Goal: Task Accomplishment & Management: Manage account settings

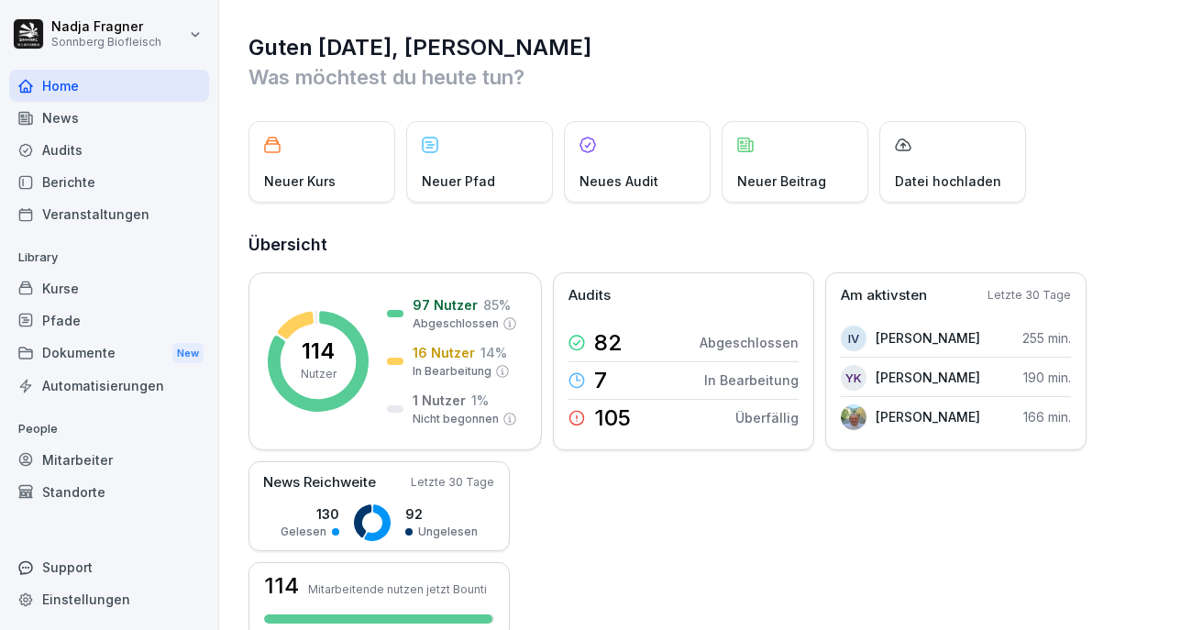
click at [82, 292] on div "Kurse" at bounding box center [109, 288] width 200 height 32
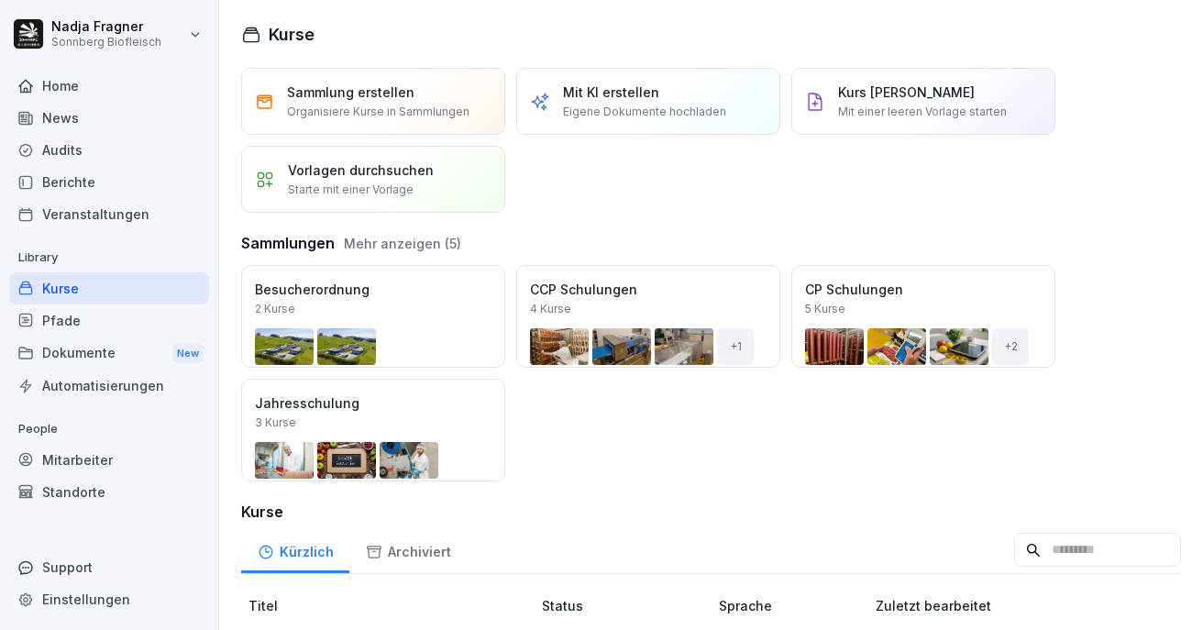
click at [0, 0] on div "Öffnen" at bounding box center [0, 0] width 0 height 0
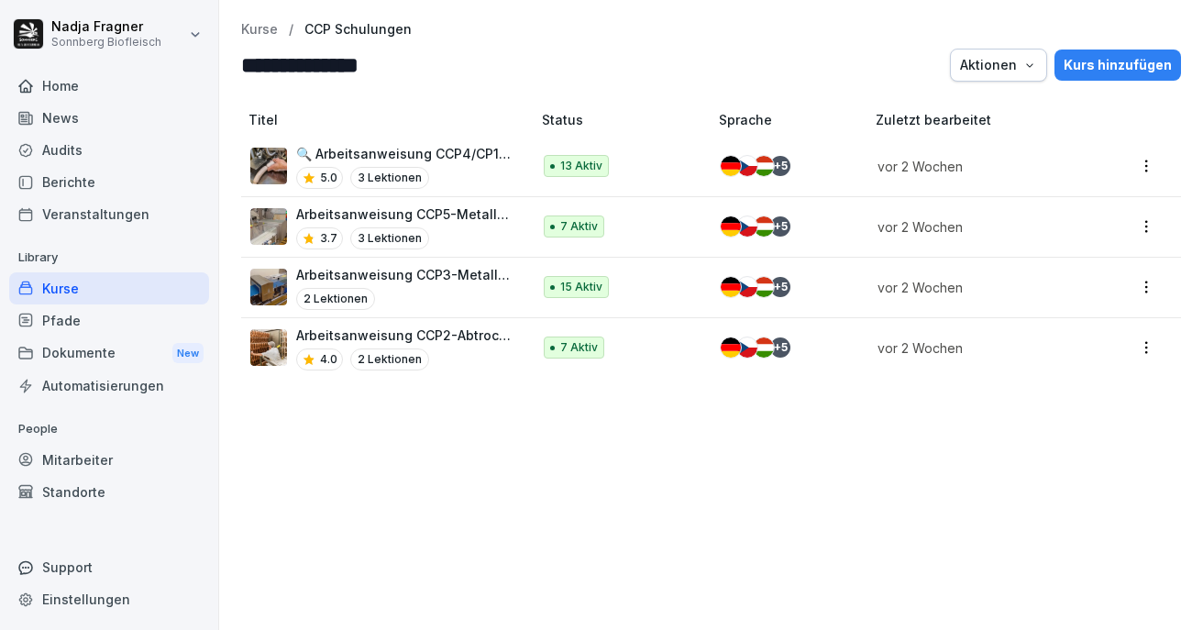
click at [443, 337] on p "Arbeitsanweisung CCP2-Abtrocknung" at bounding box center [404, 334] width 216 height 19
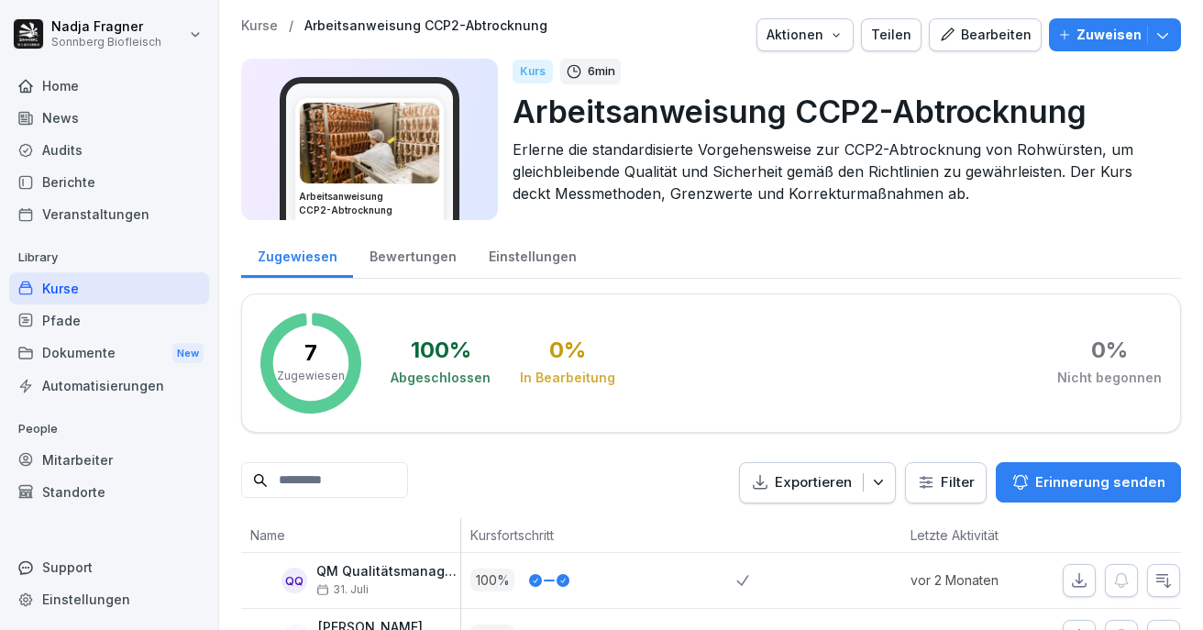
click at [962, 31] on div "Bearbeiten" at bounding box center [985, 35] width 93 height 20
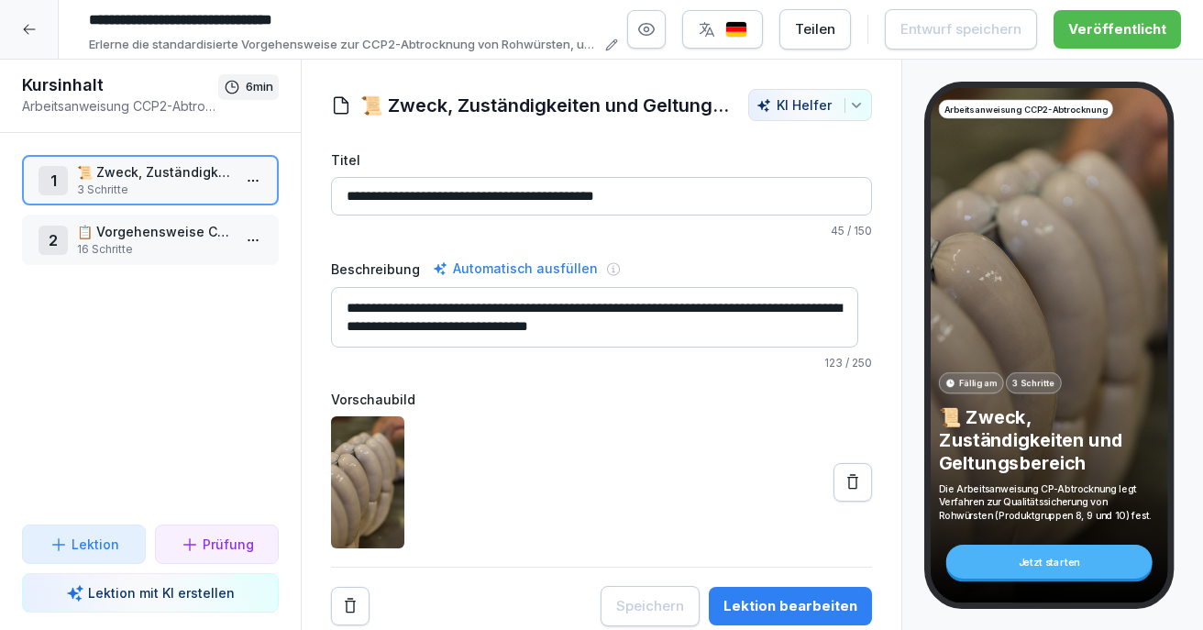
click at [124, 244] on p "16 Schritte" at bounding box center [154, 249] width 154 height 16
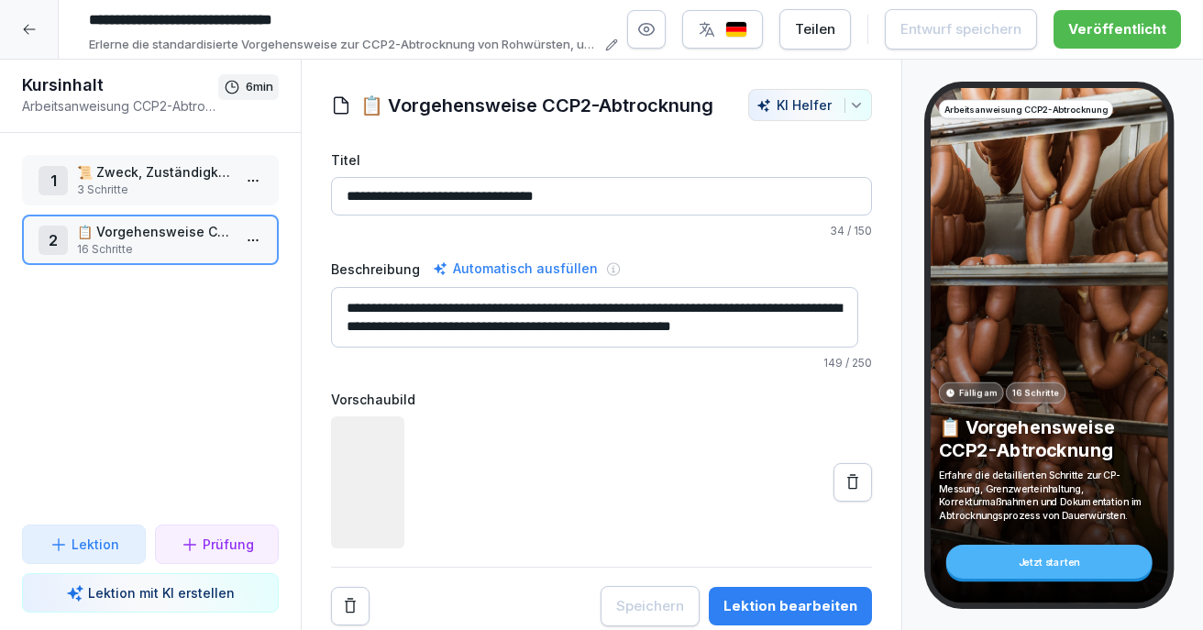
click at [129, 244] on p "16 Schritte" at bounding box center [154, 249] width 154 height 16
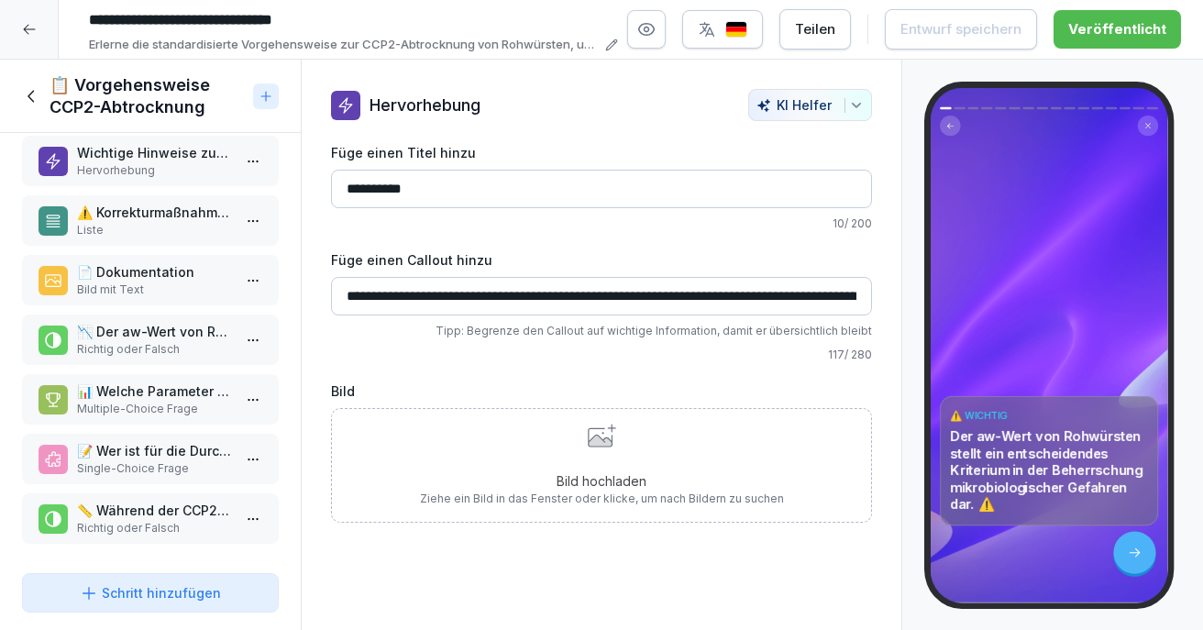
scroll to position [569, 0]
click at [144, 382] on p "📊 Welche Parameter müssen für die CCP2-Messung aufgezeichnet werden?" at bounding box center [154, 390] width 154 height 19
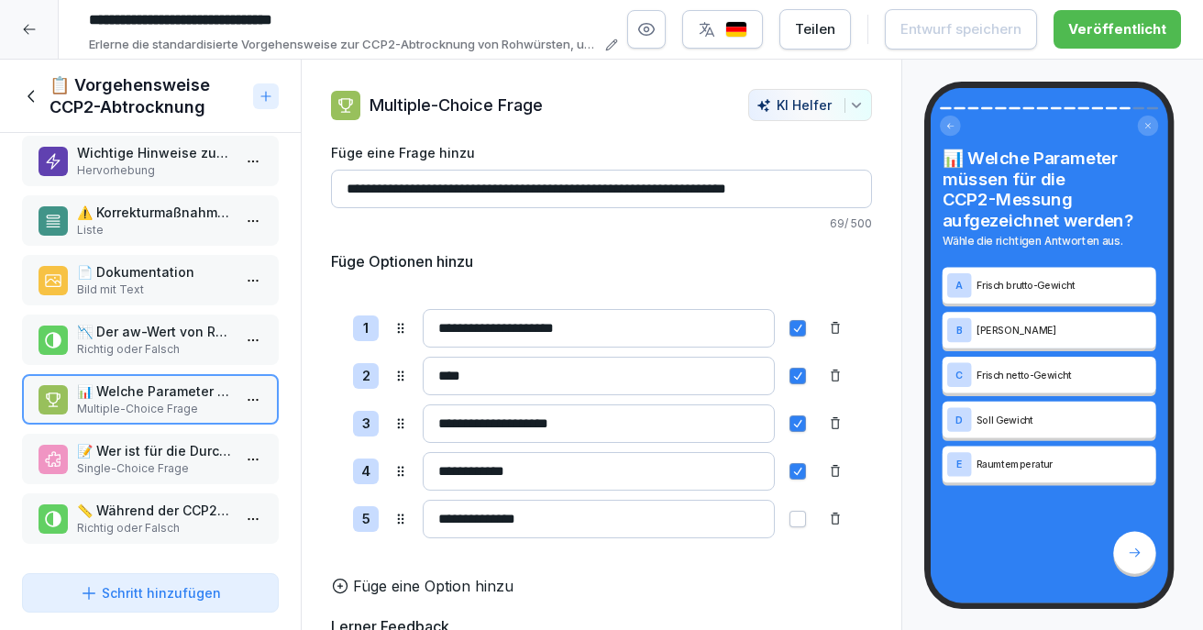
click at [151, 343] on p "Richtig oder Falsch" at bounding box center [154, 349] width 154 height 16
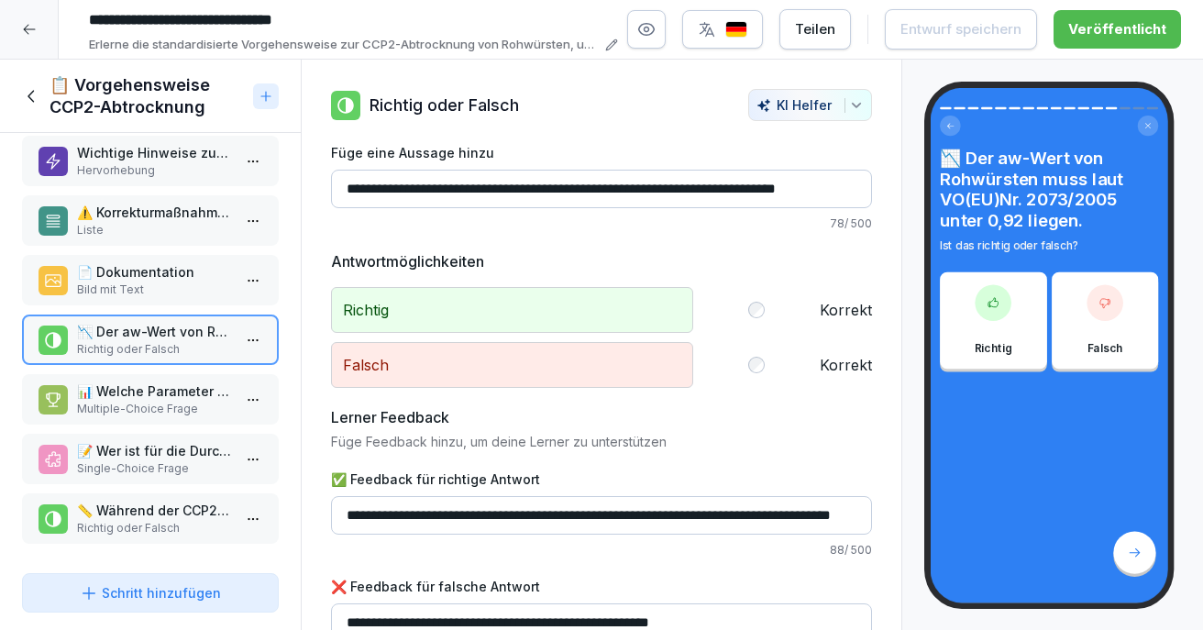
click at [151, 381] on p "📊 Welche Parameter müssen für die CCP2-Messung aufgezeichnet werden?" at bounding box center [154, 390] width 154 height 19
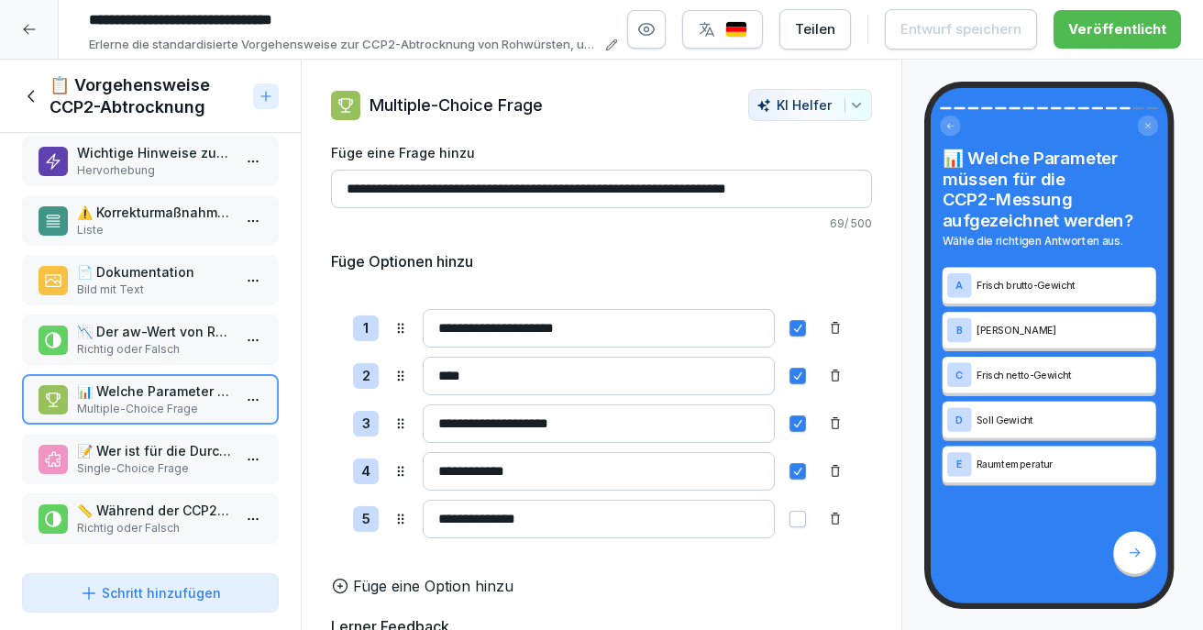
click at [131, 460] on p "Single-Choice Frage" at bounding box center [154, 468] width 154 height 16
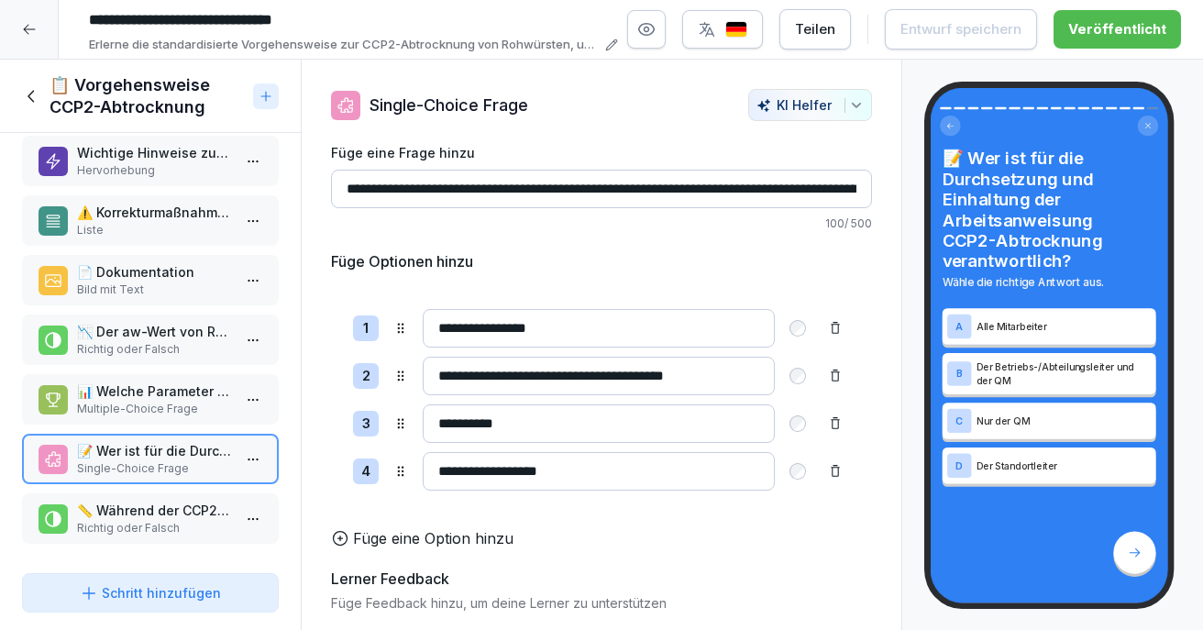
click at [155, 500] on p "📏 Während der CCP2-Messung dürfen Produkte vom Selchwagen entnommen oder dazuge…" at bounding box center [154, 509] width 154 height 19
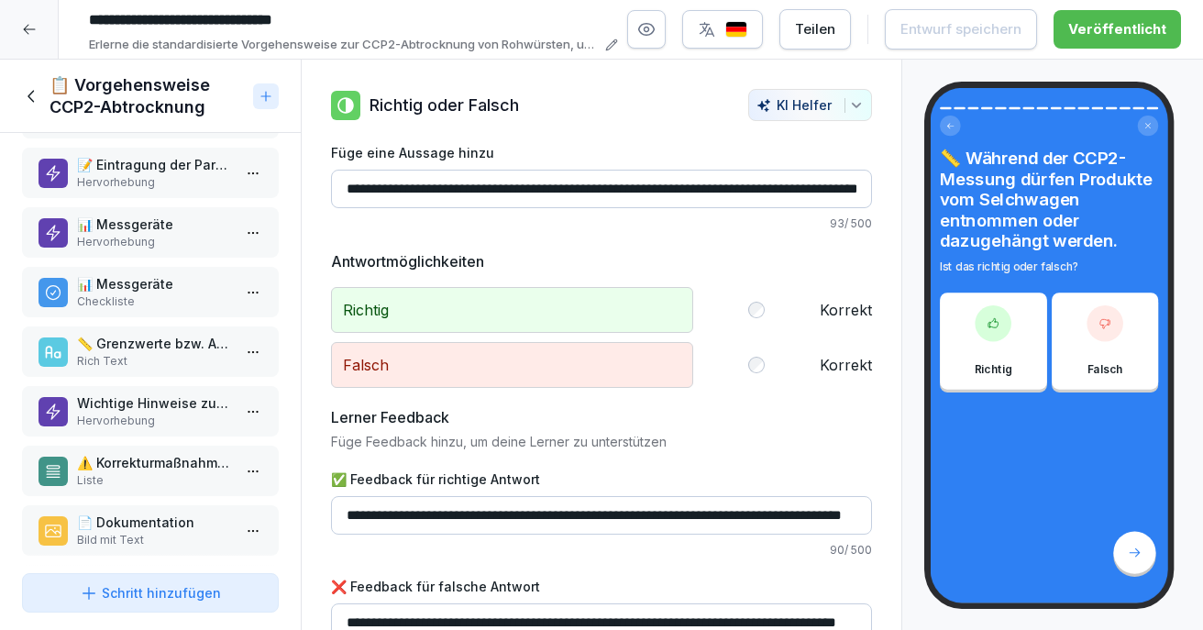
scroll to position [294, 0]
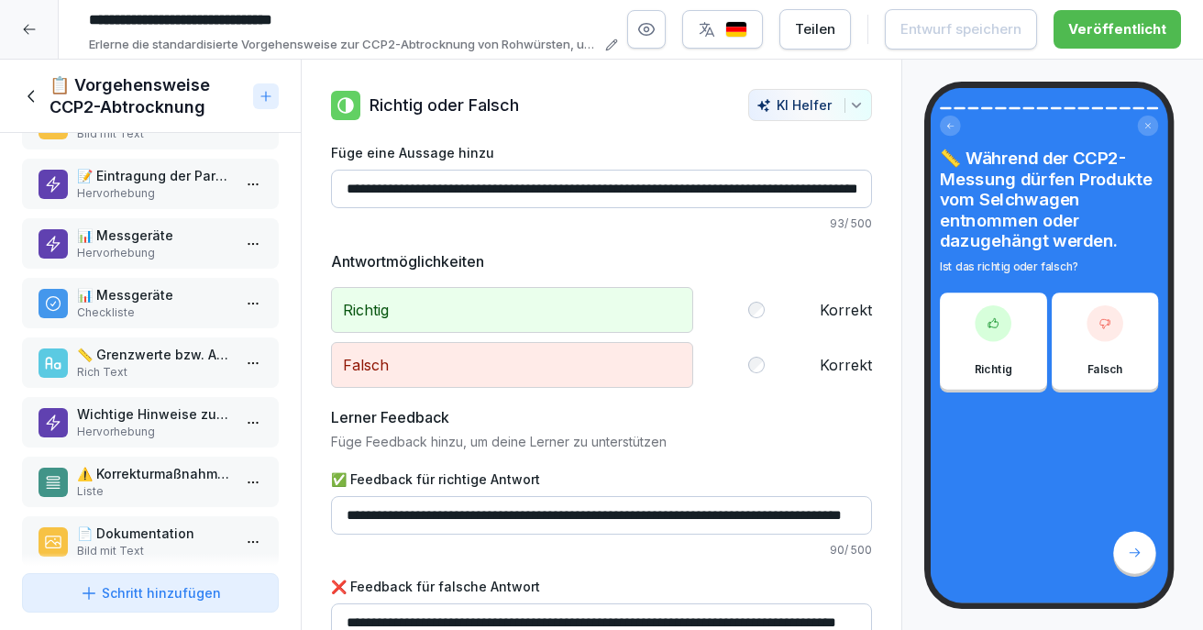
click at [156, 296] on p "📊 Messgeräte" at bounding box center [154, 294] width 154 height 19
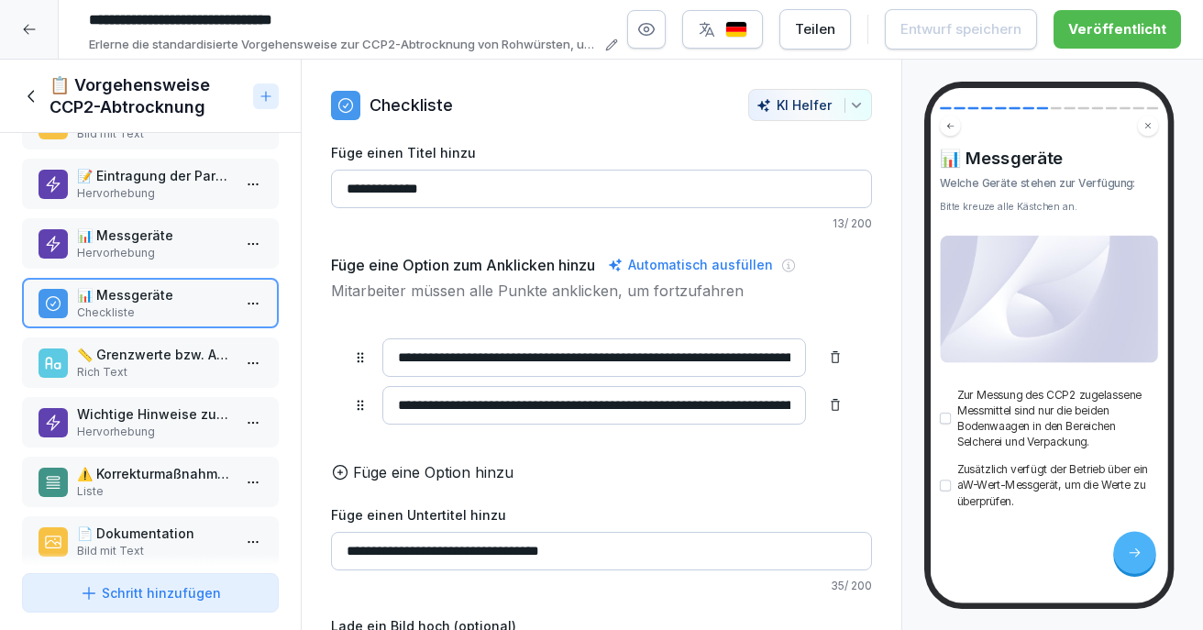
click at [152, 252] on p "Hervorhebung" at bounding box center [154, 253] width 154 height 16
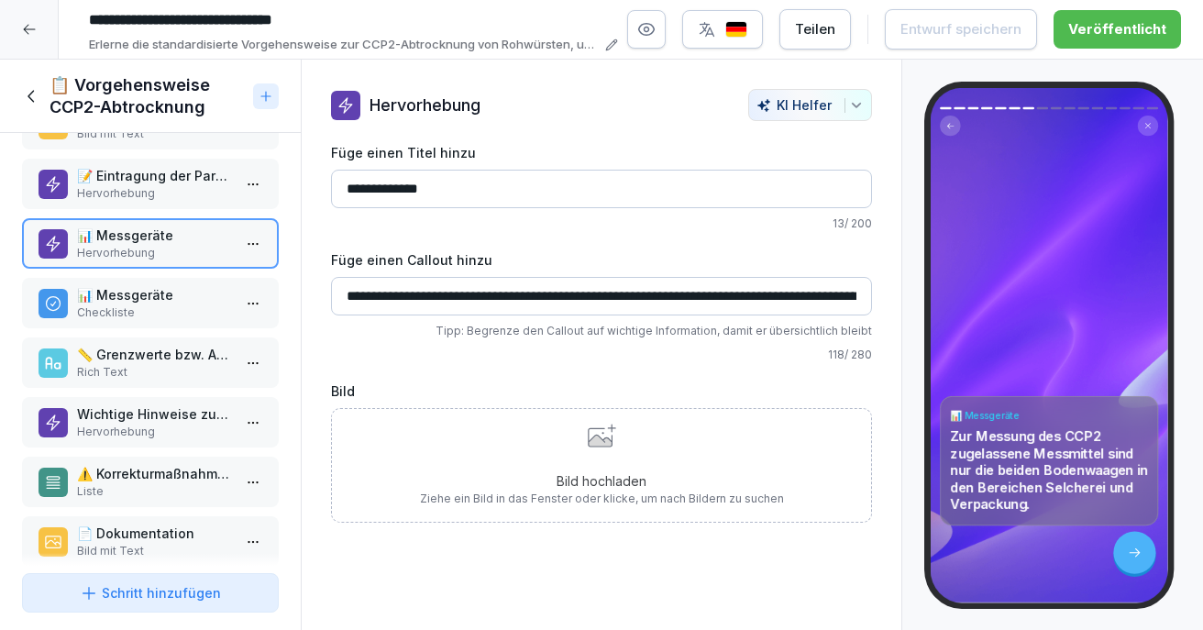
scroll to position [569, 0]
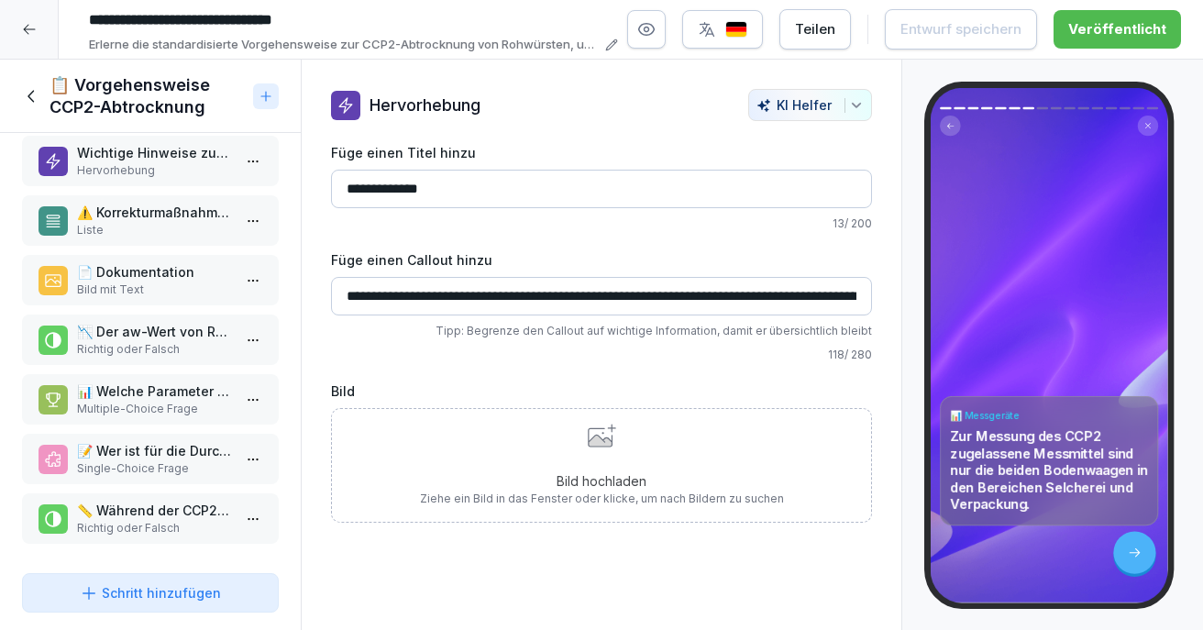
click at [149, 500] on p "📏 Während der CCP2-Messung dürfen Produkte vom Selchwagen entnommen oder dazuge…" at bounding box center [154, 509] width 154 height 19
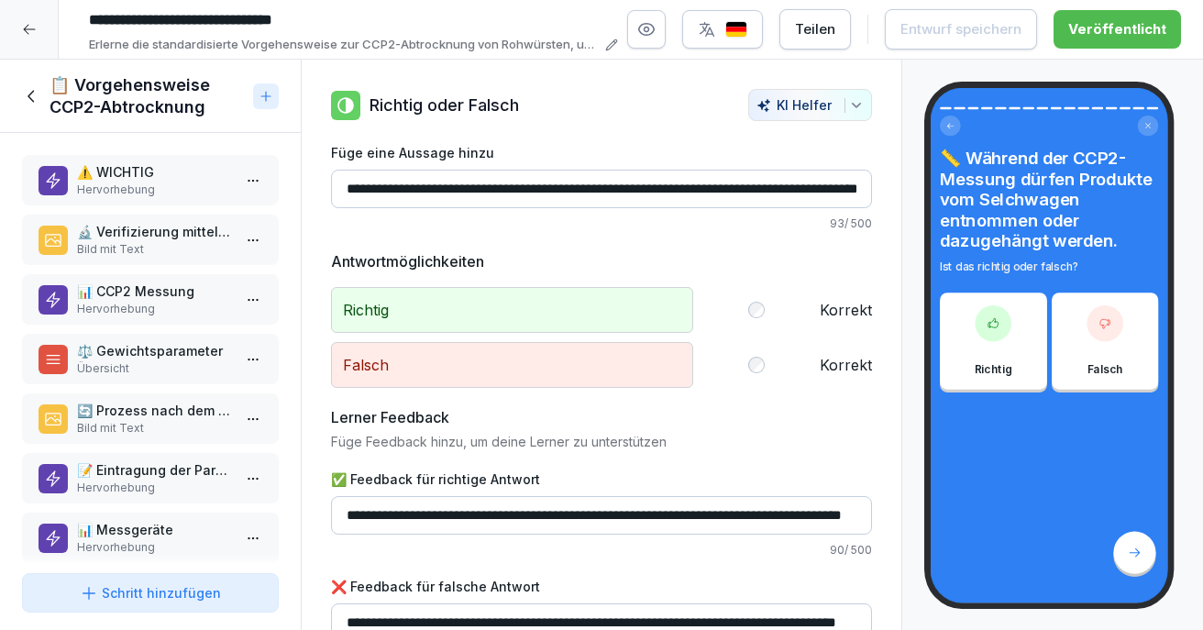
click at [177, 360] on p "Übersicht" at bounding box center [154, 368] width 154 height 16
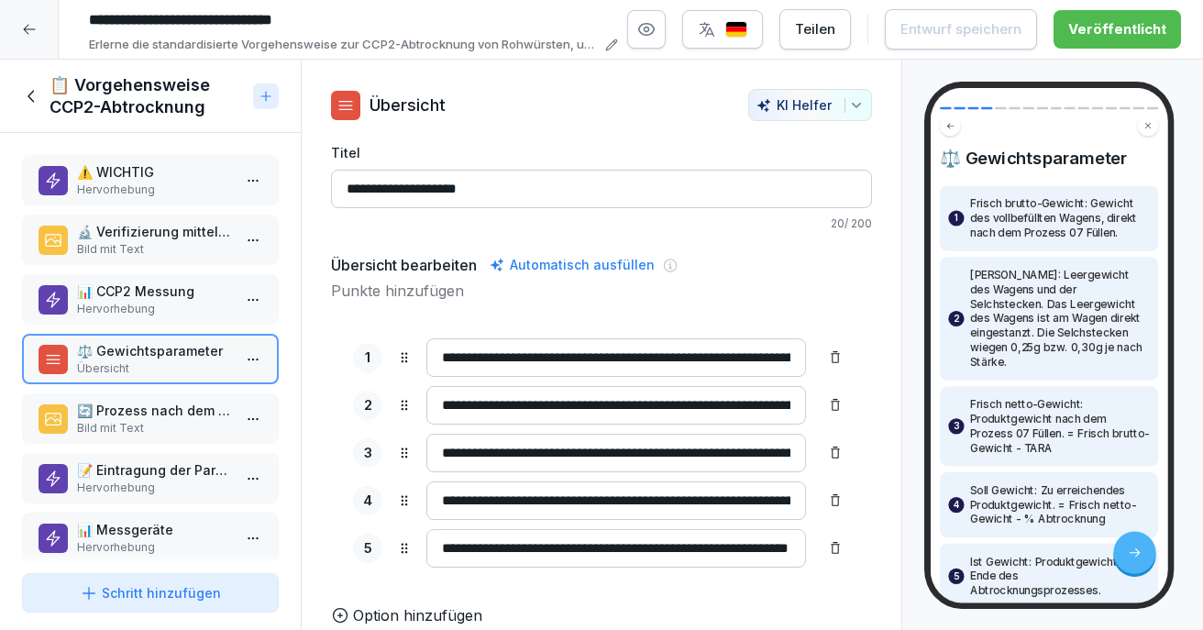
click at [132, 414] on p "🔄 Prozess nach dem Füllen" at bounding box center [154, 410] width 154 height 19
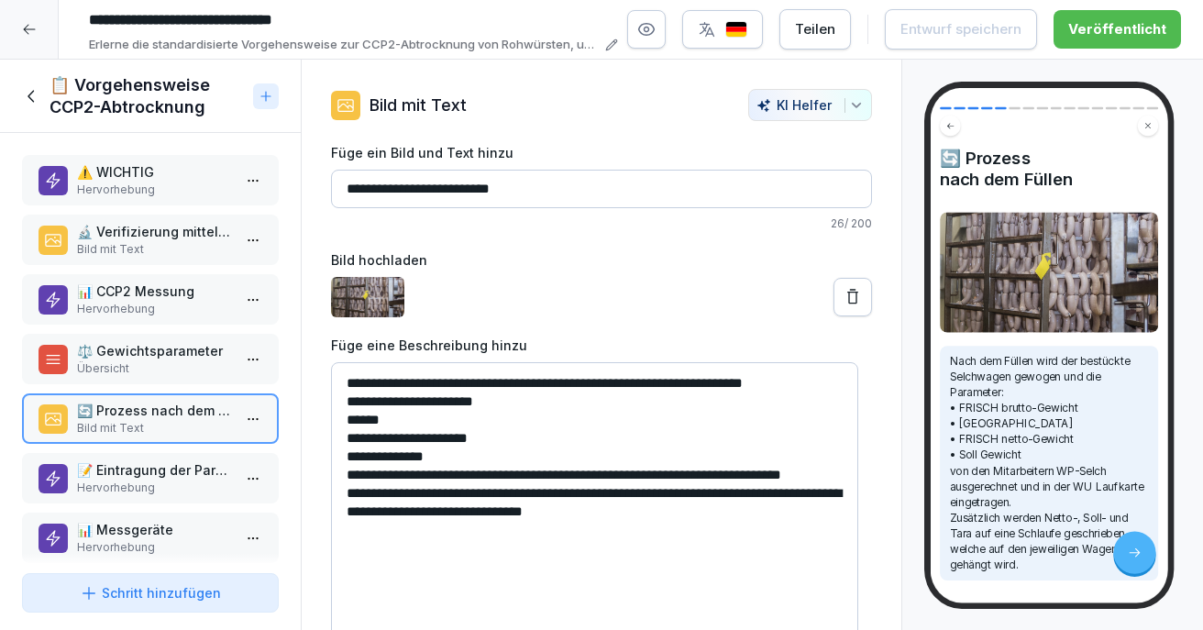
click at [133, 473] on p "📝 Eintragung der Parameter" at bounding box center [154, 469] width 154 height 19
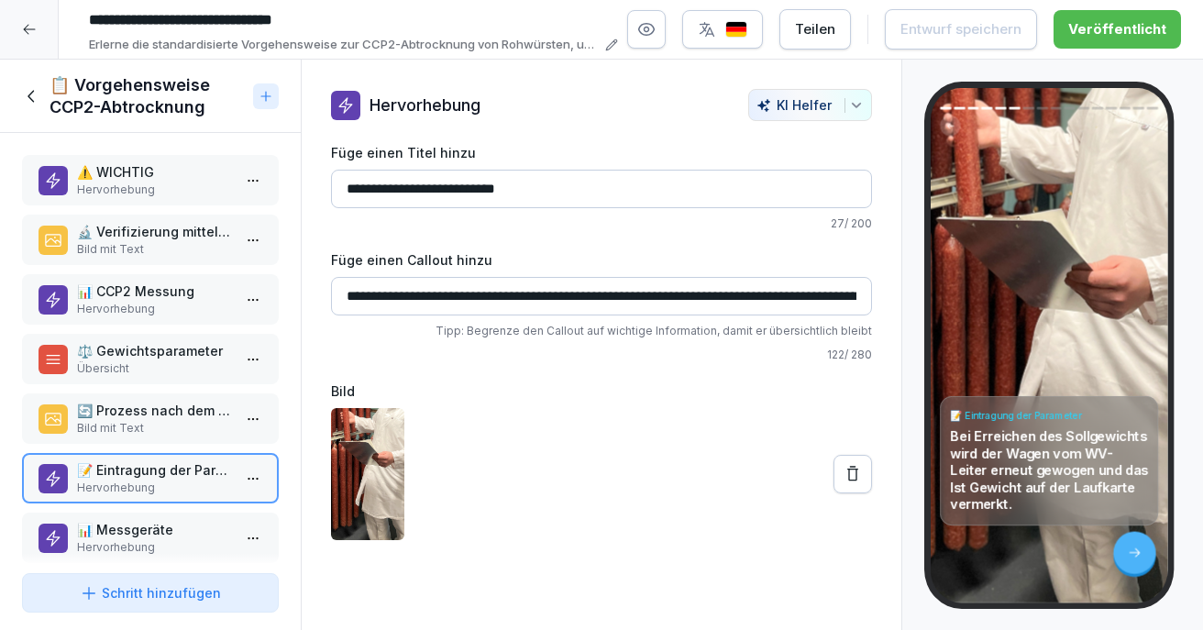
click at [137, 519] on div "📊 Messgeräte Hervorhebung" at bounding box center [150, 537] width 257 height 50
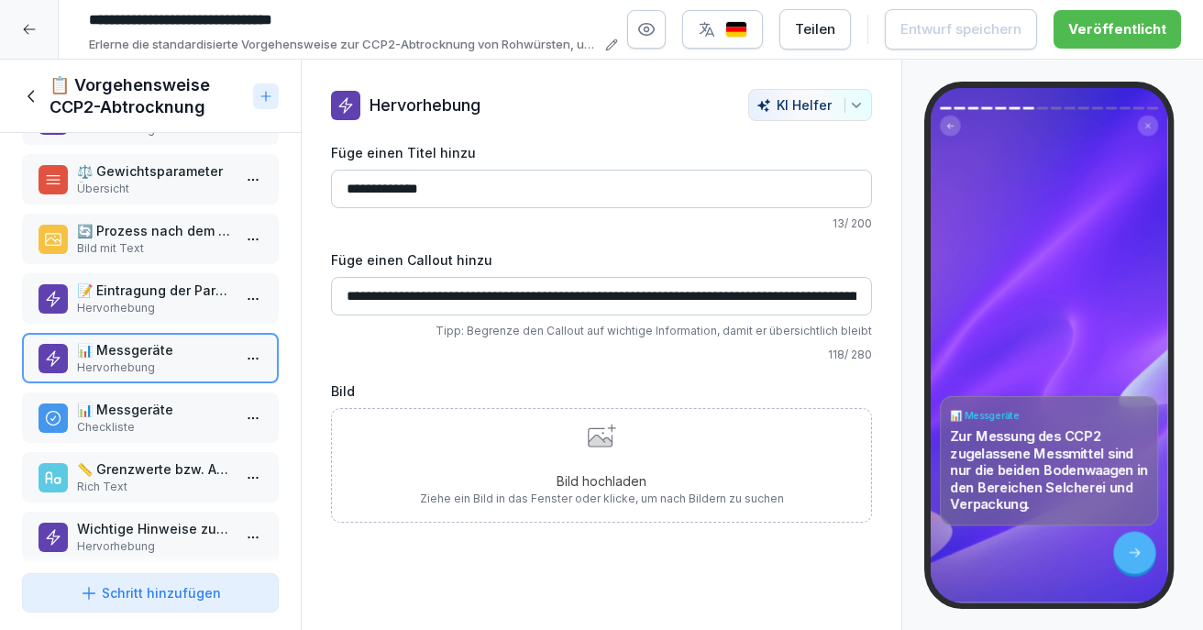
scroll to position [183, 0]
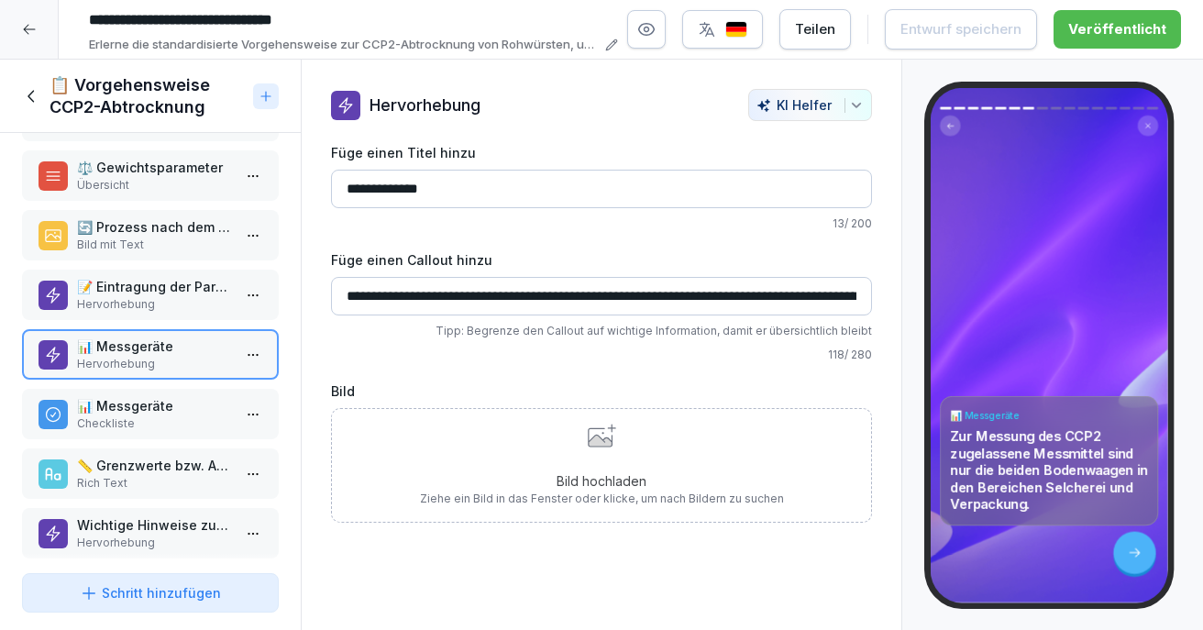
click at [140, 421] on p "Checkliste" at bounding box center [154, 423] width 154 height 16
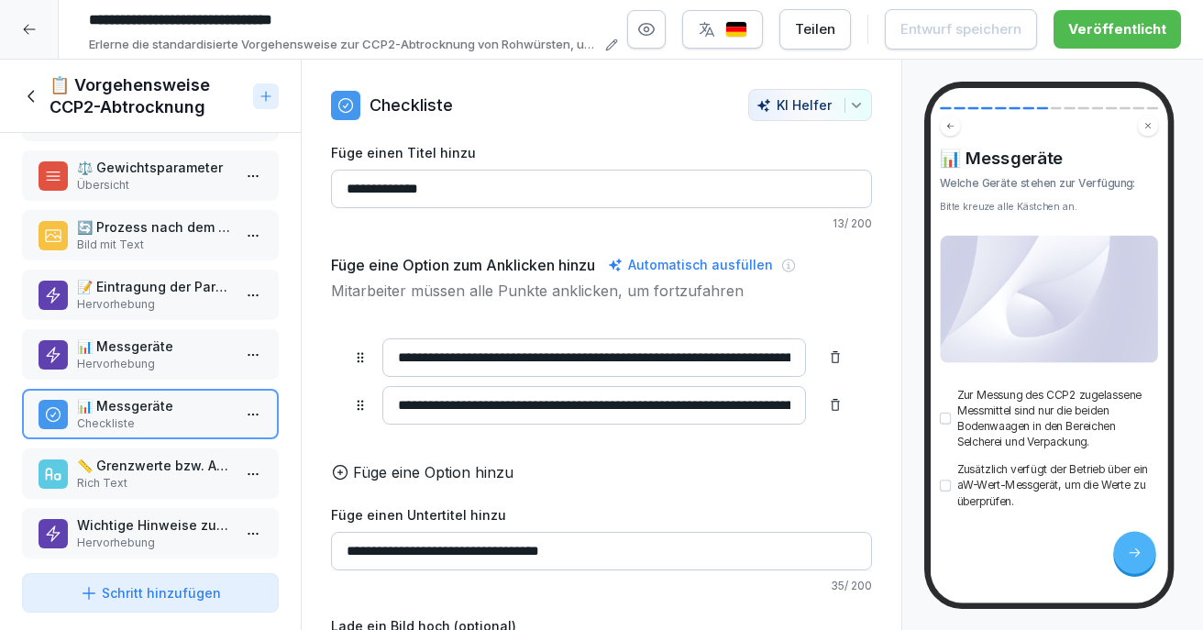
click at [140, 467] on p "📏 Grenzwerte bzw. Abtrocknungsgrad" at bounding box center [154, 465] width 154 height 19
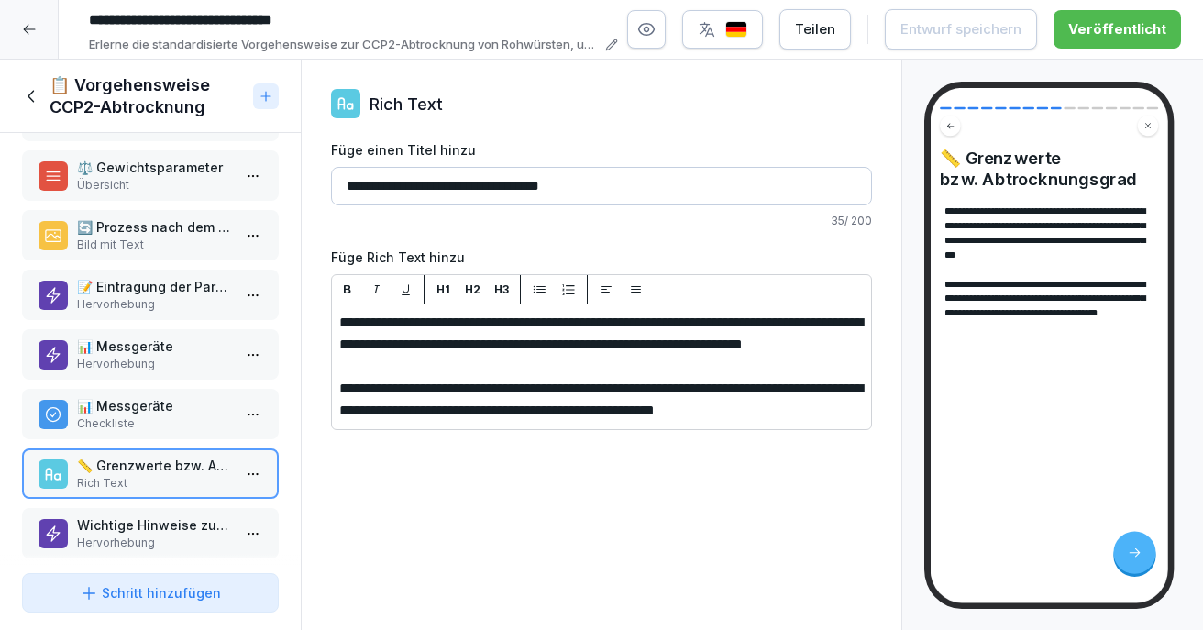
click at [152, 526] on p "Wichtige Hinweise zur Abtrocknung" at bounding box center [154, 524] width 154 height 19
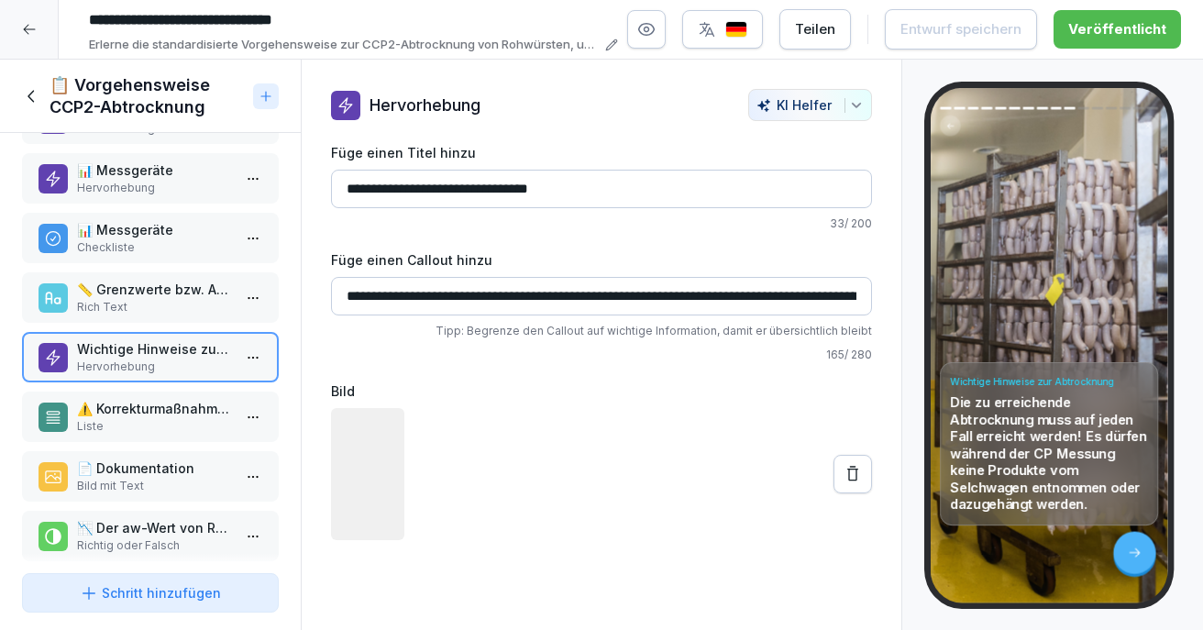
scroll to position [367, 0]
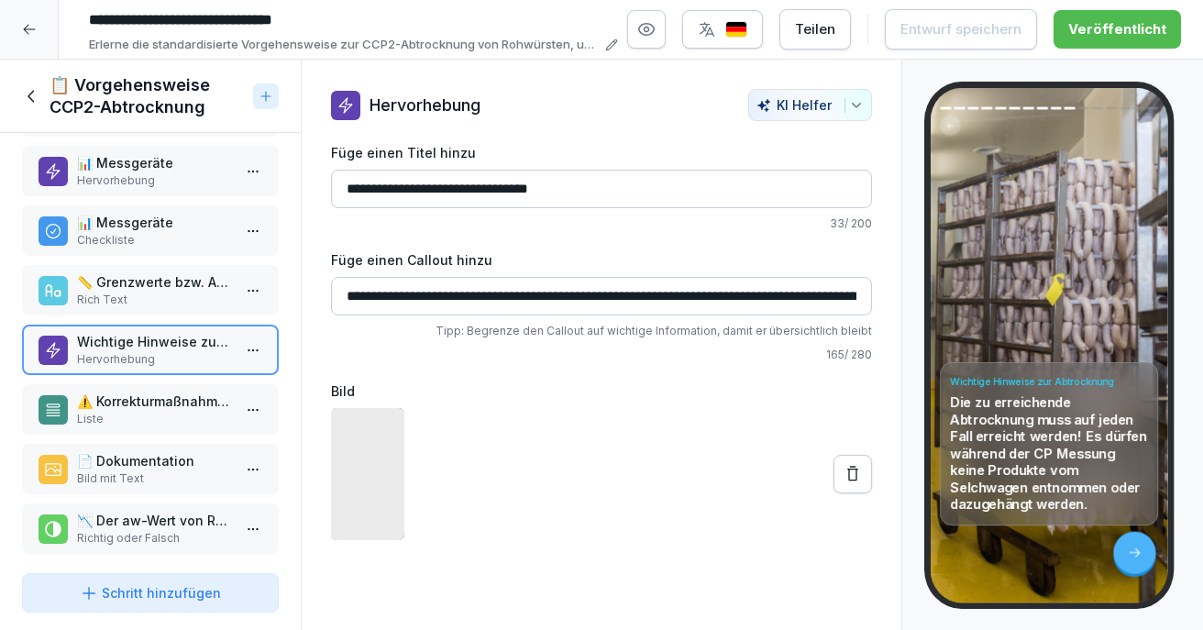
click at [165, 402] on p "⚠️ Korrekturmaßnahmen" at bounding box center [154, 400] width 154 height 19
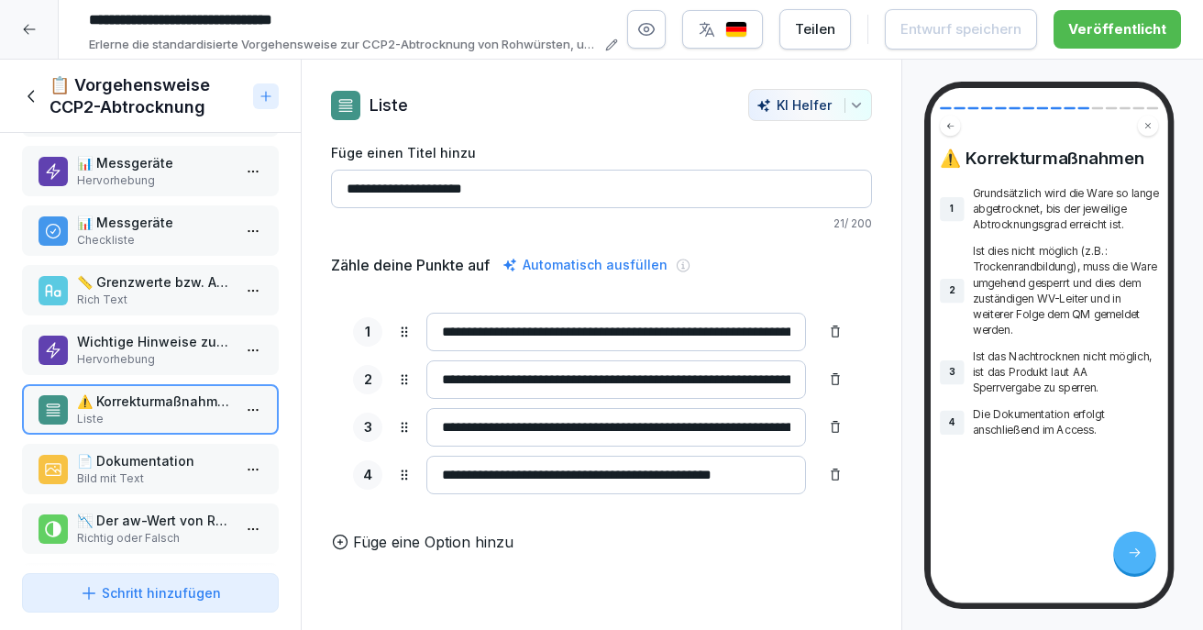
click at [139, 472] on p "Bild mit Text" at bounding box center [154, 478] width 154 height 16
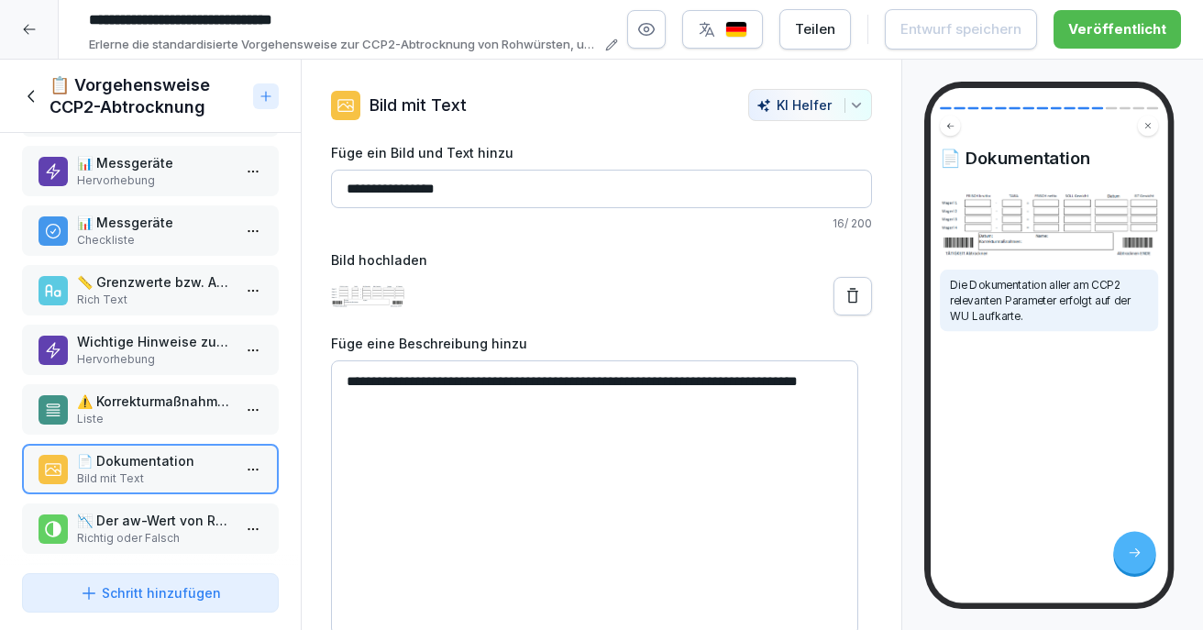
click at [137, 521] on p "📉 Der aw-Wert von Rohwürsten muss laut VO(EU)Nr. 2073/2005 unter 0,92 liegen." at bounding box center [154, 520] width 154 height 19
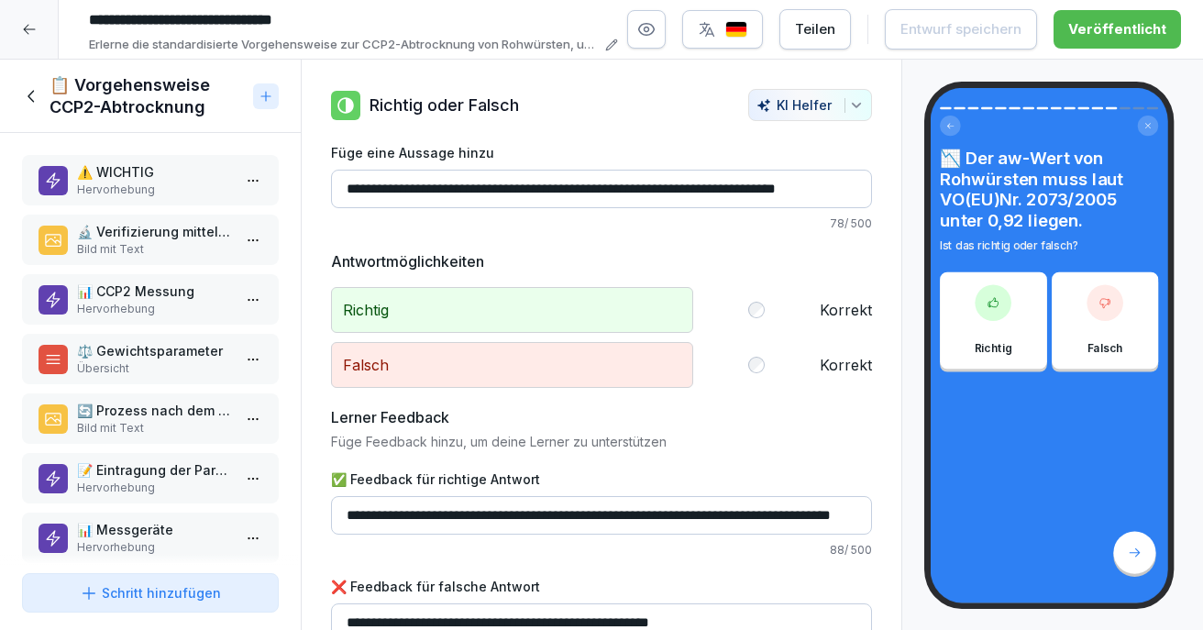
click at [136, 248] on p "Bild mit Text" at bounding box center [154, 249] width 154 height 16
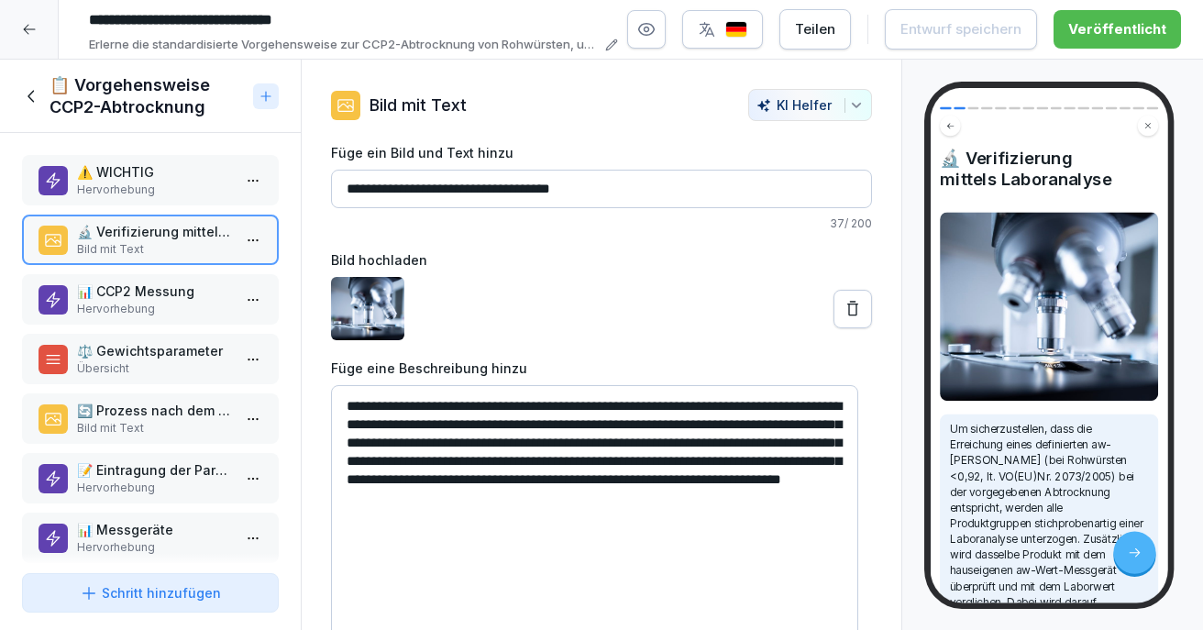
click at [139, 185] on p "Hervorhebung" at bounding box center [154, 189] width 154 height 16
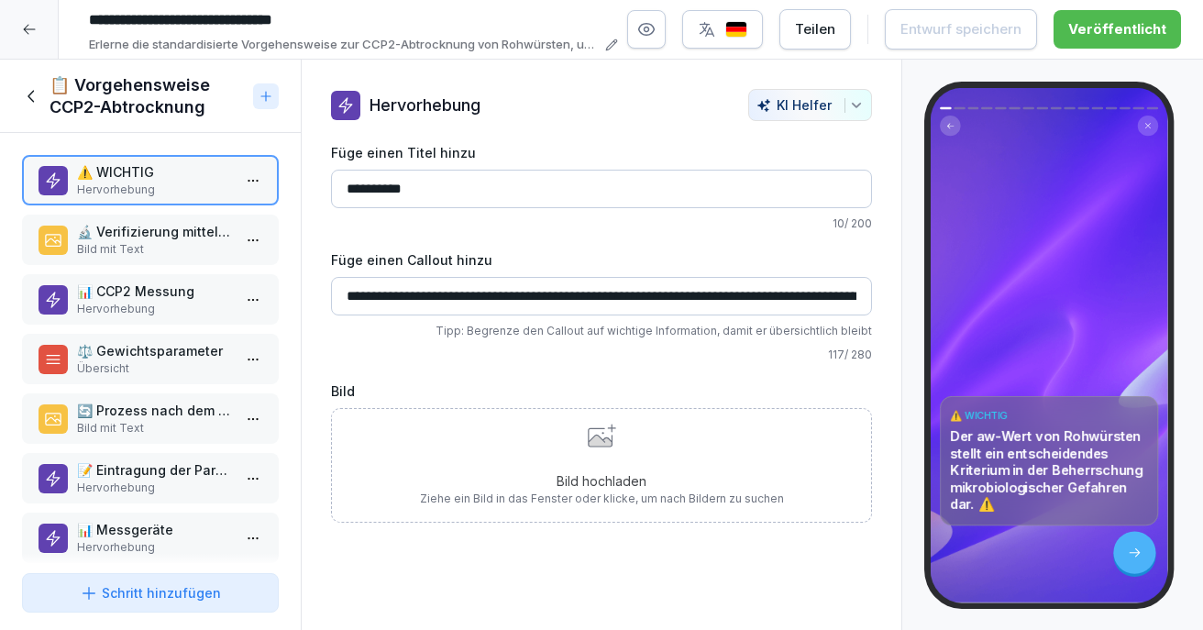
click at [34, 92] on icon at bounding box center [32, 96] width 20 height 20
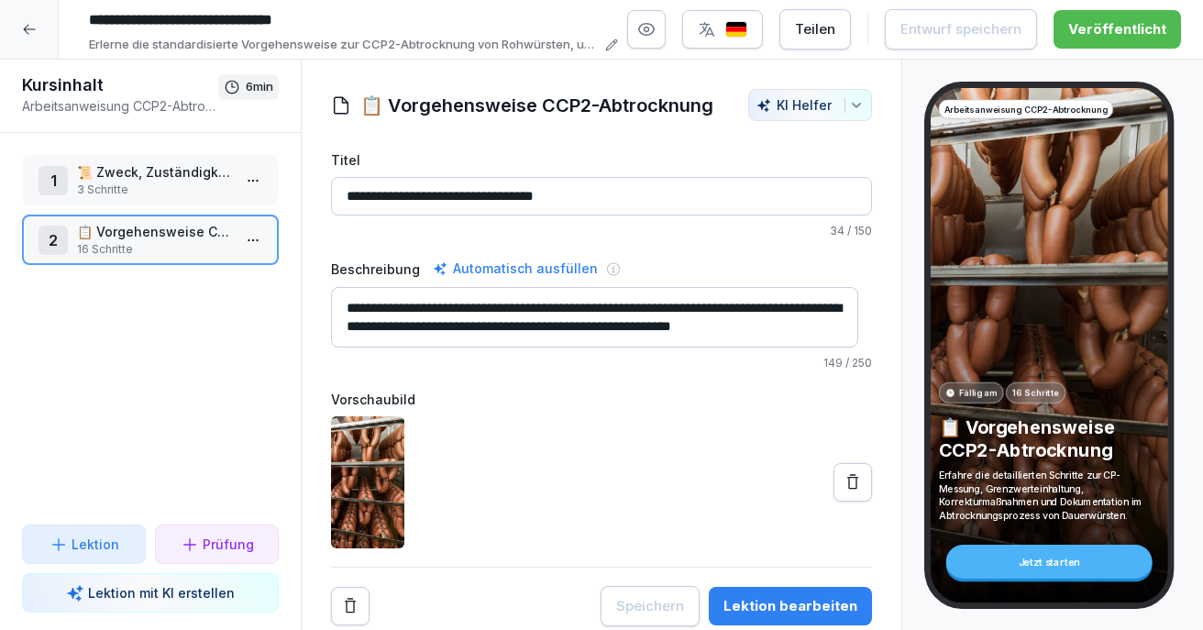
click at [175, 183] on p "3 Schritte" at bounding box center [154, 189] width 154 height 16
click at [175, 182] on p "3 Schritte" at bounding box center [154, 189] width 154 height 16
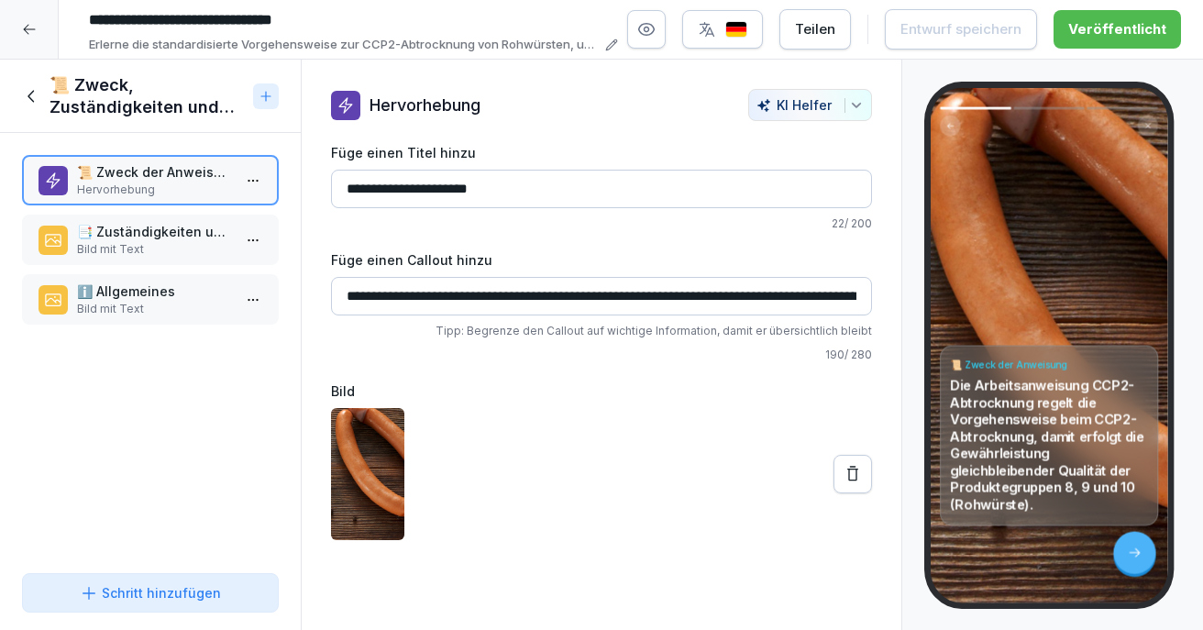
click at [161, 232] on p "📑 Zuständigkeiten und Geltungsbereich" at bounding box center [154, 231] width 154 height 19
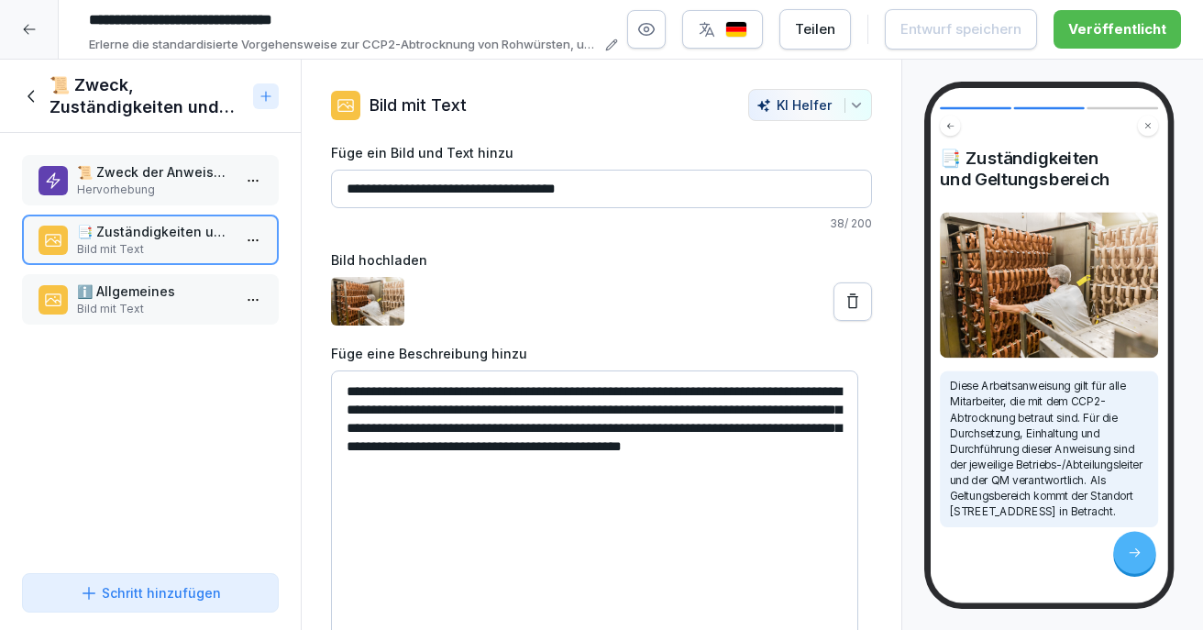
click at [146, 313] on p "Bild mit Text" at bounding box center [154, 309] width 154 height 16
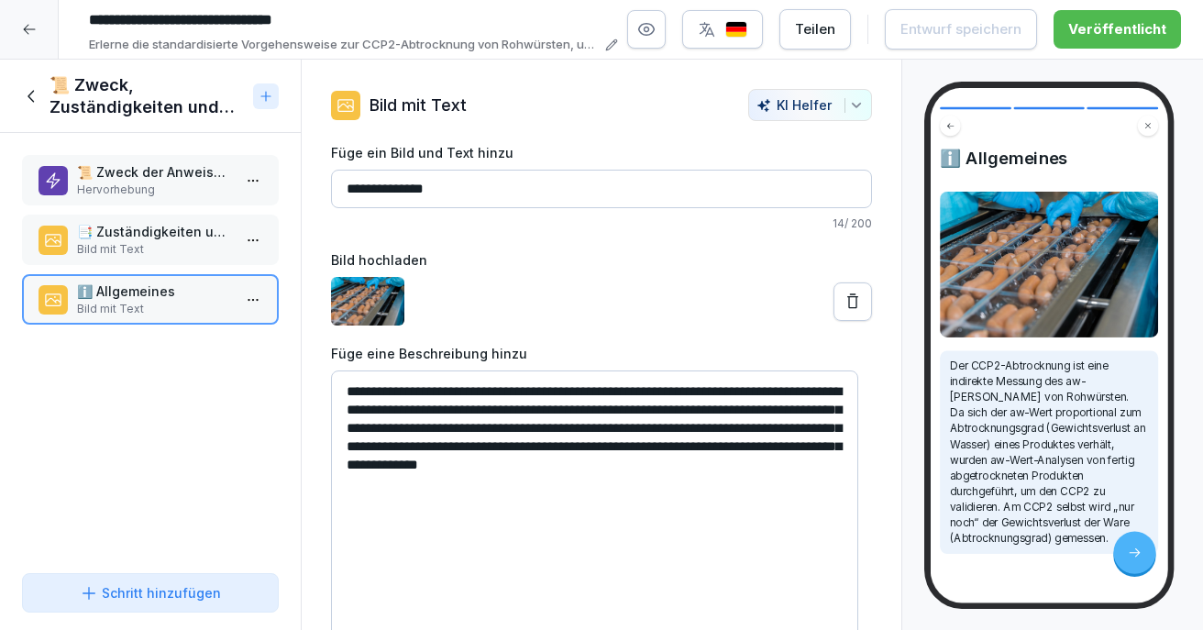
click at [27, 27] on icon at bounding box center [29, 30] width 12 height 10
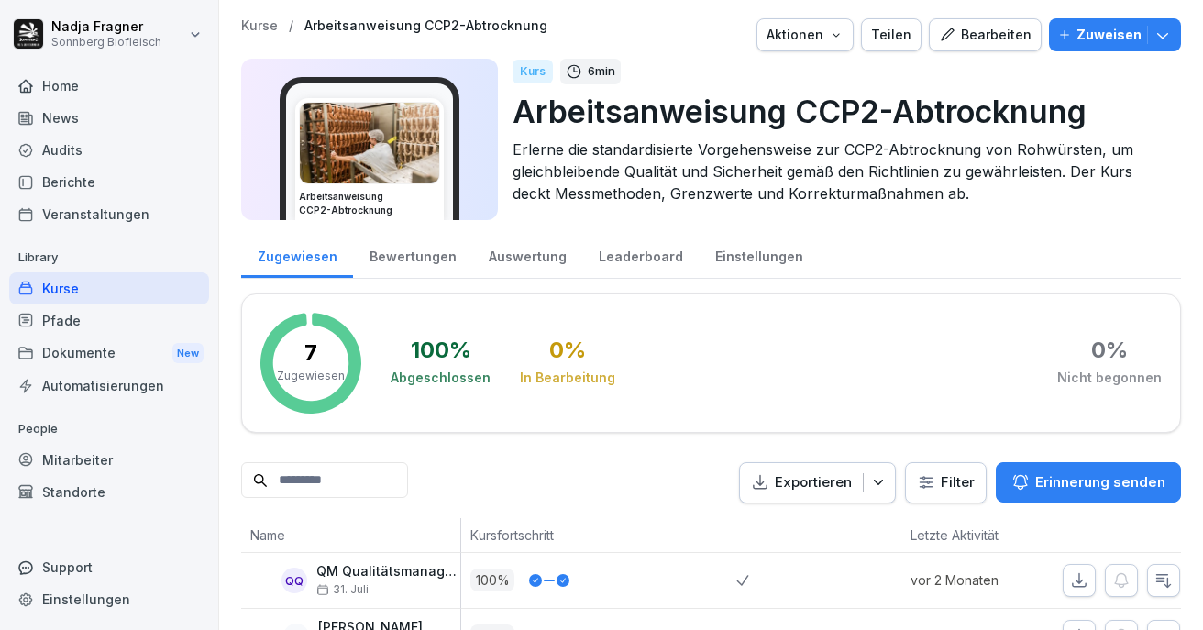
click at [94, 281] on div "Kurse" at bounding box center [109, 288] width 200 height 32
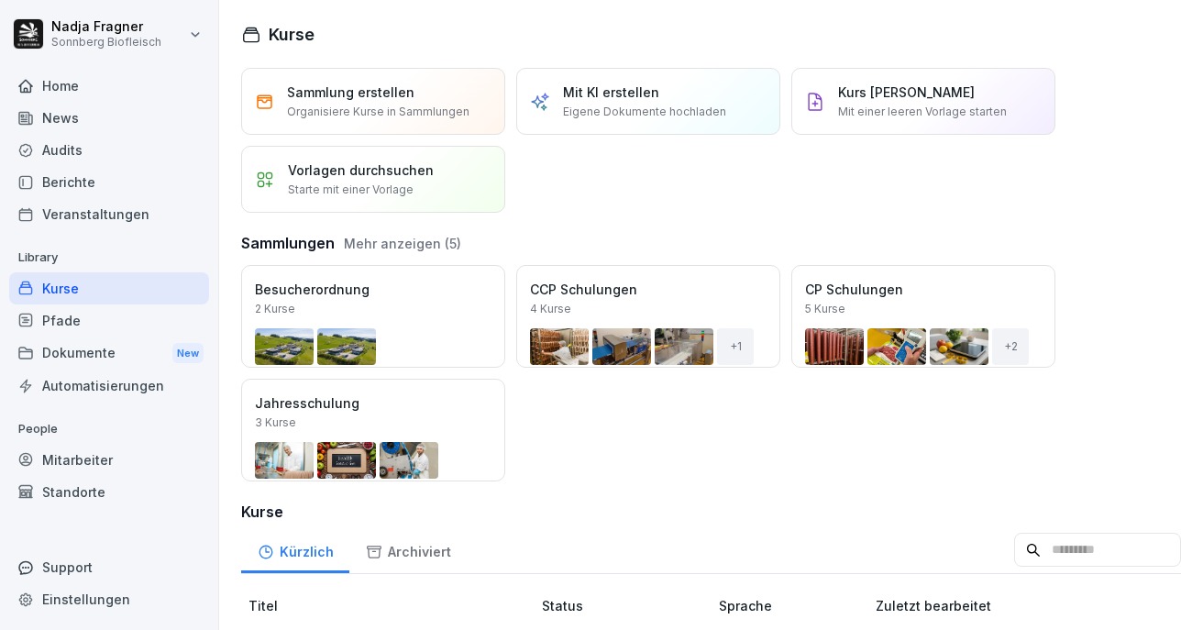
click at [0, 0] on button "Öffnen" at bounding box center [0, 0] width 0 height 0
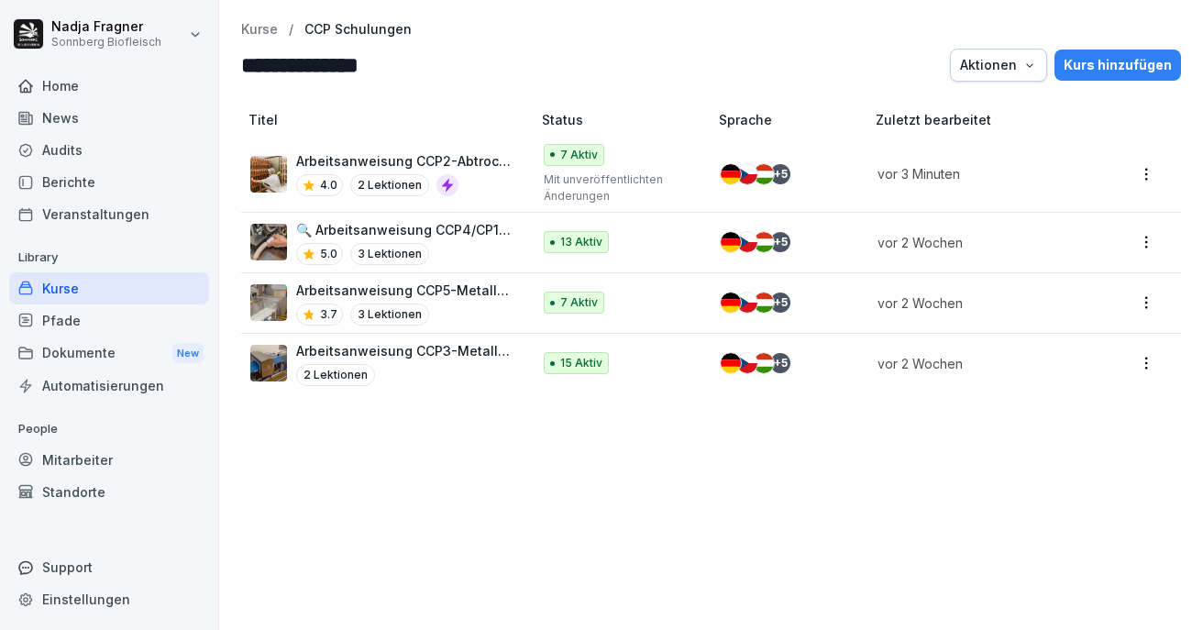
click at [445, 354] on p "Arbeitsanweisung CCP3-Metalldetektion" at bounding box center [404, 350] width 216 height 19
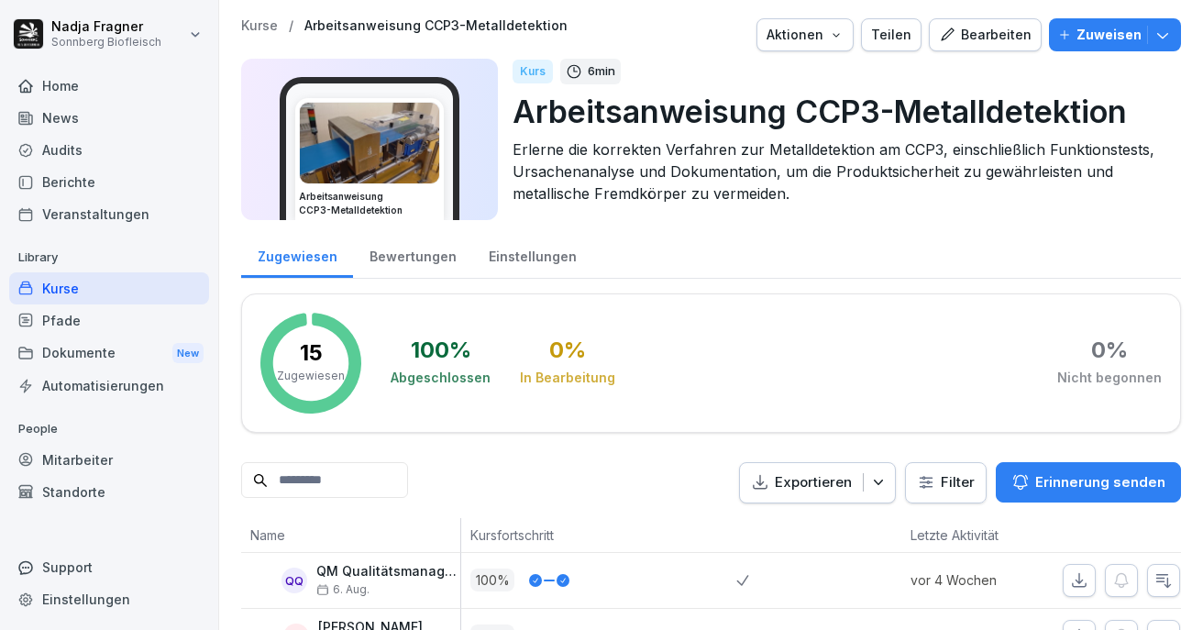
click at [968, 28] on div "Bearbeiten" at bounding box center [985, 35] width 93 height 20
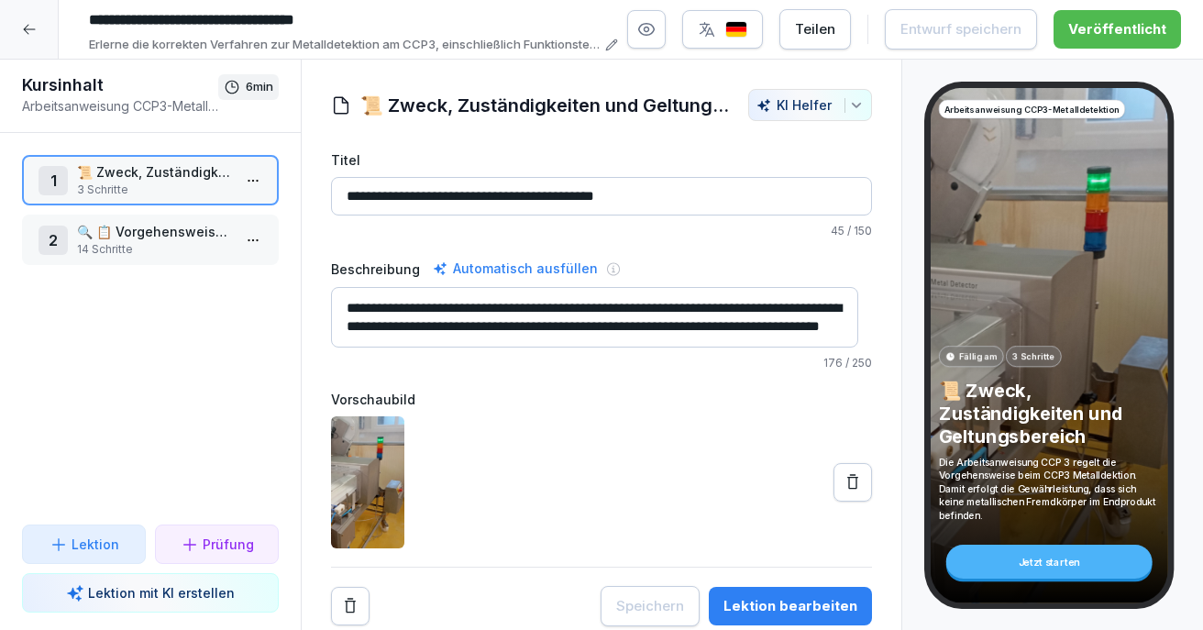
click at [158, 228] on p "🔍 📋 Vorgehensweise CCP3-Metalldetektion" at bounding box center [154, 231] width 154 height 19
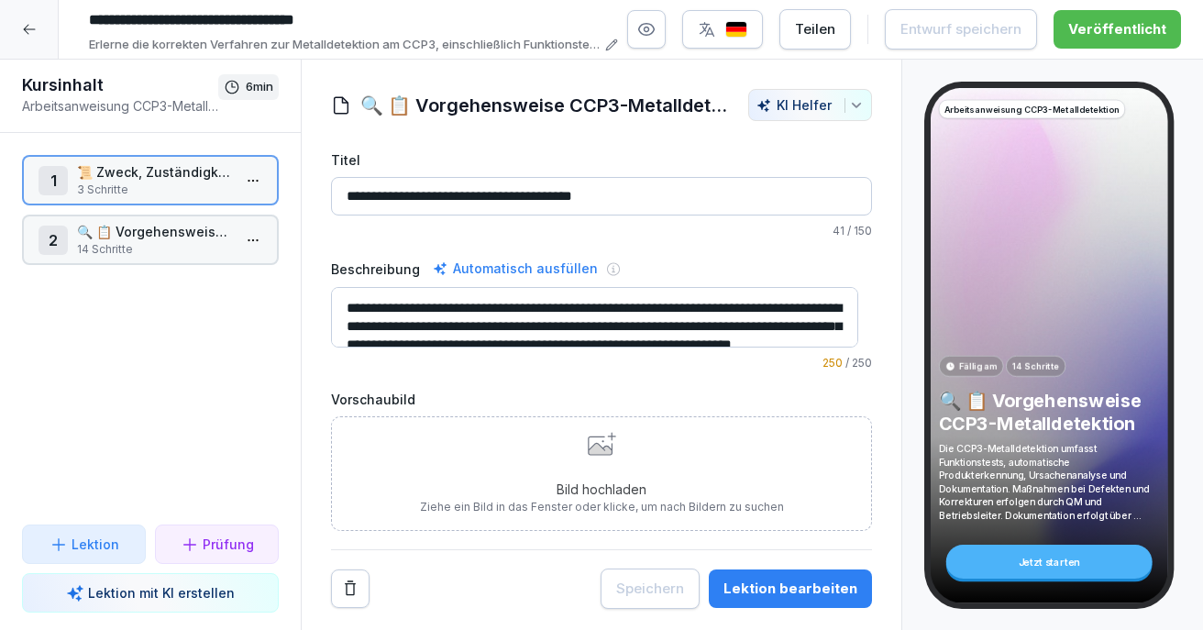
click at [158, 228] on p "🔍 📋 Vorgehensweise CCP3-Metalldetektion" at bounding box center [154, 231] width 154 height 19
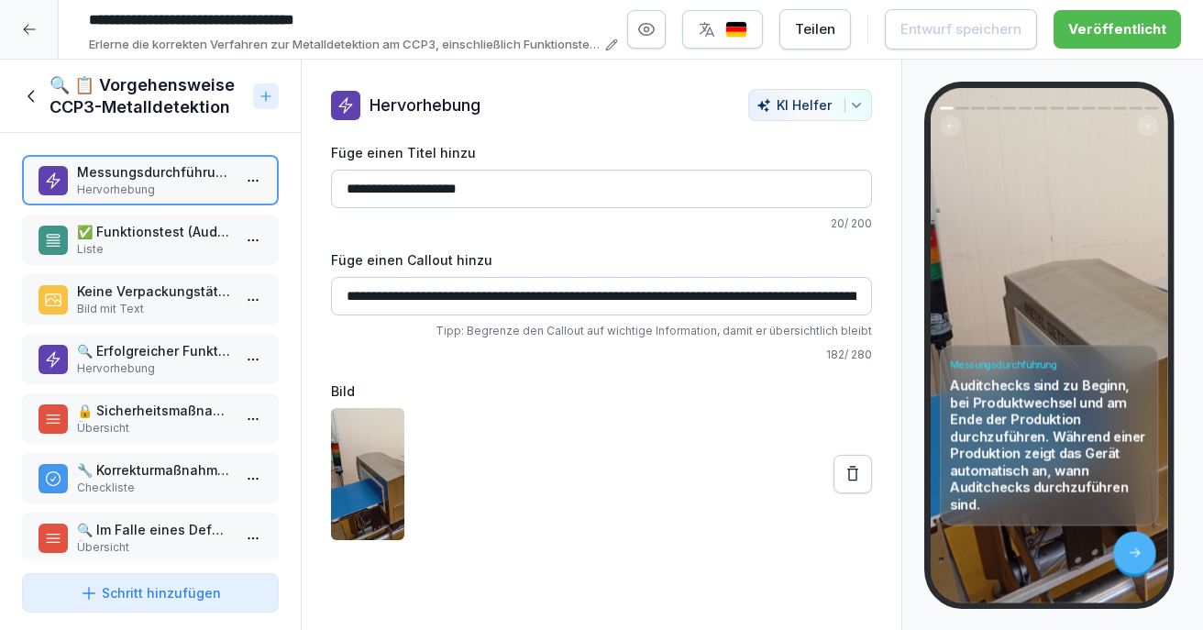
click at [158, 228] on p "✅ Funktionstest (Auditcheck)" at bounding box center [154, 231] width 154 height 19
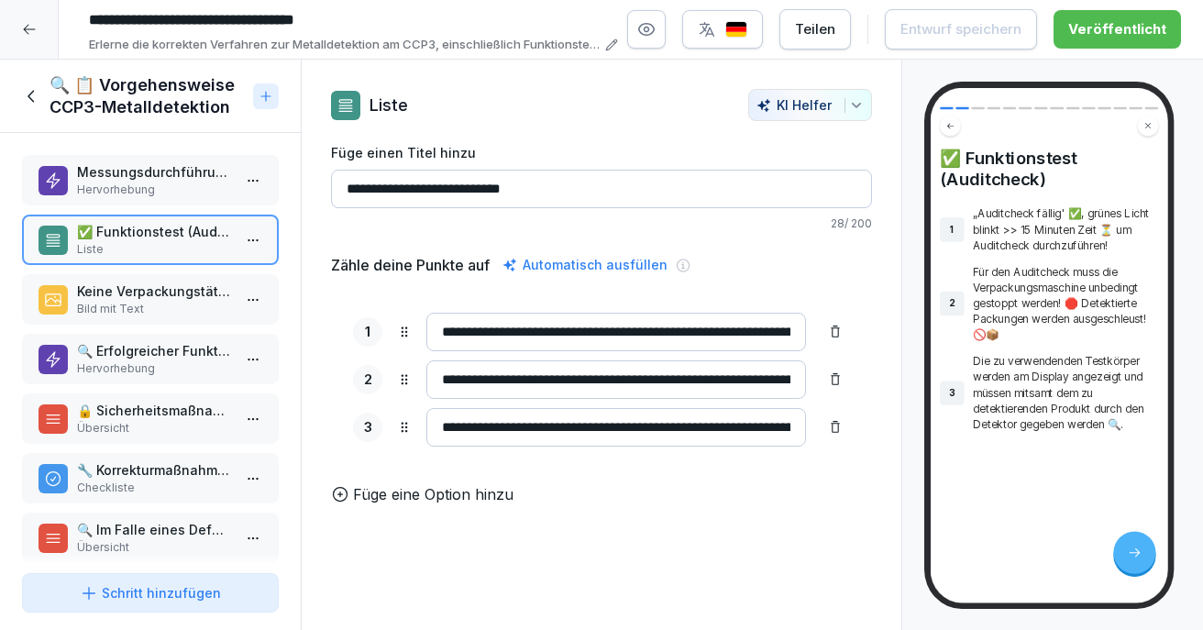
click at [38, 84] on div "🔍 📋 Vorgehensweise CCP3-Metalldetektion" at bounding box center [134, 96] width 224 height 44
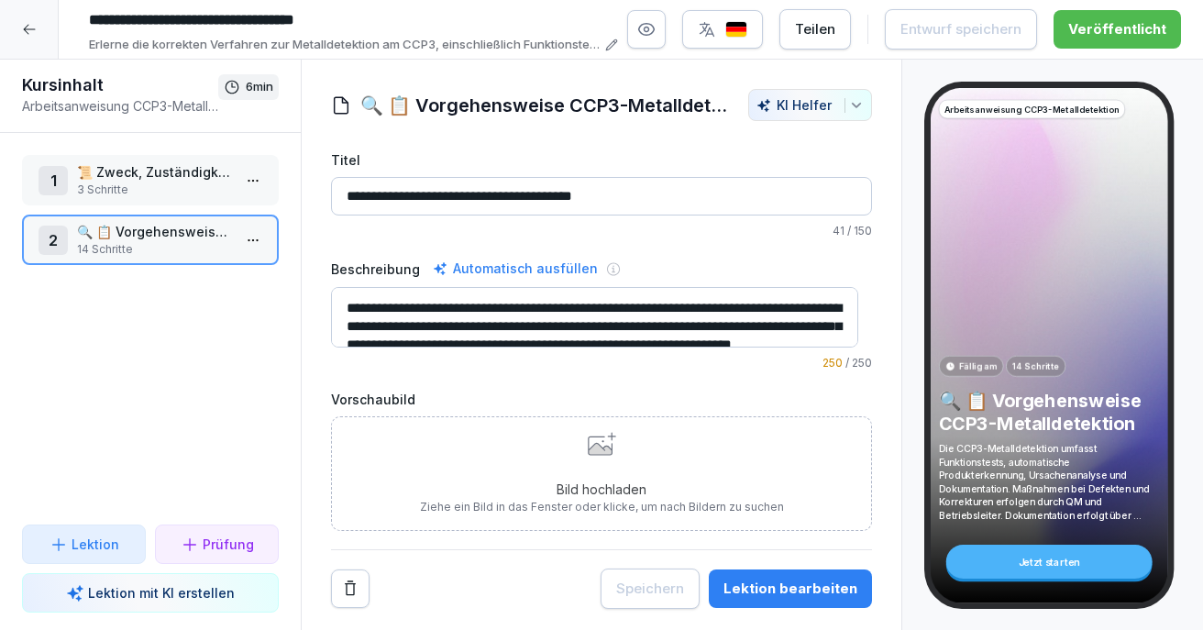
click at [111, 183] on p "3 Schritte" at bounding box center [154, 189] width 154 height 16
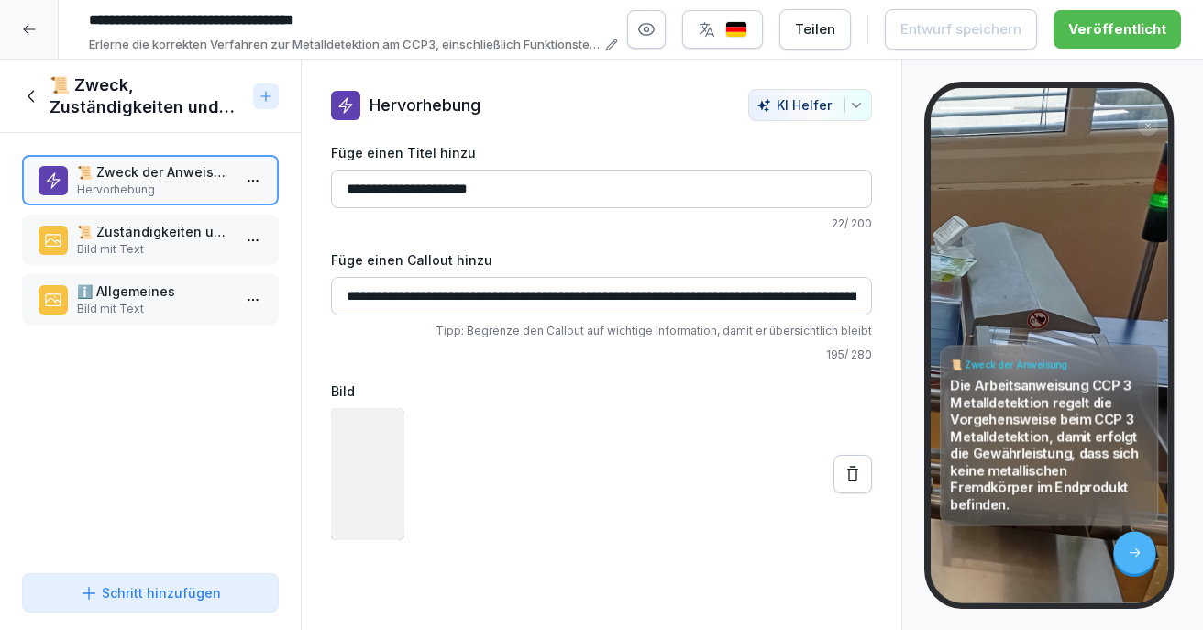
click at [131, 297] on p "ℹ️ Allgemeines" at bounding box center [154, 290] width 154 height 19
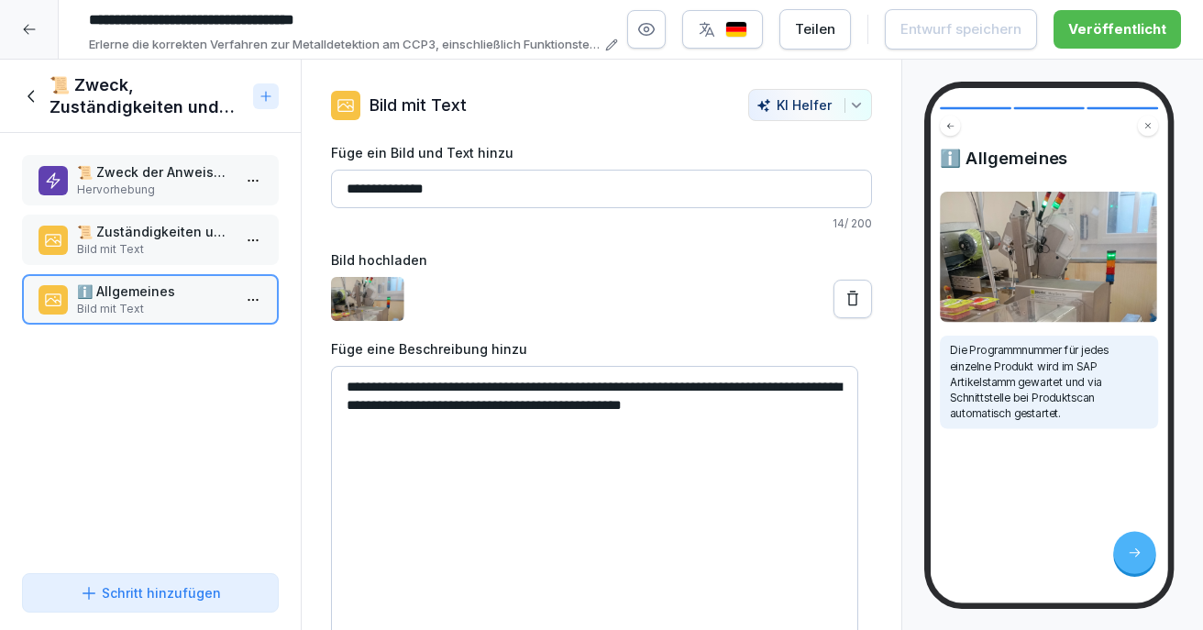
click at [30, 96] on icon at bounding box center [32, 96] width 20 height 20
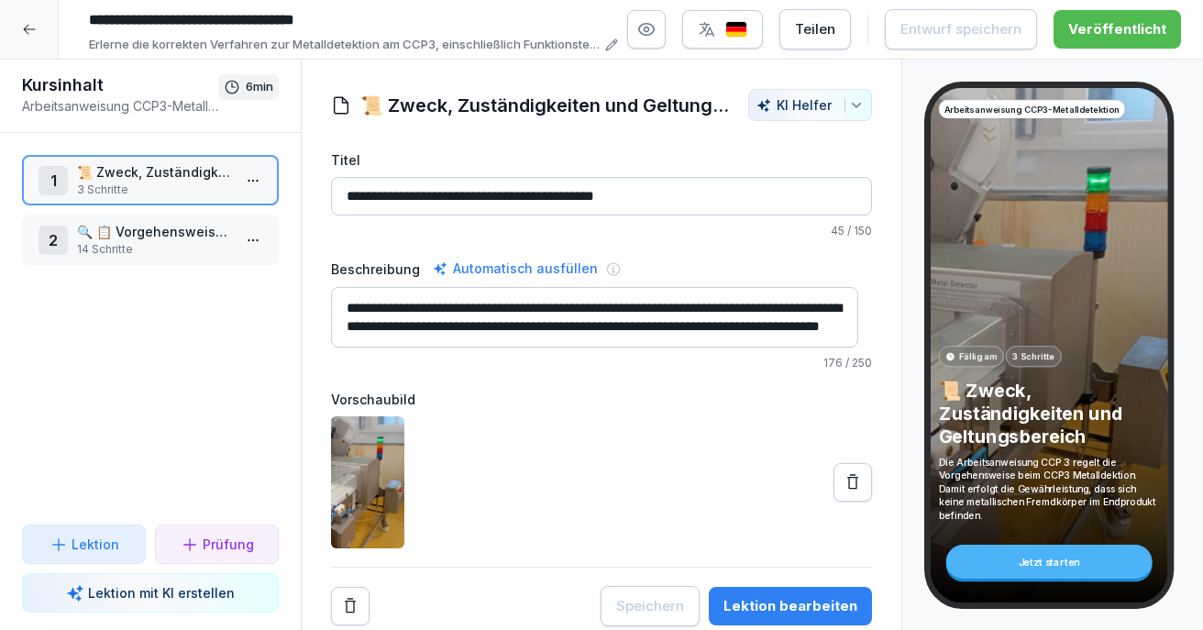
click at [163, 247] on p "14 Schritte" at bounding box center [154, 249] width 154 height 16
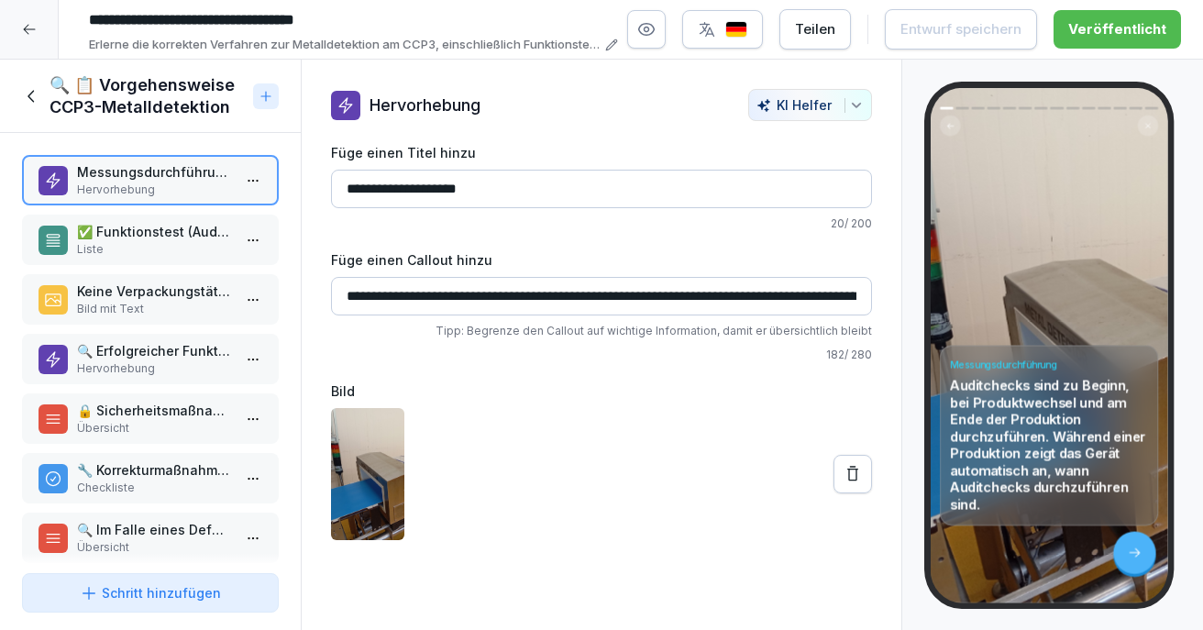
click at [161, 248] on p "Liste" at bounding box center [154, 249] width 154 height 16
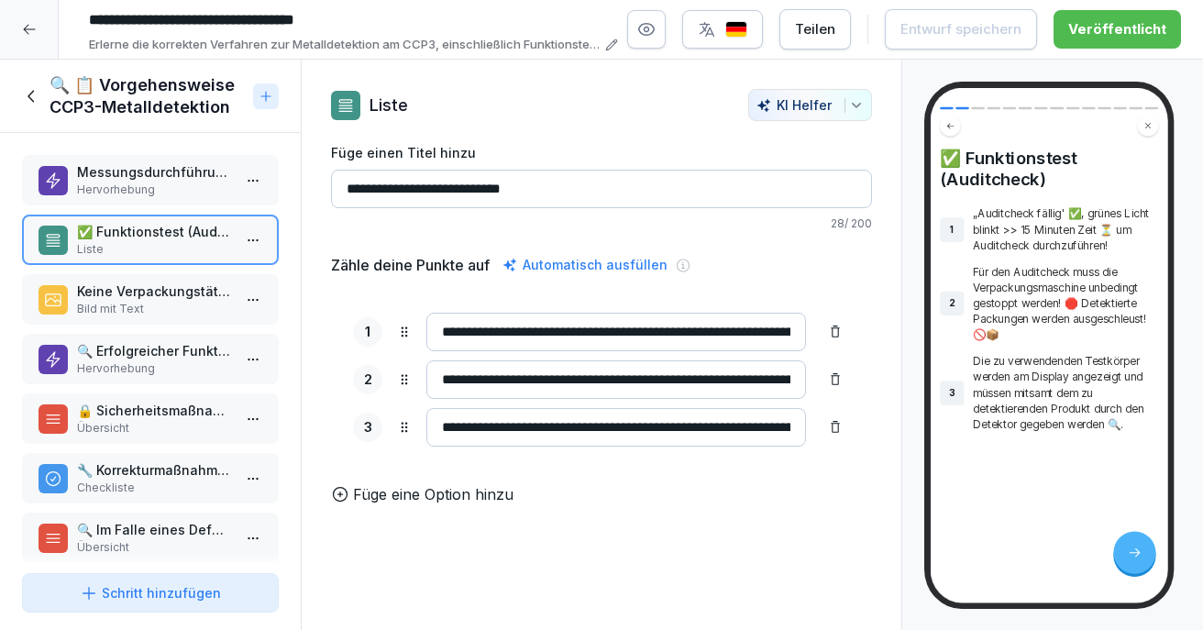
click at [138, 311] on p "Bild mit Text" at bounding box center [154, 309] width 154 height 16
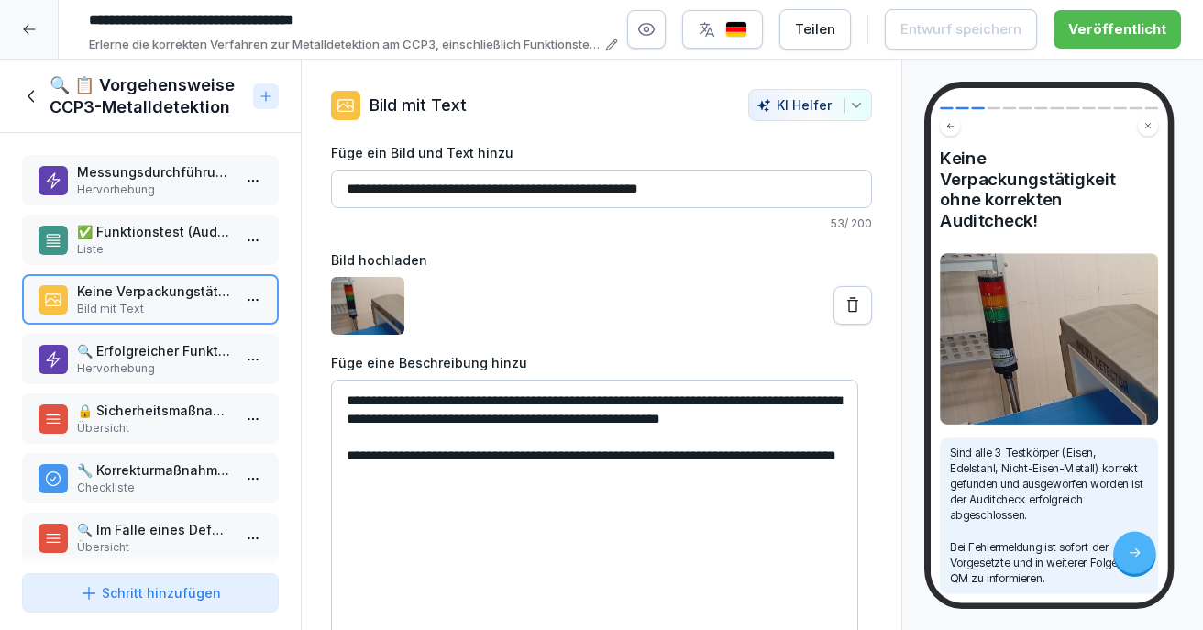
click at [136, 354] on p "🔍 Erfolgreicher Funktionstest" at bounding box center [154, 350] width 154 height 19
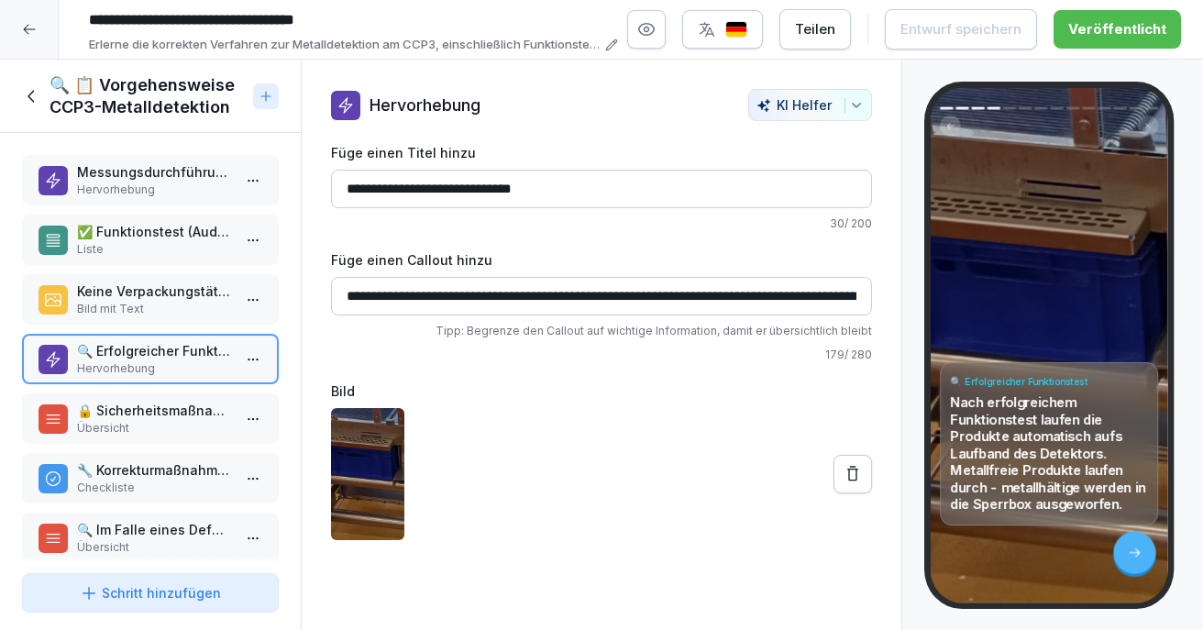
click at [124, 408] on p "🔒 Sicherheitsmaßnahmen für die Sperrbox" at bounding box center [154, 410] width 154 height 19
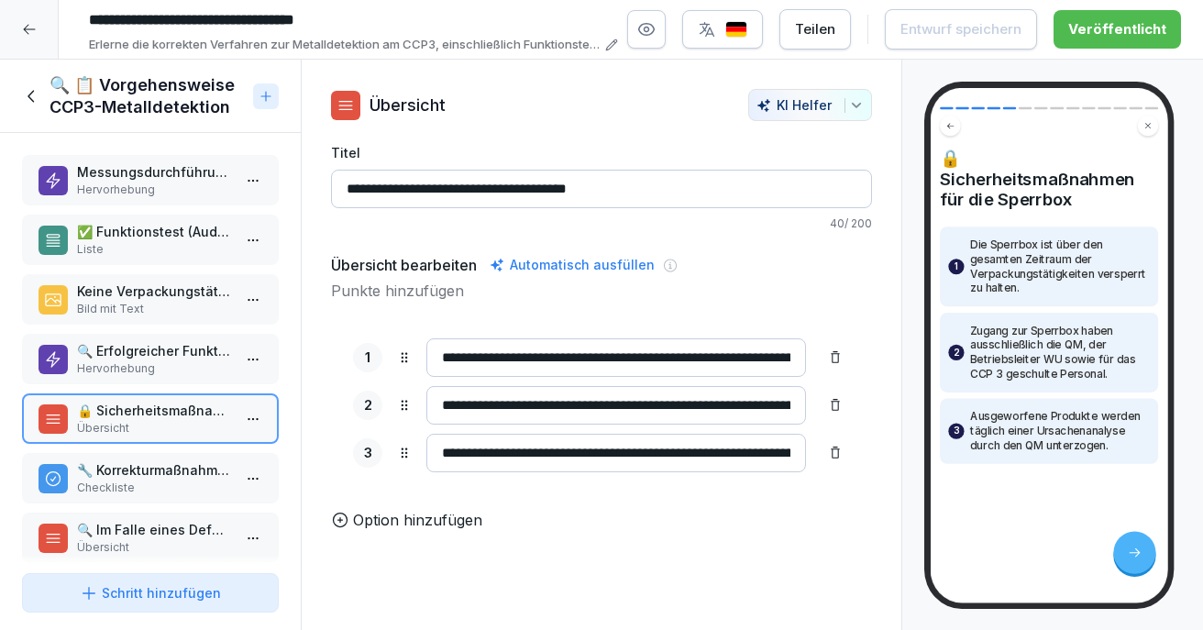
click at [135, 245] on p "Liste" at bounding box center [154, 249] width 154 height 16
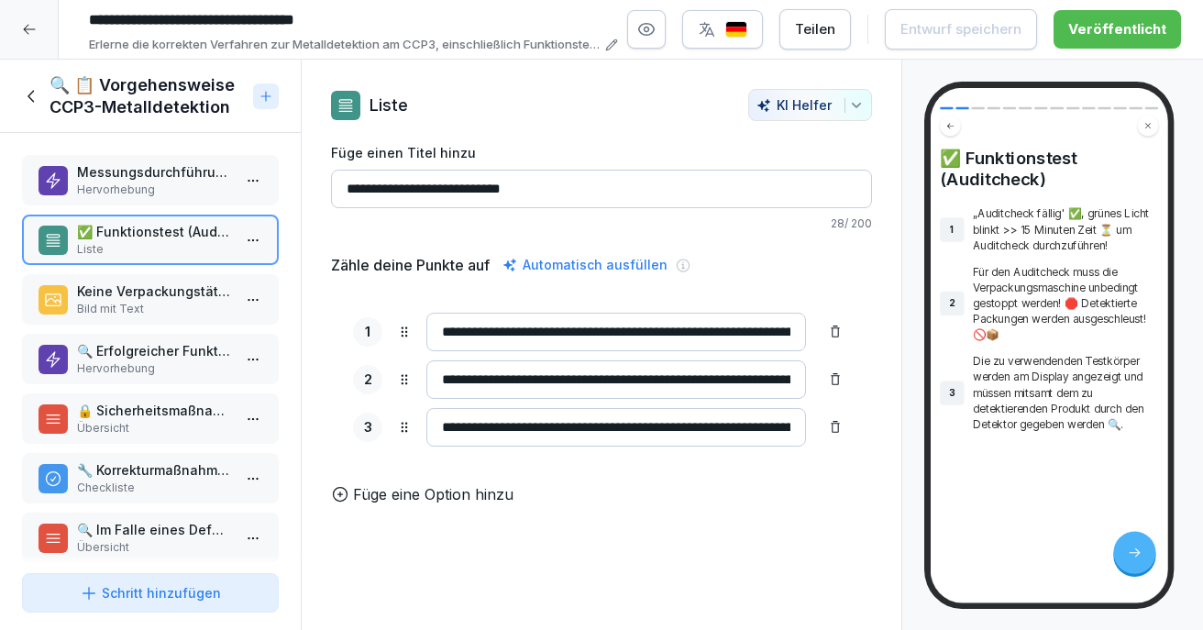
click at [136, 400] on div "🔒 Sicherheitsmaßnahmen für die Sperrbox Übersicht" at bounding box center [150, 418] width 257 height 50
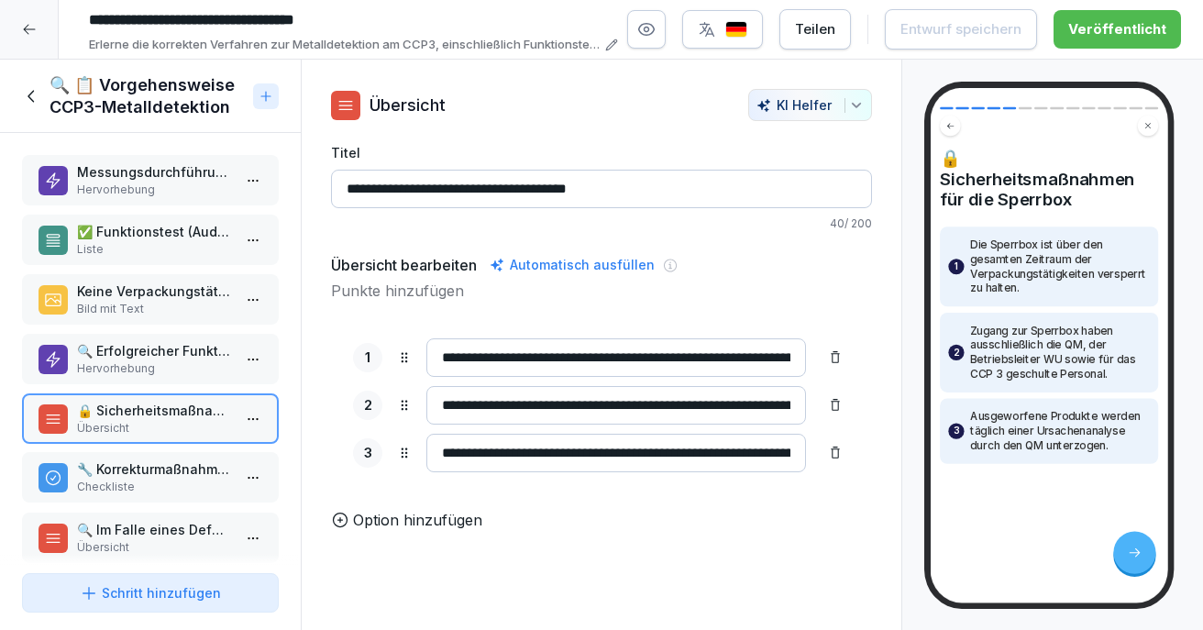
click at [173, 481] on p "Checkliste" at bounding box center [154, 486] width 154 height 16
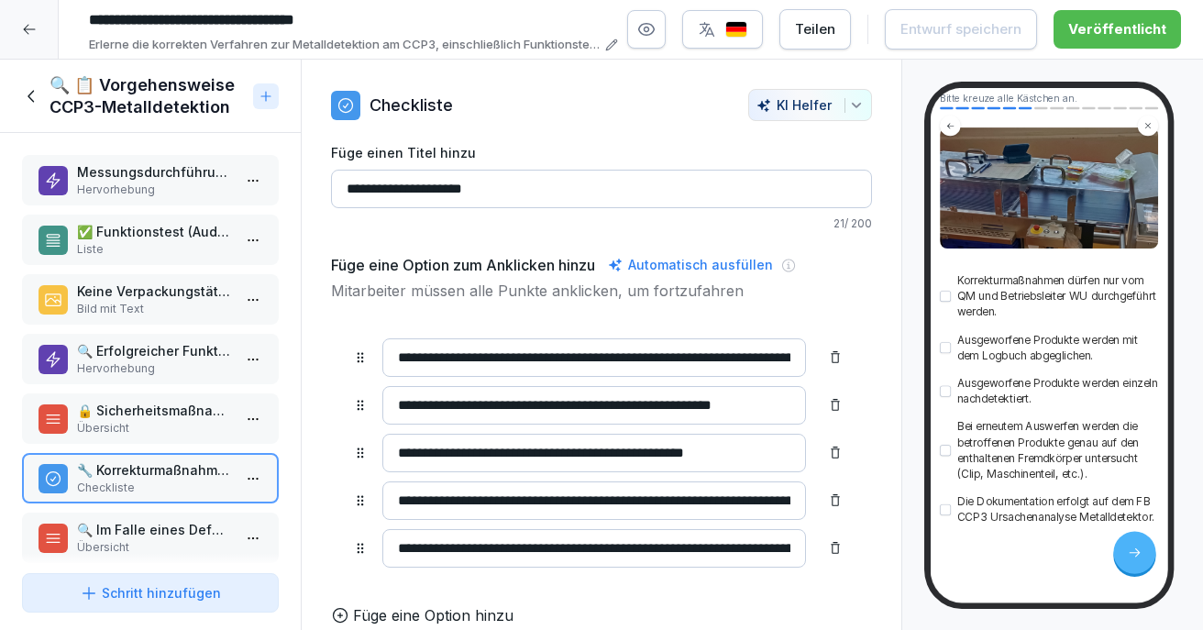
scroll to position [275, 0]
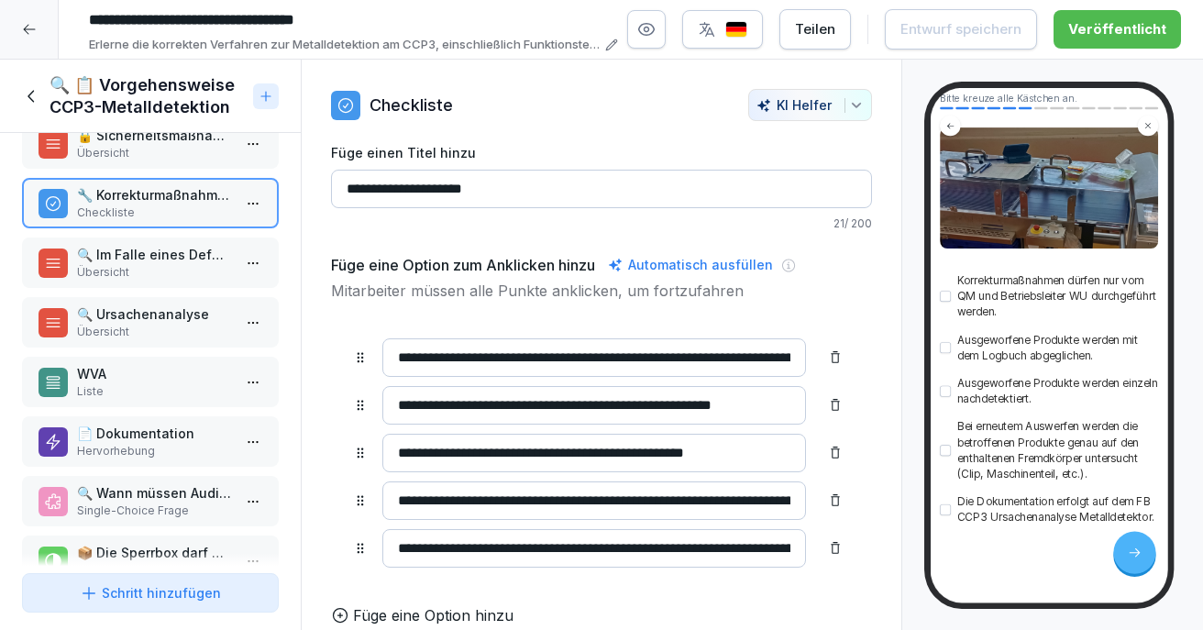
click at [148, 440] on p "📄 Dokumentation" at bounding box center [154, 432] width 154 height 19
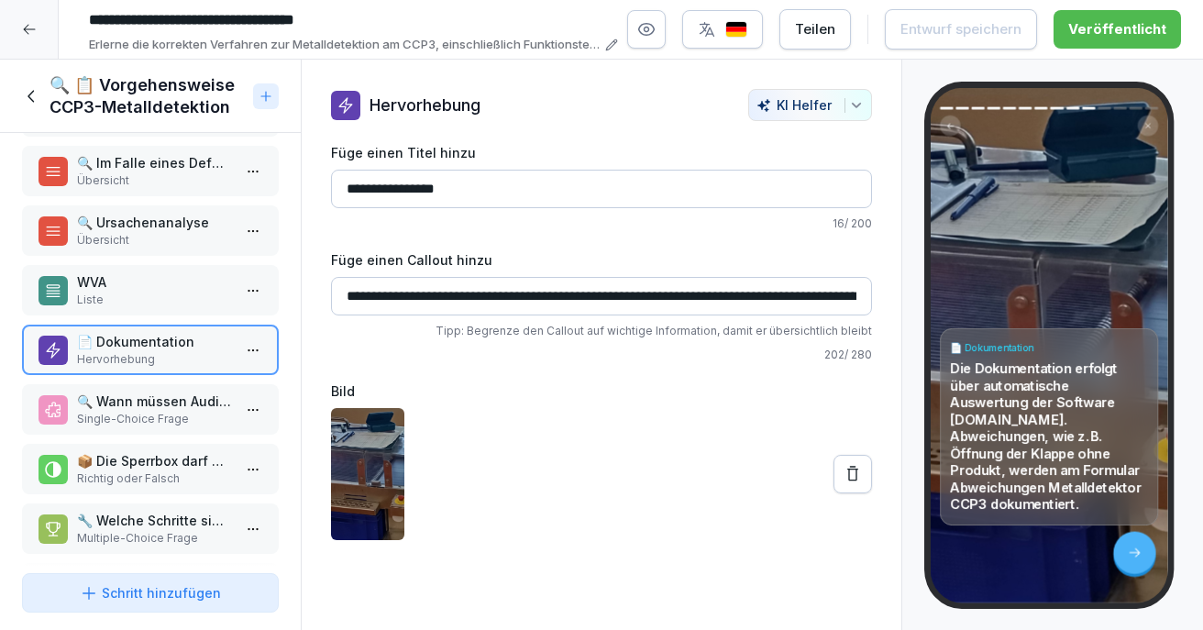
scroll to position [450, 0]
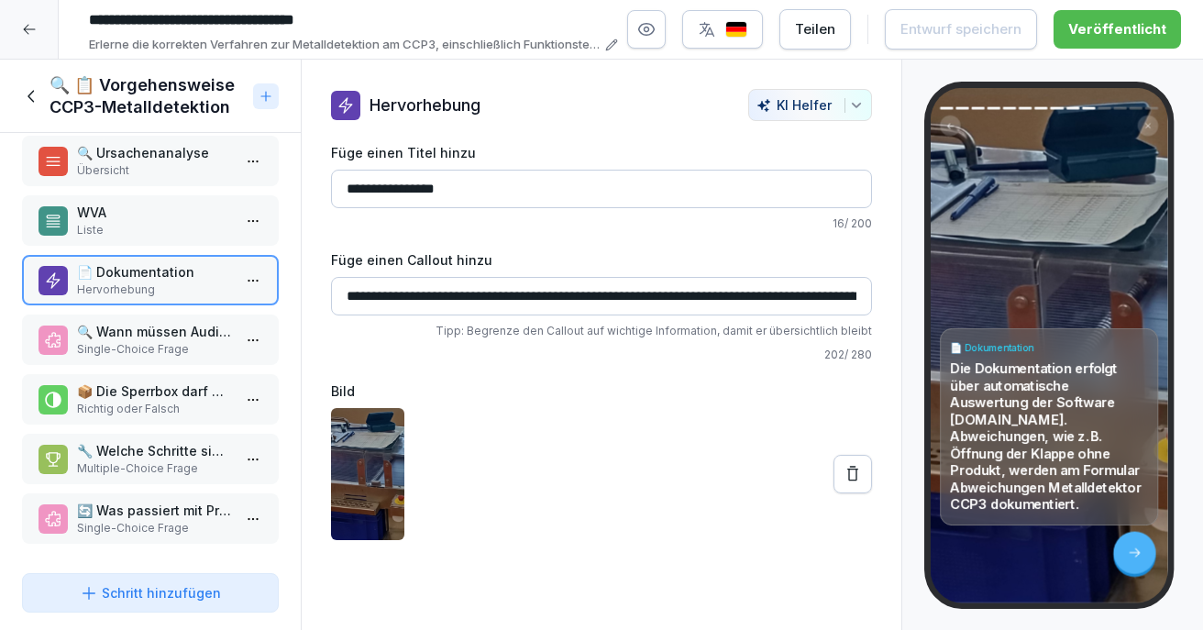
click at [144, 500] on p "🔄 Was passiert mit Produkten, die nach der Ursachenanalyse erneut ausgeworfen w…" at bounding box center [154, 509] width 154 height 19
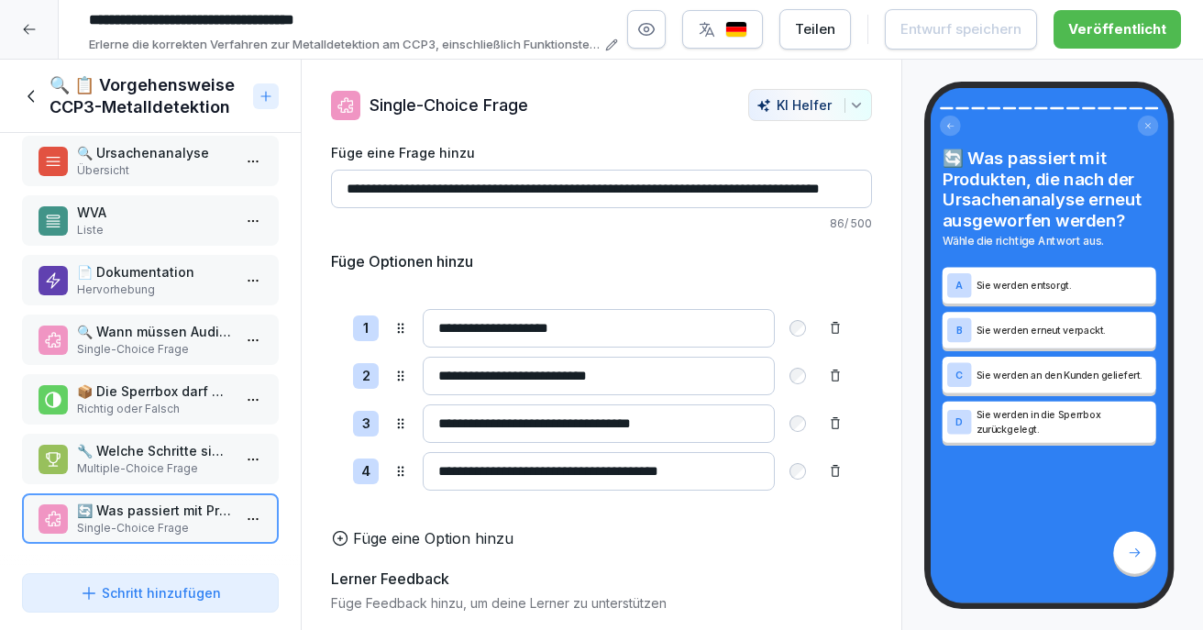
click at [158, 441] on p "🔧 Welche Schritte sind im Falle eines Defektes des Metalldetektors durchzuführe…" at bounding box center [154, 450] width 154 height 19
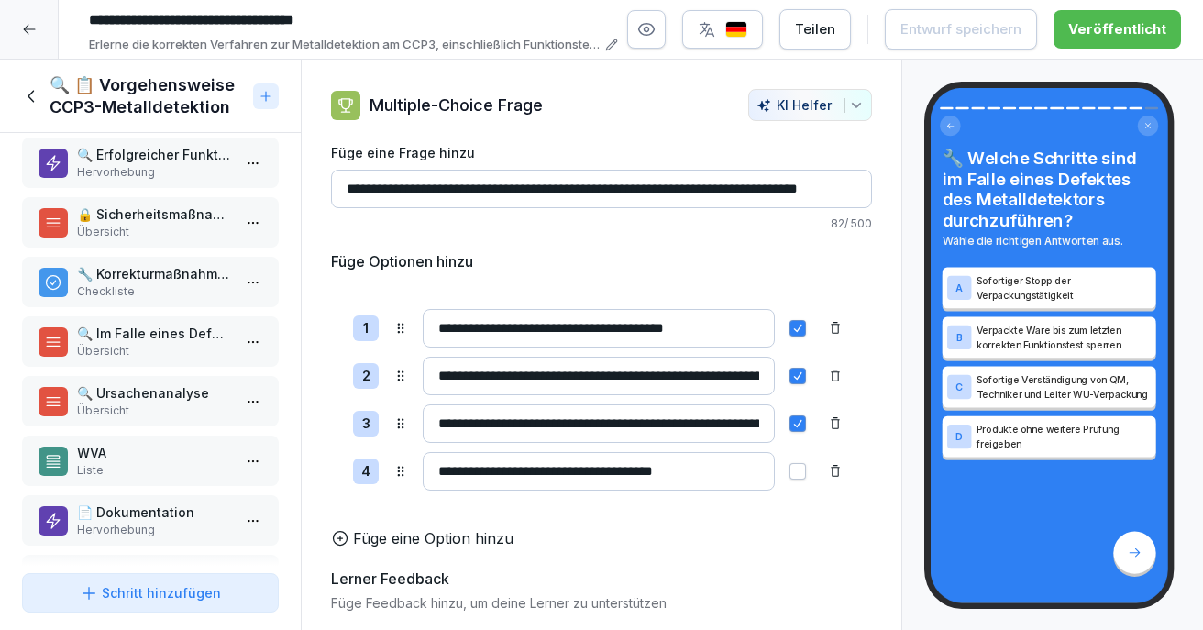
scroll to position [175, 0]
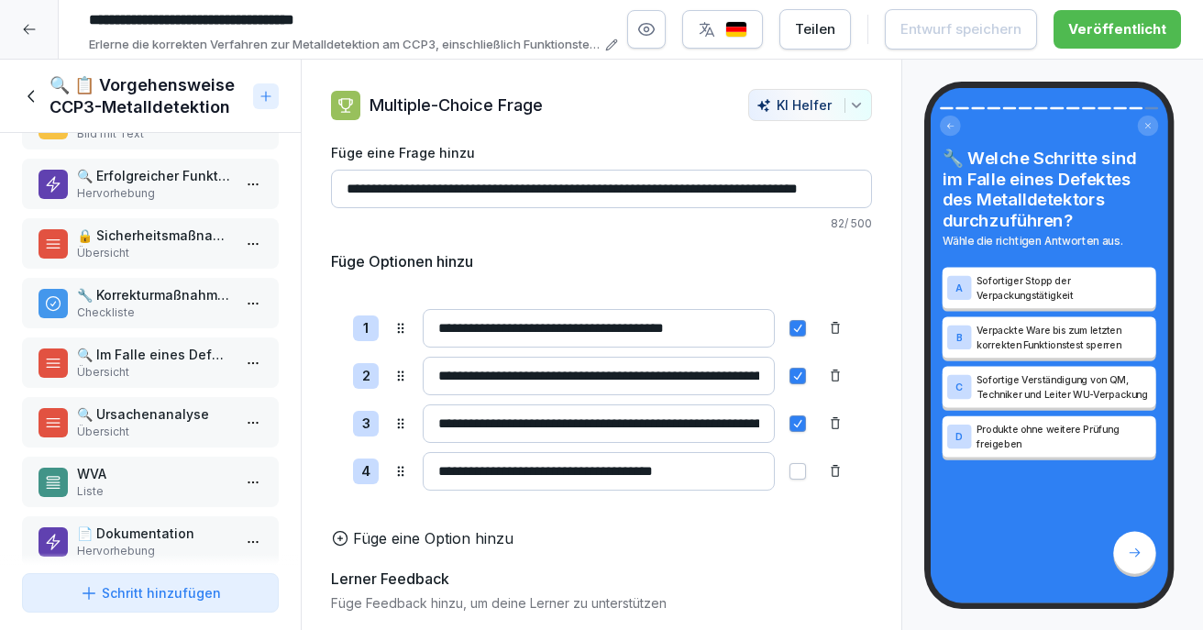
click at [158, 429] on p "Übersicht" at bounding box center [154, 431] width 154 height 16
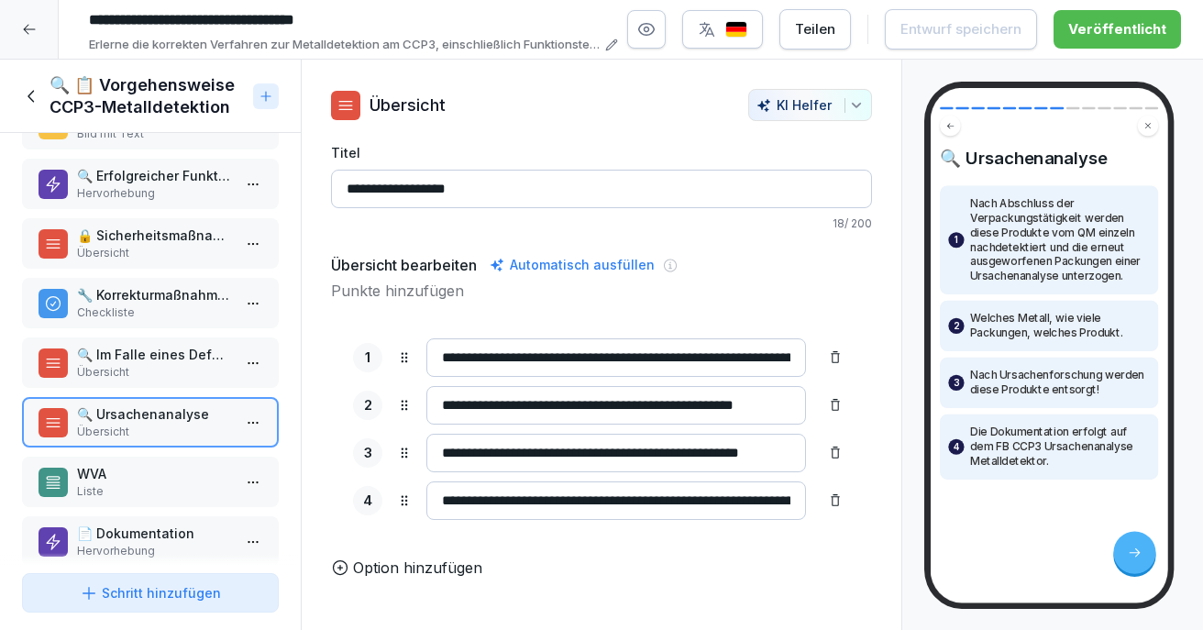
click at [160, 351] on p "🔍 Im Falle eines Defektes des Metalldetektors" at bounding box center [154, 354] width 154 height 19
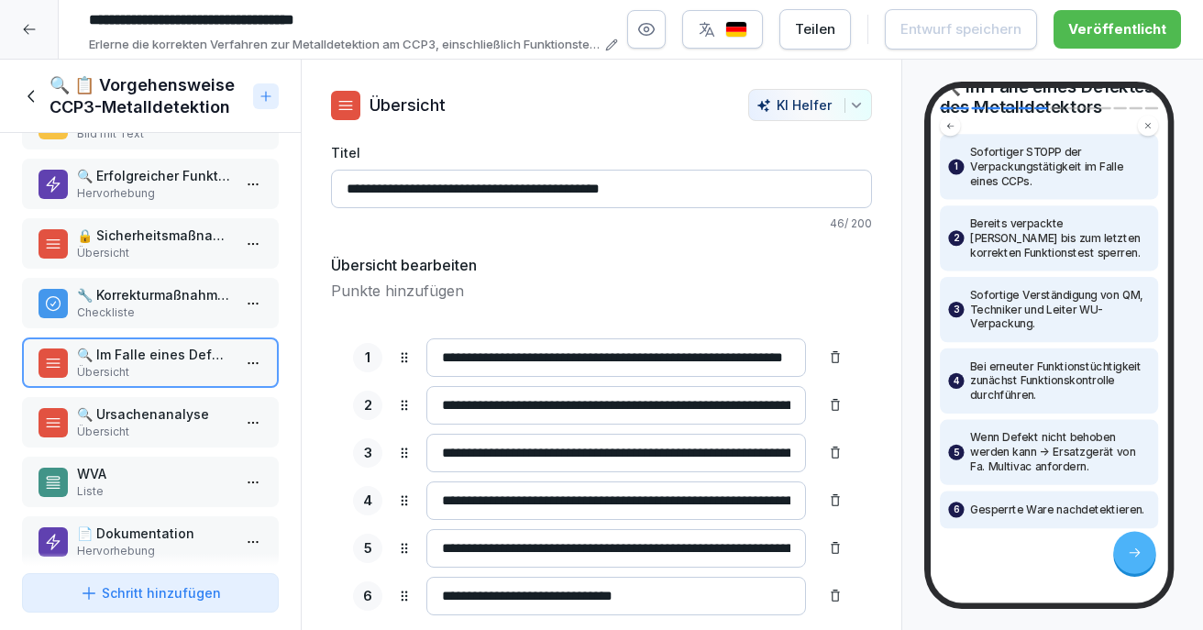
scroll to position [114, 0]
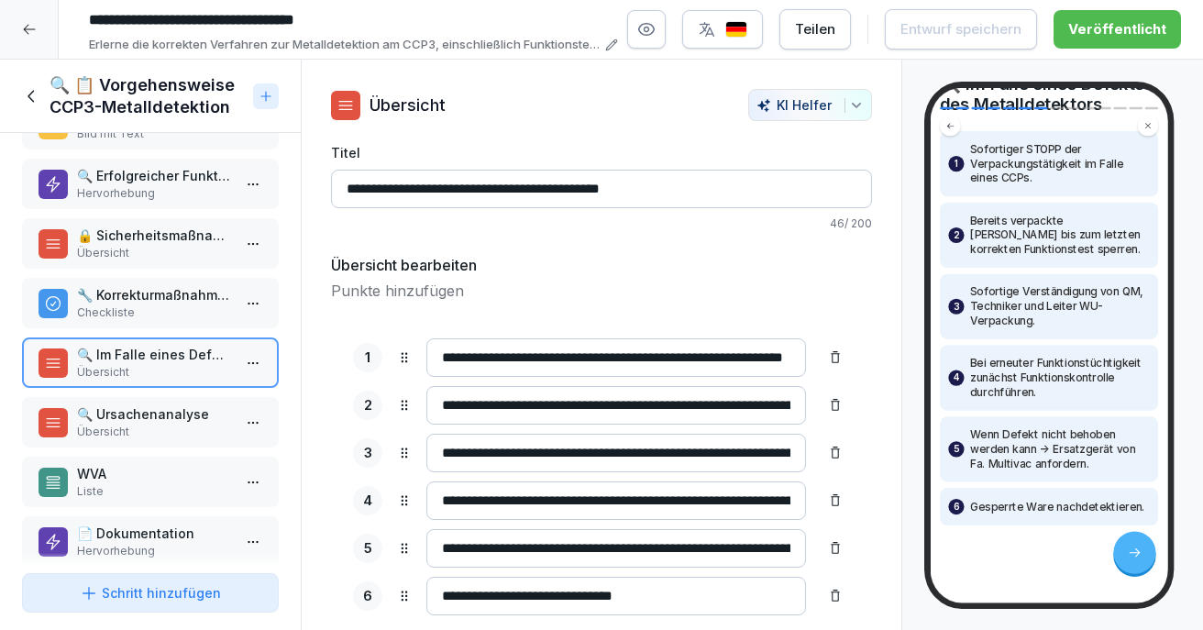
click at [146, 467] on p "WVA" at bounding box center [154, 473] width 154 height 19
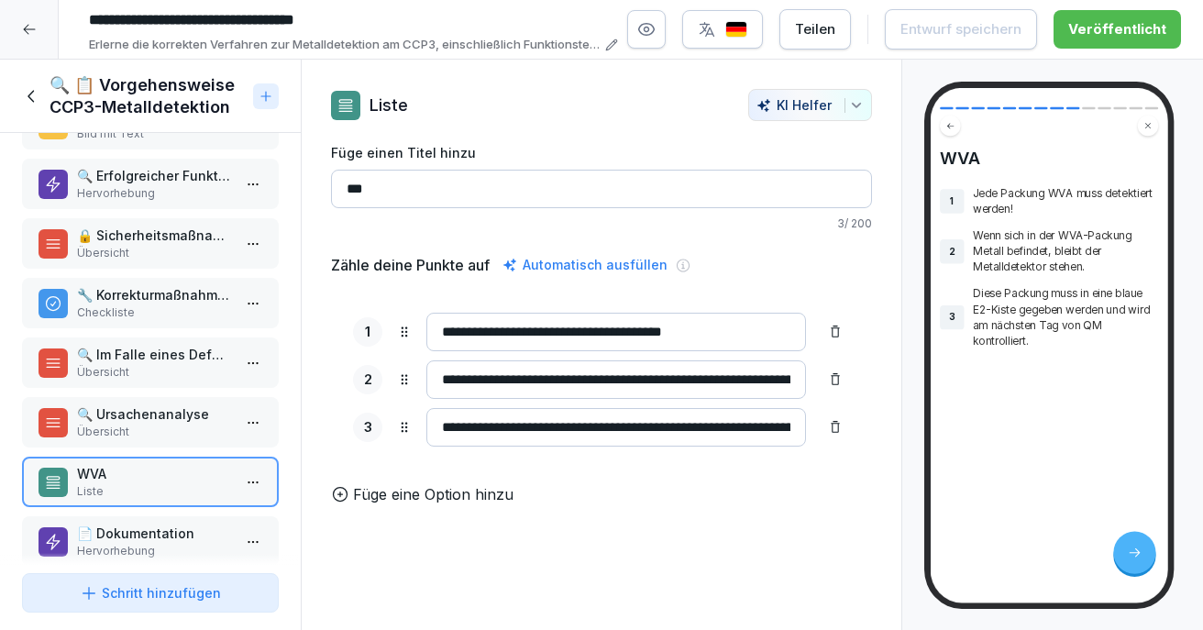
click at [161, 423] on p "🔍 Ursachenanalyse" at bounding box center [154, 413] width 154 height 19
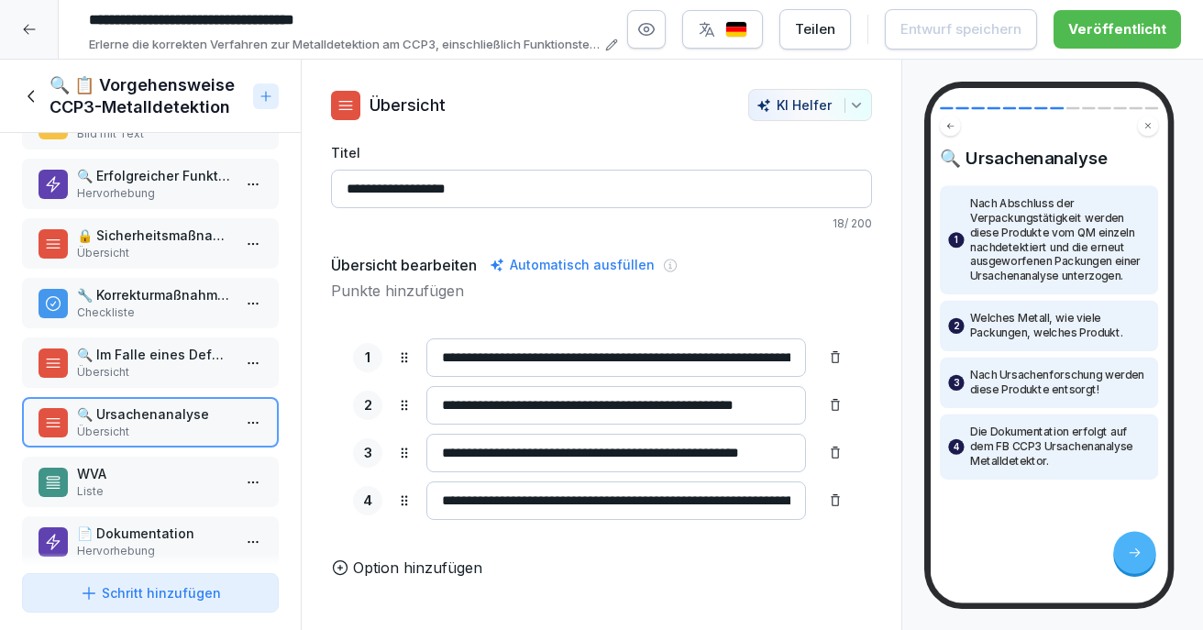
click at [141, 373] on p "Übersicht" at bounding box center [154, 372] width 154 height 16
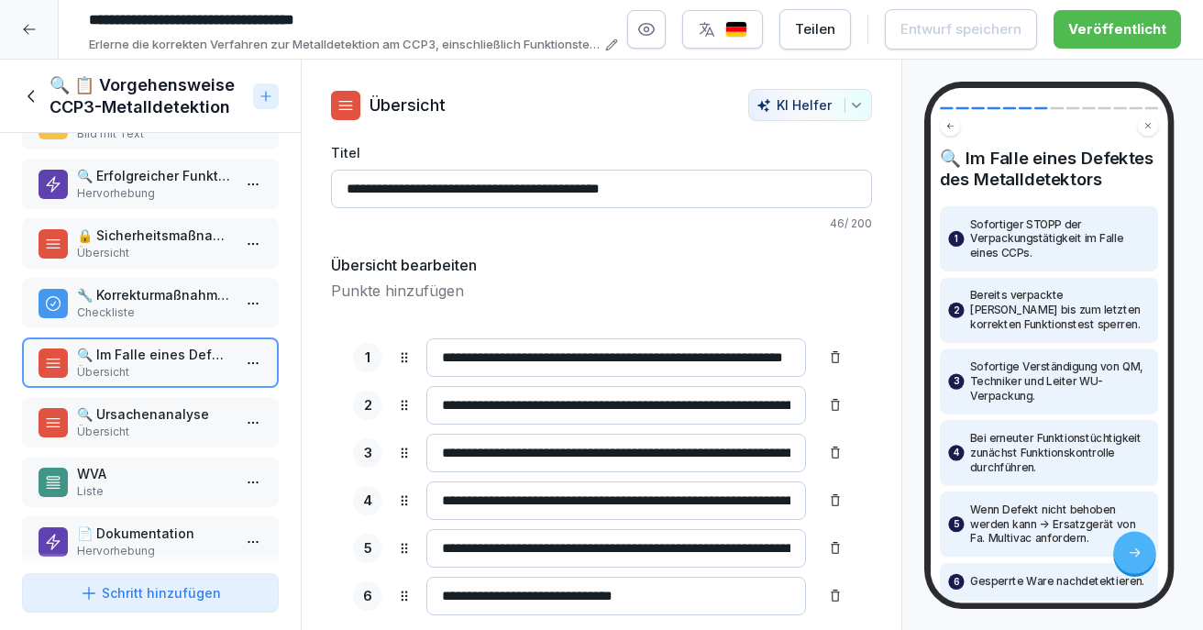
click at [162, 316] on p "Checkliste" at bounding box center [154, 312] width 154 height 16
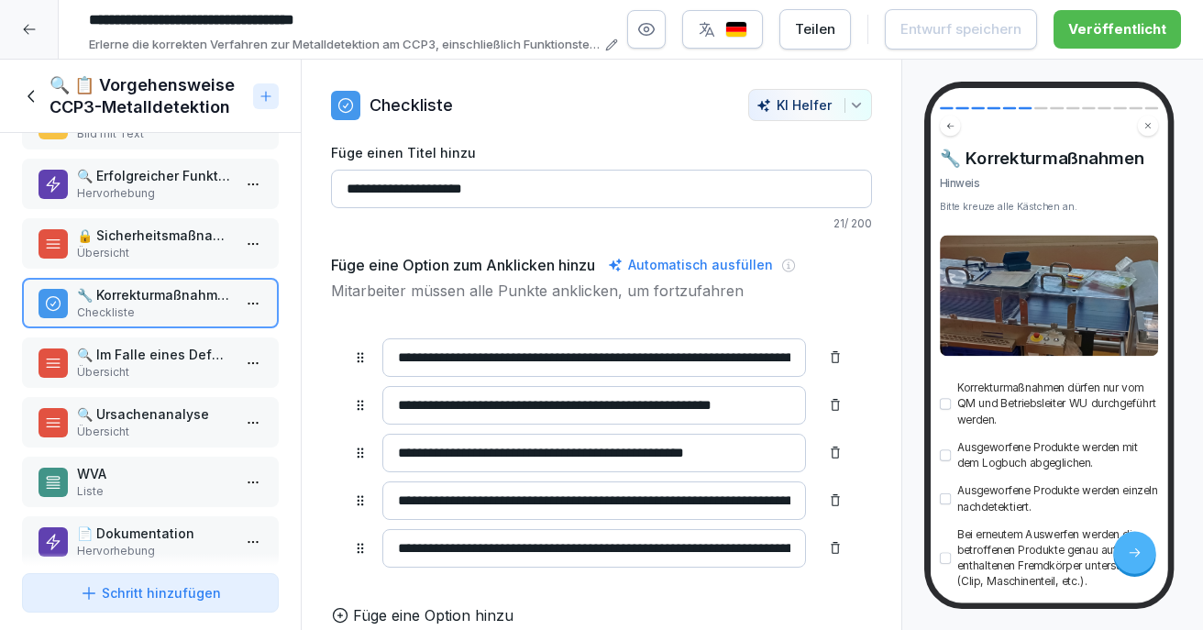
click at [137, 444] on div "🔍 Ursachenanalyse Übersicht" at bounding box center [150, 422] width 257 height 50
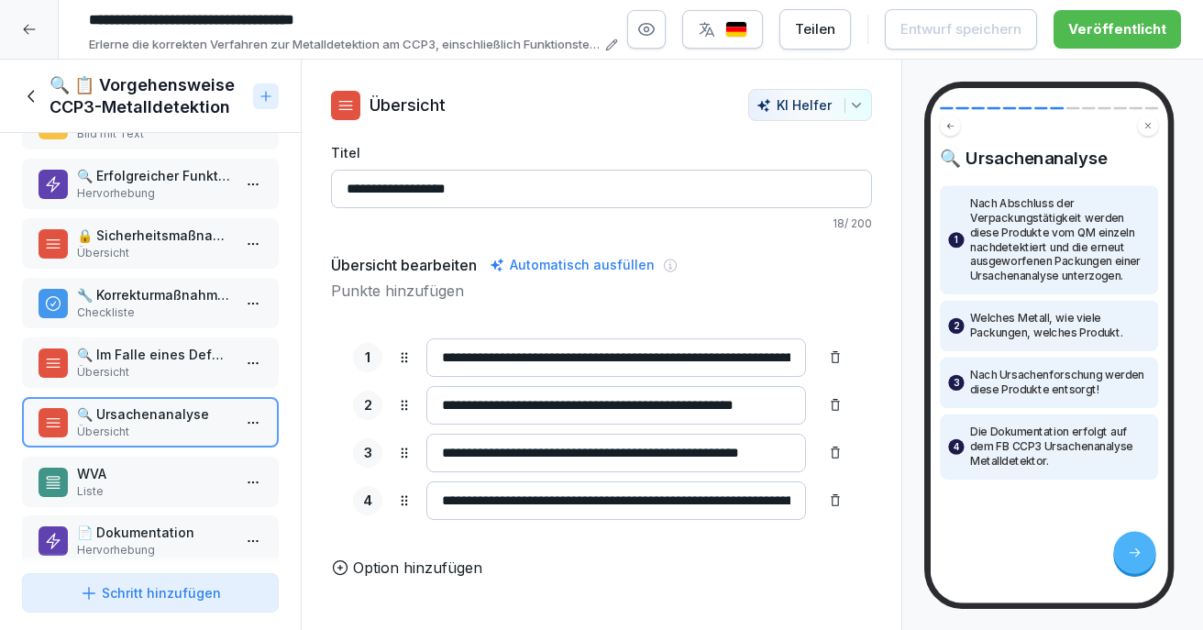
click at [139, 534] on p "📄 Dokumentation" at bounding box center [154, 531] width 154 height 19
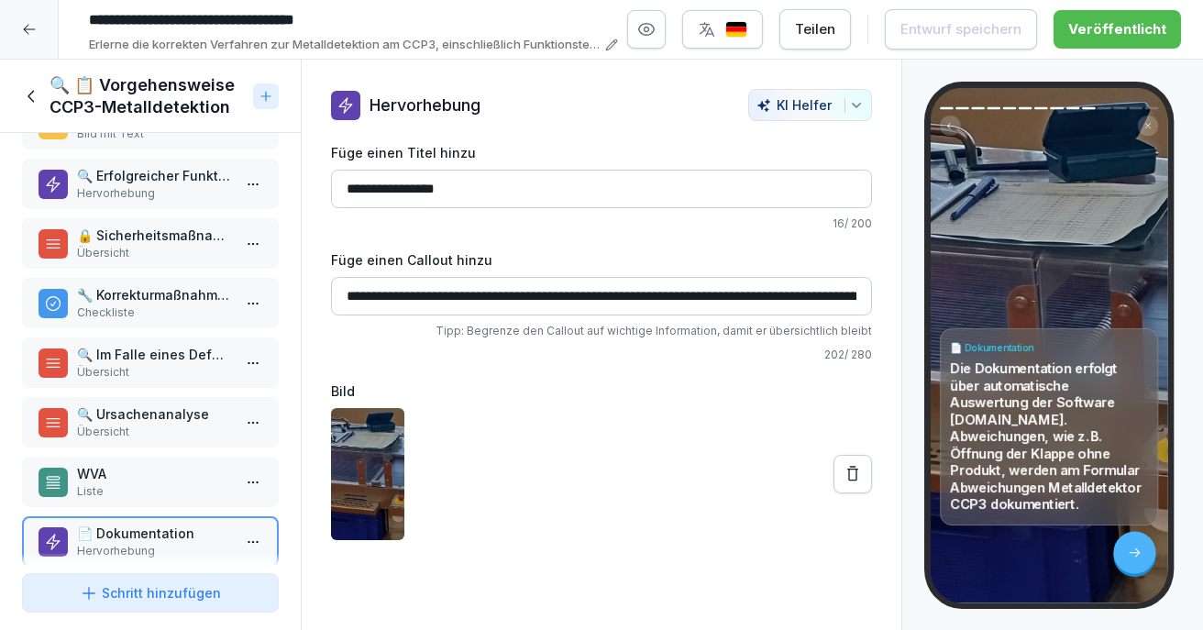
click at [110, 479] on p "WVA" at bounding box center [154, 473] width 154 height 19
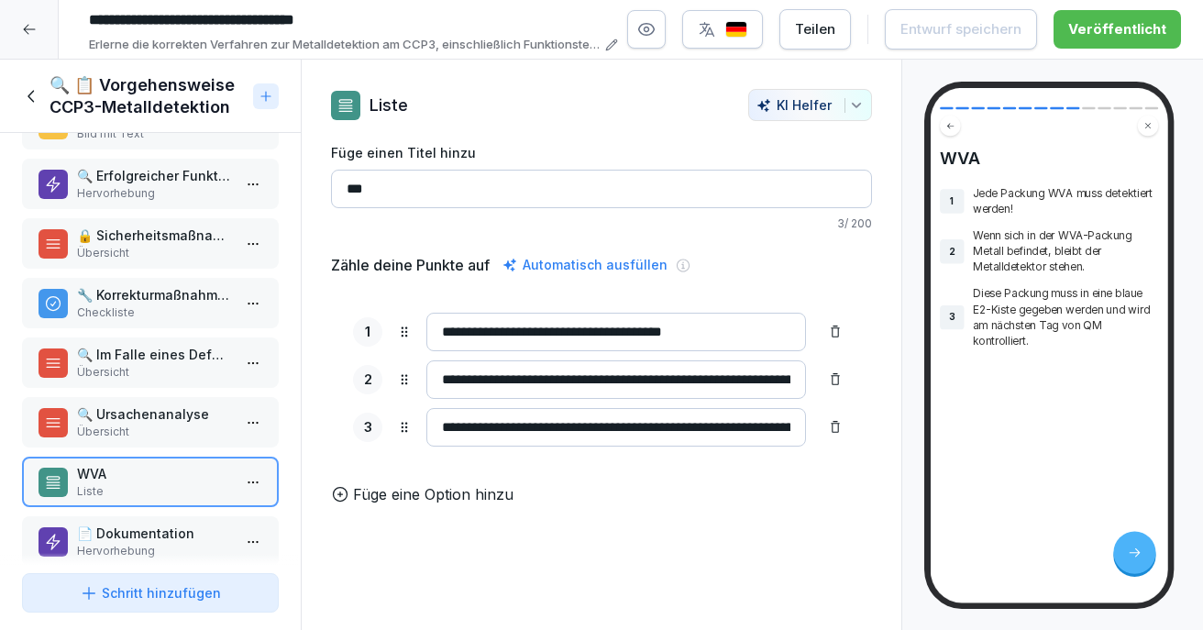
click at [137, 426] on p "Übersicht" at bounding box center [154, 431] width 154 height 16
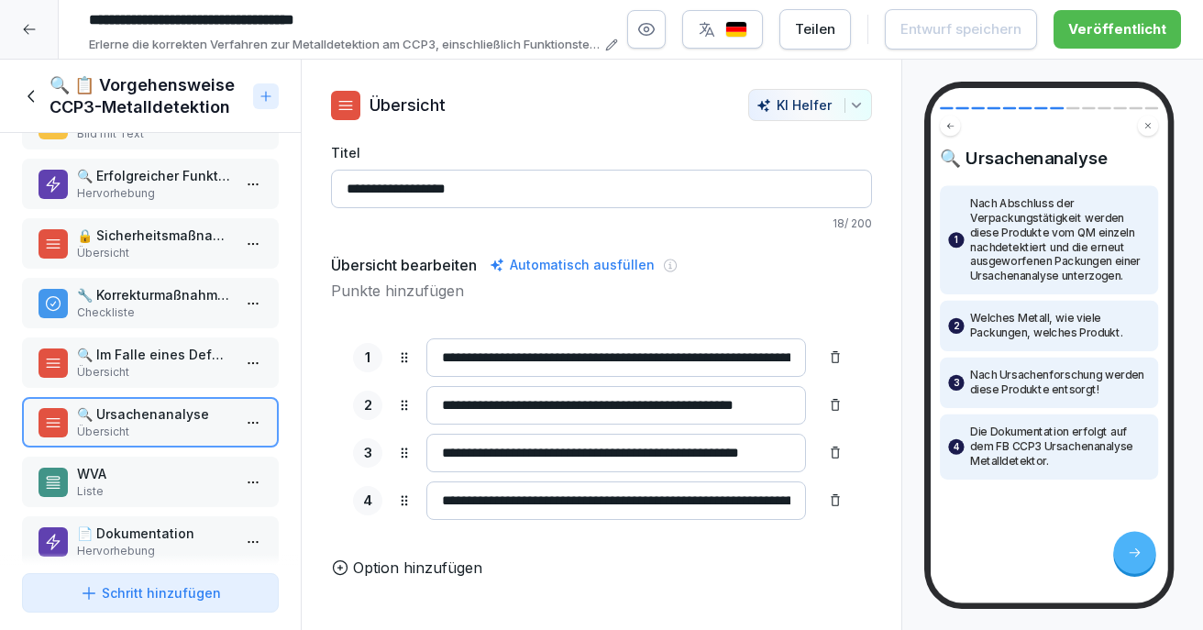
click at [154, 379] on p "Übersicht" at bounding box center [154, 372] width 154 height 16
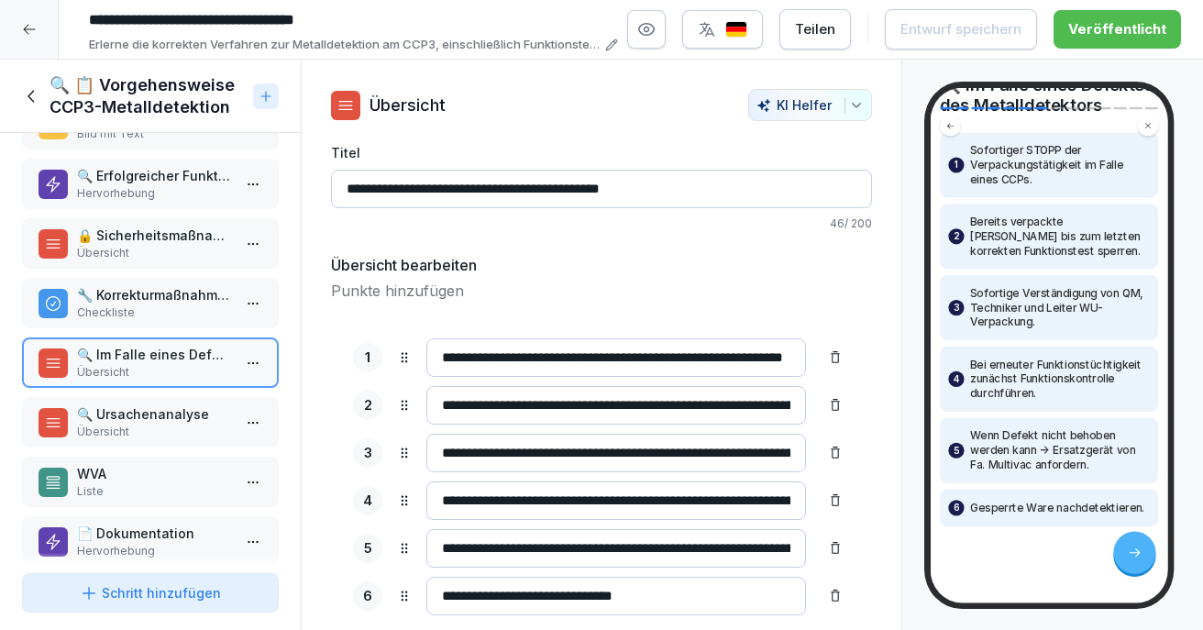
scroll to position [114, 0]
click at [150, 446] on div "🔍 Ursachenanalyse Übersicht" at bounding box center [150, 422] width 257 height 50
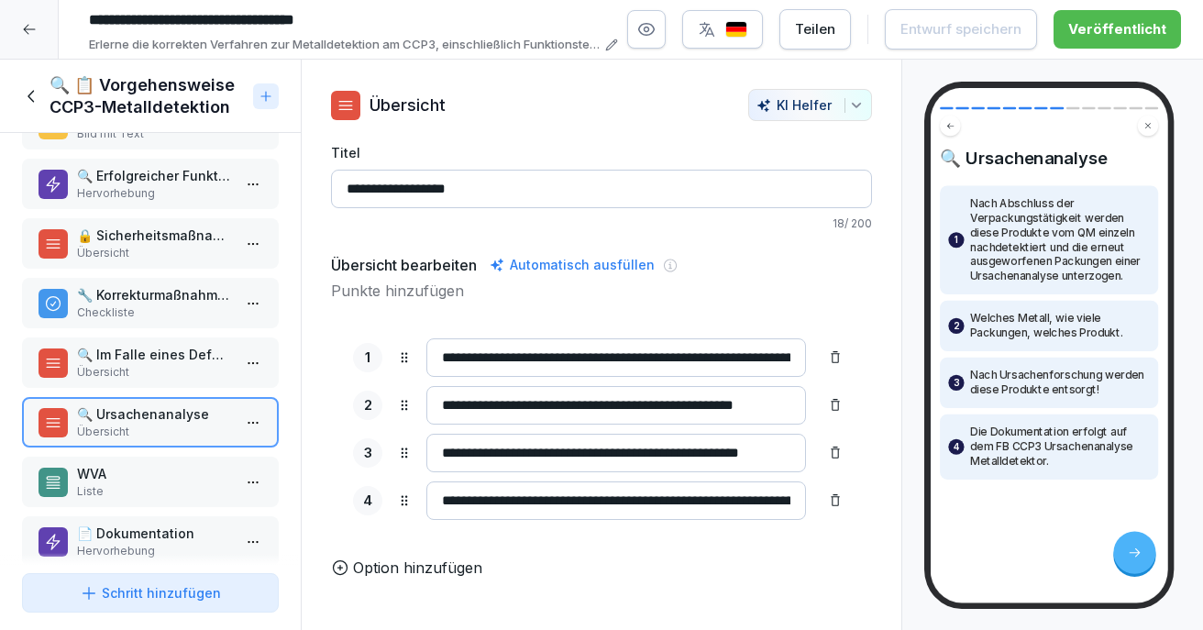
click at [105, 484] on p "Liste" at bounding box center [154, 491] width 154 height 16
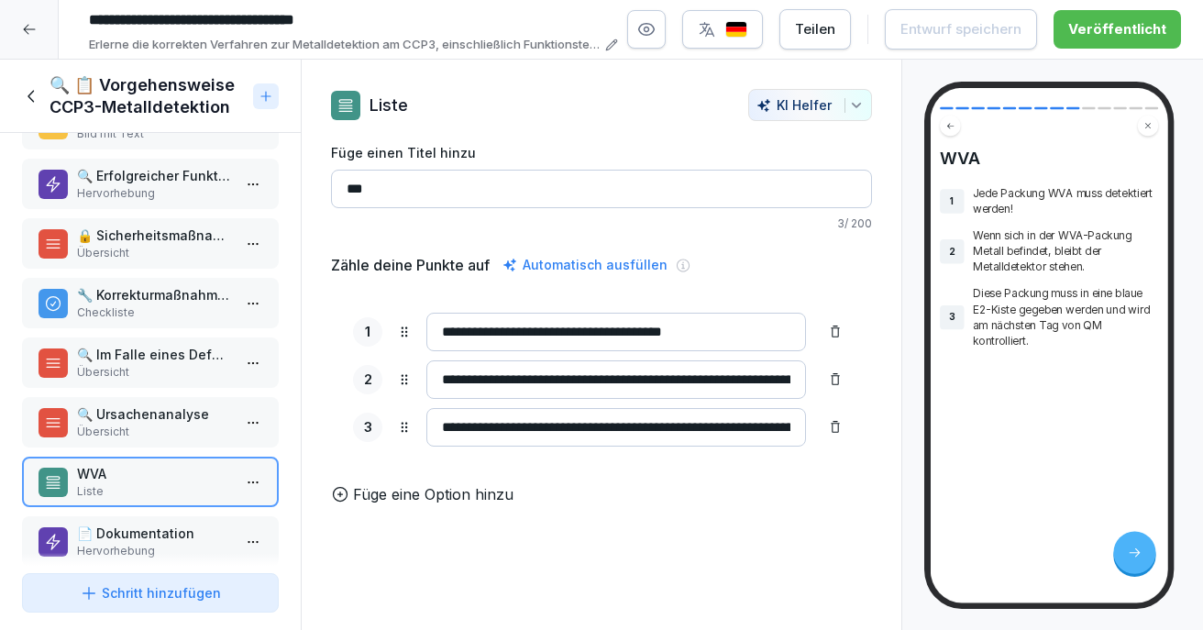
click at [21, 92] on div "🔍 📋 Vorgehensweise CCP3-Metalldetektion" at bounding box center [150, 96] width 301 height 73
click at [32, 91] on icon at bounding box center [32, 96] width 20 height 20
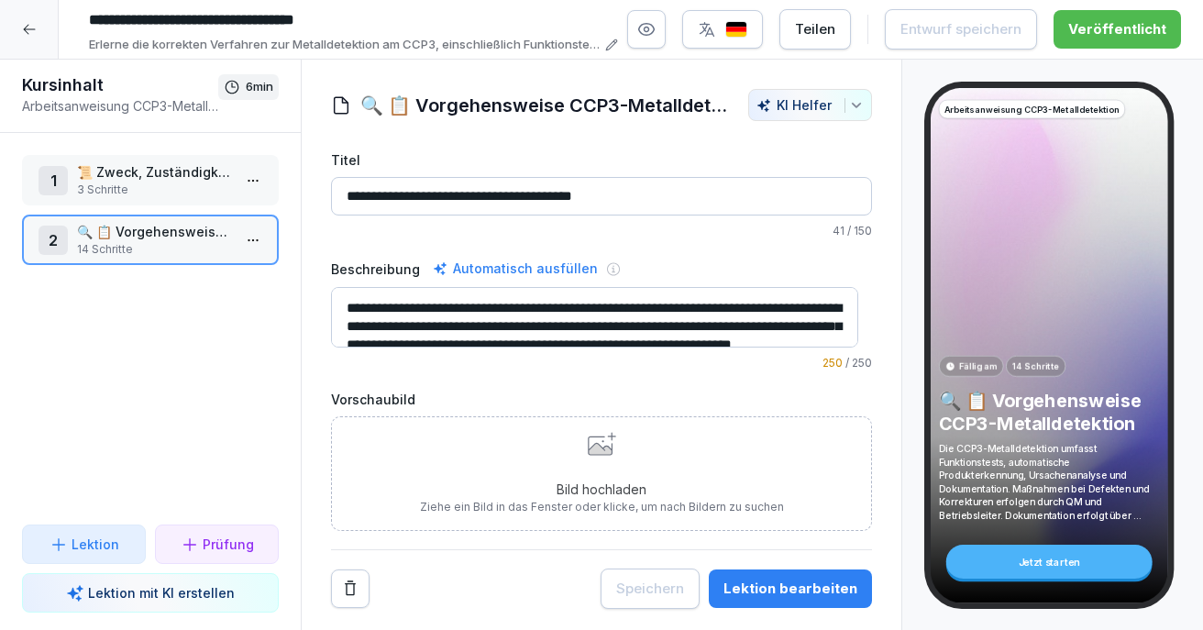
click at [33, 44] on div at bounding box center [29, 29] width 59 height 59
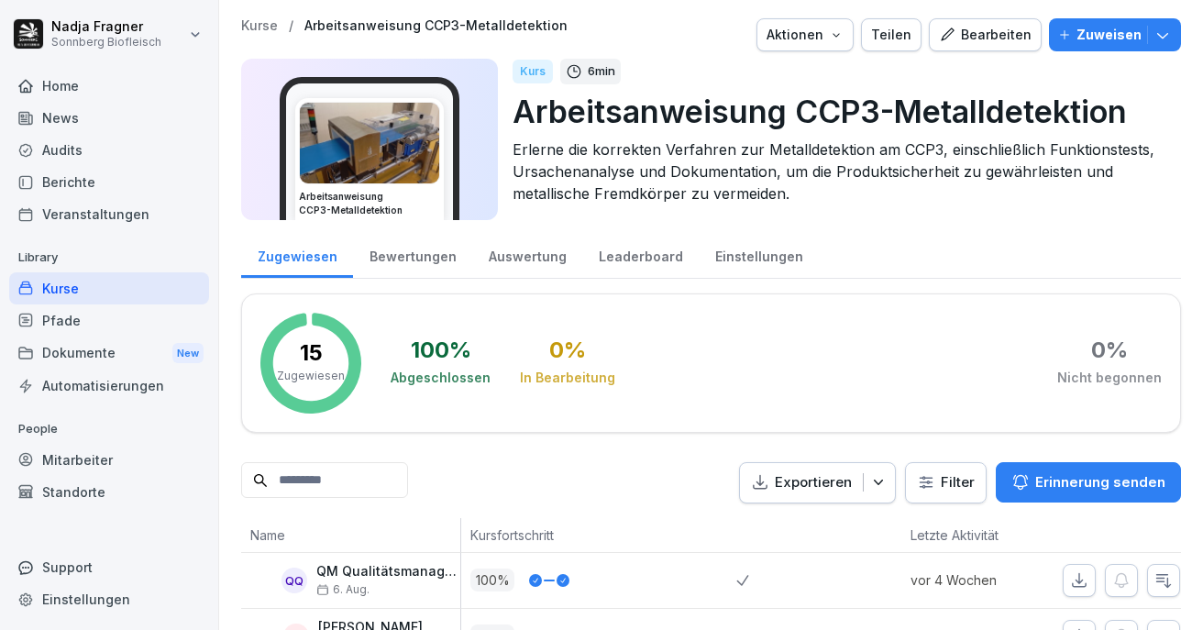
click at [100, 295] on div "Kurse" at bounding box center [109, 288] width 200 height 32
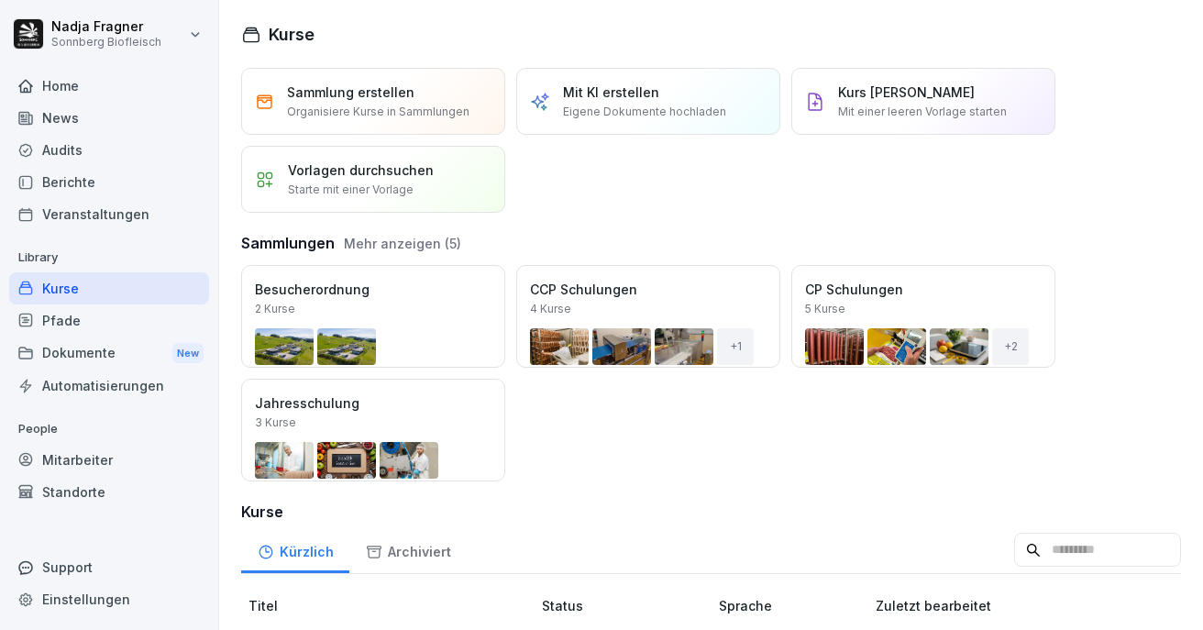
click at [0, 0] on button "Öffnen" at bounding box center [0, 0] width 0 height 0
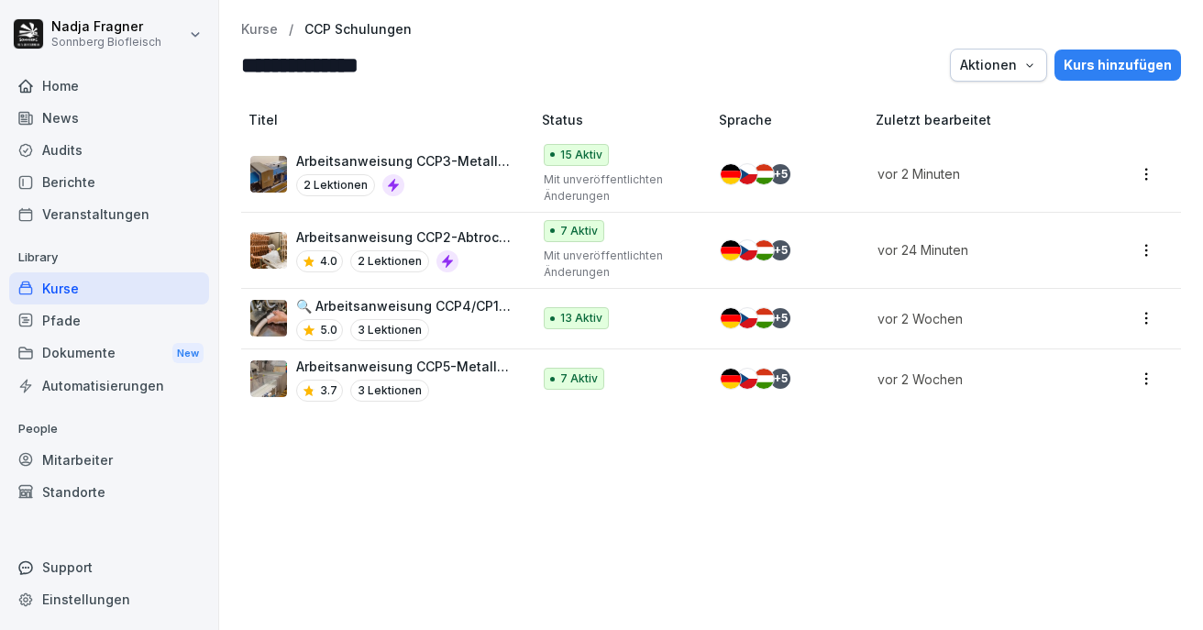
click at [459, 310] on p "🔍 Arbeitsanweisung CCP4/CP12-Metalldetektion Füller" at bounding box center [404, 305] width 216 height 19
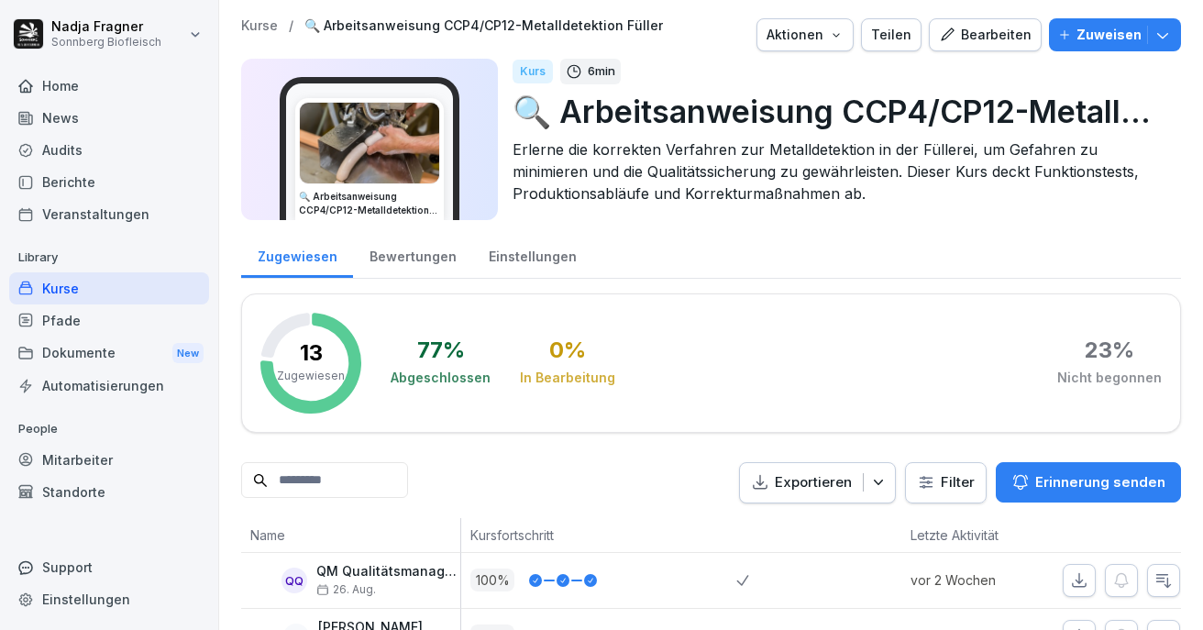
click at [946, 38] on icon "button" at bounding box center [947, 35] width 16 height 16
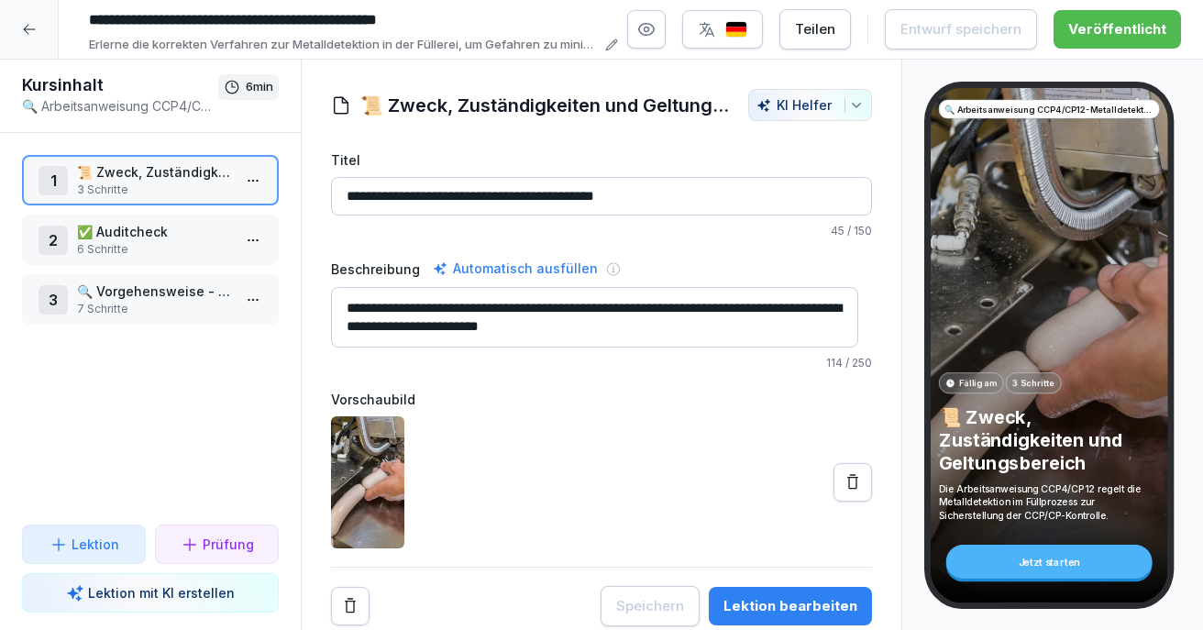
click at [29, 32] on icon at bounding box center [29, 29] width 15 height 15
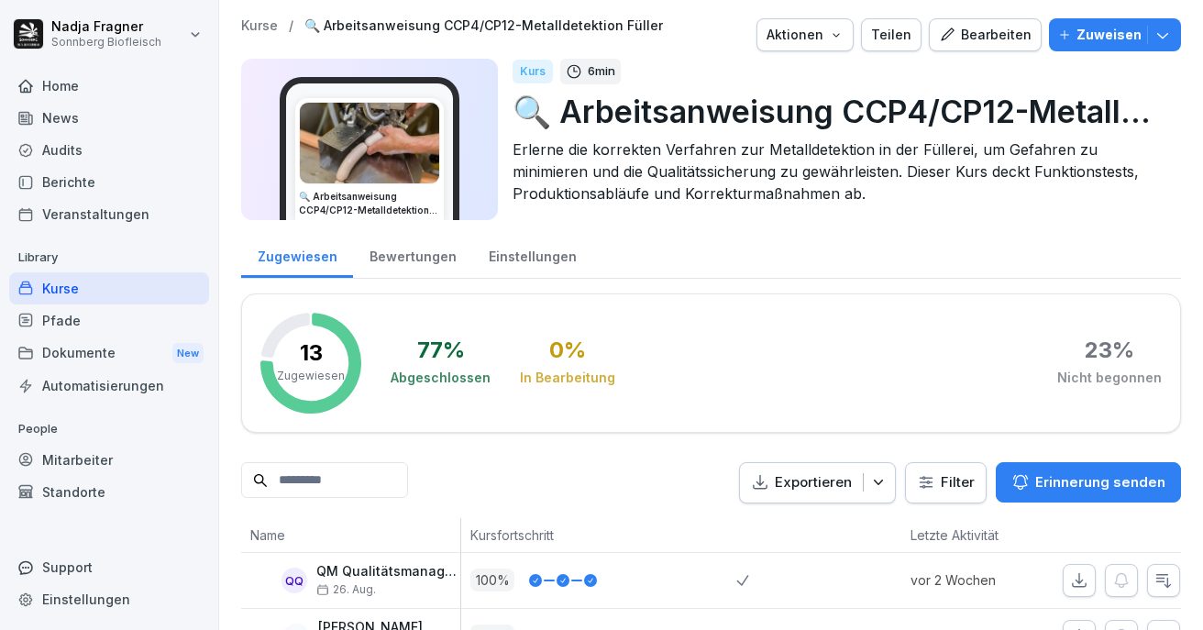
click at [93, 290] on div "Kurse" at bounding box center [109, 288] width 200 height 32
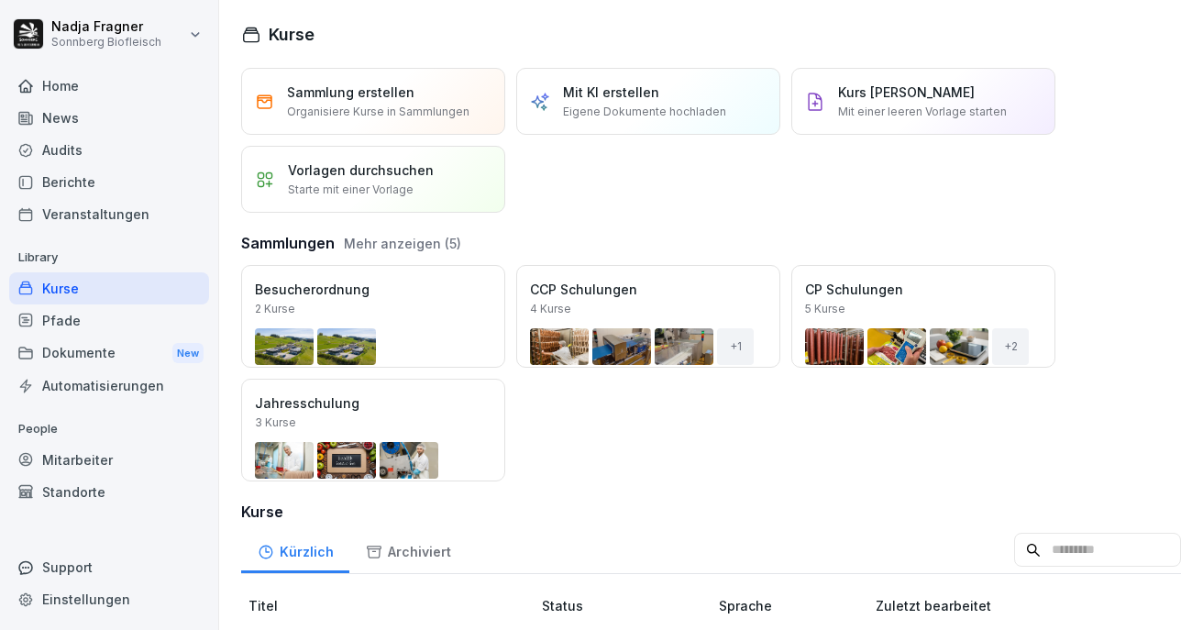
click at [0, 0] on div "Öffnen" at bounding box center [0, 0] width 0 height 0
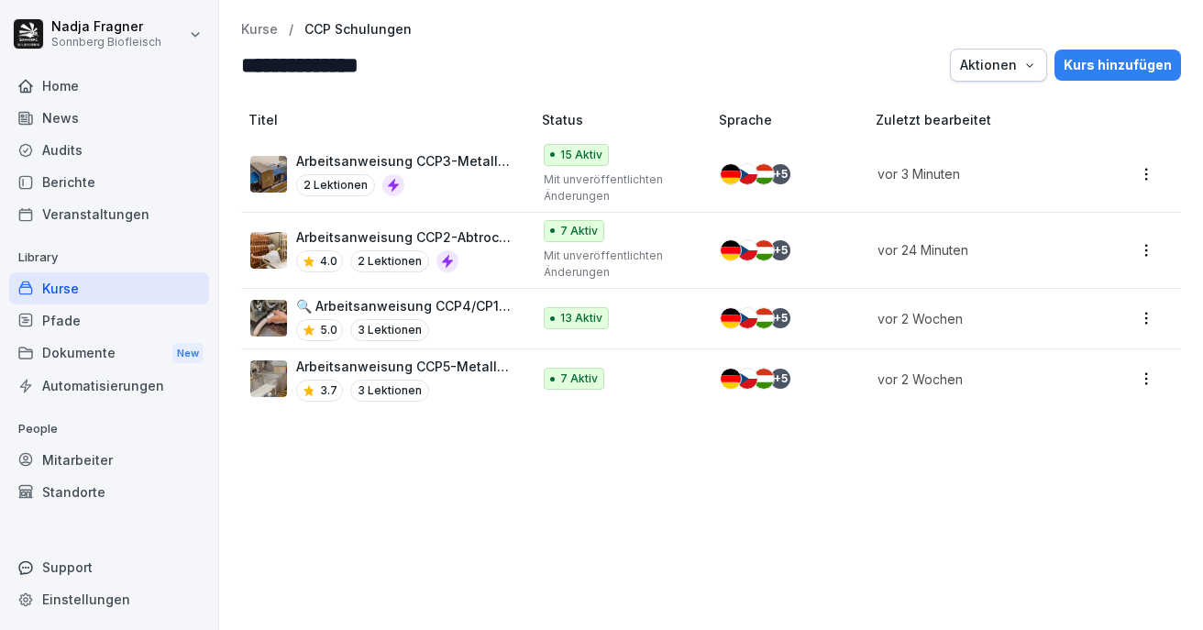
click at [434, 228] on p "Arbeitsanweisung CCP2-Abtrocknung" at bounding box center [404, 236] width 216 height 19
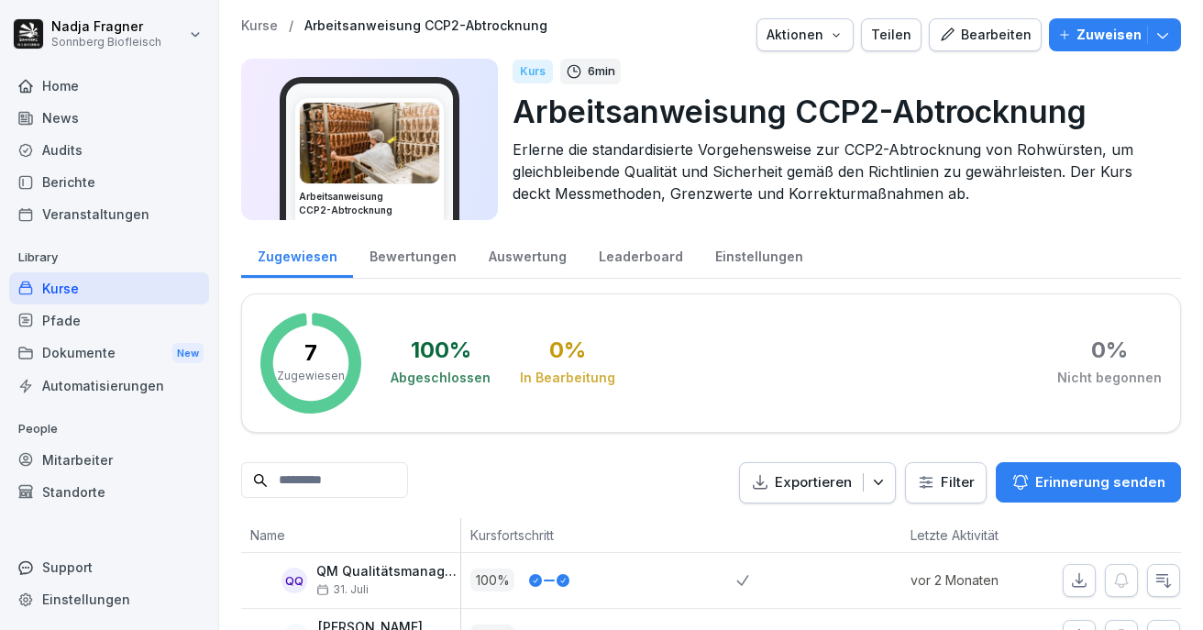
click at [985, 44] on div "Bearbeiten" at bounding box center [985, 35] width 93 height 20
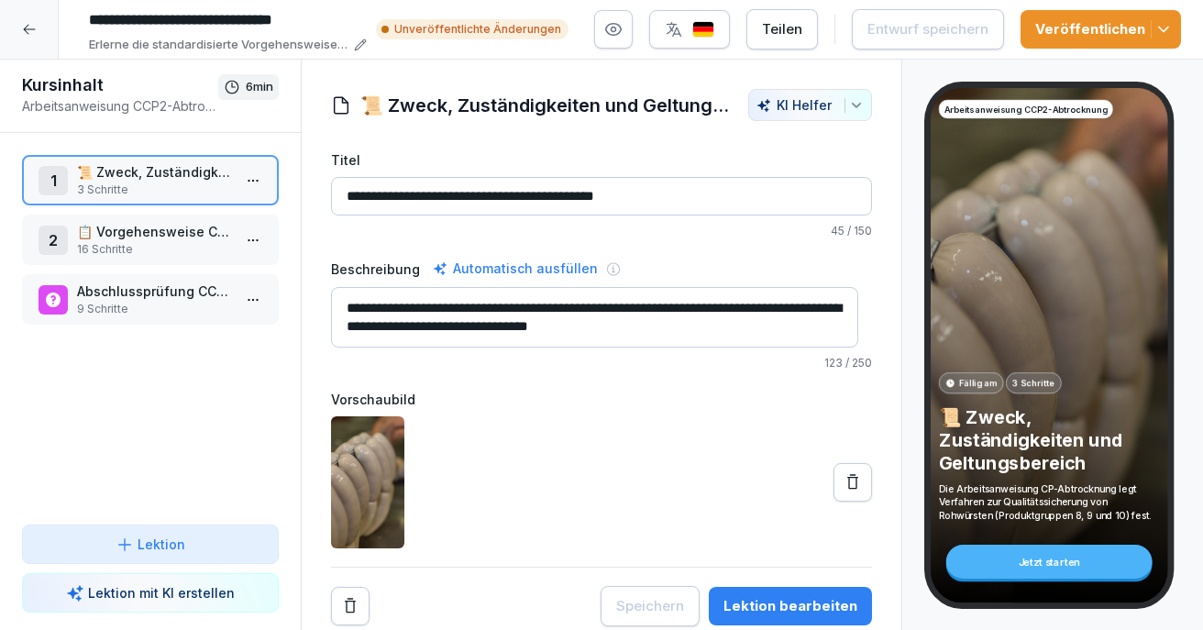
click at [171, 291] on p "Abschlussprüfung CCP2" at bounding box center [154, 290] width 154 height 19
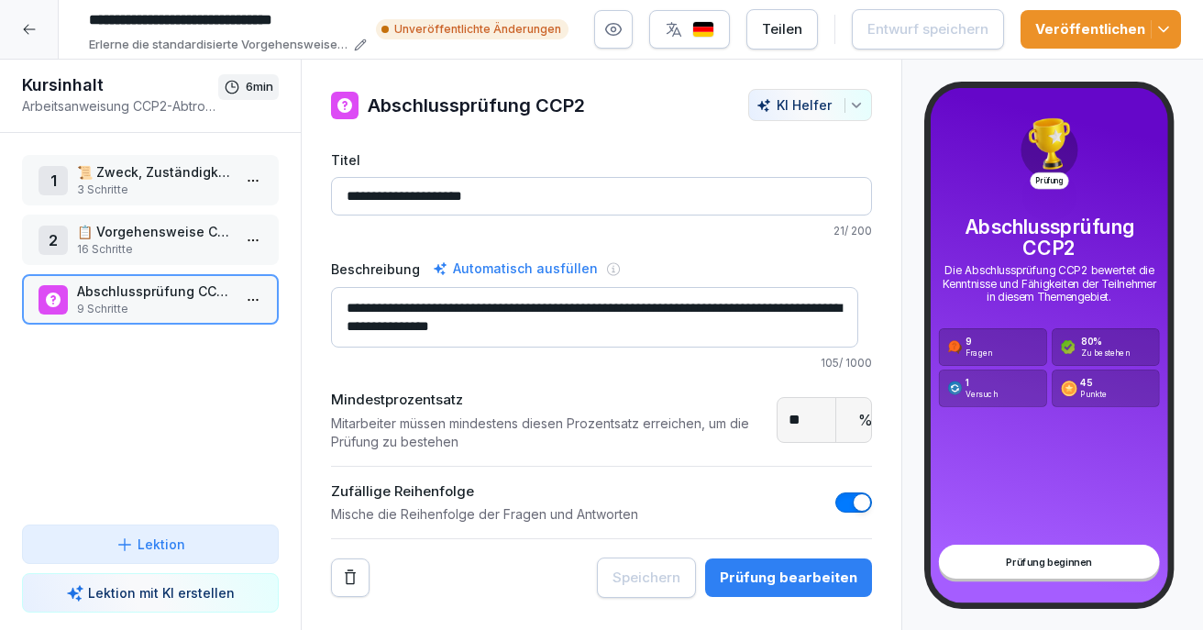
click at [36, 27] on icon at bounding box center [29, 29] width 15 height 15
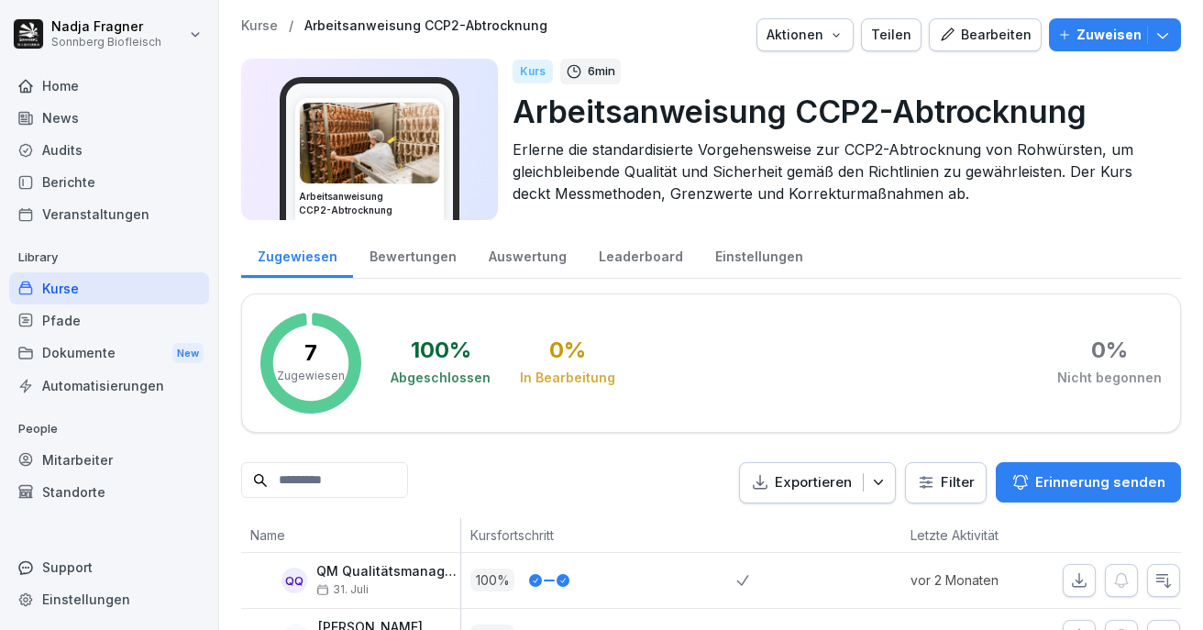
click at [92, 291] on div "Kurse" at bounding box center [109, 288] width 200 height 32
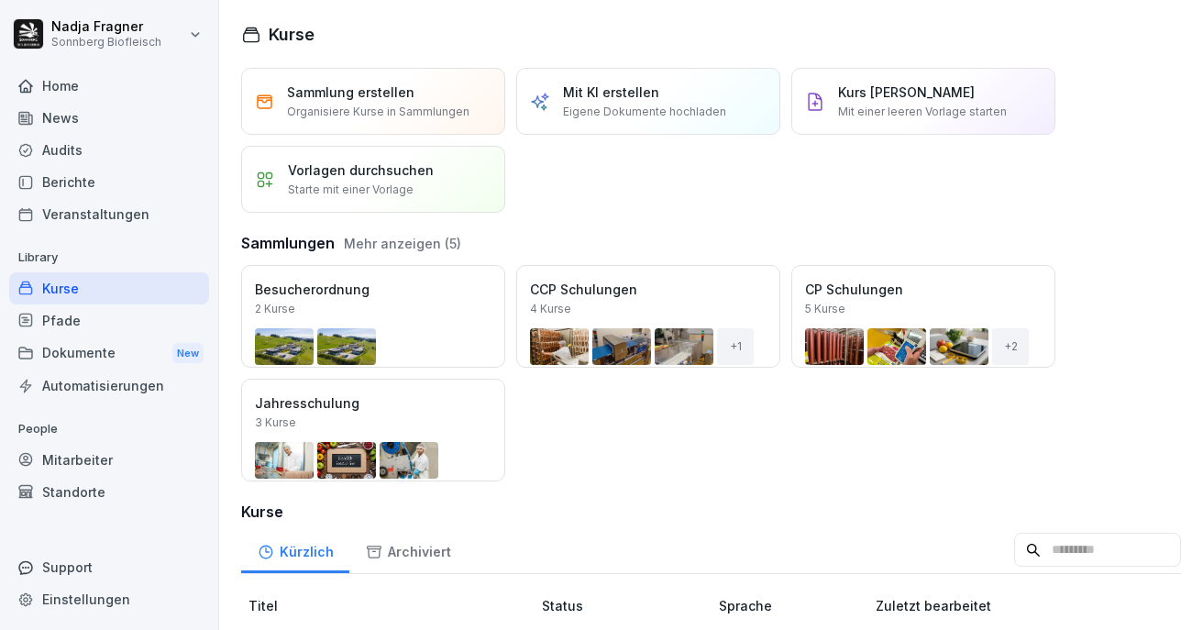
click at [0, 0] on button "Öffnen" at bounding box center [0, 0] width 0 height 0
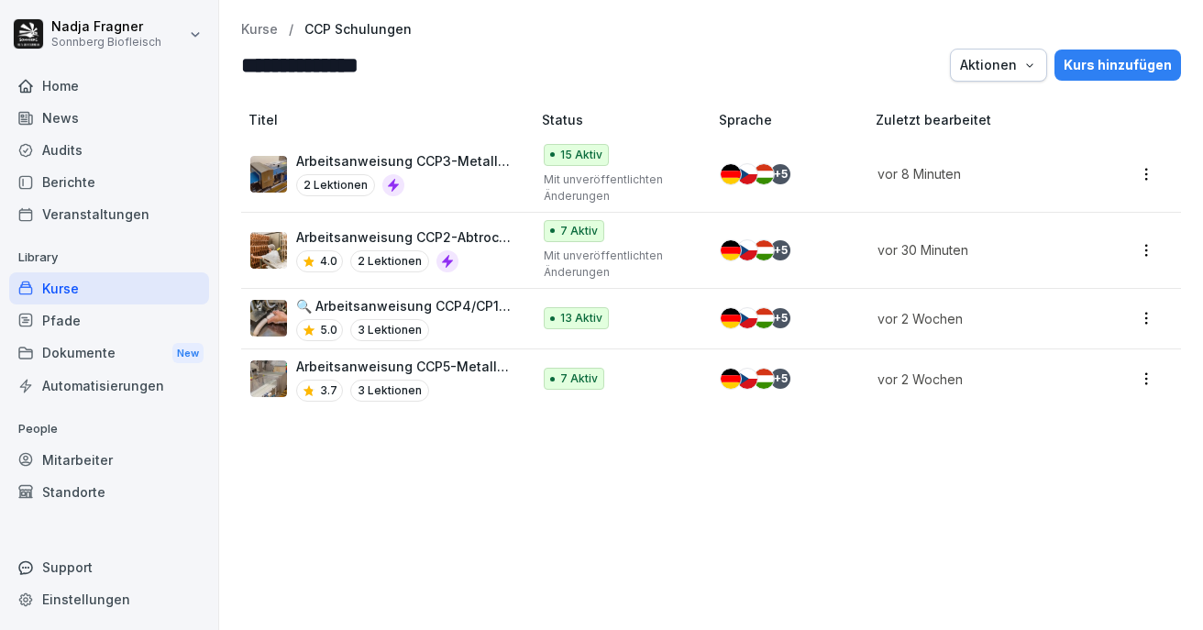
click at [470, 306] on p "🔍 Arbeitsanweisung CCP4/CP12-Metalldetektion Füller" at bounding box center [404, 305] width 216 height 19
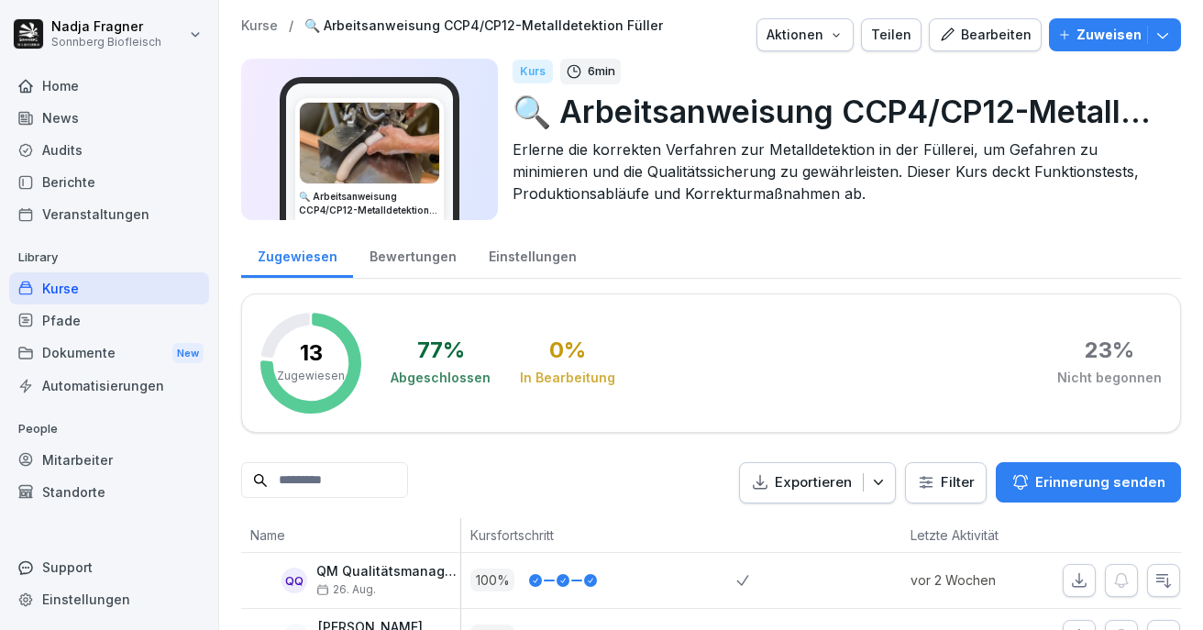
click at [965, 40] on div "Bearbeiten" at bounding box center [985, 35] width 93 height 20
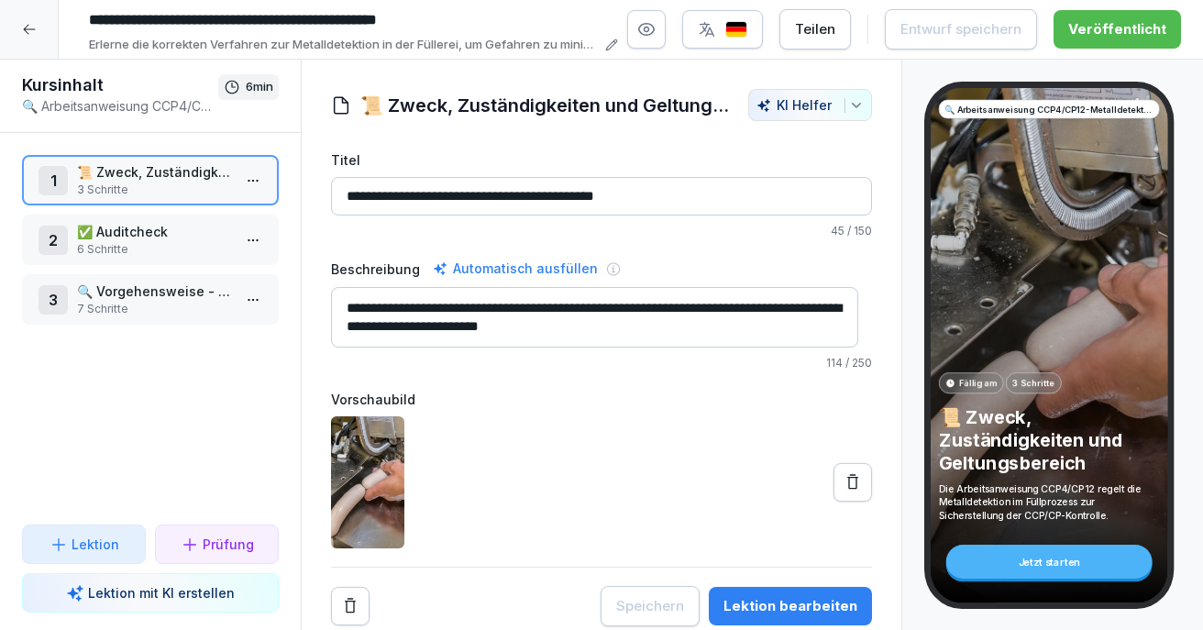
click at [164, 242] on p "6 Schritte" at bounding box center [154, 249] width 154 height 16
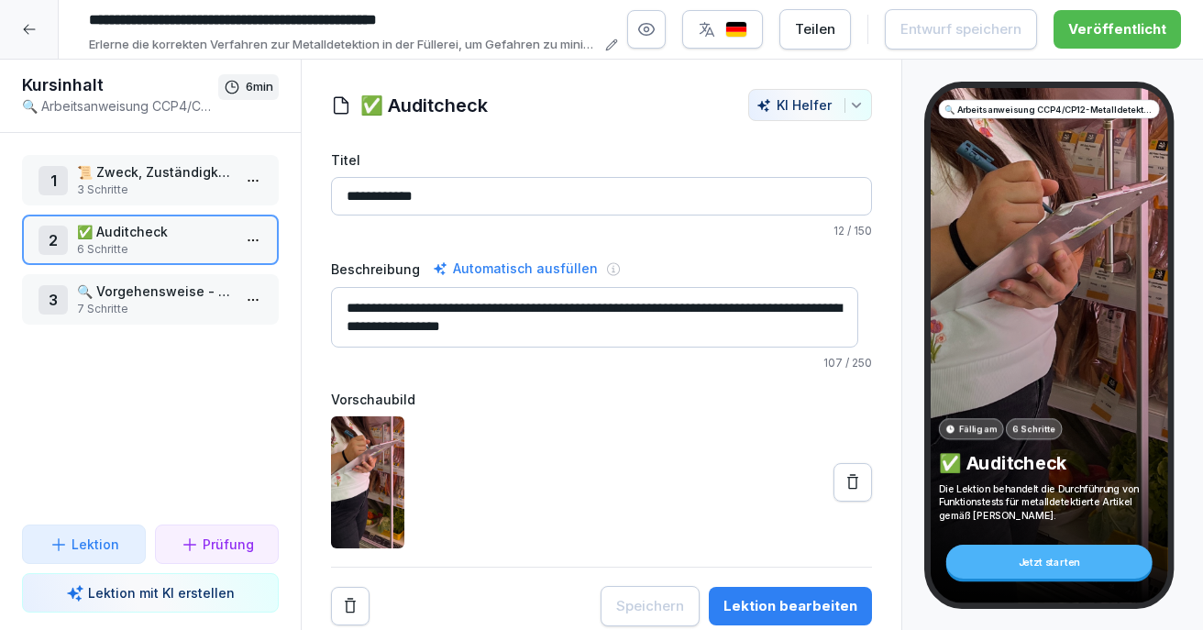
click at [153, 191] on p "3 Schritte" at bounding box center [154, 189] width 154 height 16
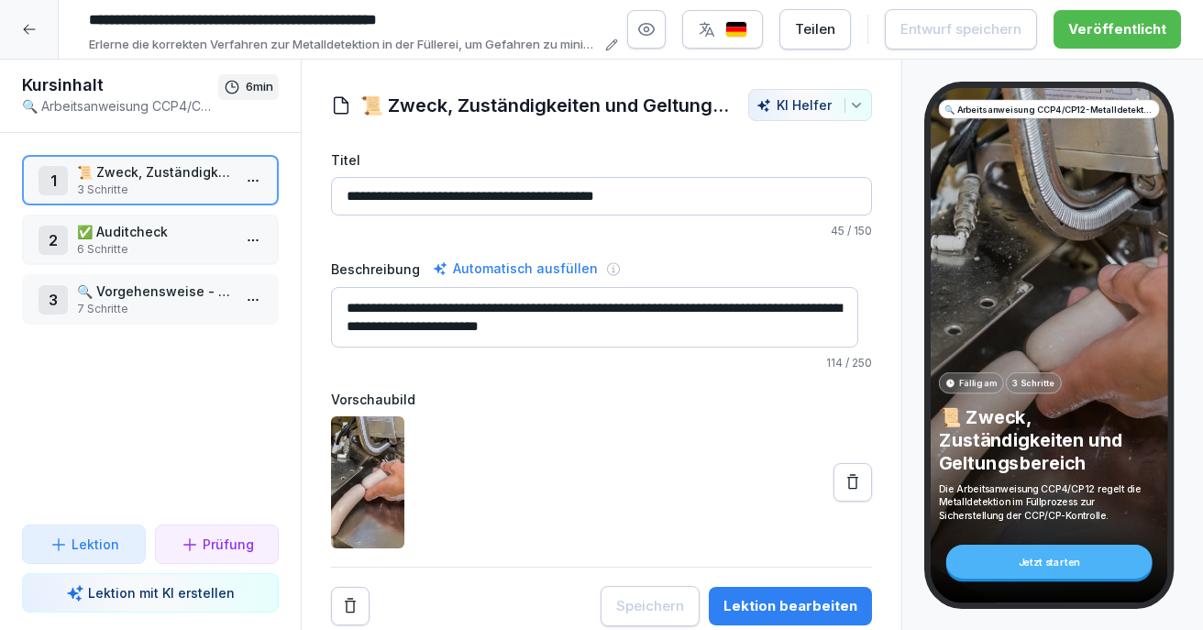
click at [153, 191] on p "3 Schritte" at bounding box center [154, 189] width 154 height 16
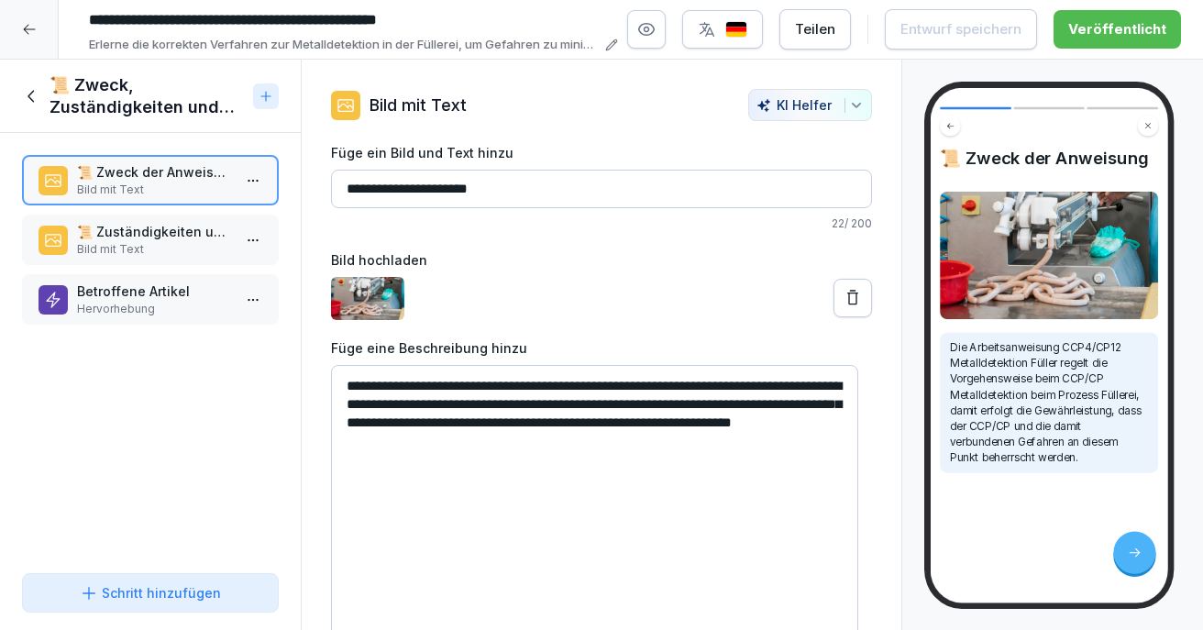
click at [158, 300] on p "Betroffene Artikel" at bounding box center [154, 290] width 154 height 19
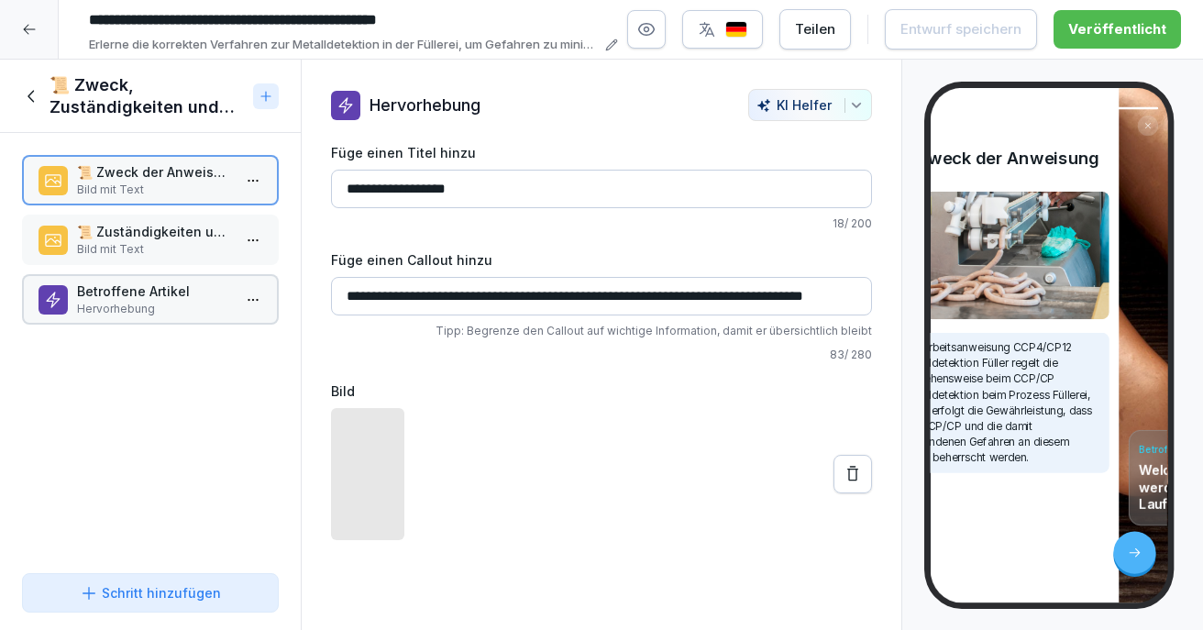
click at [158, 300] on p "Betroffene Artikel" at bounding box center [154, 290] width 154 height 19
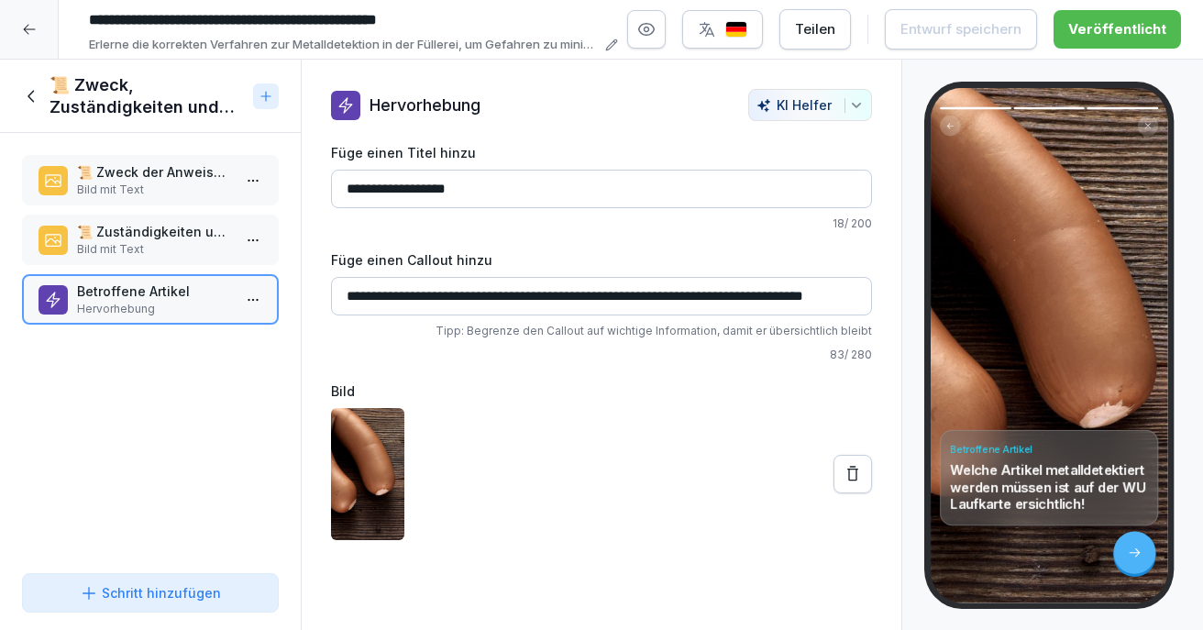
click at [153, 231] on p "📜 Zuständigkeiten und Geltungsbereich" at bounding box center [154, 231] width 154 height 19
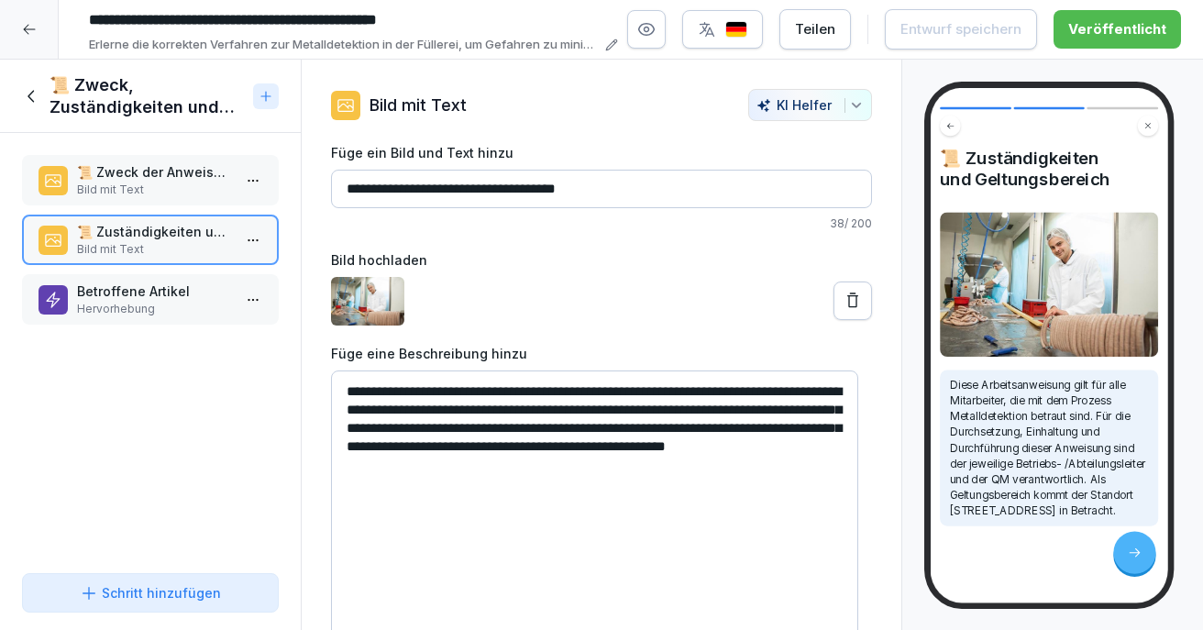
click at [27, 93] on icon at bounding box center [32, 96] width 20 height 20
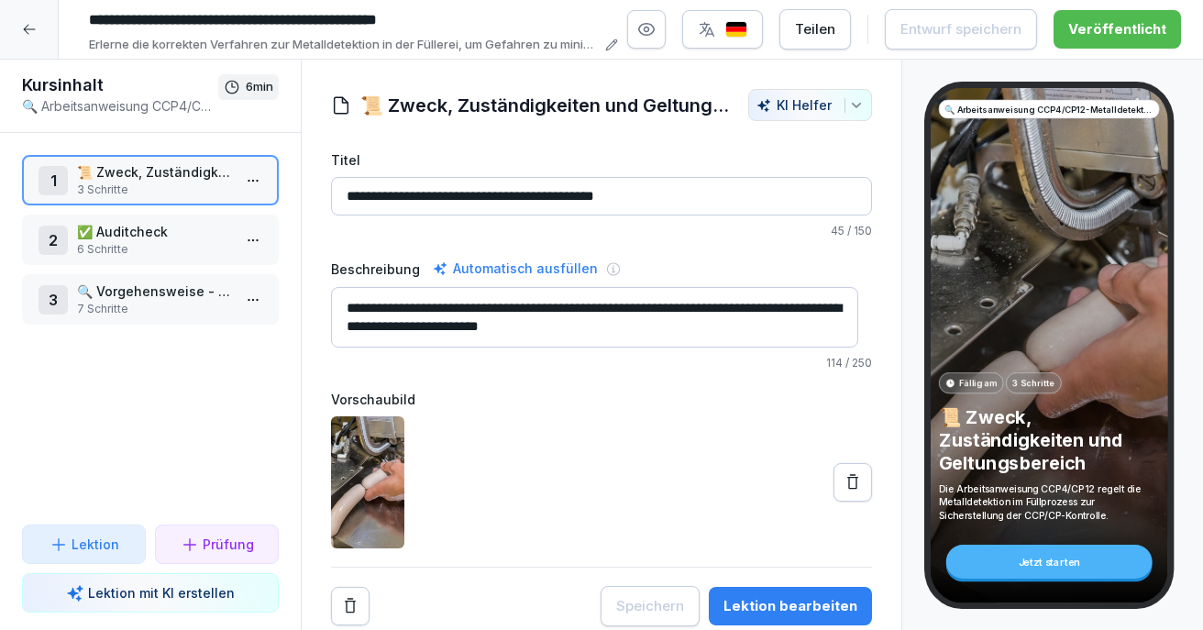
click at [148, 298] on p "🔍 Vorgehensweise - CCP4/CP12 Metalldetektion Füller" at bounding box center [154, 290] width 154 height 19
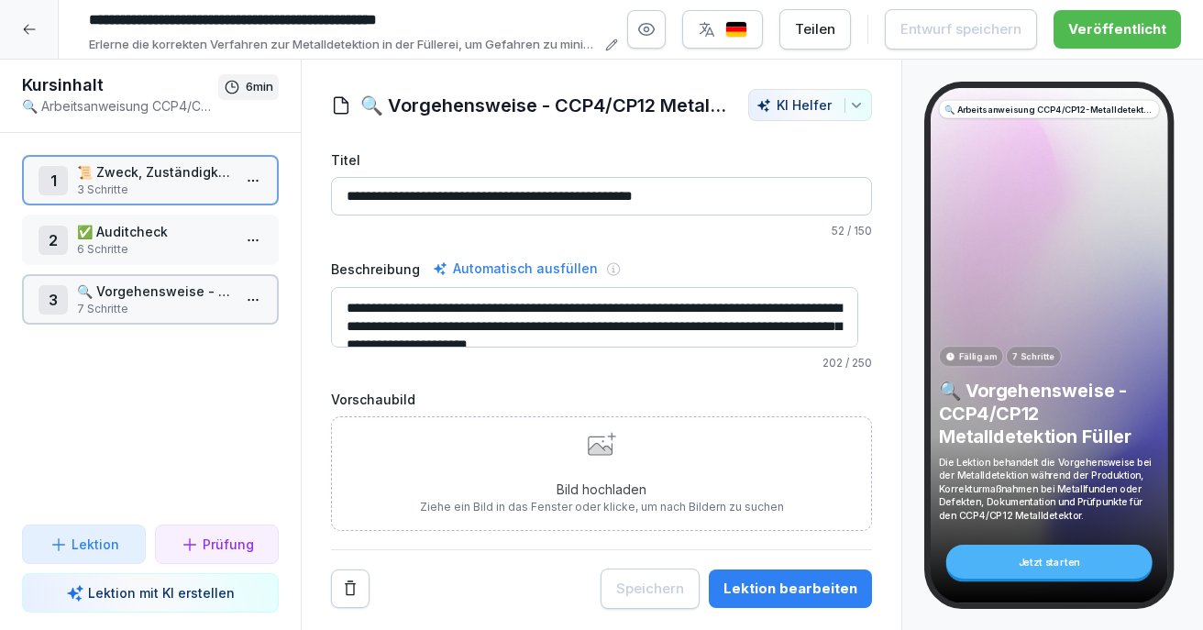
click at [148, 298] on p "🔍 Vorgehensweise - CCP4/CP12 Metalldetektion Füller" at bounding box center [154, 290] width 154 height 19
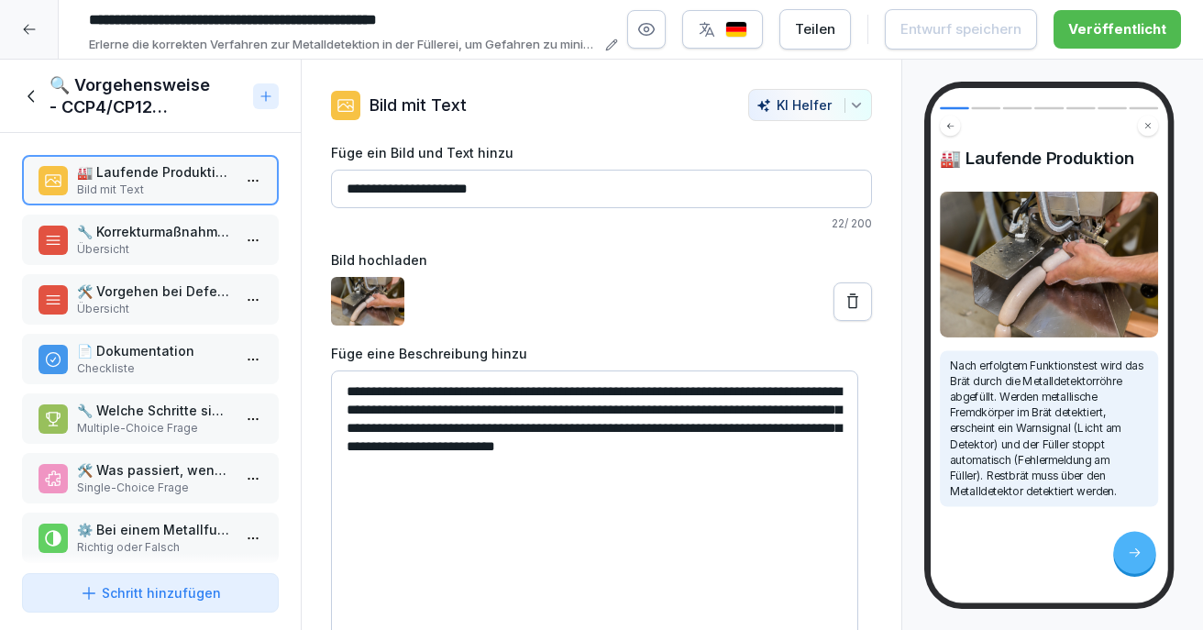
scroll to position [33, 0]
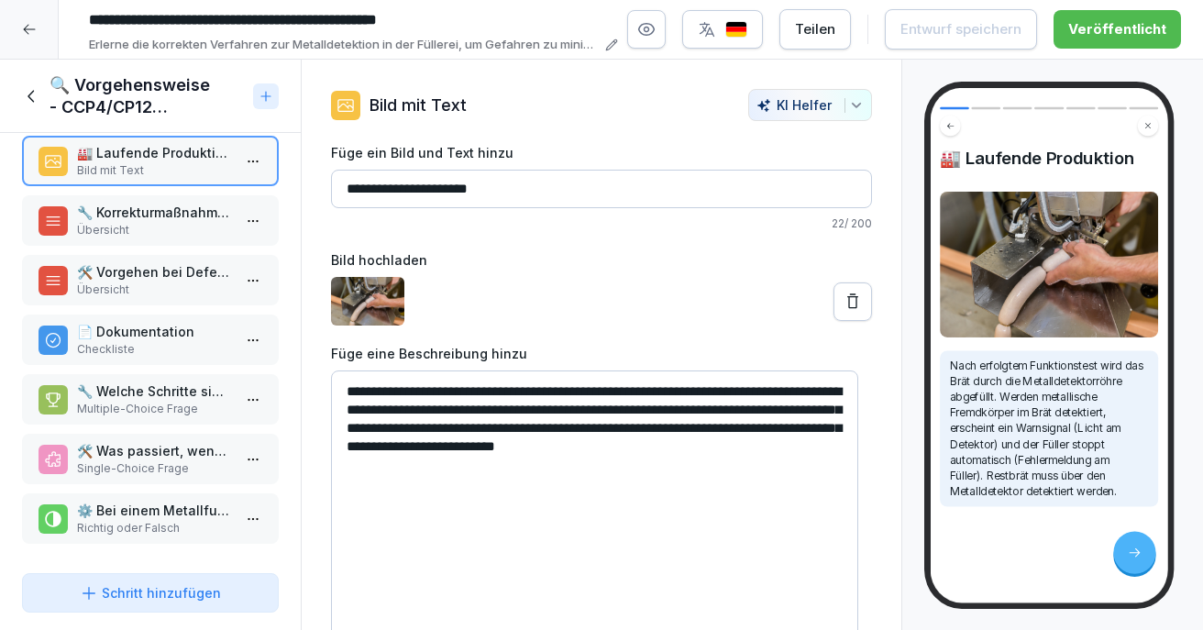
click at [27, 97] on icon at bounding box center [32, 96] width 20 height 20
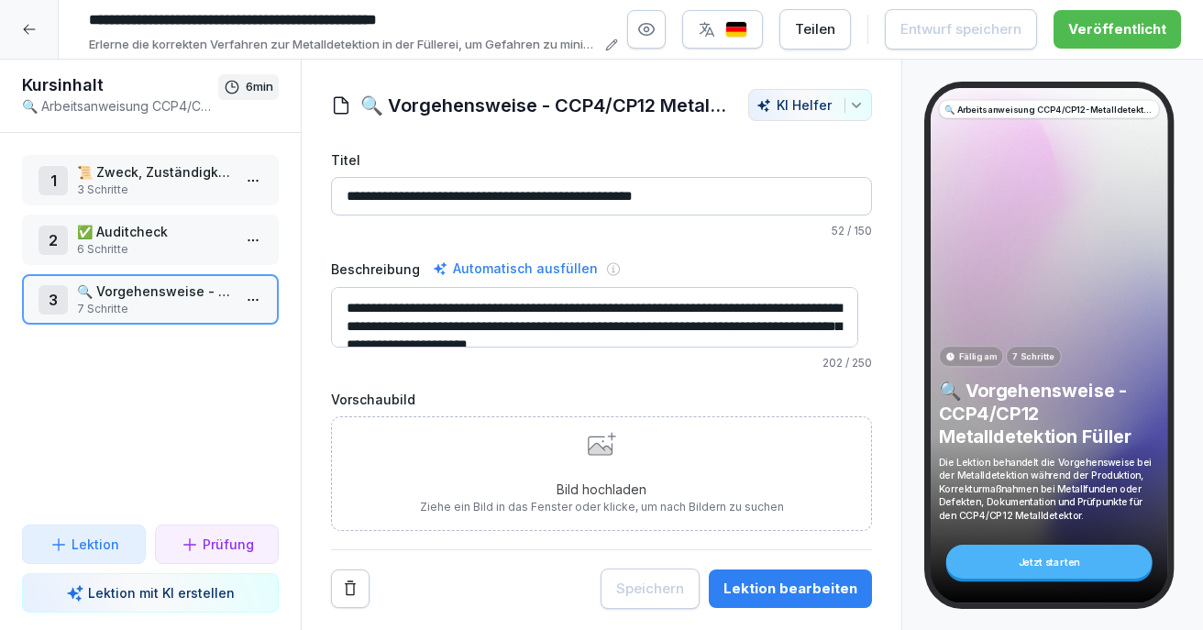
click at [111, 248] on p "6 Schritte" at bounding box center [154, 249] width 154 height 16
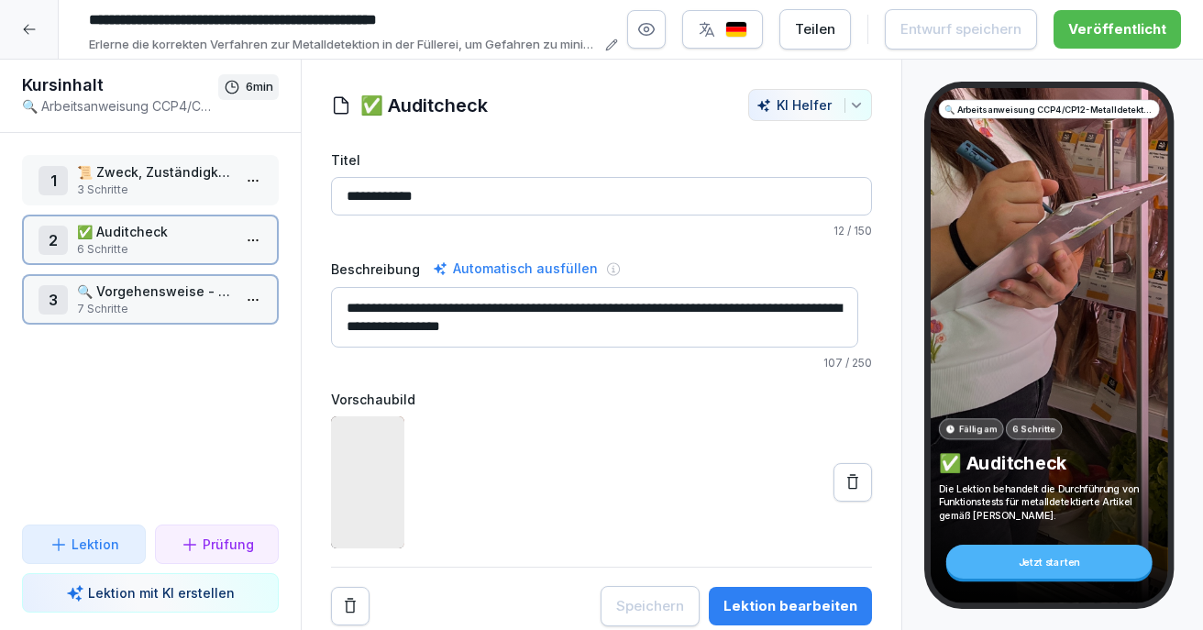
click at [111, 248] on p "6 Schritte" at bounding box center [154, 249] width 154 height 16
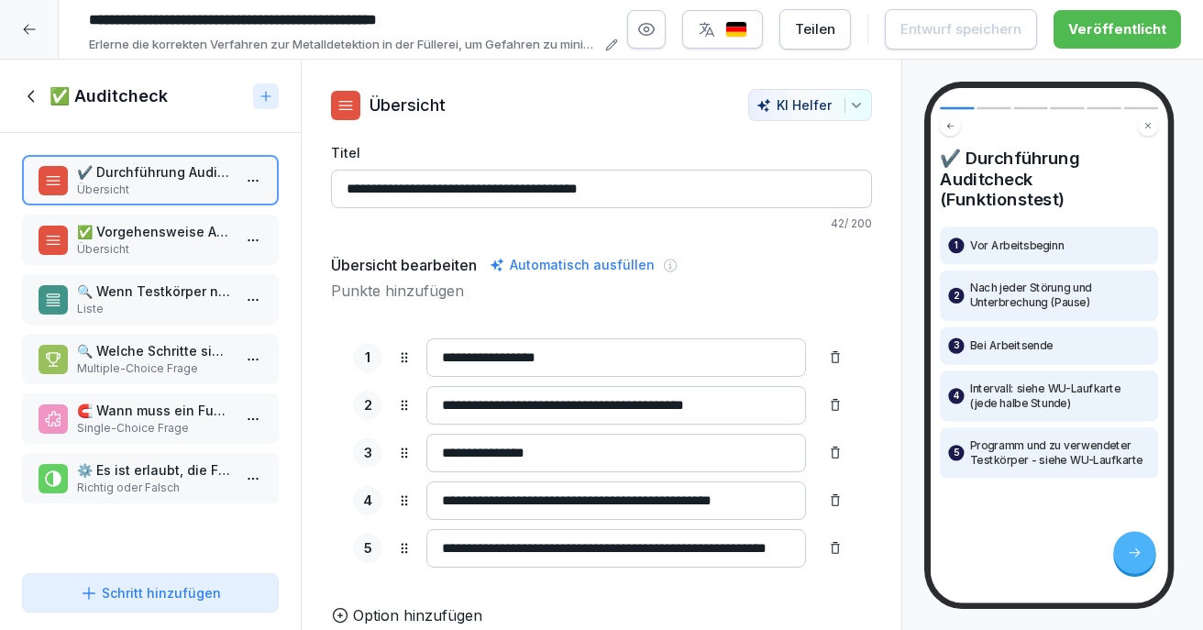
click at [181, 247] on p "Übersicht" at bounding box center [154, 249] width 154 height 16
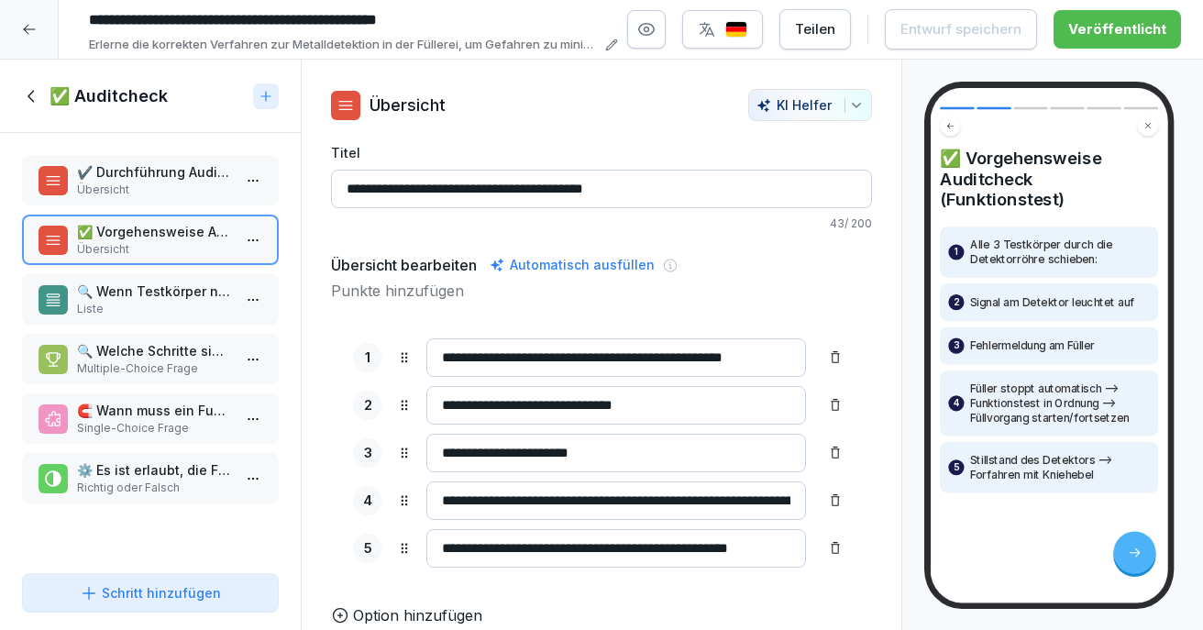
click at [170, 285] on p "🔍 Wenn Testkörper nicht gefunden wird oder Füller nicht stehenbleibt" at bounding box center [154, 290] width 154 height 19
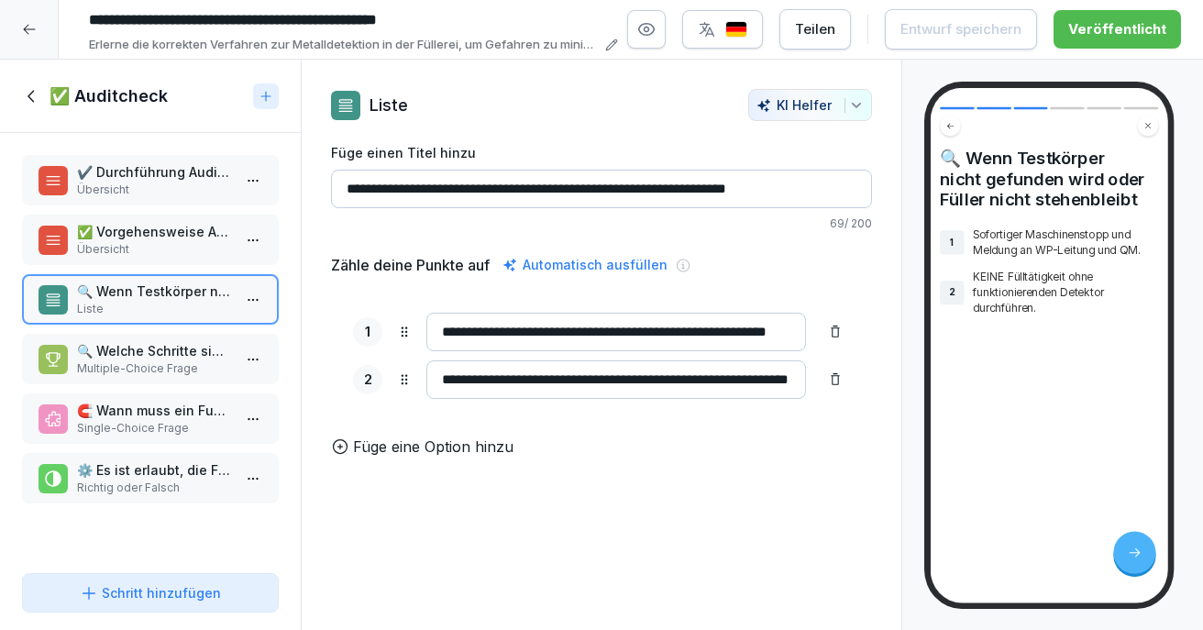
click at [119, 258] on div "✅ Vorgehensweise Auditcheck (Funktionstest) Übersicht" at bounding box center [150, 239] width 257 height 50
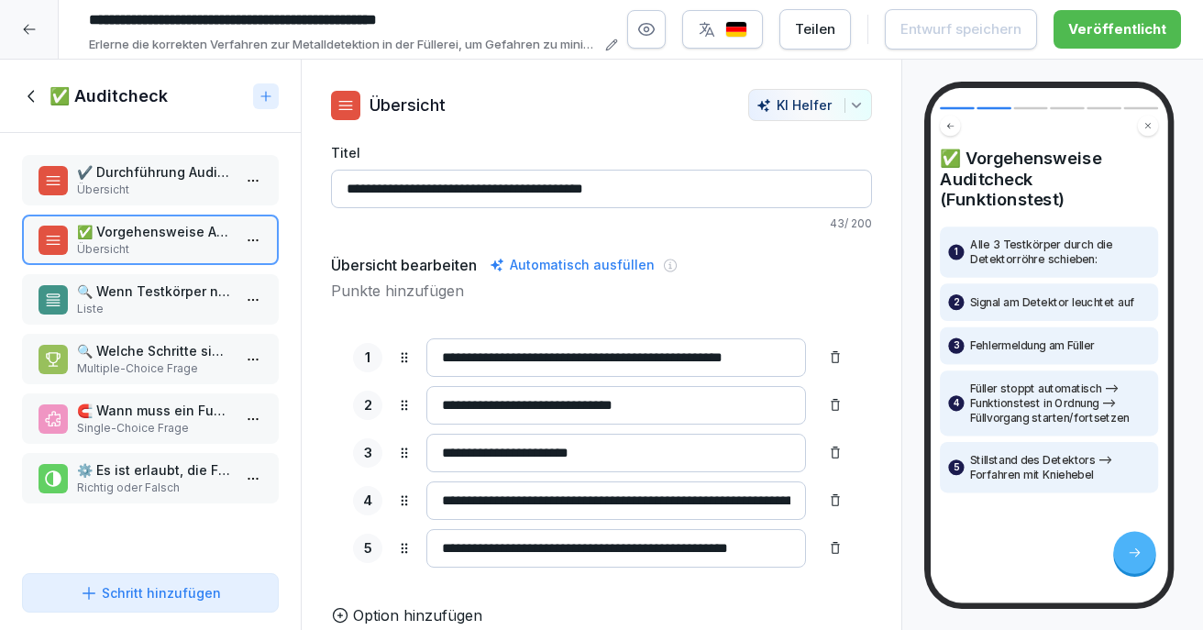
click at [165, 294] on p "🔍 Wenn Testkörper nicht gefunden wird oder Füller nicht stehenbleibt" at bounding box center [154, 290] width 154 height 19
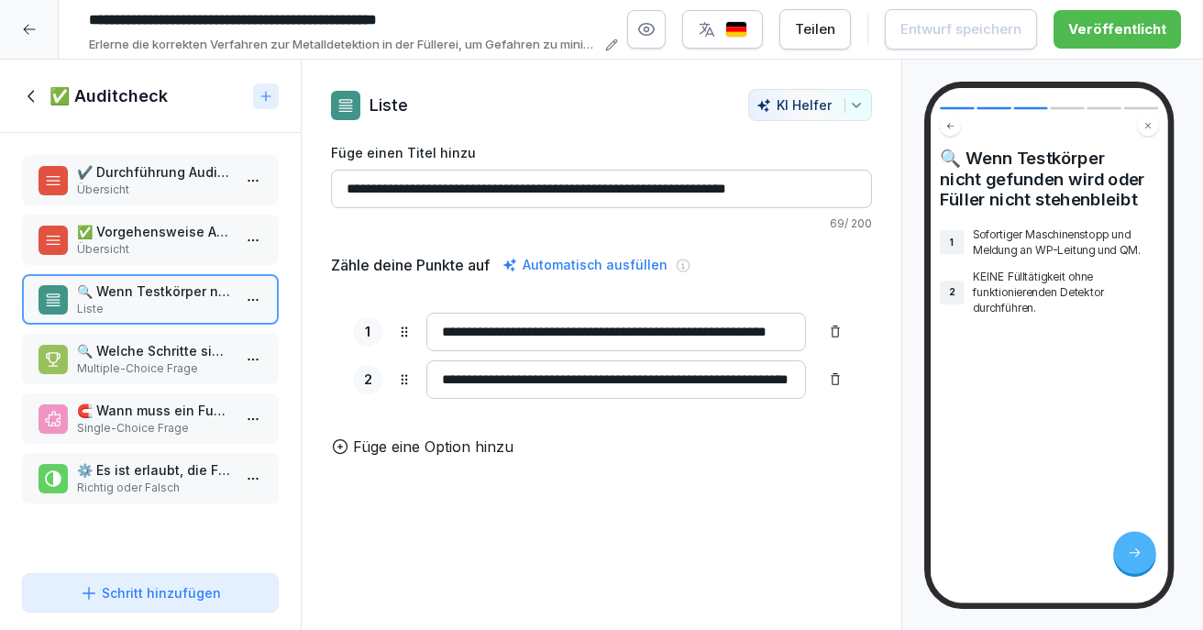
click at [29, 104] on icon at bounding box center [32, 96] width 20 height 20
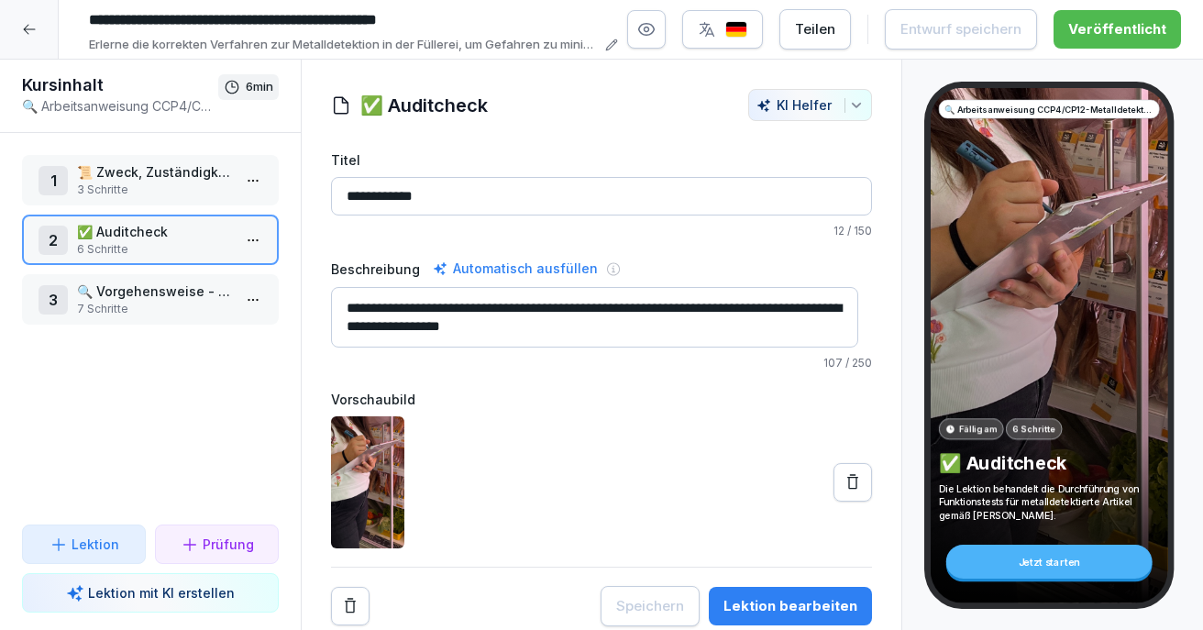
click at [144, 287] on p "🔍 Vorgehensweise - CCP4/CP12 Metalldetektion Füller" at bounding box center [154, 290] width 154 height 19
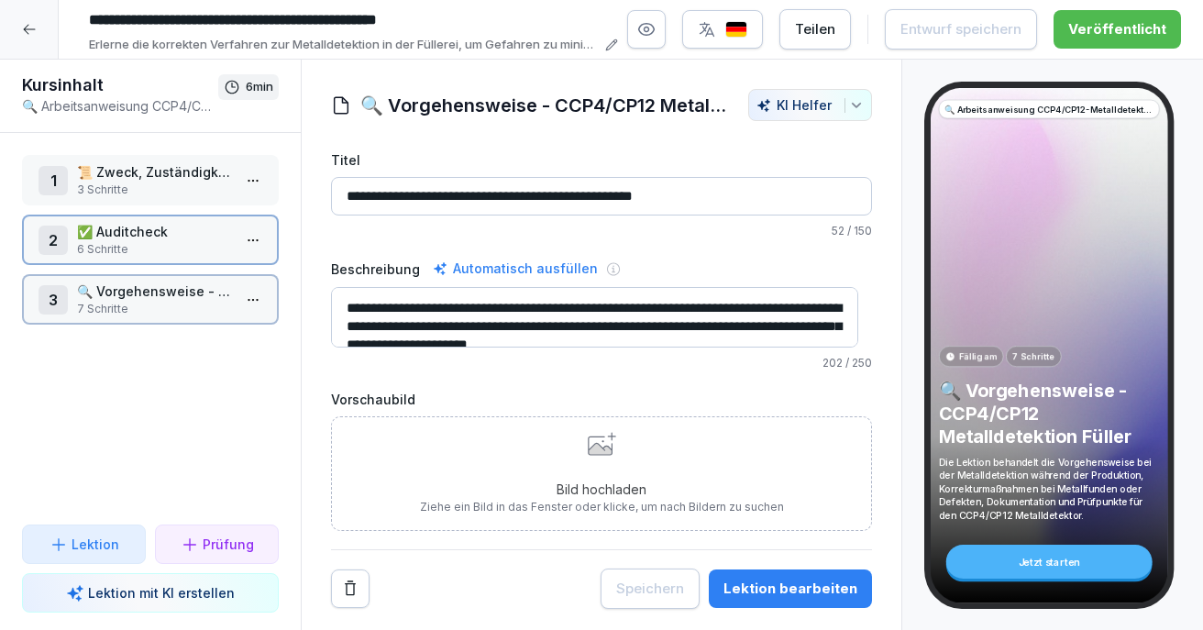
click at [144, 287] on p "🔍 Vorgehensweise - CCP4/CP12 Metalldetektion Füller" at bounding box center [154, 290] width 154 height 19
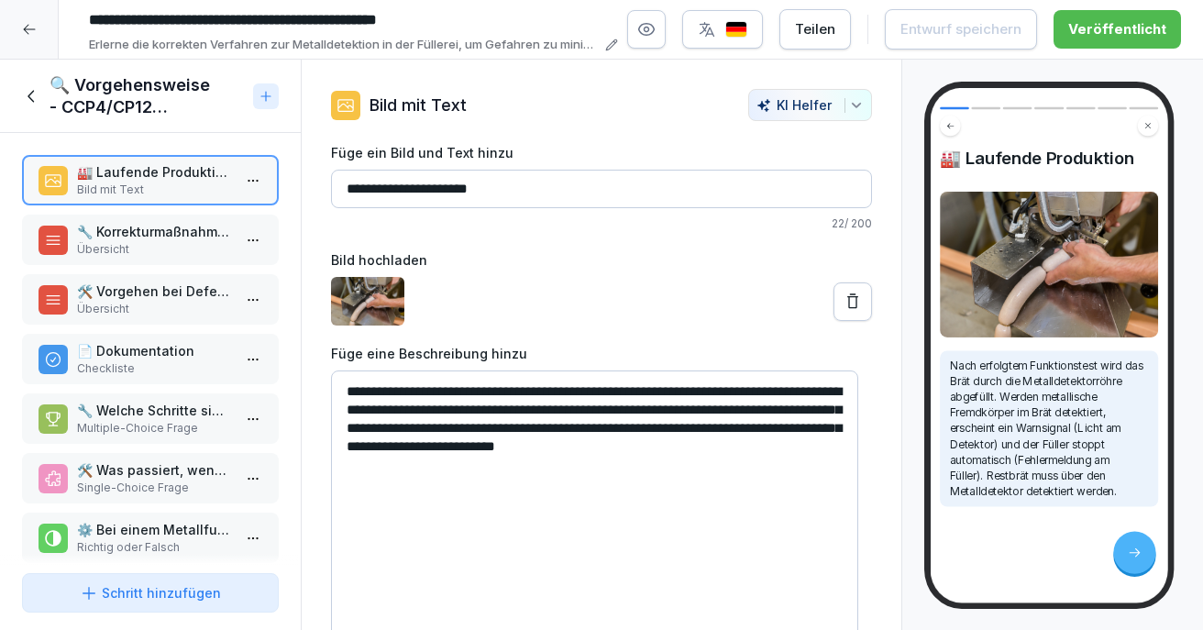
click at [144, 418] on p "🔧 Welche Schritte sind bei einem Defekt des Metalldetektors durchzuführen?" at bounding box center [154, 410] width 154 height 19
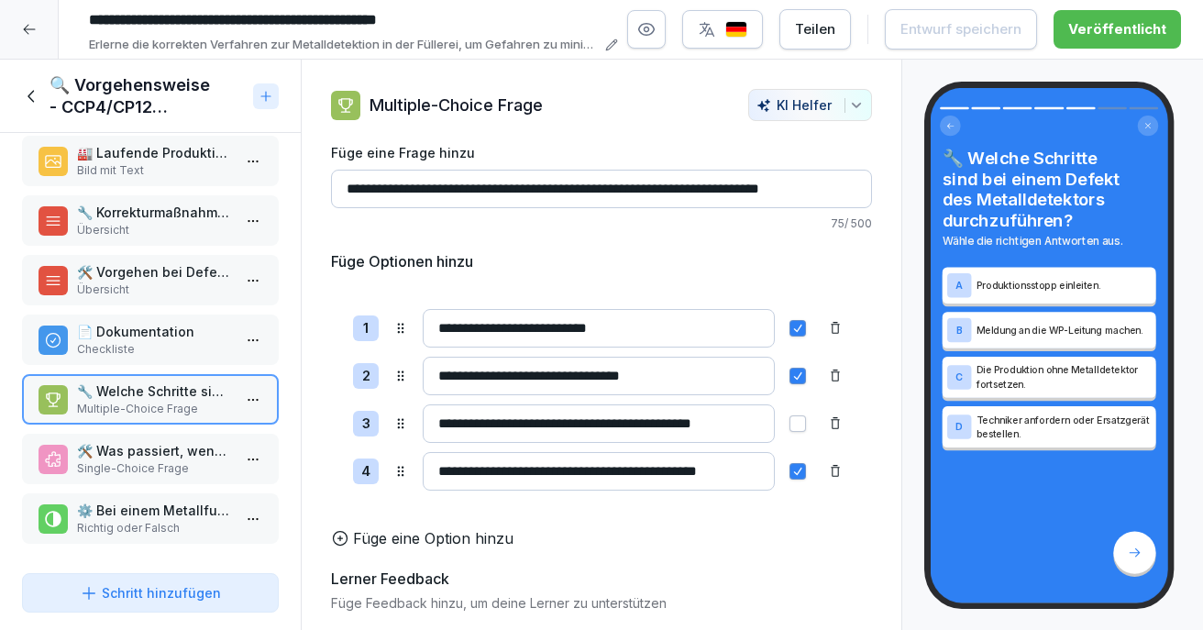
scroll to position [33, 0]
click at [162, 520] on p "Richtig oder Falsch" at bounding box center [155, 528] width 154 height 16
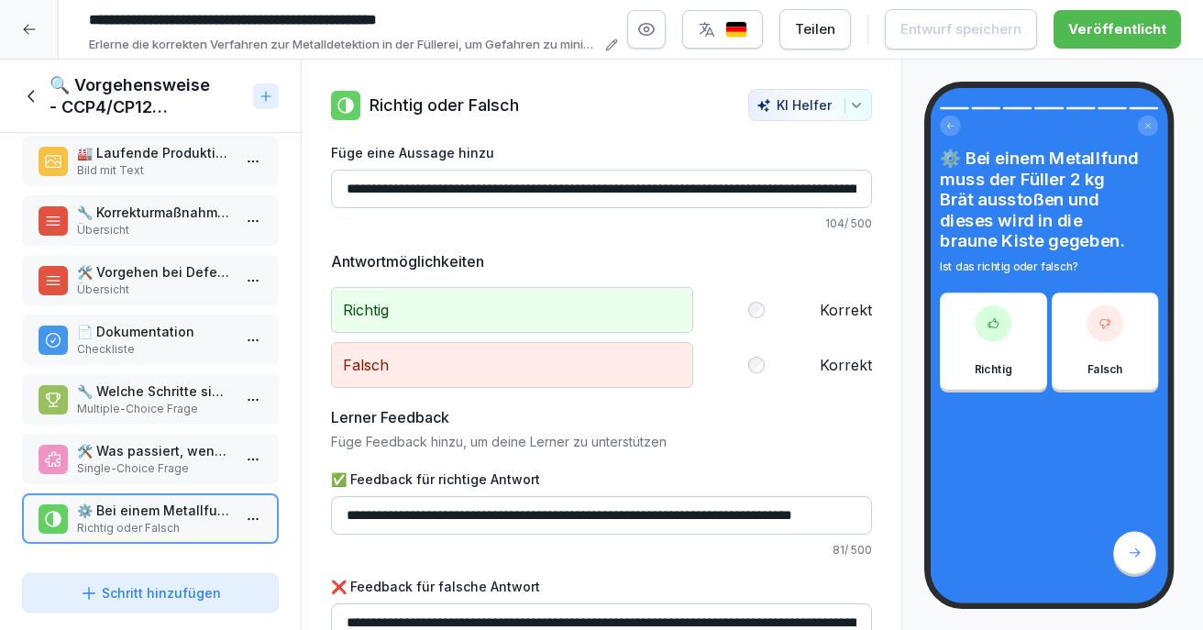
click at [148, 460] on p "Single-Choice Frage" at bounding box center [154, 468] width 154 height 16
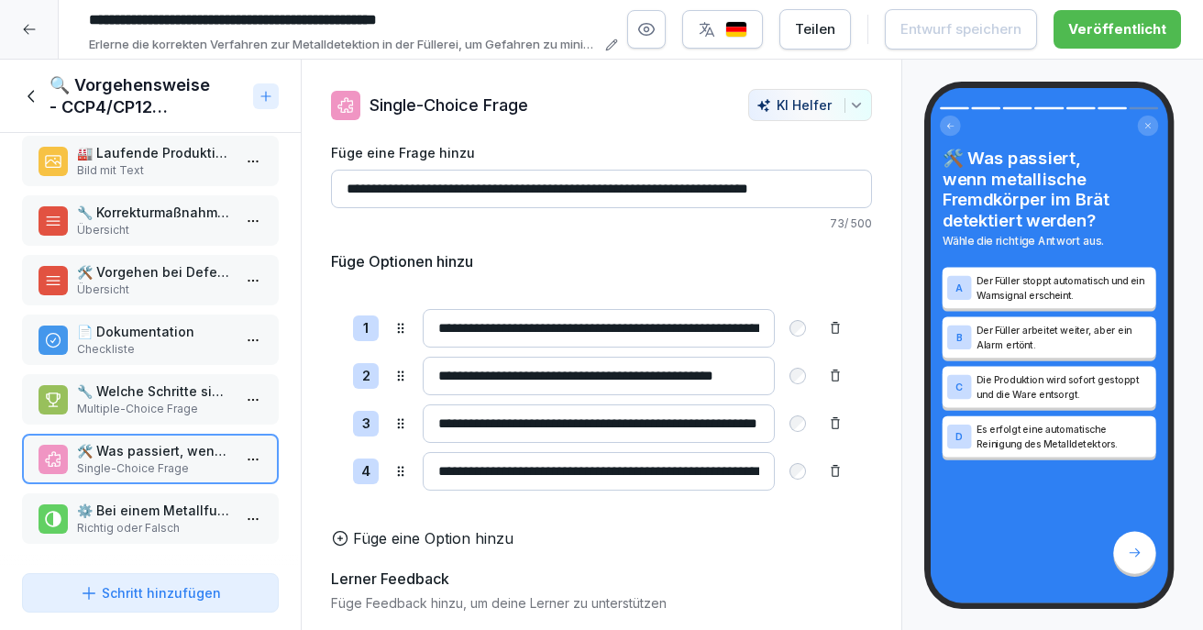
click at [163, 401] on p "Multiple-Choice Frage" at bounding box center [154, 409] width 154 height 16
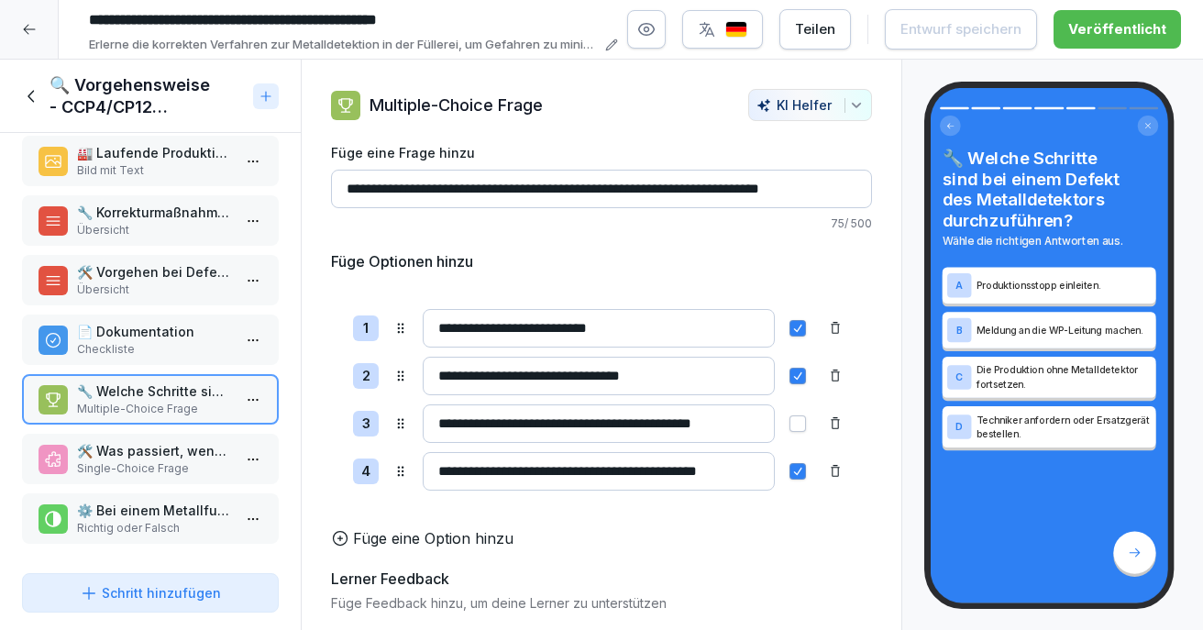
click at [170, 322] on p "📄 Dokumentation" at bounding box center [154, 331] width 154 height 19
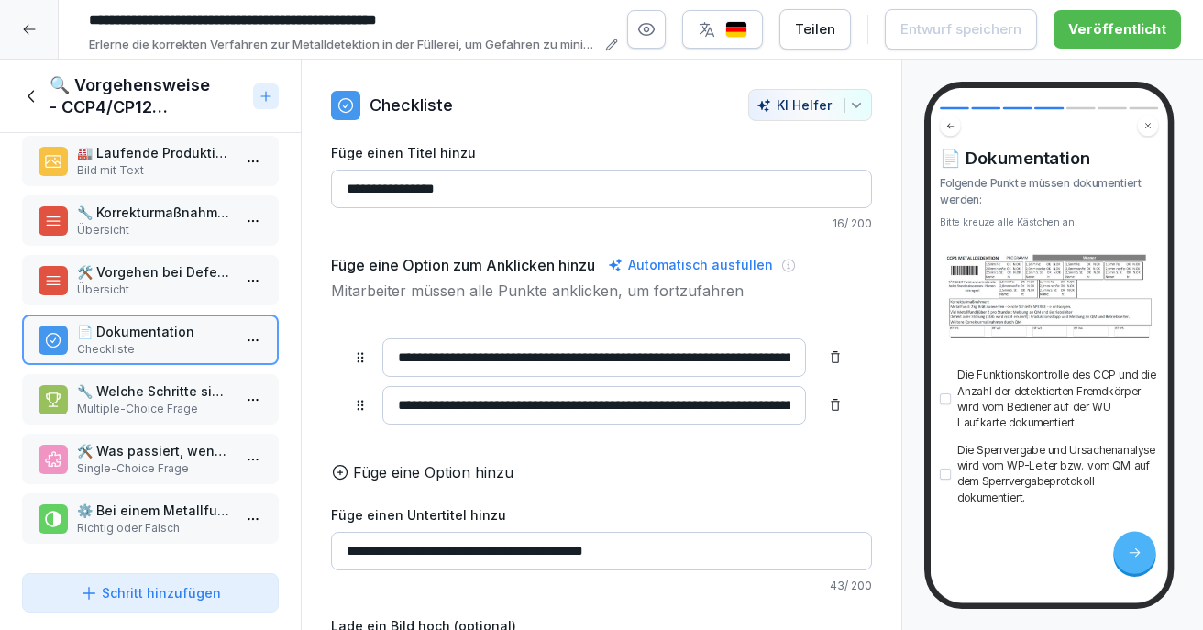
click at [171, 262] on p "🛠️ Vorgehen bei Defekt des Metalldetektors" at bounding box center [154, 271] width 154 height 19
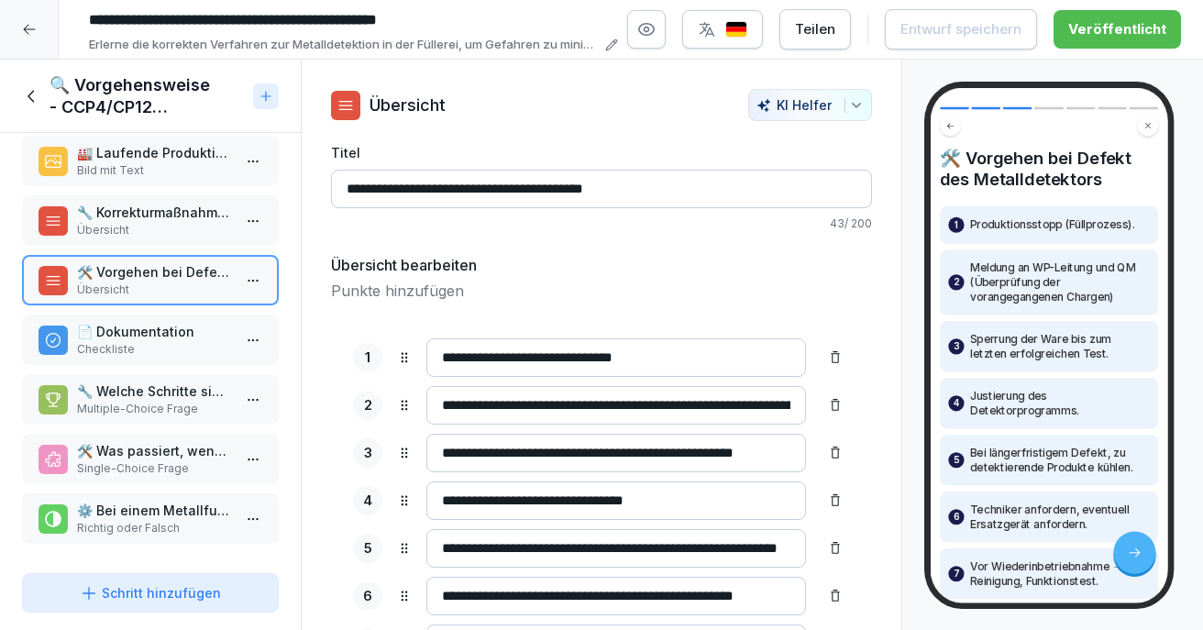
click at [178, 222] on p "Übersicht" at bounding box center [154, 230] width 154 height 16
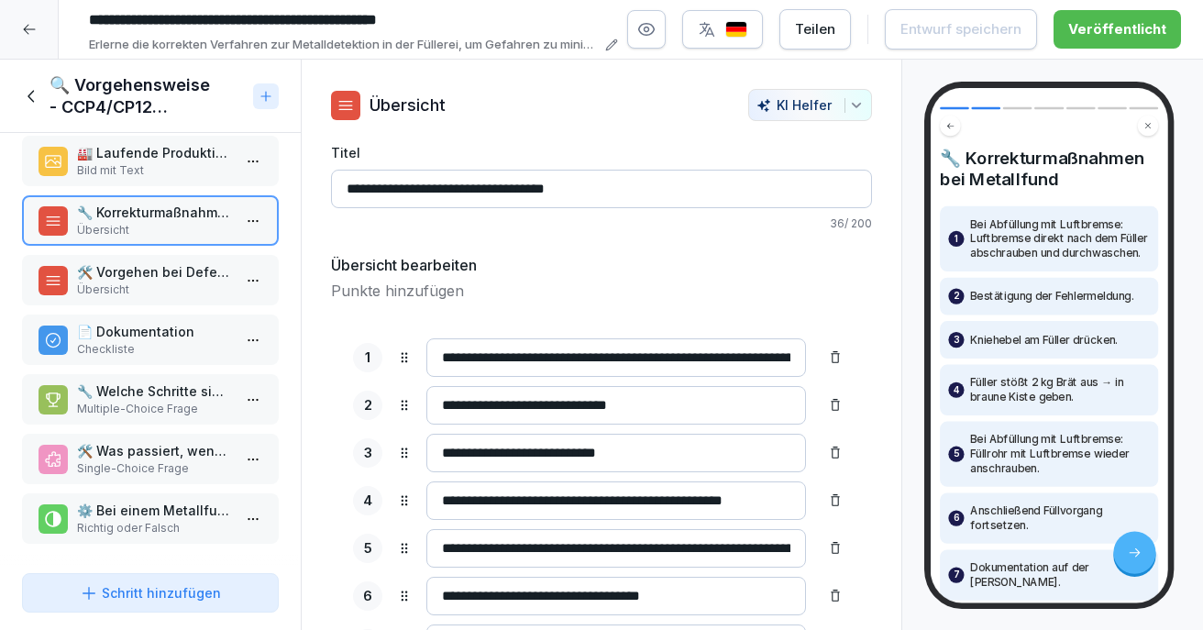
click at [119, 500] on p "⚙️ Bei einem Metallfund muss der Füller 2 kg Brät ausstoßen und dieses wird in …" at bounding box center [154, 509] width 154 height 19
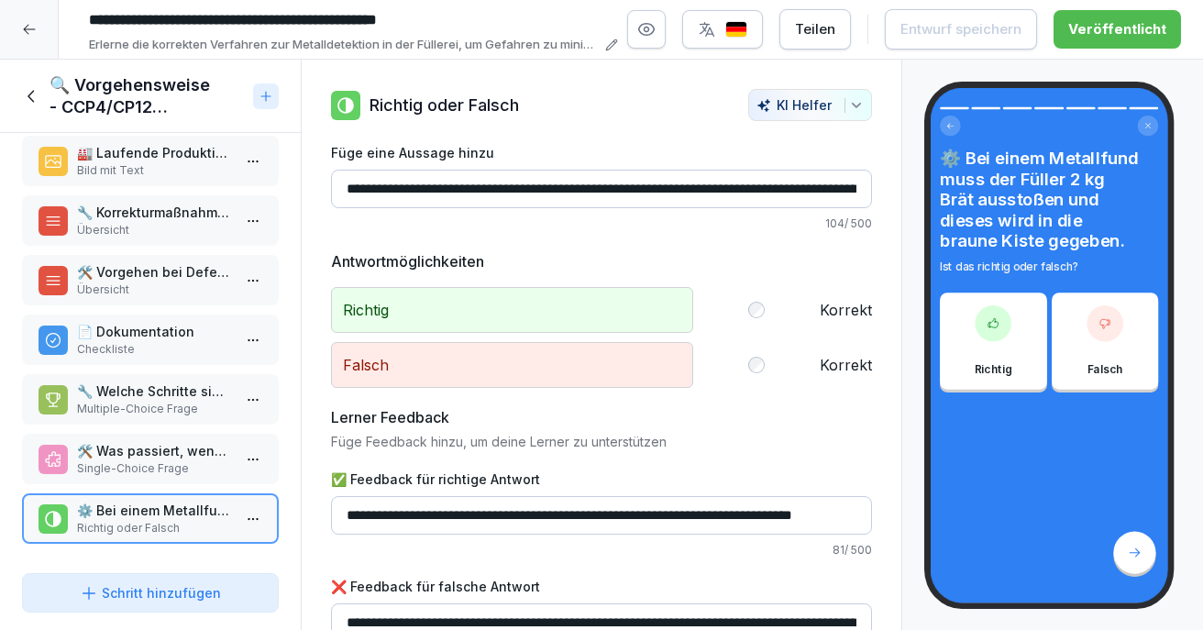
click at [118, 460] on p "Single-Choice Frage" at bounding box center [154, 468] width 154 height 16
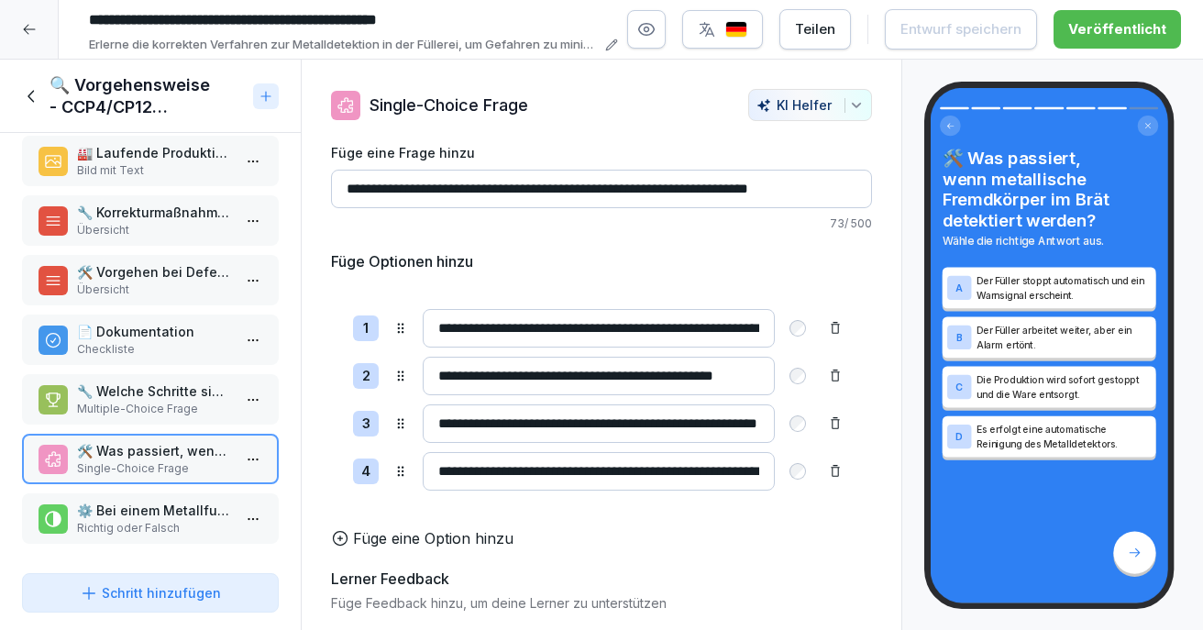
click at [250, 448] on html "**********" at bounding box center [601, 315] width 1203 height 630
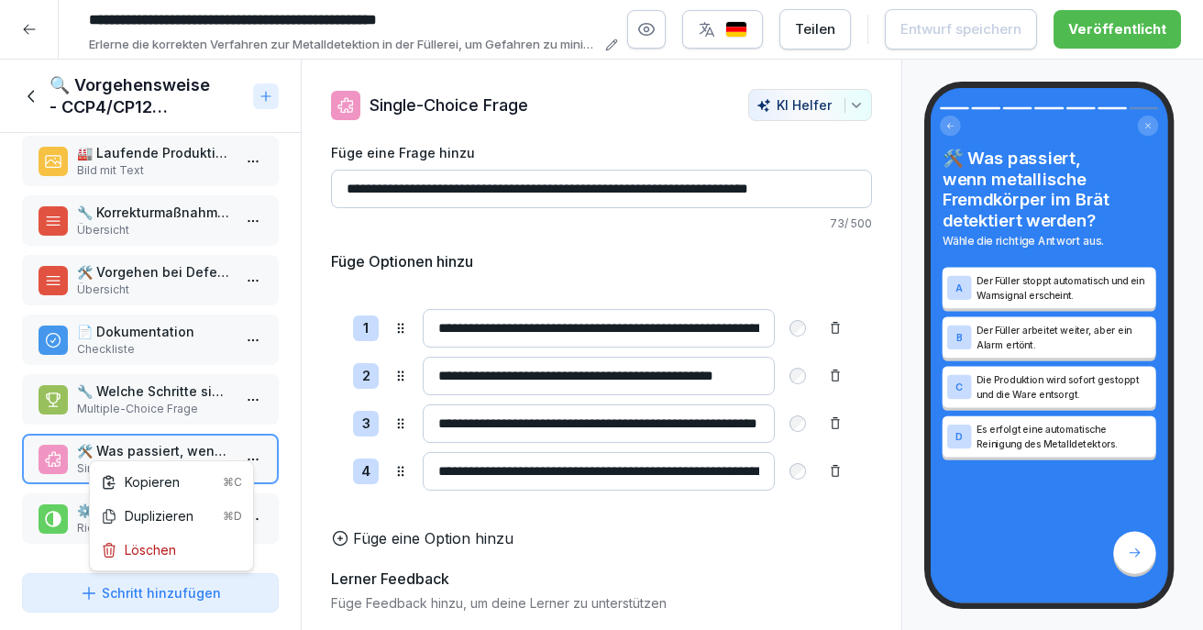
click at [158, 438] on html "**********" at bounding box center [601, 315] width 1203 height 630
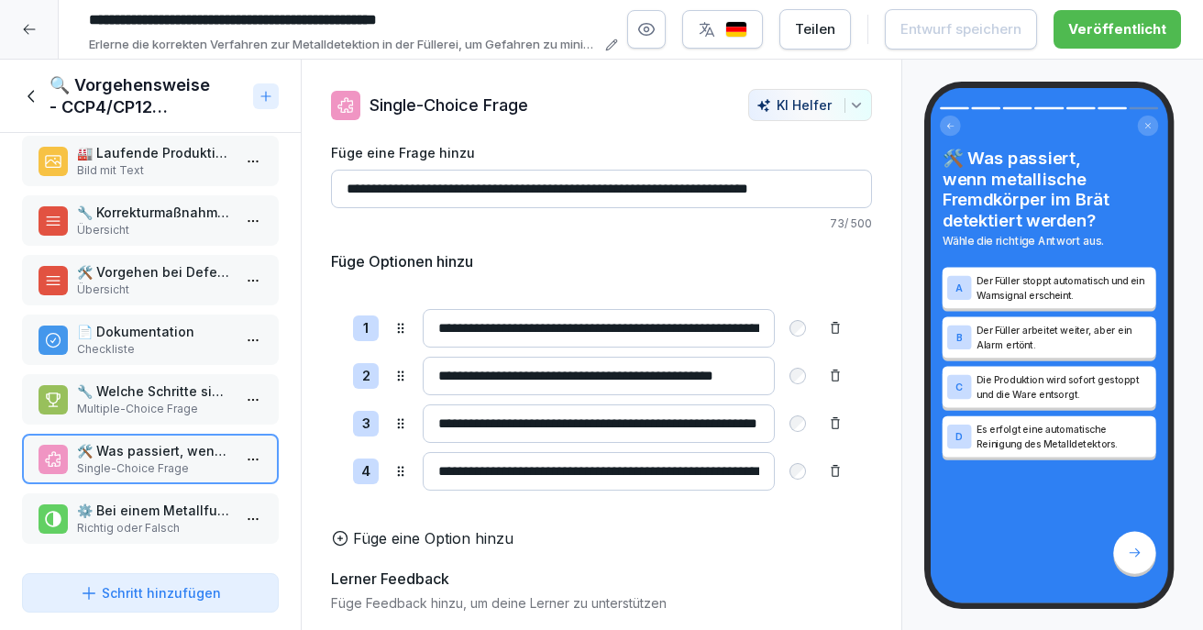
click at [169, 281] on p "Übersicht" at bounding box center [154, 289] width 154 height 16
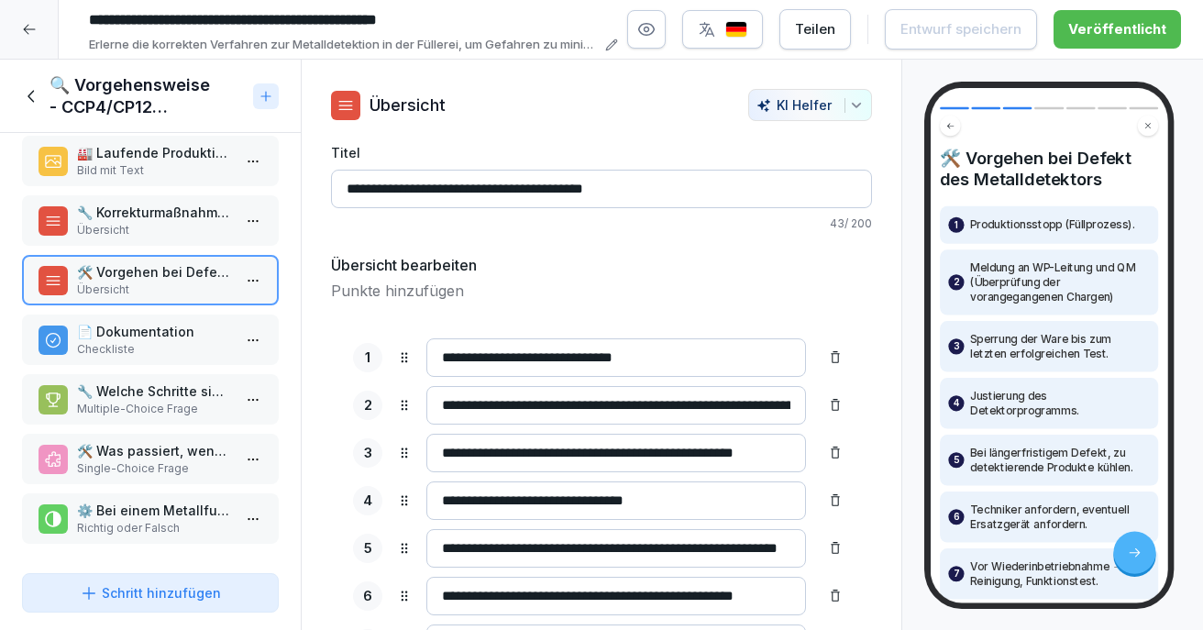
click at [167, 341] on p "Checkliste" at bounding box center [154, 349] width 154 height 16
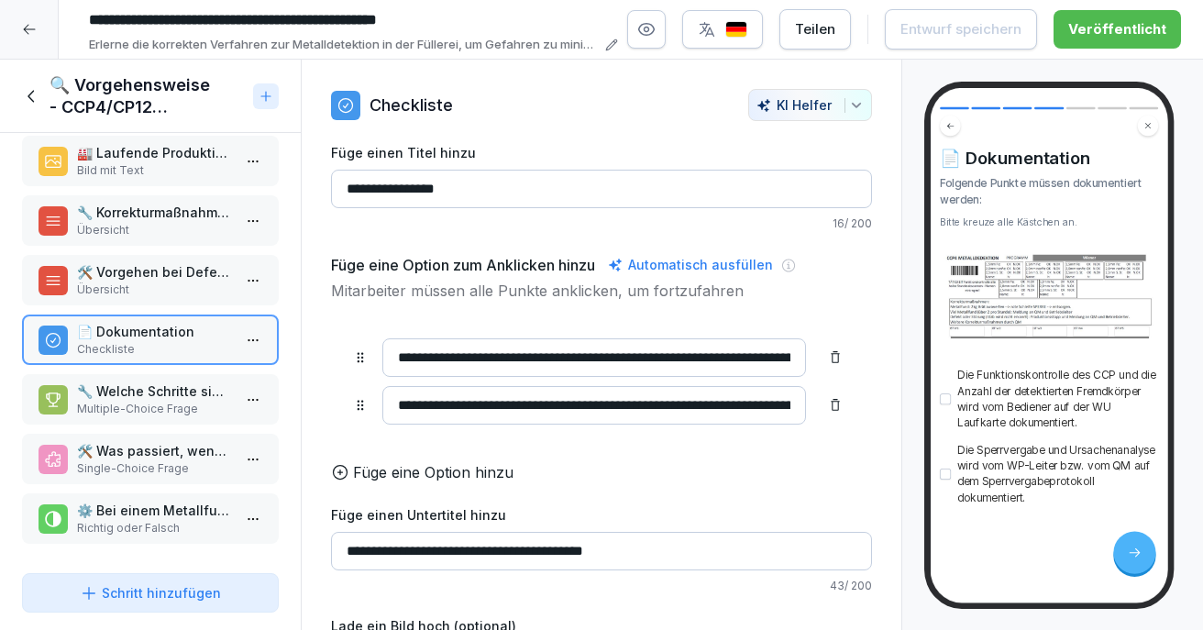
click at [165, 281] on p "Übersicht" at bounding box center [154, 289] width 154 height 16
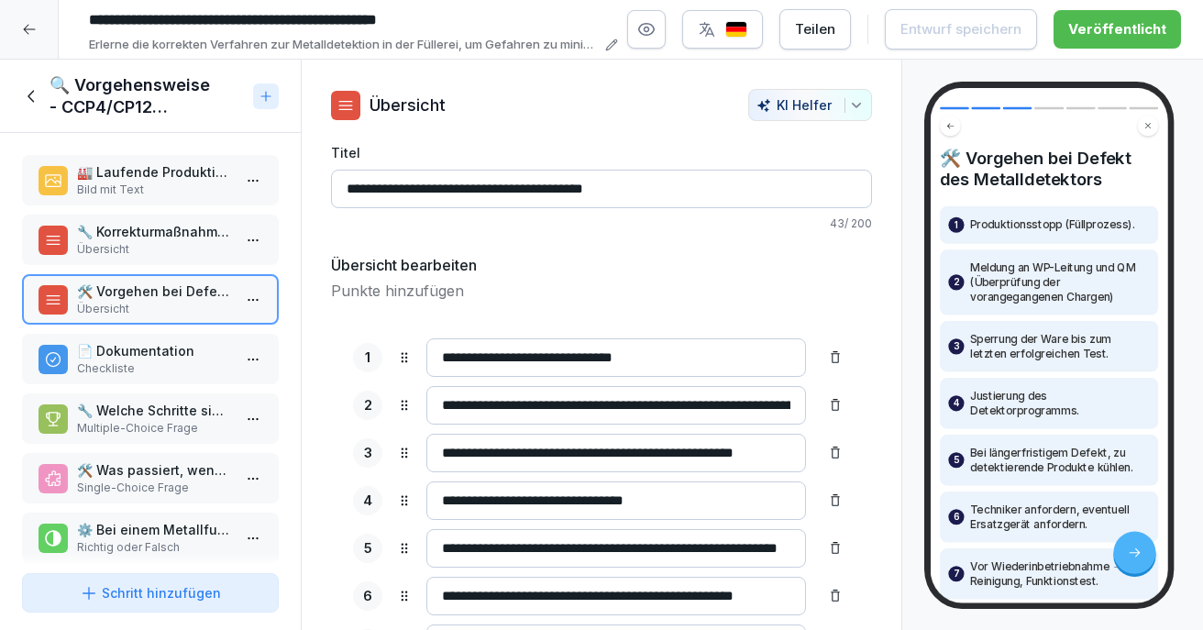
click at [37, 92] on icon at bounding box center [32, 96] width 20 height 20
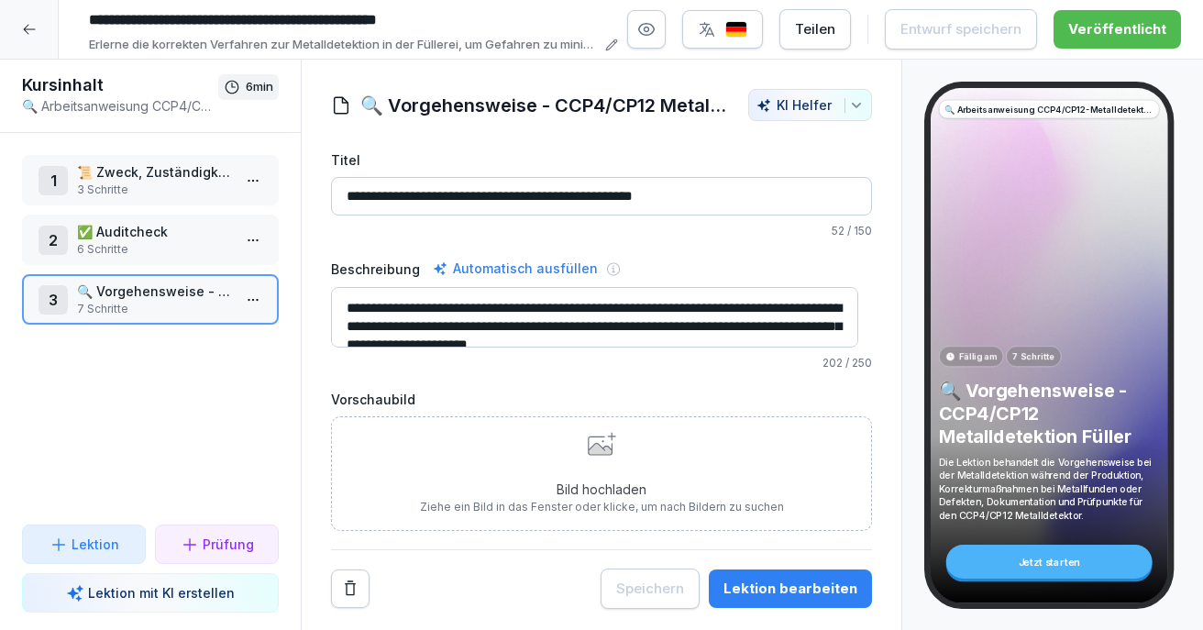
click at [137, 283] on p "🔍 Vorgehensweise - CCP4/CP12 Metalldetektion Füller" at bounding box center [154, 290] width 154 height 19
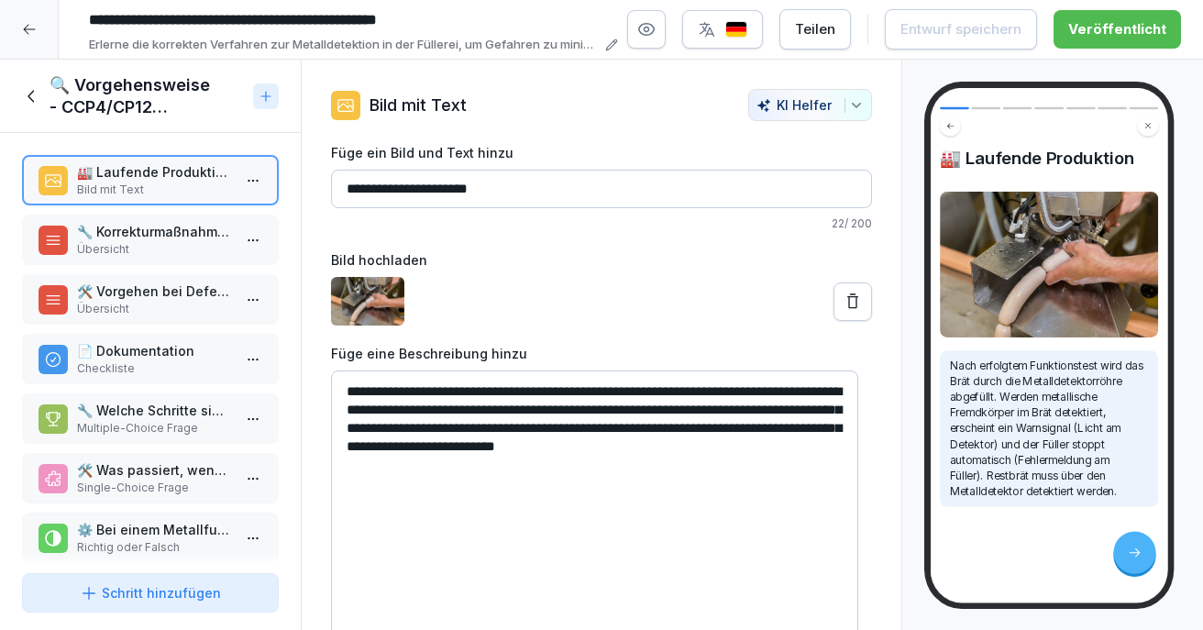
click at [148, 238] on p "🔧 Korrekturmaßnahmen bei Metallfund" at bounding box center [154, 231] width 154 height 19
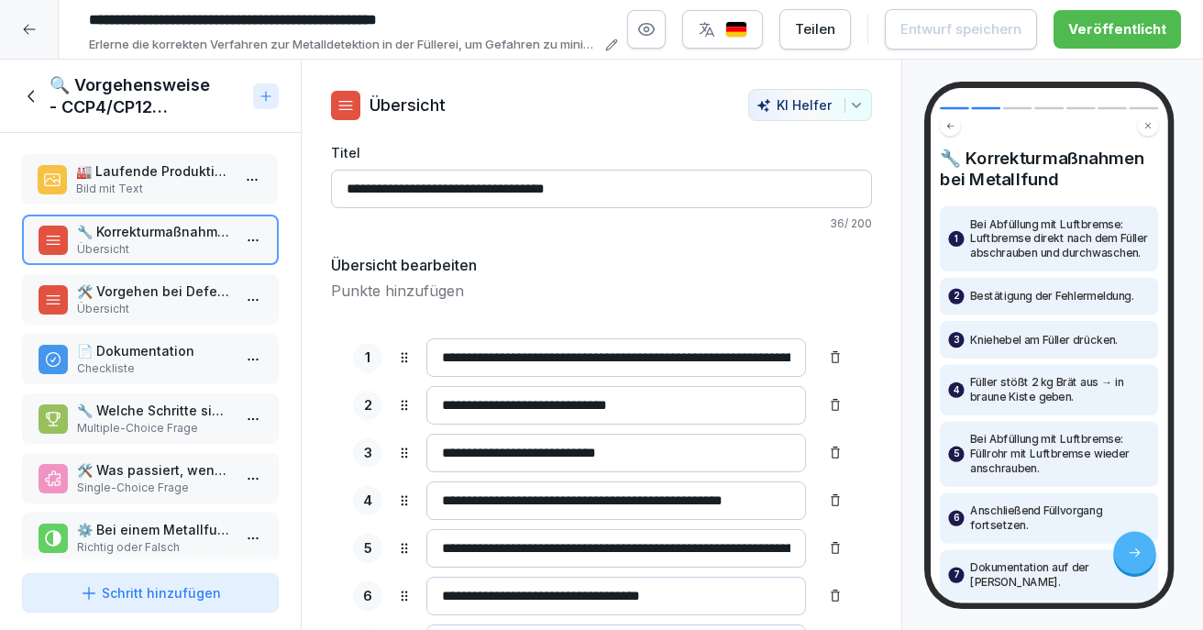
click at [114, 170] on p "🏭 Laufende Produktion" at bounding box center [153, 170] width 154 height 19
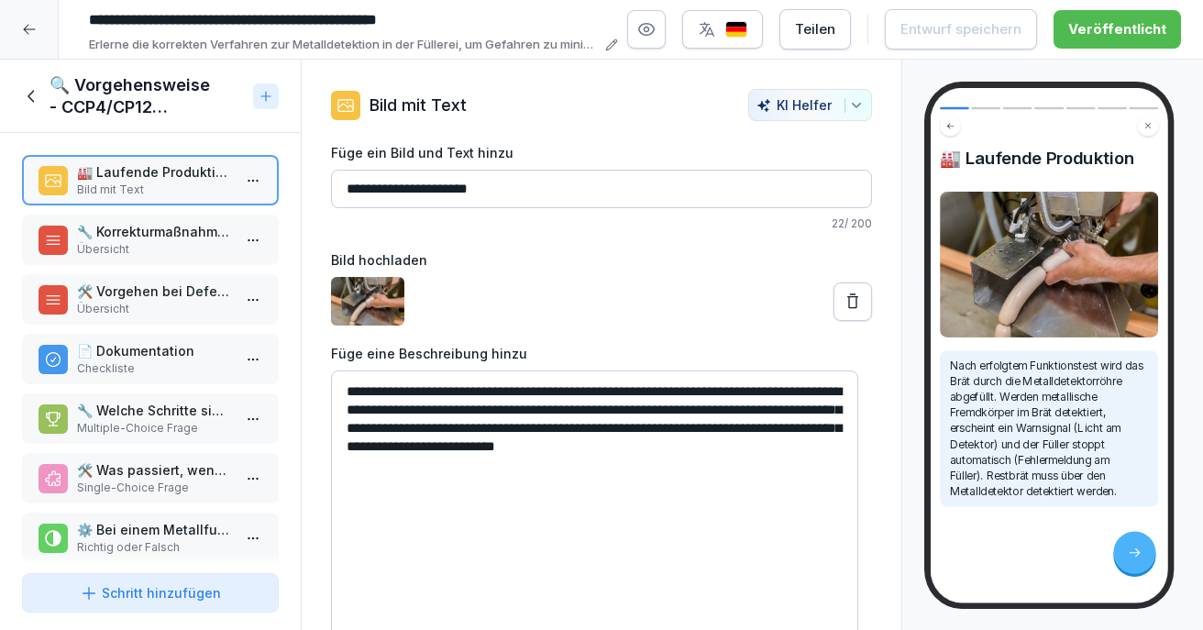
click at [149, 241] on p "Übersicht" at bounding box center [154, 249] width 154 height 16
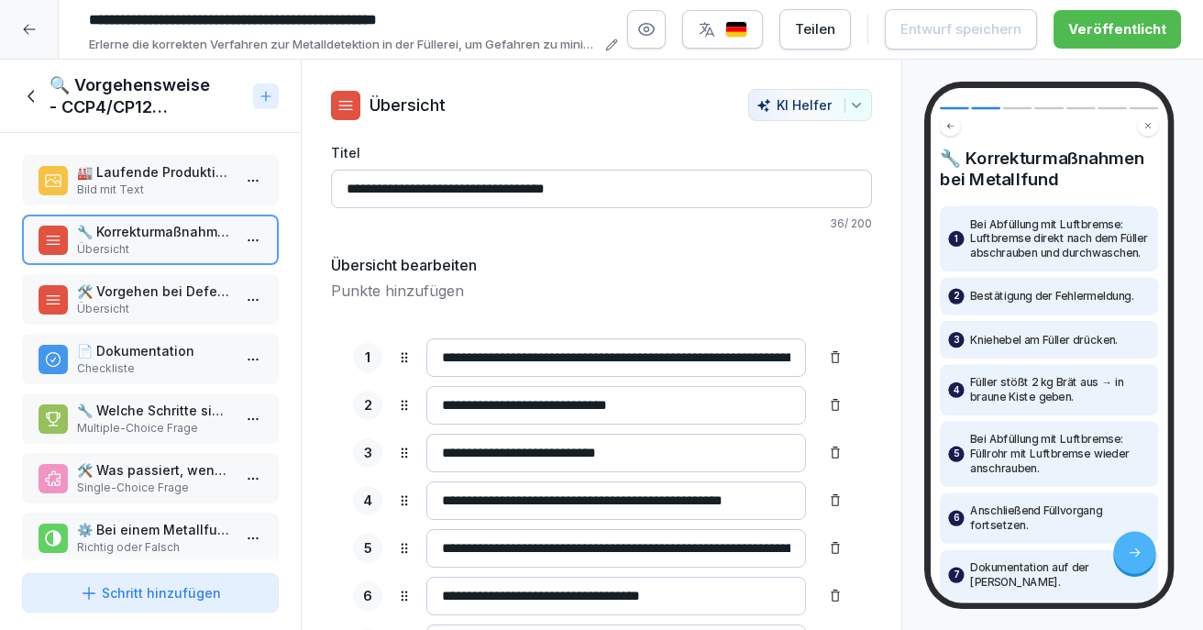
click at [159, 295] on p "🛠️ Vorgehen bei Defekt des Metalldetektors" at bounding box center [154, 290] width 154 height 19
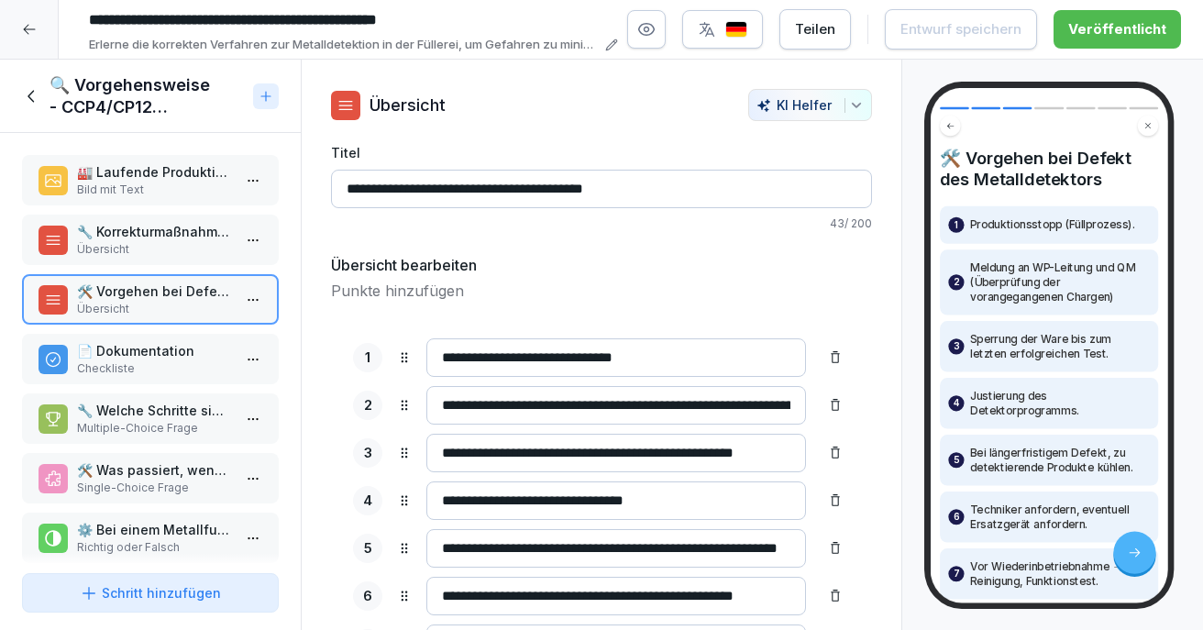
drag, startPoint x: 31, startPoint y: 100, endPoint x: 46, endPoint y: 105, distance: 15.7
click at [31, 100] on icon at bounding box center [30, 96] width 6 height 12
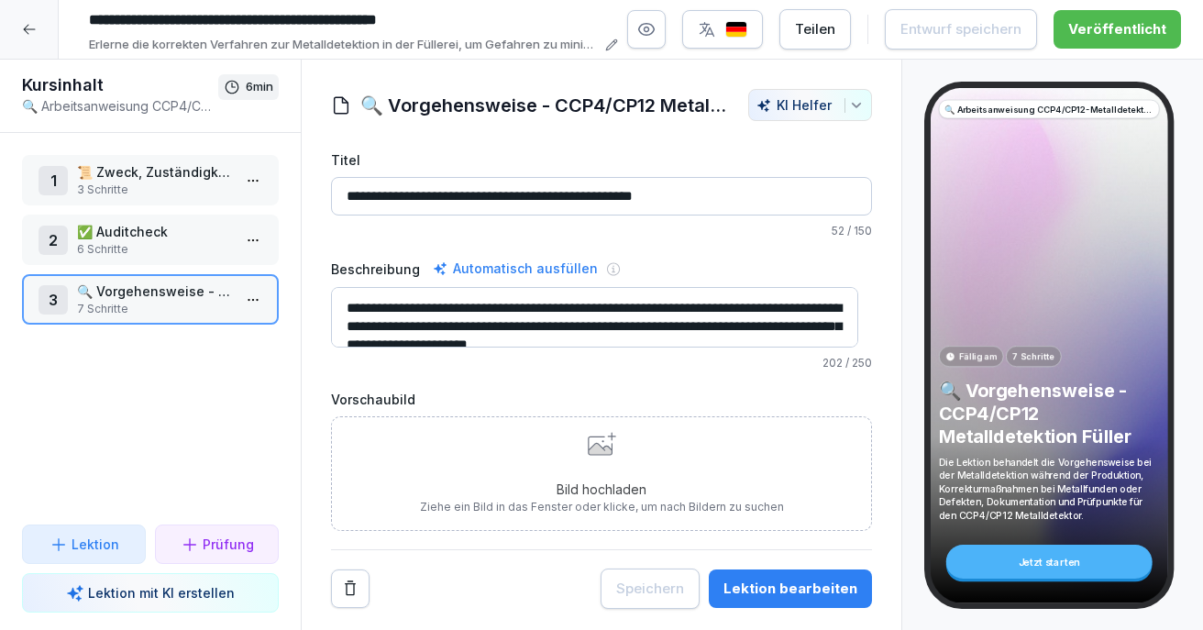
click at [27, 22] on icon at bounding box center [29, 29] width 15 height 15
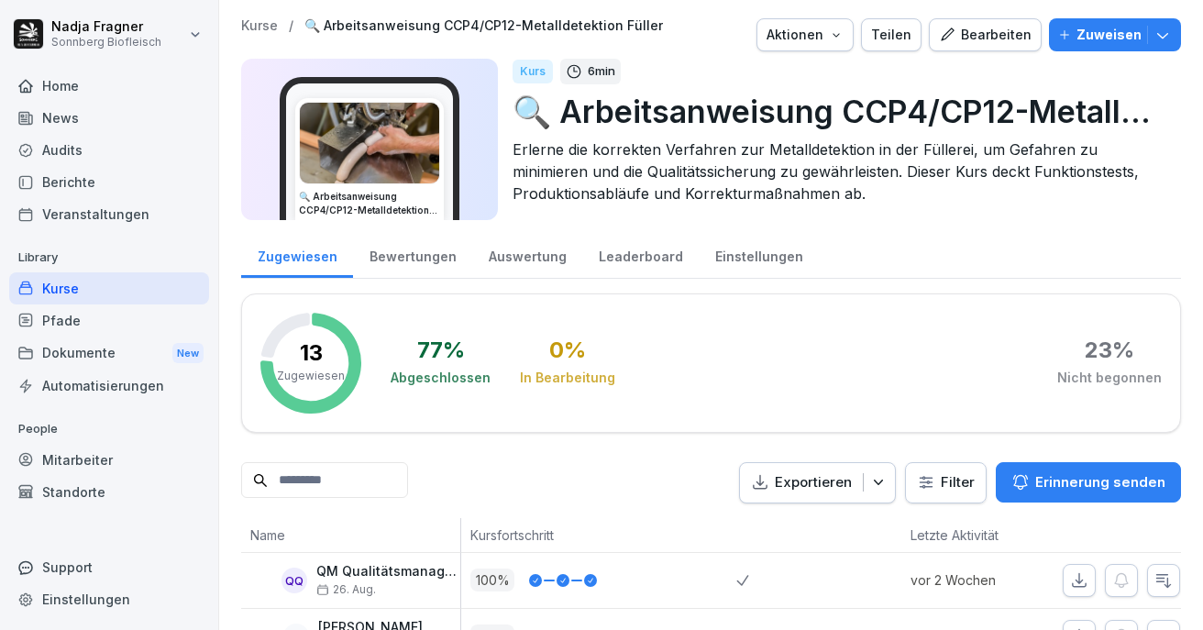
click at [59, 294] on div "Kurse" at bounding box center [109, 288] width 200 height 32
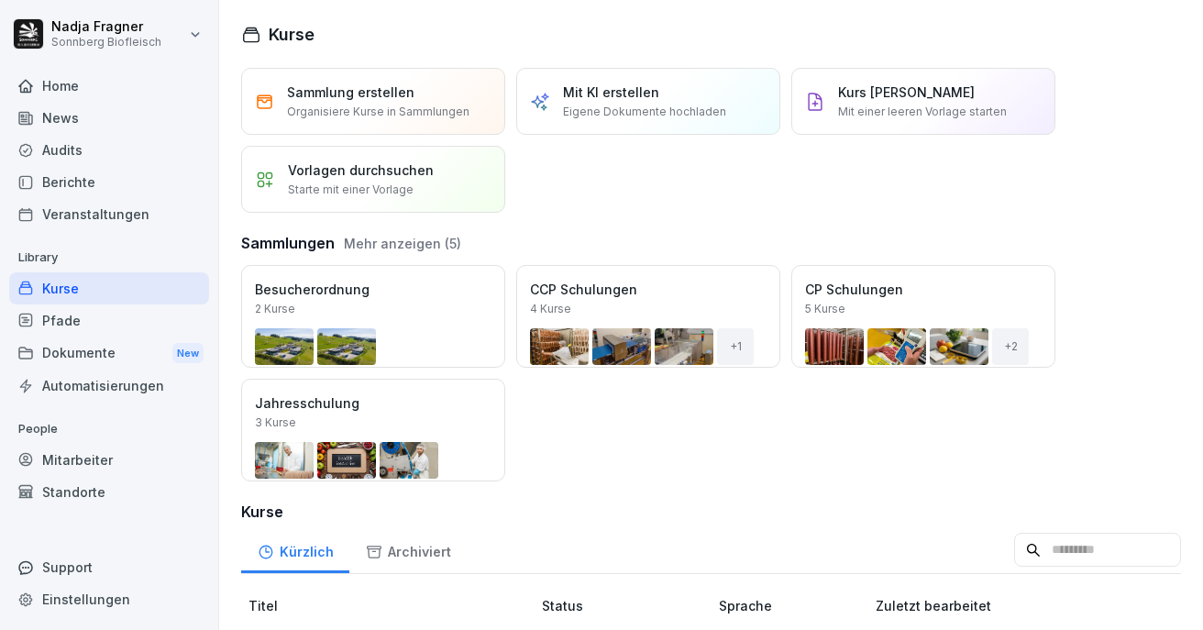
click at [0, 0] on button "Öffnen" at bounding box center [0, 0] width 0 height 0
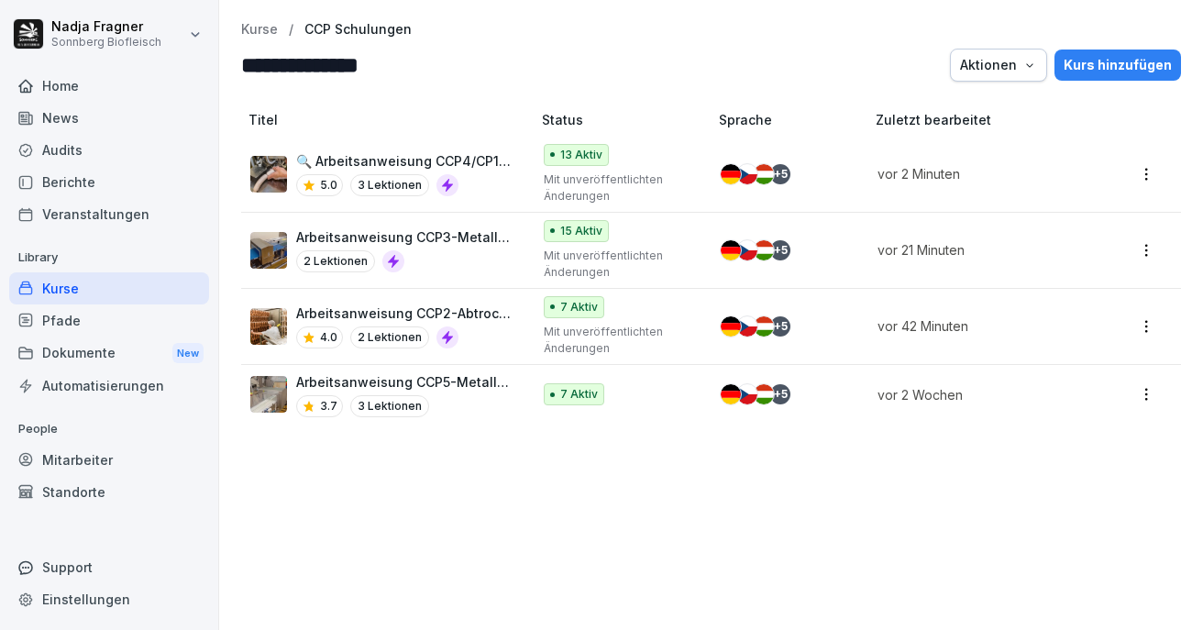
click at [451, 386] on p "Arbeitsanweisung CCP5-Metalldetektion Faschiertes" at bounding box center [404, 381] width 216 height 19
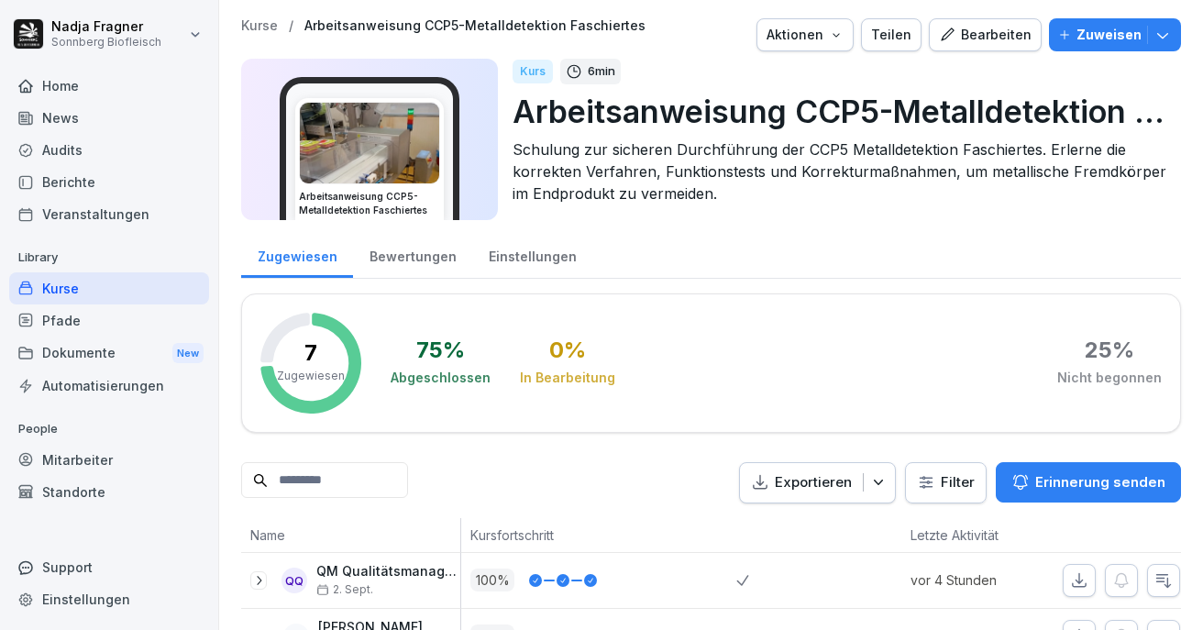
click at [983, 35] on div "Bearbeiten" at bounding box center [985, 35] width 93 height 20
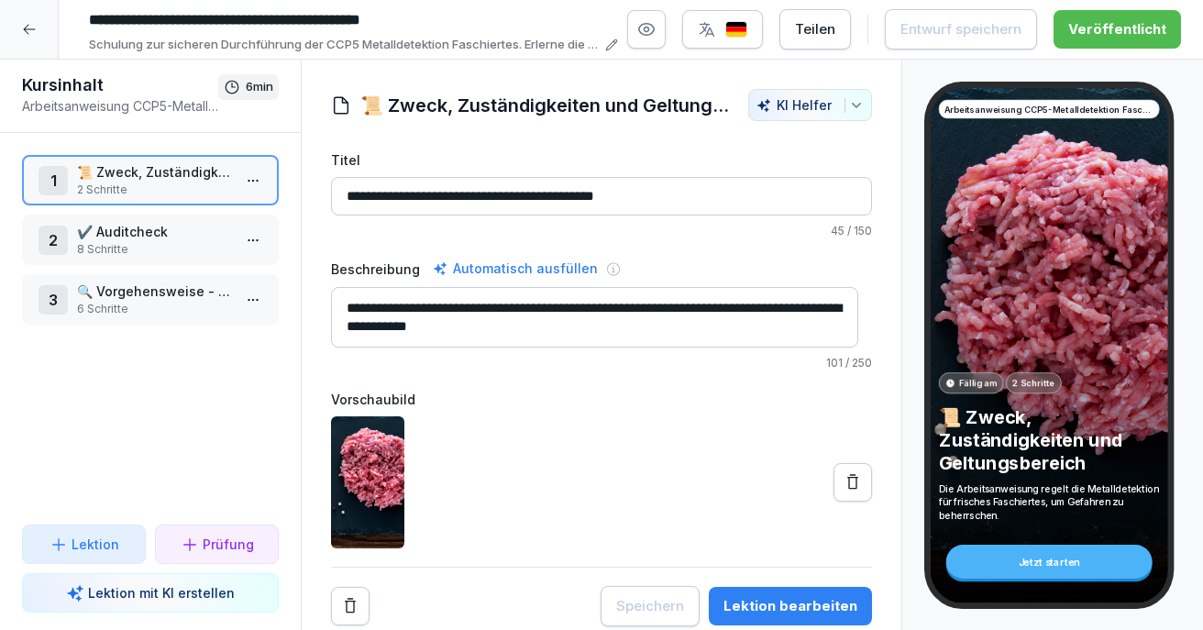
click at [154, 231] on p "✔️ Auditcheck" at bounding box center [154, 231] width 154 height 19
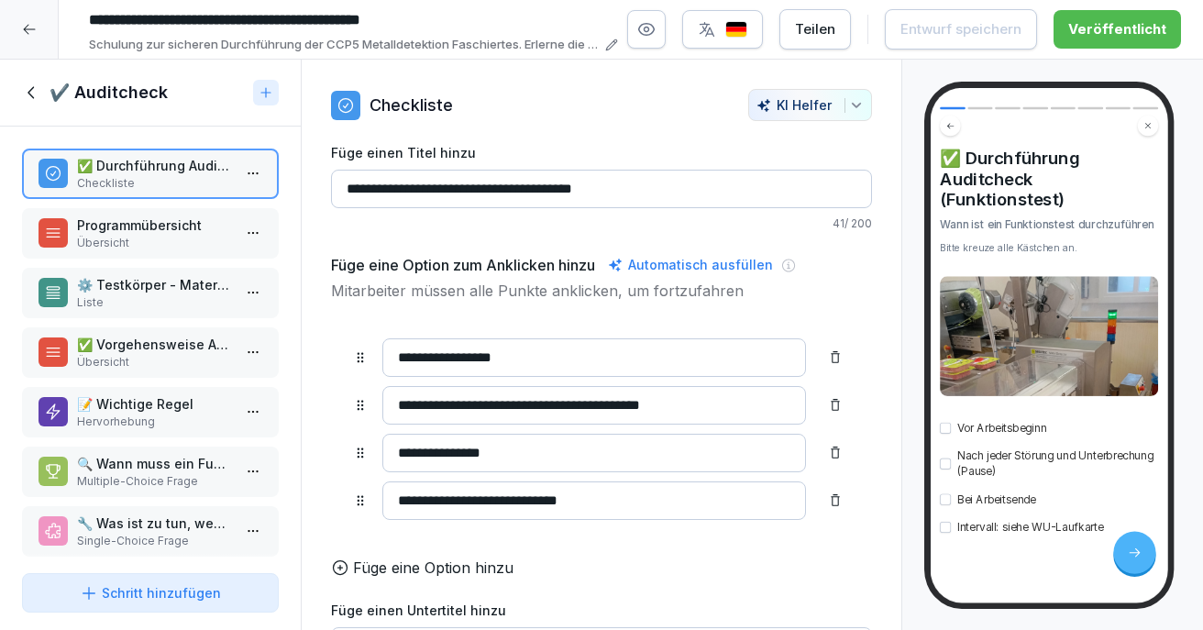
click at [139, 225] on p "Programmübersicht" at bounding box center [154, 224] width 154 height 19
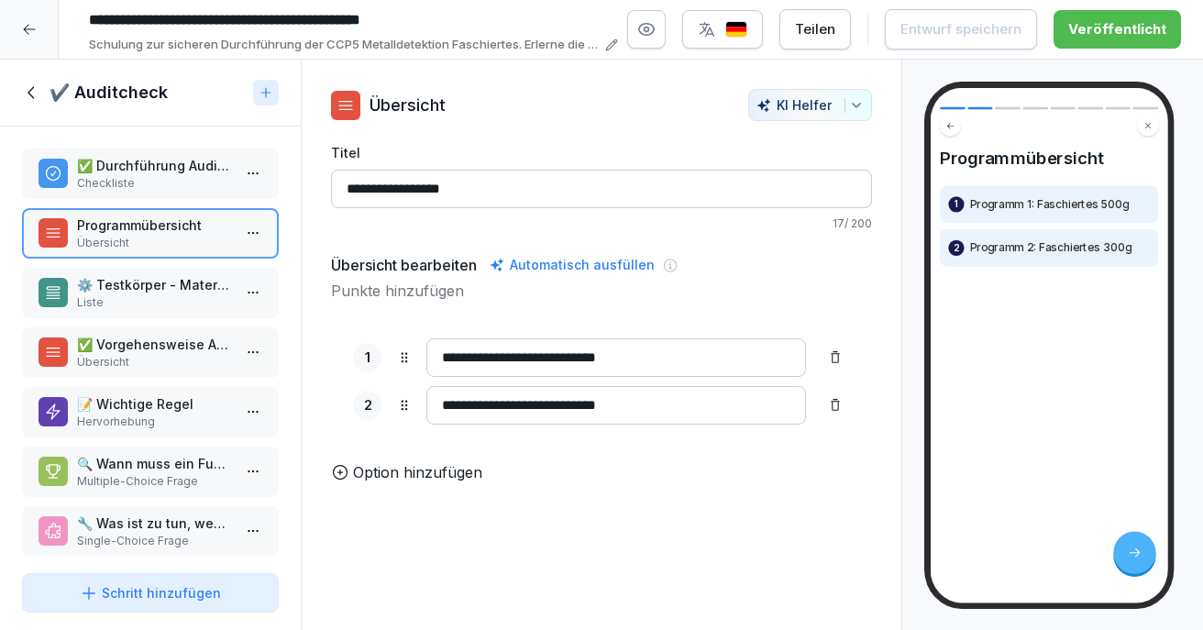
click at [159, 295] on p "Liste" at bounding box center [154, 302] width 154 height 16
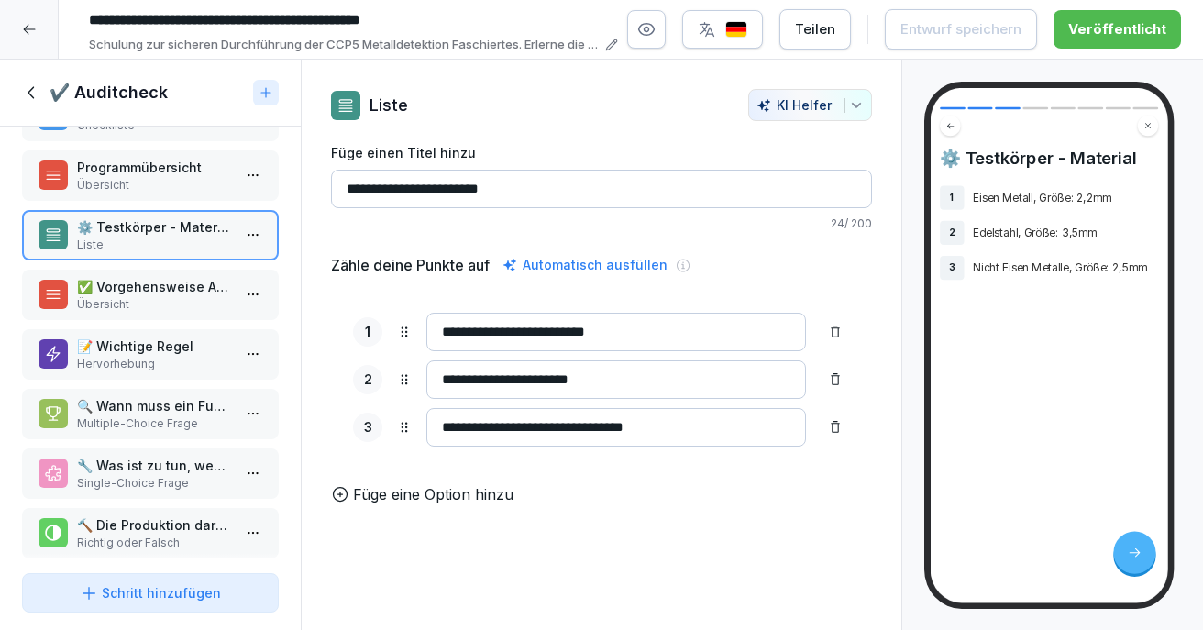
scroll to position [85, 0]
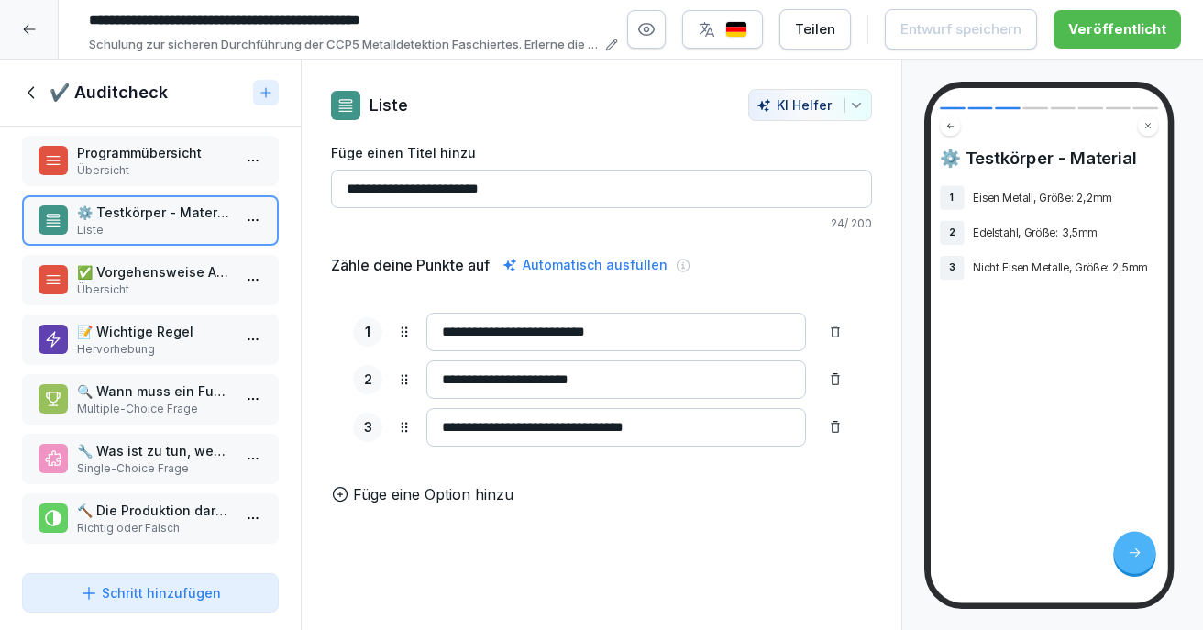
click at [29, 85] on icon at bounding box center [32, 92] width 20 height 20
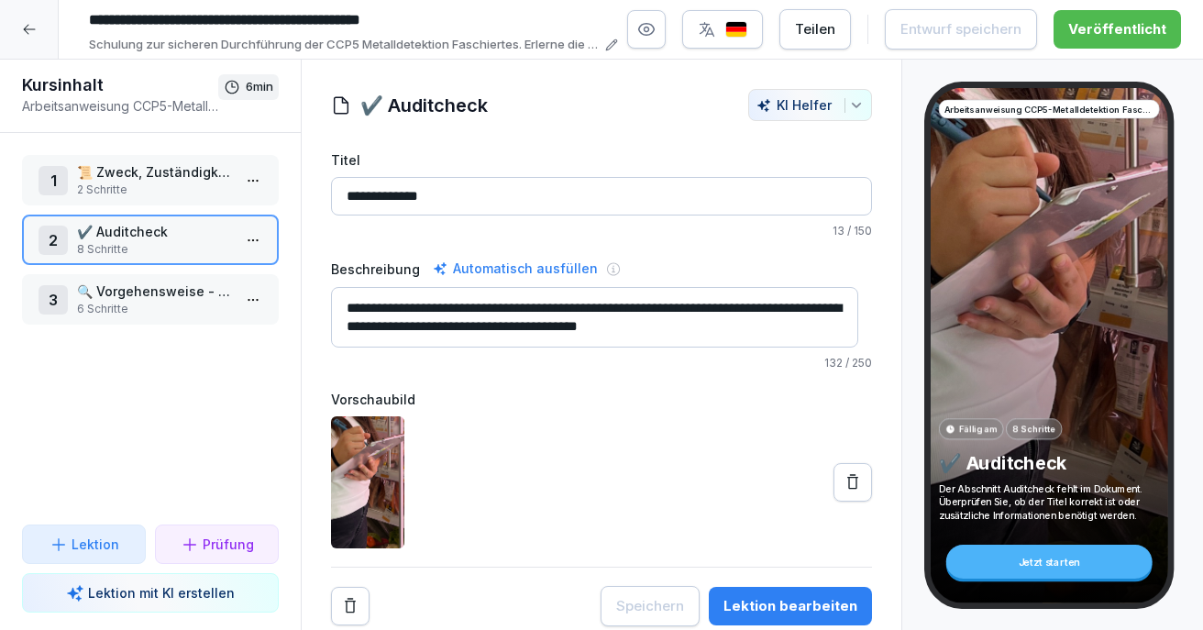
click at [143, 284] on p "🔍 Vorgehensweise - CCP5 Metalldetektion Faschiertes" at bounding box center [154, 290] width 154 height 19
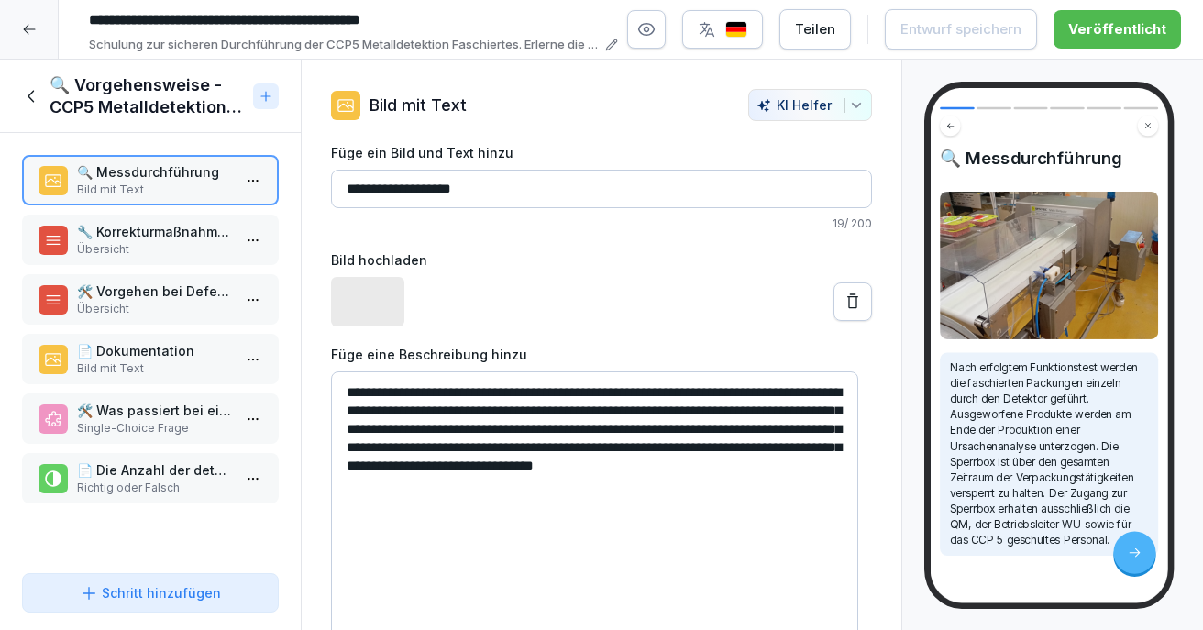
click at [162, 380] on div "📄 Dokumentation Bild mit Text" at bounding box center [150, 359] width 257 height 50
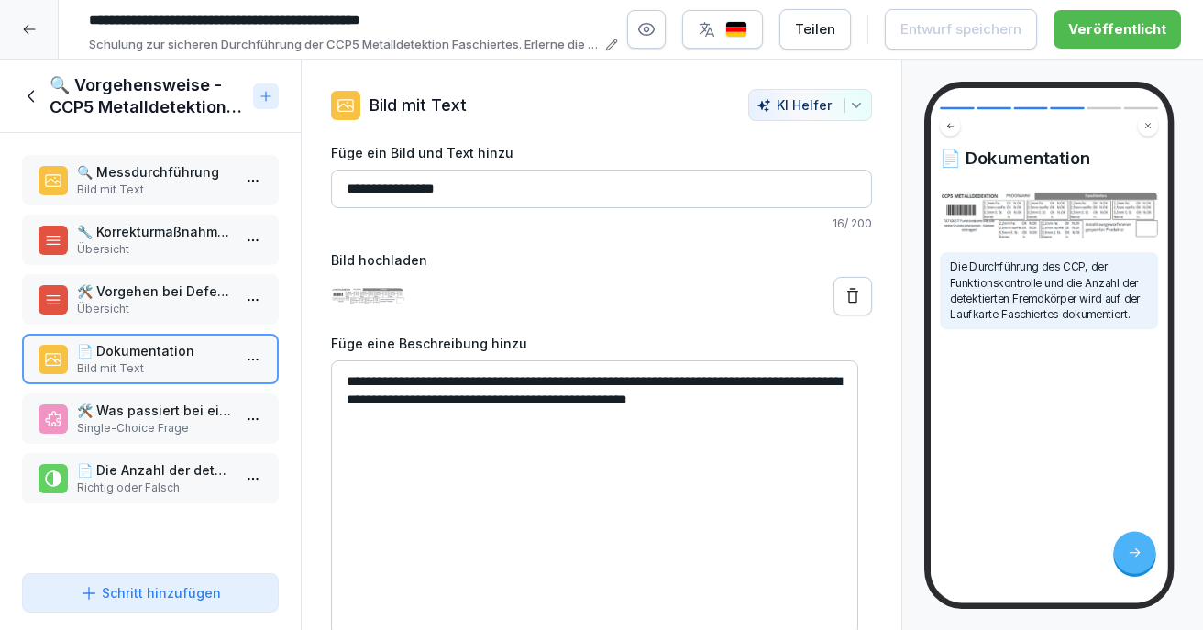
click at [128, 406] on p "🛠️ Was passiert bei einem Defekt des Metalldetektors?" at bounding box center [154, 410] width 154 height 19
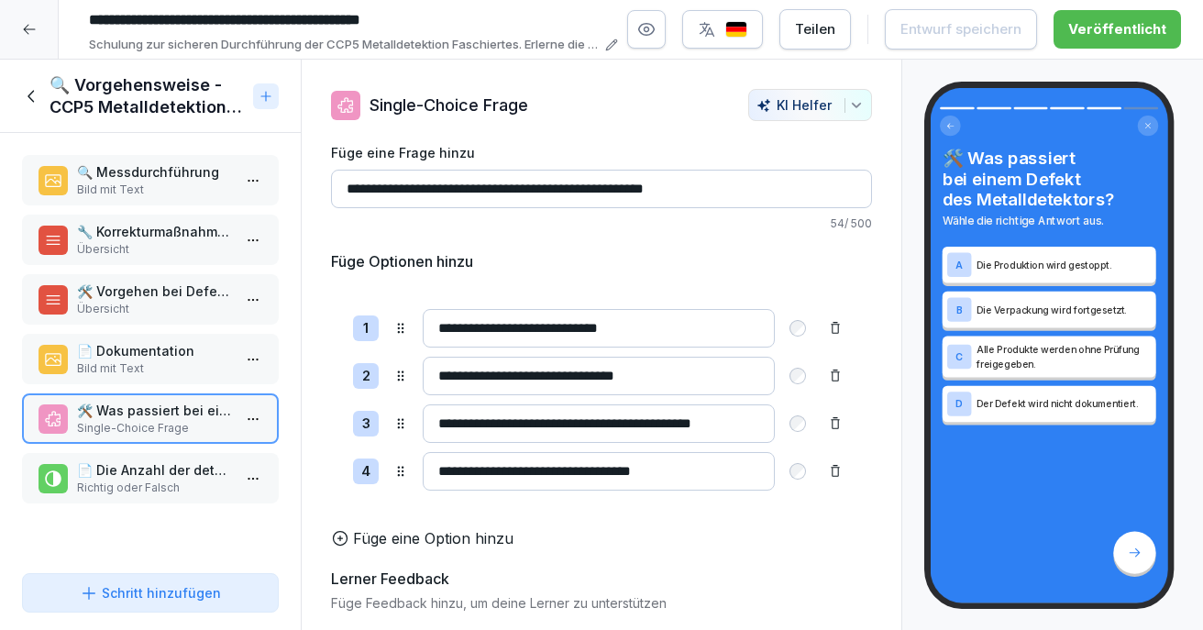
click at [138, 476] on p "📄 Die Anzahl der detektierten Fremdkörper wird auf der Laufkarte dokumentiert." at bounding box center [154, 469] width 154 height 19
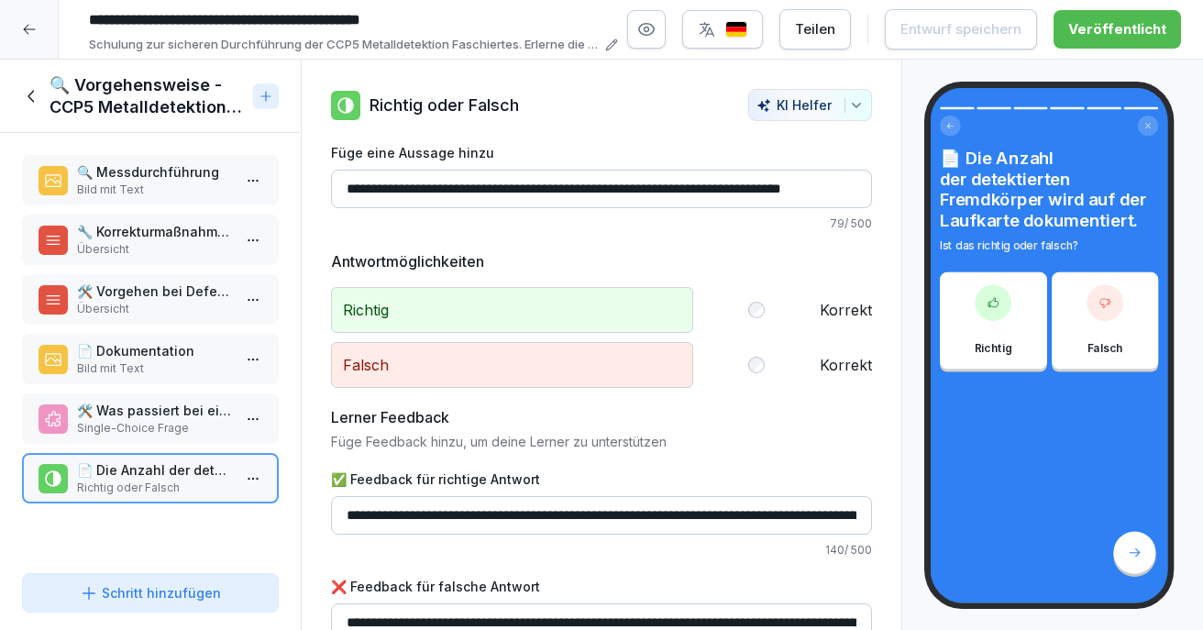
click at [152, 412] on p "🛠️ Was passiert bei einem Defekt des Metalldetektors?" at bounding box center [154, 410] width 154 height 19
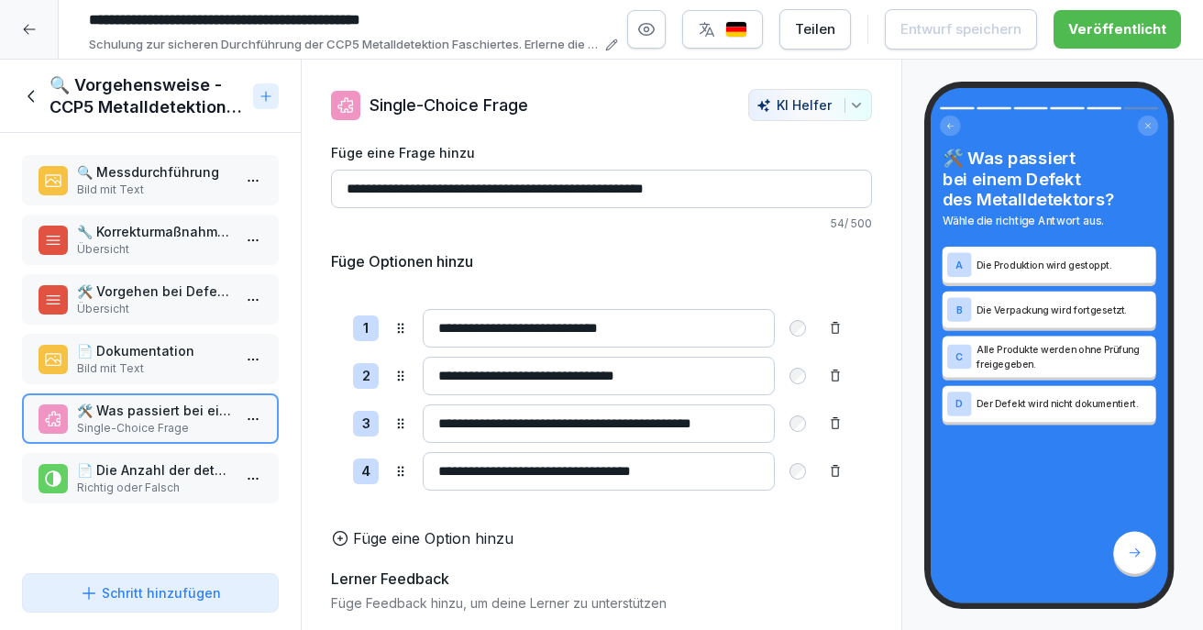
click at [155, 359] on p "📄 Dokumentation" at bounding box center [154, 350] width 154 height 19
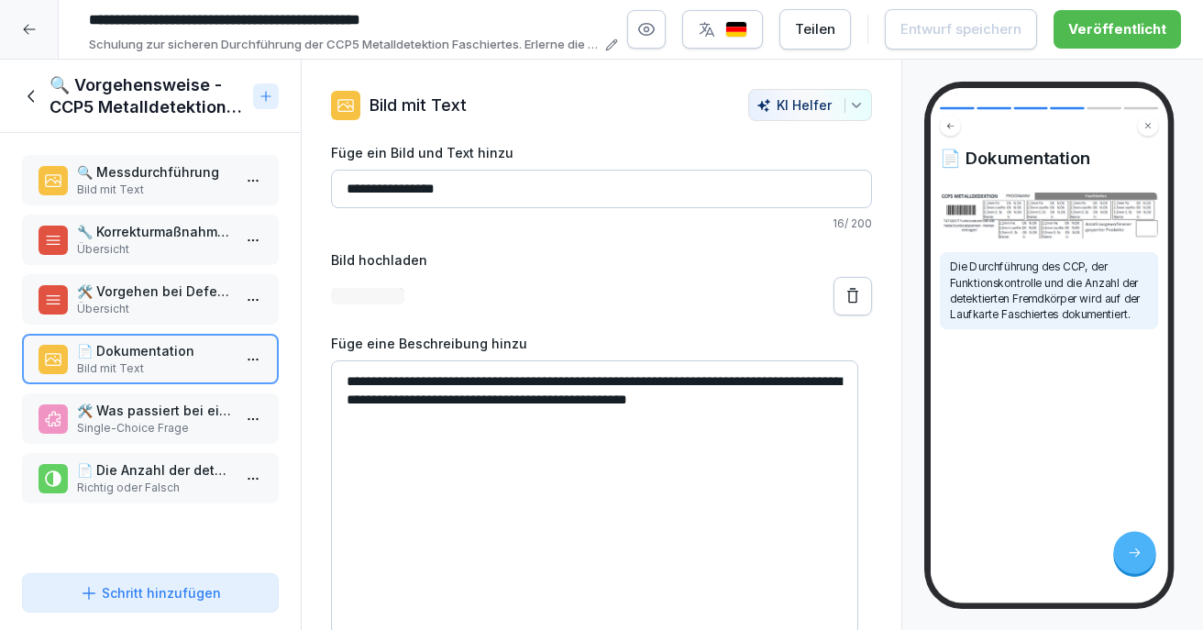
click at [168, 302] on p "Übersicht" at bounding box center [154, 309] width 154 height 16
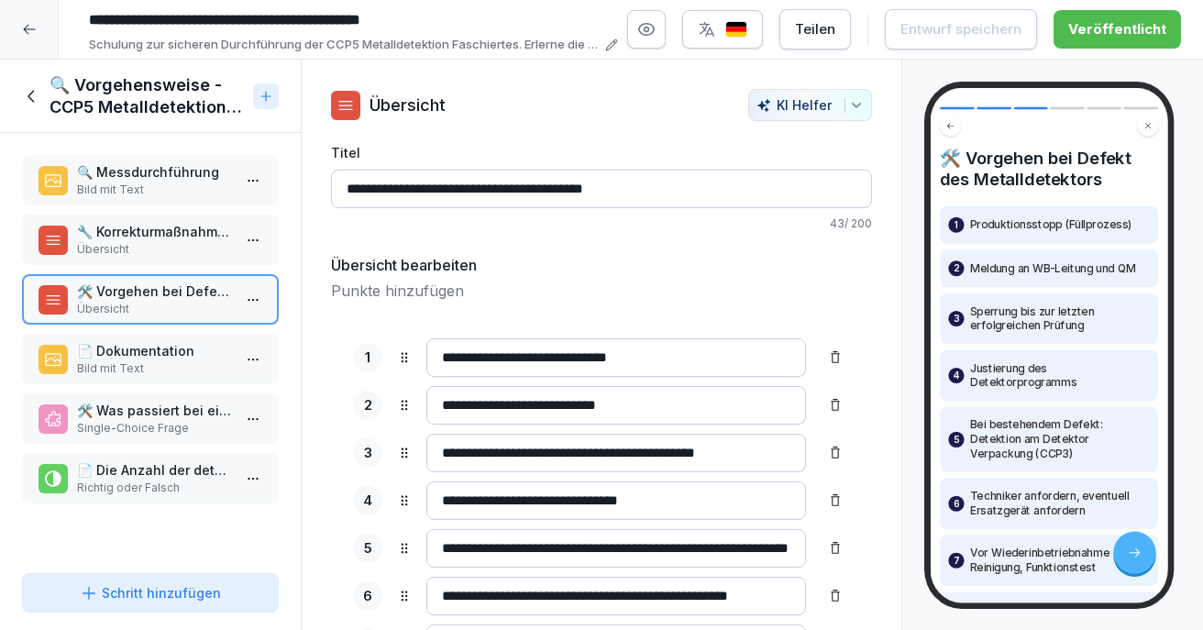
click at [168, 245] on p "Übersicht" at bounding box center [154, 249] width 154 height 16
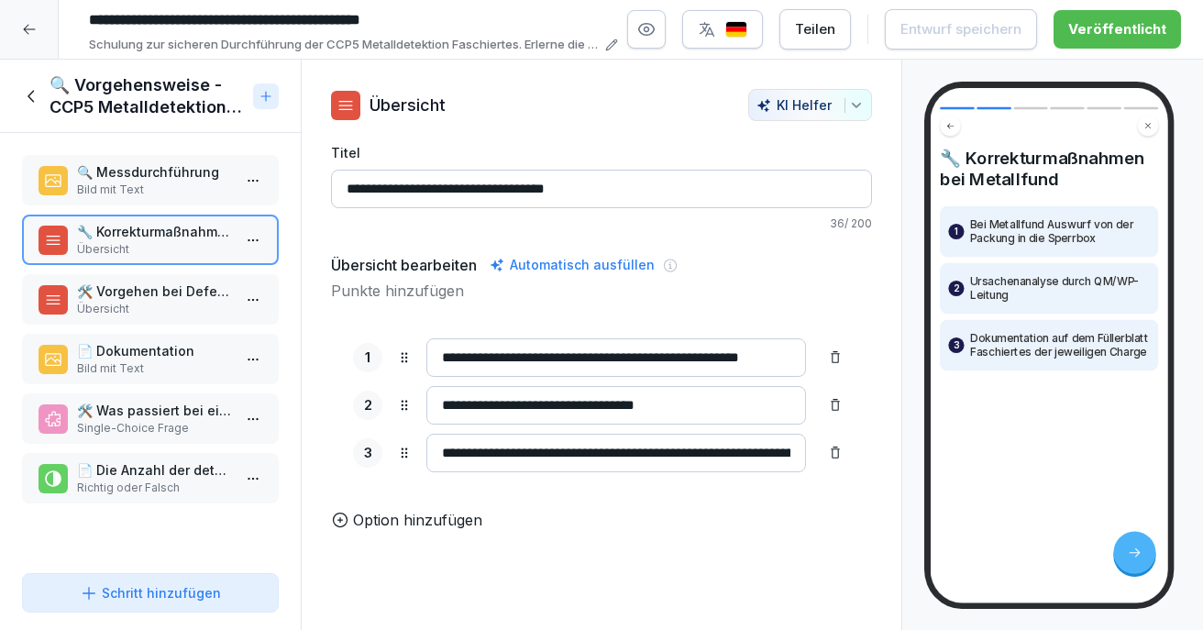
click at [25, 36] on icon at bounding box center [29, 29] width 15 height 15
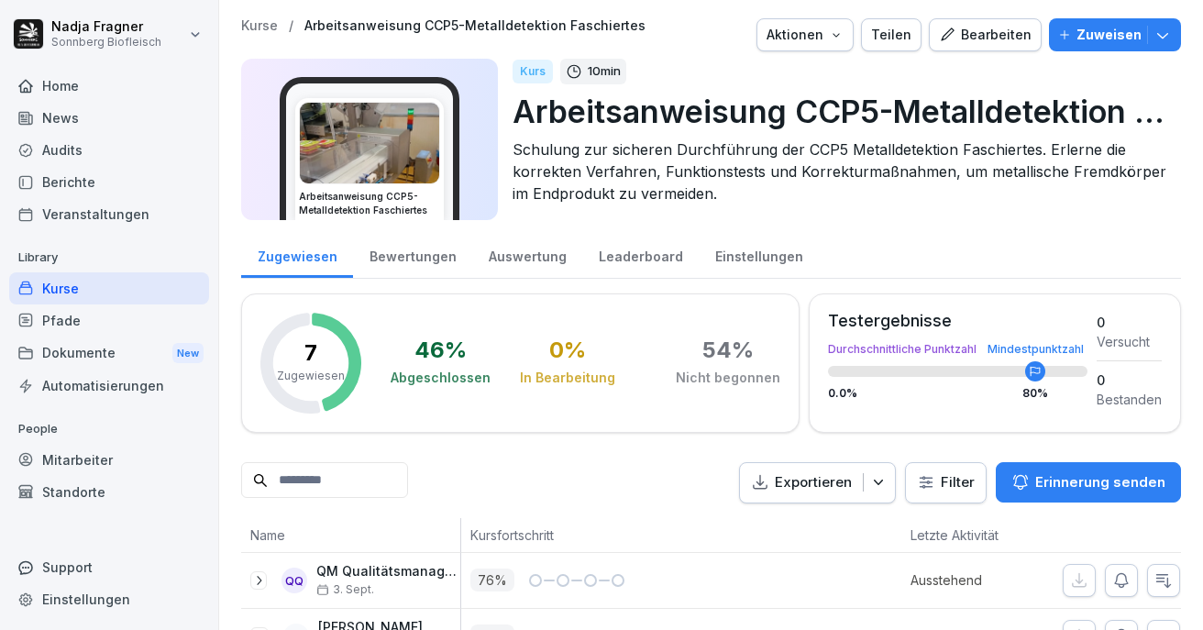
click at [88, 280] on div "Kurse" at bounding box center [109, 288] width 200 height 32
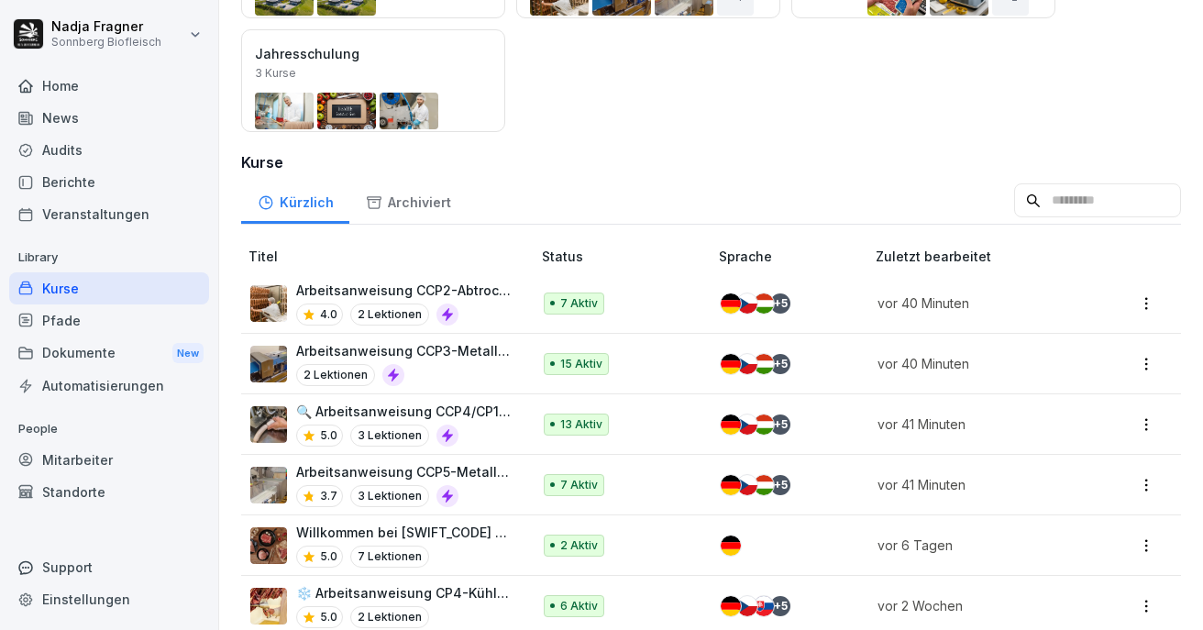
scroll to position [275, 0]
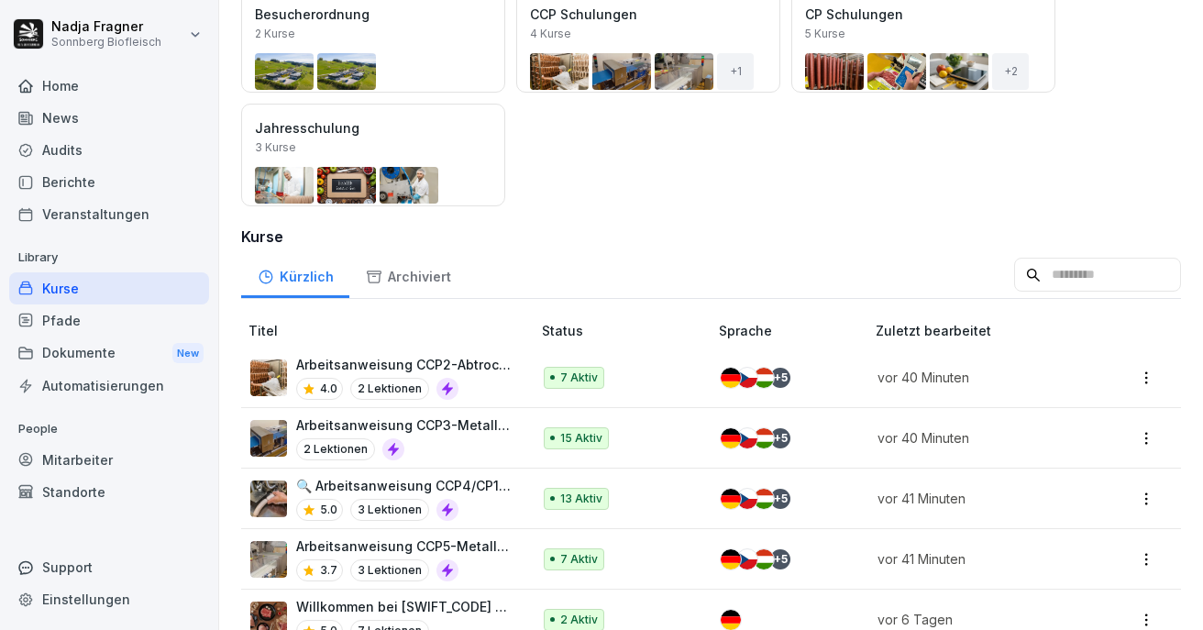
click at [0, 0] on div "Öffnen" at bounding box center [0, 0] width 0 height 0
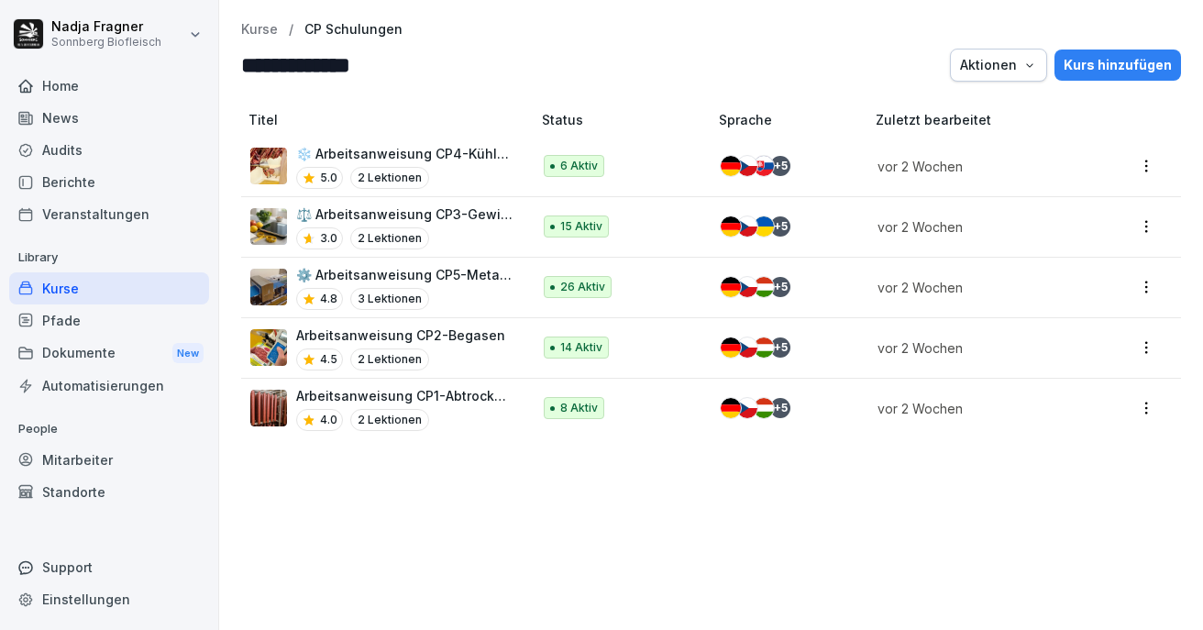
click at [423, 394] on p "Arbeitsanweisung CP1-Abtrocknung" at bounding box center [404, 395] width 216 height 19
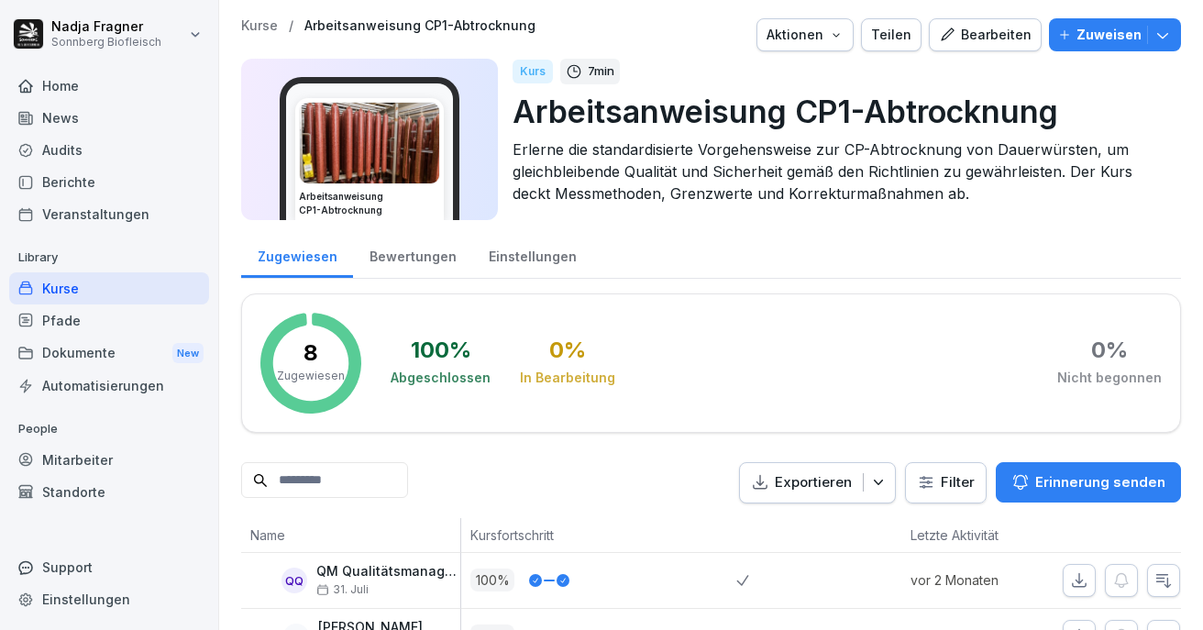
click at [982, 34] on div "Bearbeiten" at bounding box center [985, 35] width 93 height 20
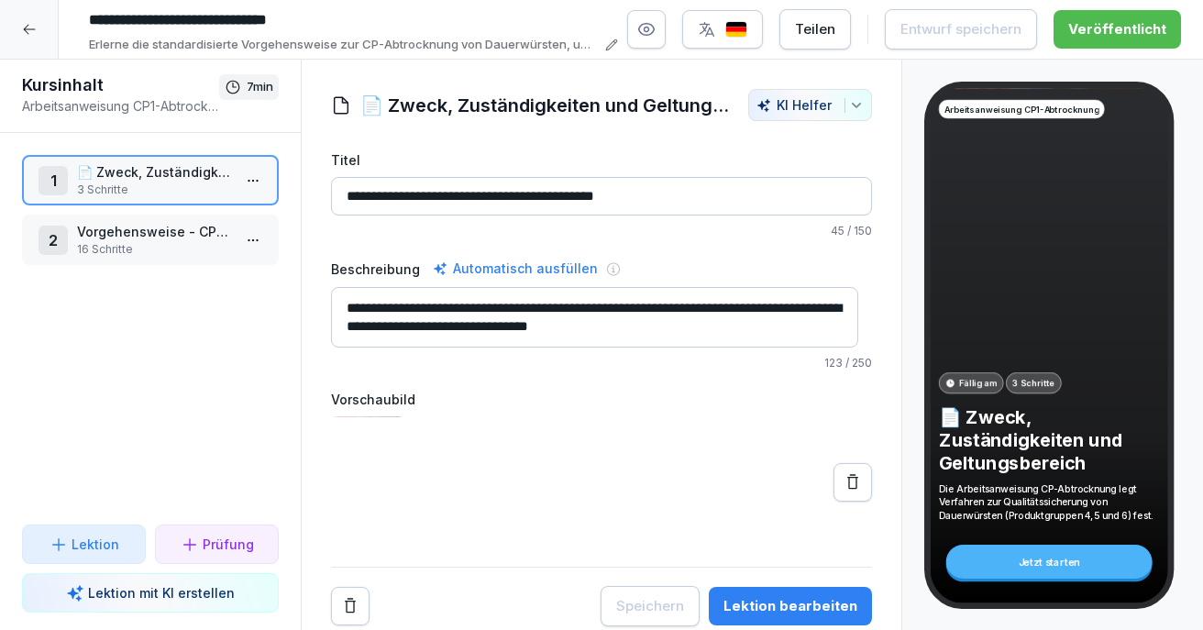
click at [158, 166] on p "📄 Zweck, Zuständigkeiten und Geltungsbereich" at bounding box center [154, 171] width 154 height 19
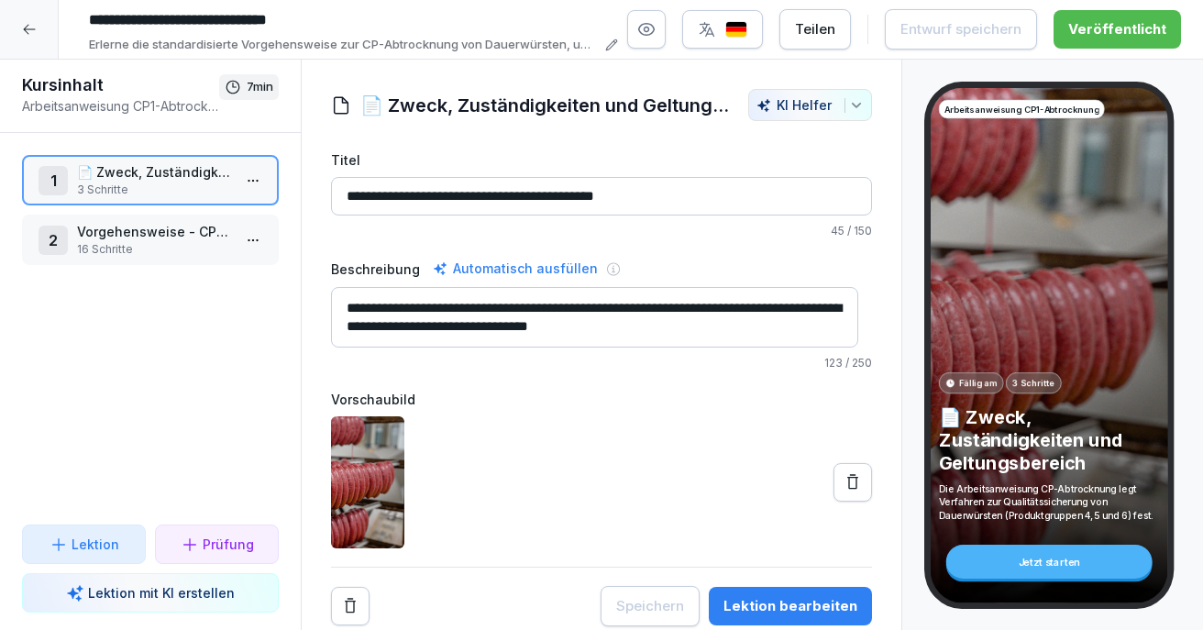
click at [158, 166] on p "📄 Zweck, Zuständigkeiten und Geltungsbereich" at bounding box center [154, 171] width 154 height 19
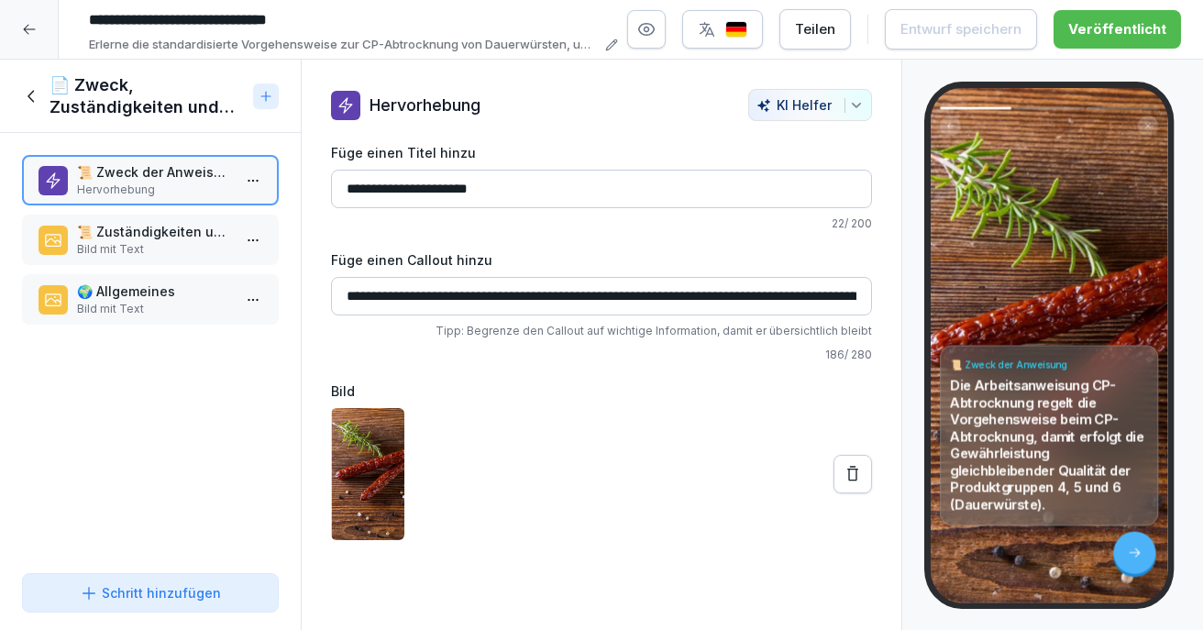
click at [161, 213] on div "📜 Zweck der Anweisung Hervorhebung 📜 Zuständigkeiten und Geltungsbereich Bild m…" at bounding box center [150, 349] width 301 height 433
click at [161, 231] on p "📜 Zuständigkeiten und Geltungsbereich" at bounding box center [154, 231] width 154 height 19
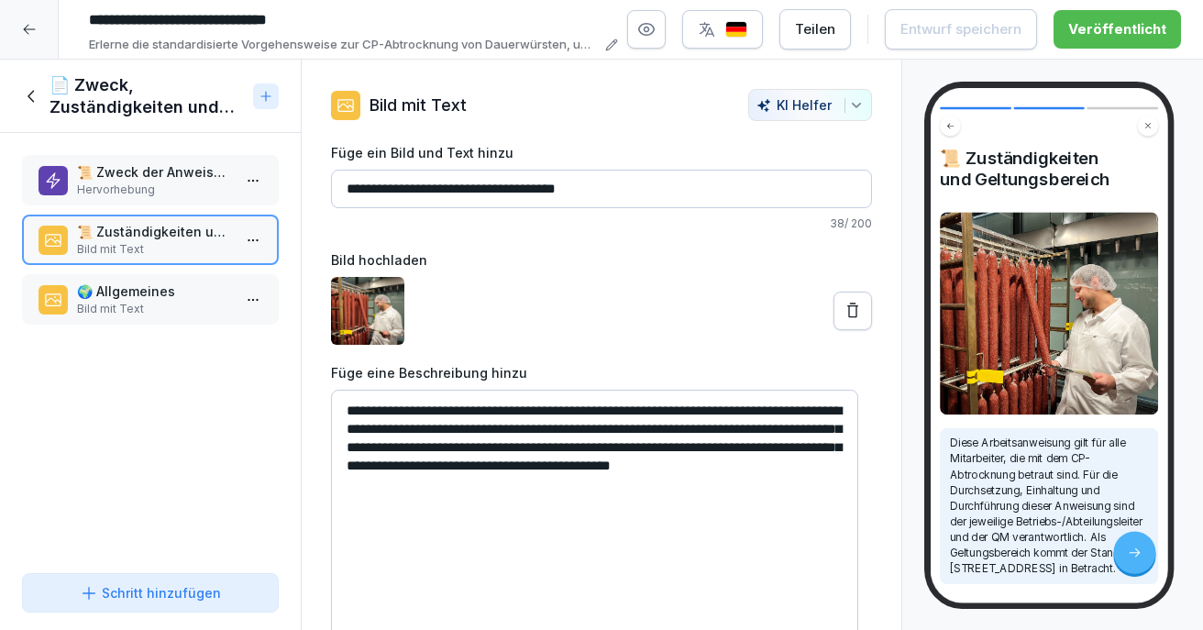
click at [32, 94] on icon at bounding box center [32, 96] width 20 height 20
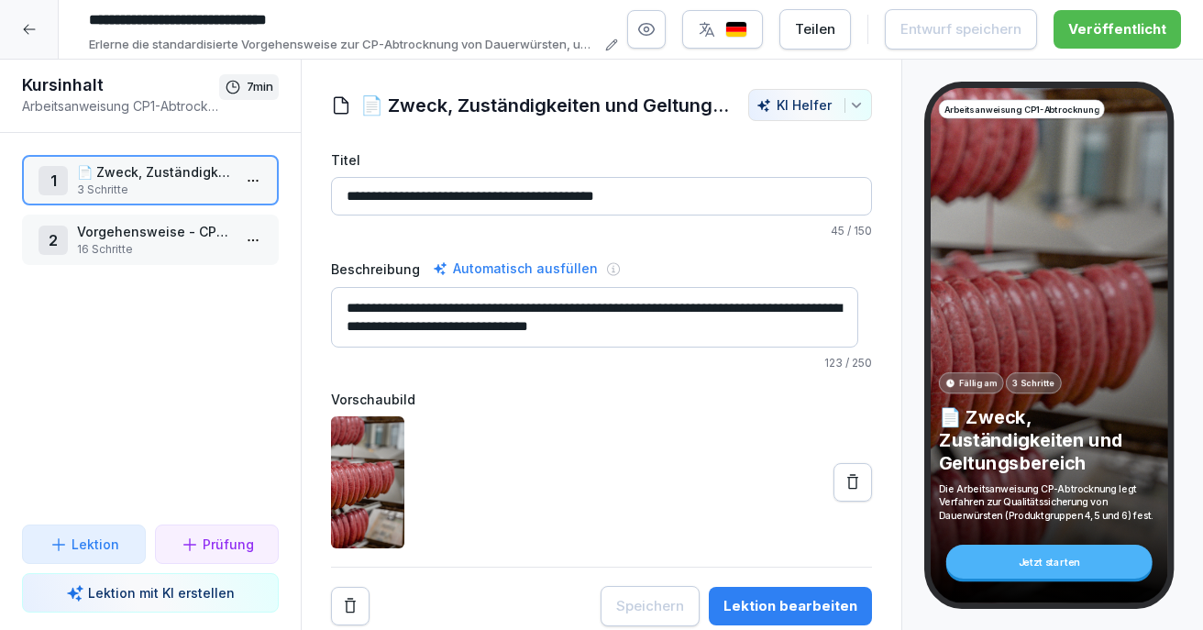
click at [170, 244] on p "16 Schritte" at bounding box center [154, 249] width 154 height 16
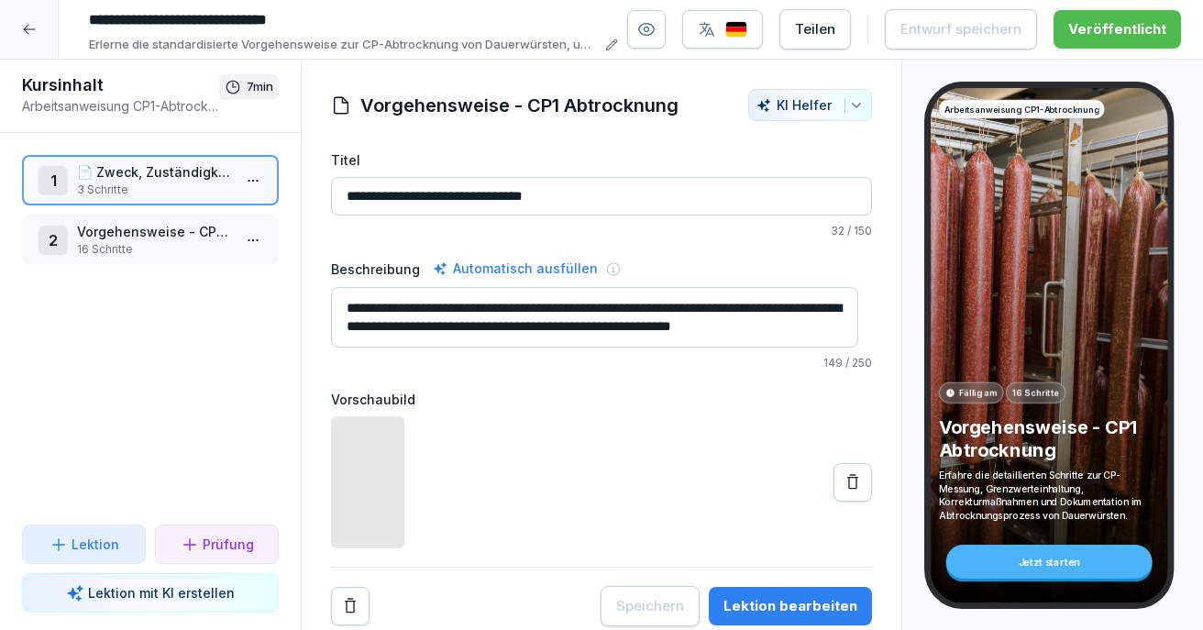
click at [170, 244] on p "16 Schritte" at bounding box center [154, 249] width 154 height 16
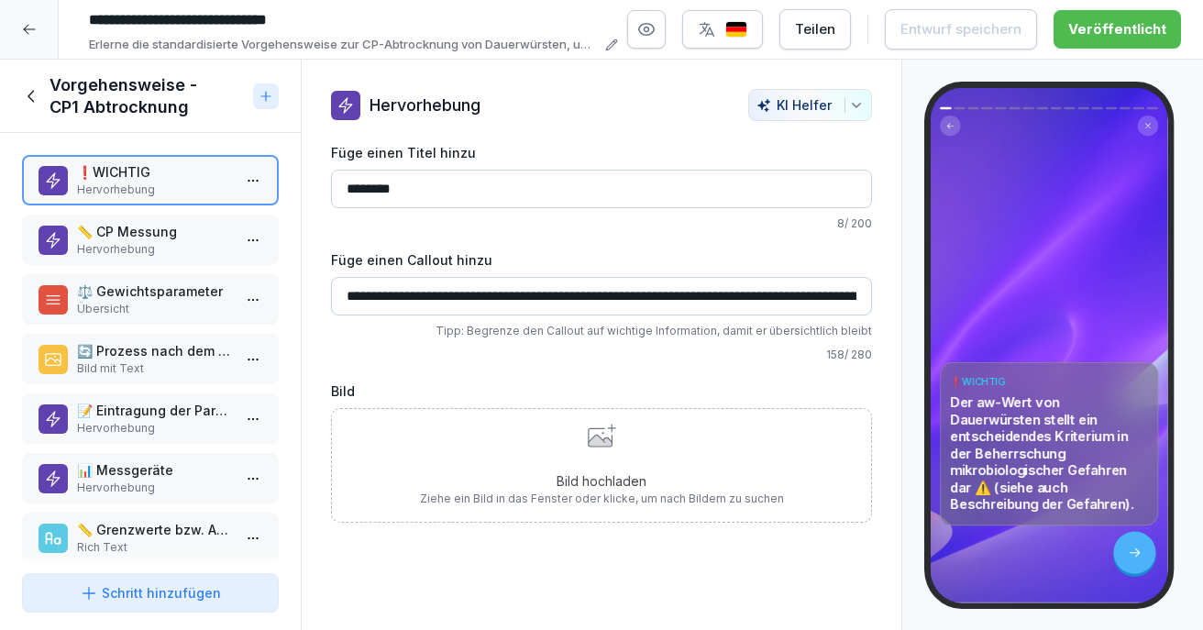
click at [152, 229] on p "📏 CP Messung" at bounding box center [154, 231] width 154 height 19
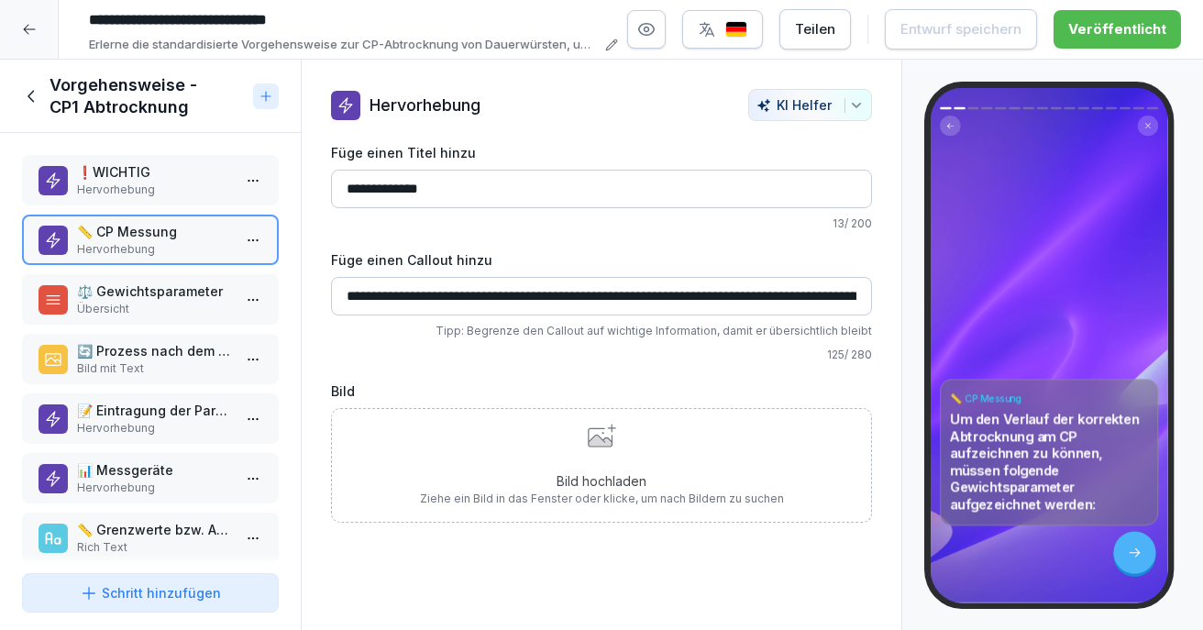
click at [125, 300] on p "⚖️ Gewichtsparameter" at bounding box center [154, 290] width 154 height 19
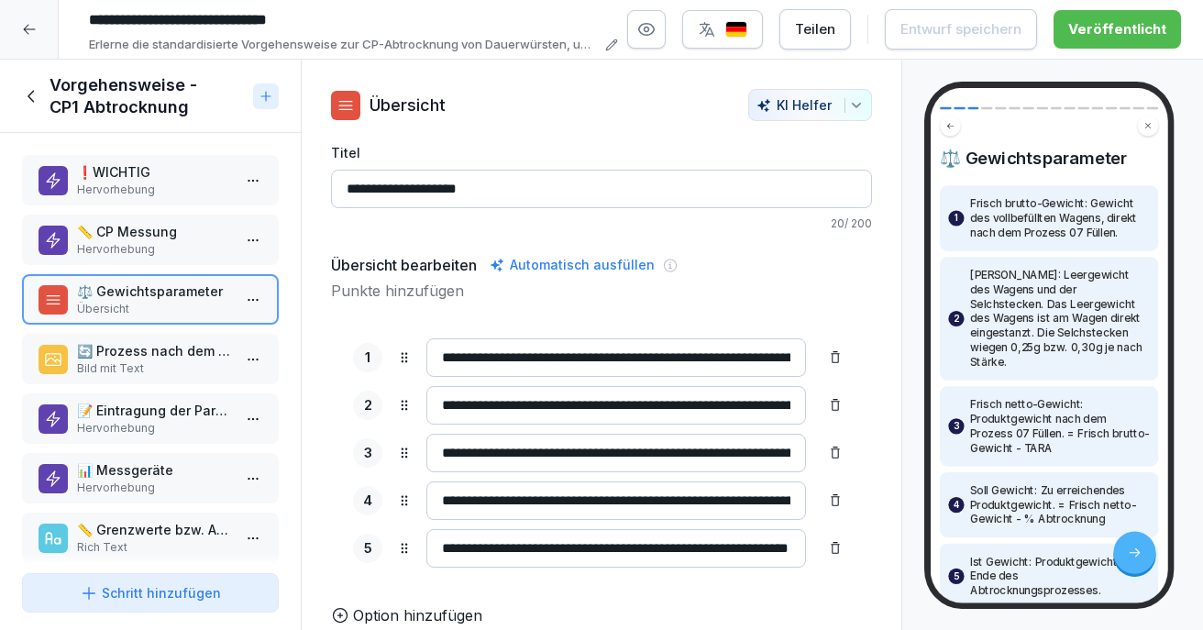
click at [136, 339] on div "🔄 Prozess nach dem Füllen Bild mit Text" at bounding box center [150, 359] width 257 height 50
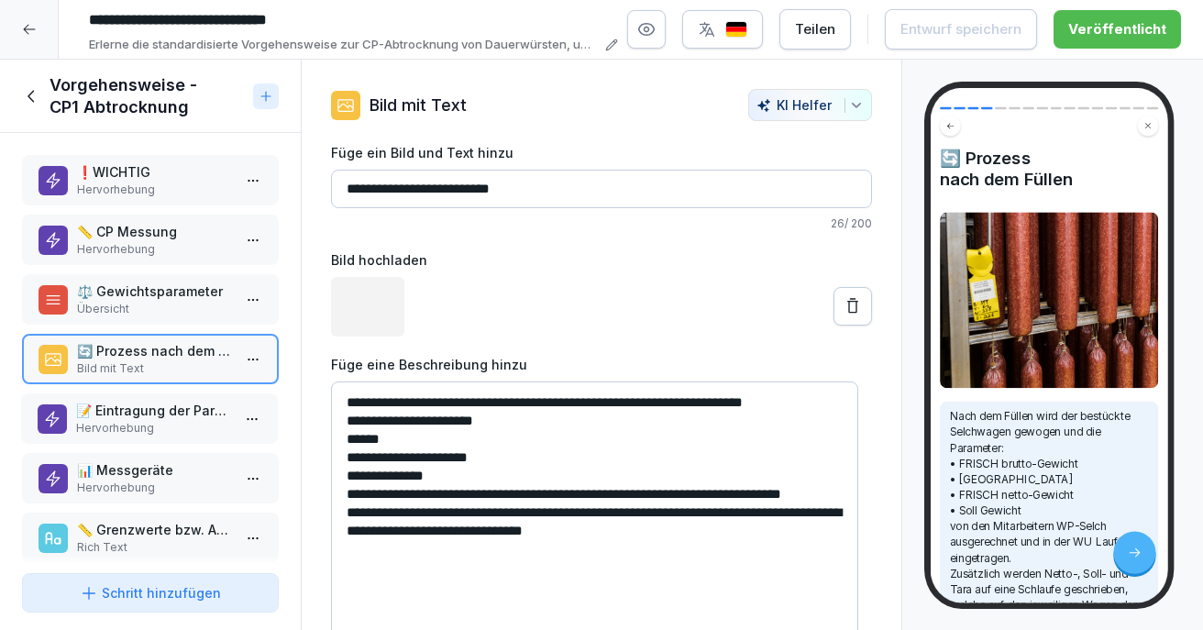
click at [183, 426] on p "Hervorhebung" at bounding box center [153, 428] width 154 height 16
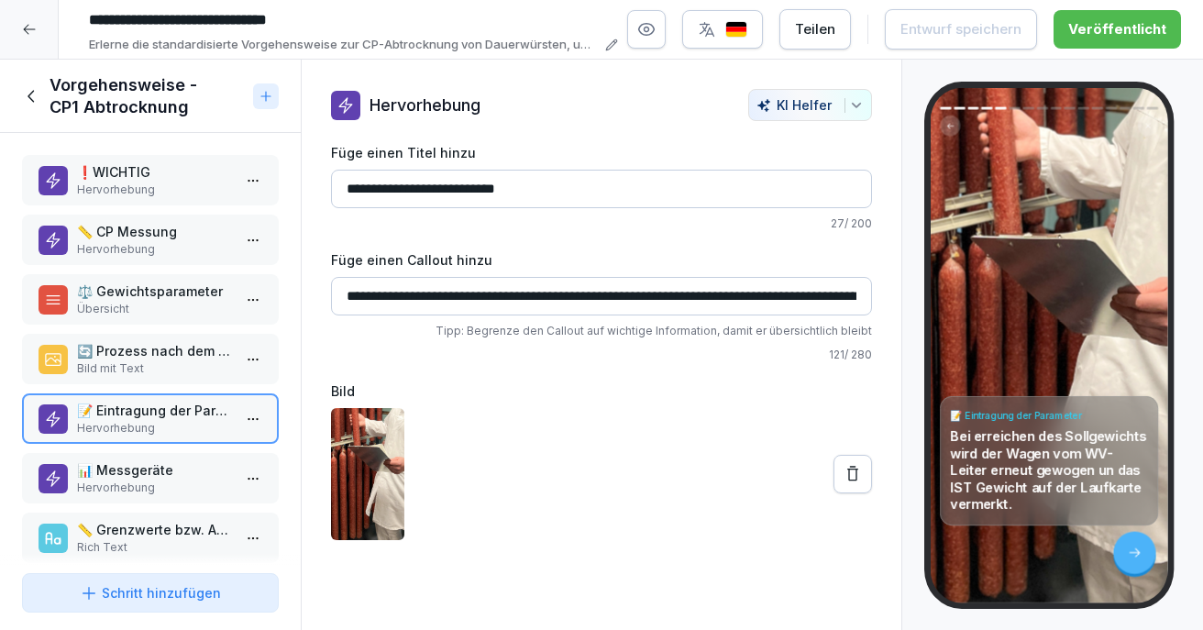
click at [155, 465] on p "📊 Messgeräte" at bounding box center [154, 469] width 154 height 19
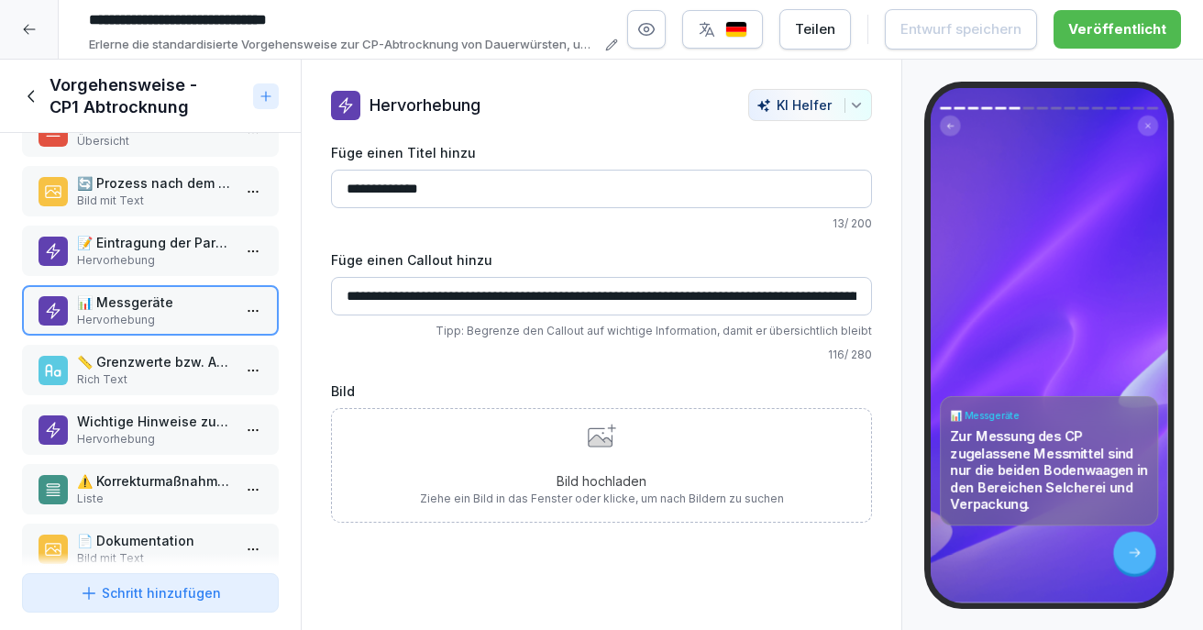
scroll to position [183, 0]
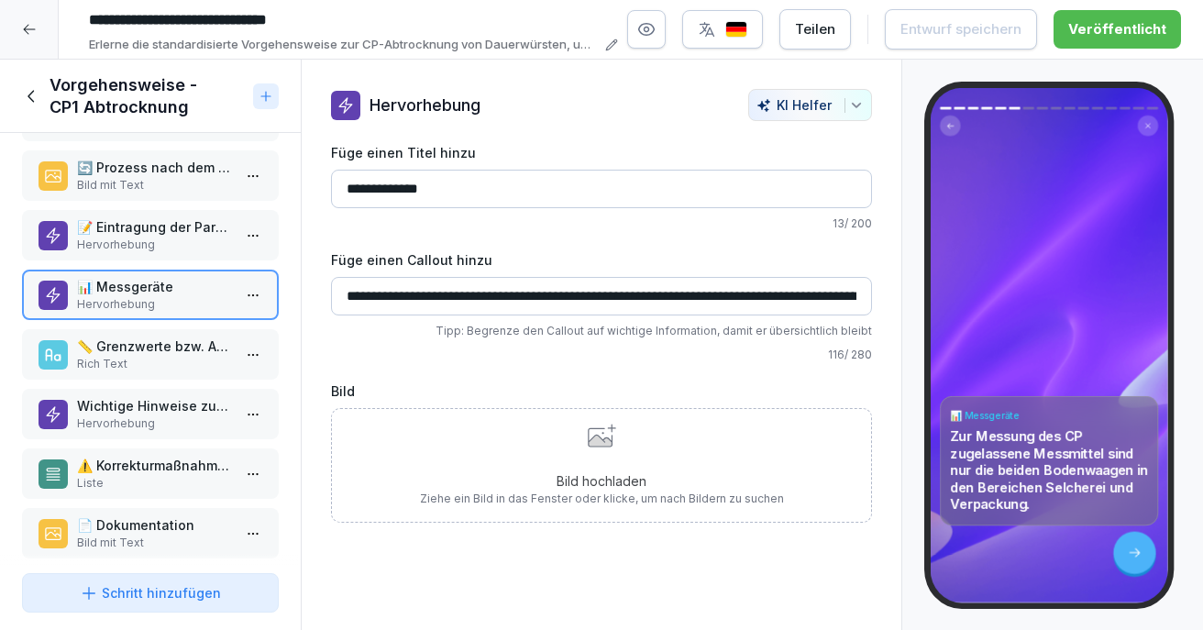
click at [159, 369] on p "Rich Text" at bounding box center [154, 364] width 154 height 16
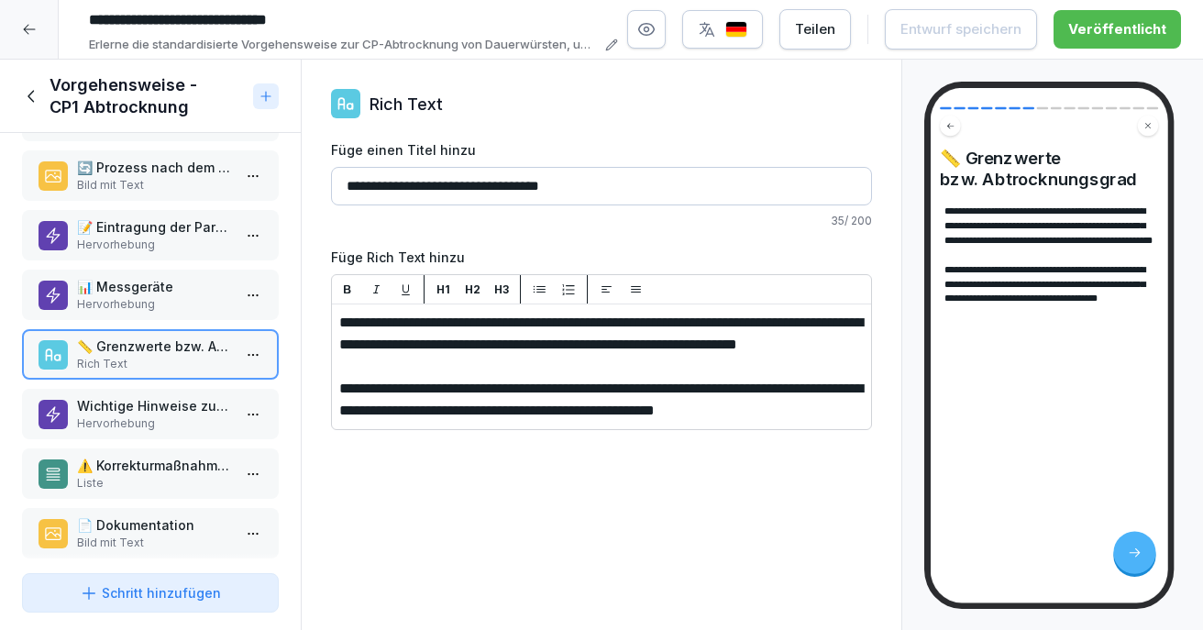
click at [151, 426] on p "Hervorhebung" at bounding box center [154, 423] width 154 height 16
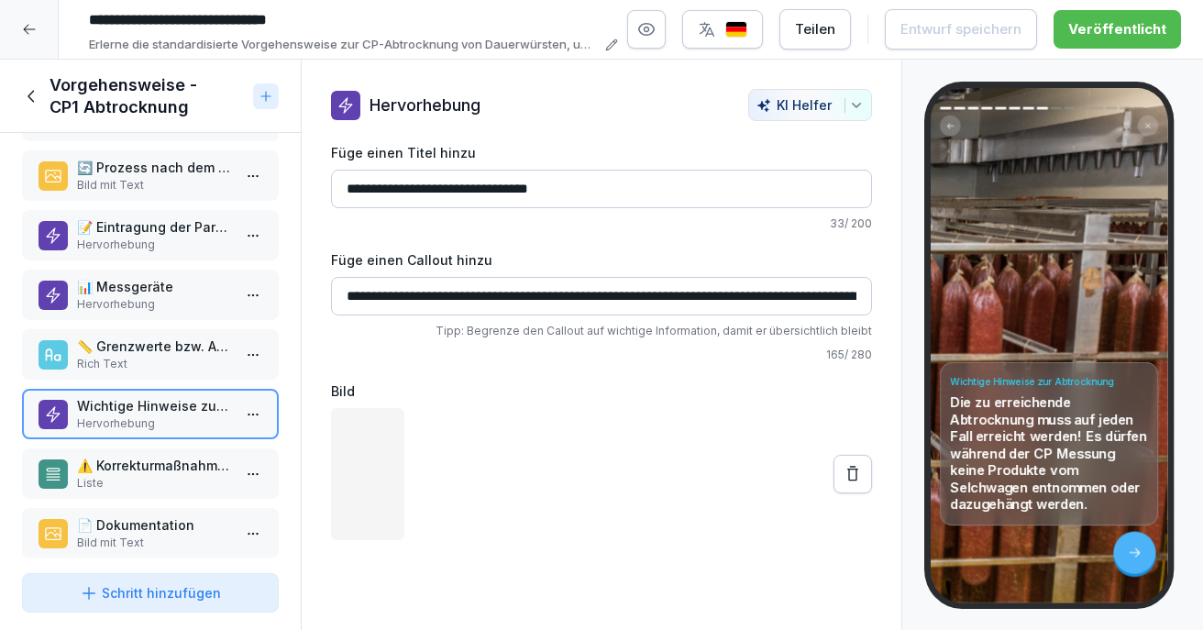
click at [137, 469] on p "⚠️ Korrekturmaßnahmen" at bounding box center [154, 465] width 154 height 19
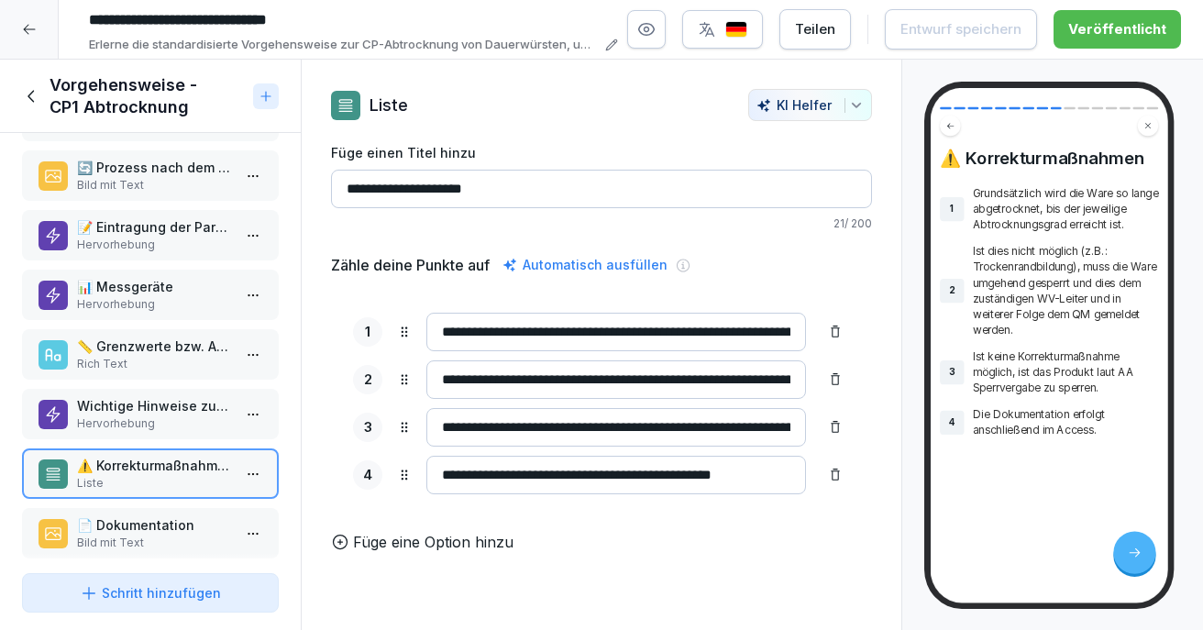
click at [128, 533] on p "📄 Dokumentation" at bounding box center [154, 524] width 154 height 19
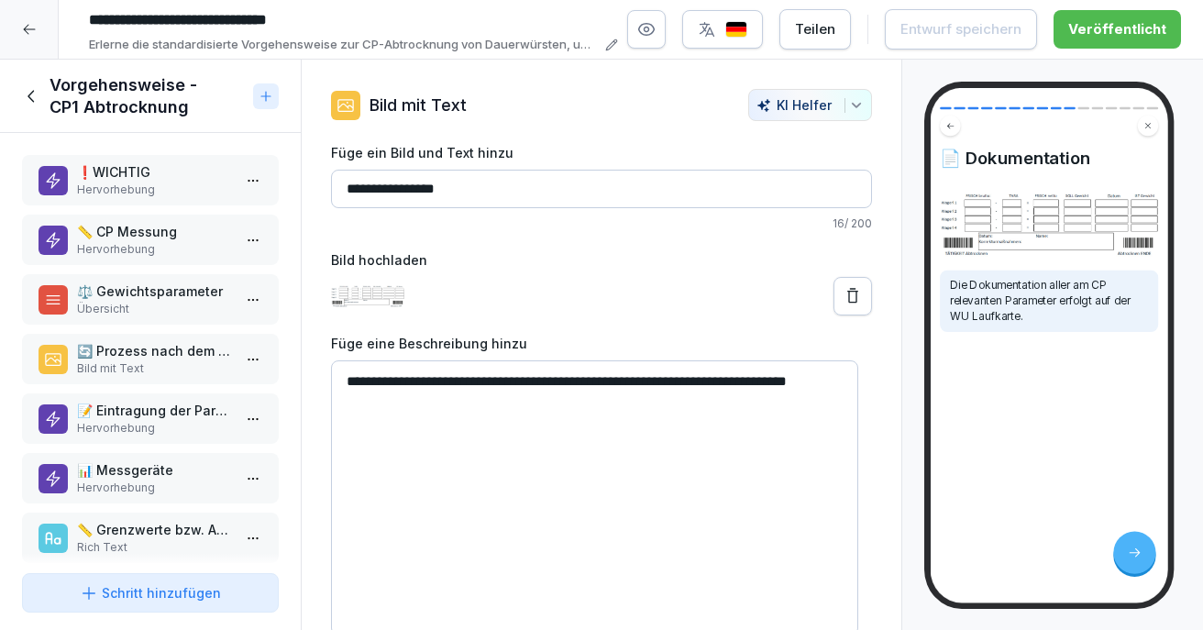
click at [28, 90] on icon at bounding box center [32, 96] width 20 height 20
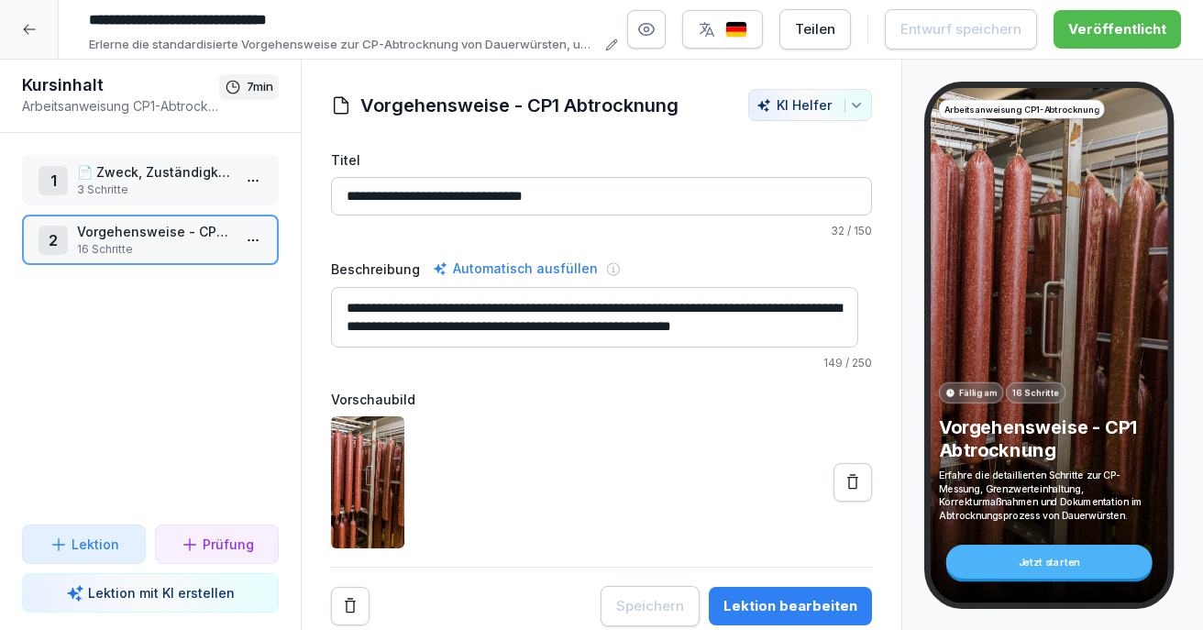
click at [119, 190] on p "3 Schritte" at bounding box center [154, 189] width 154 height 16
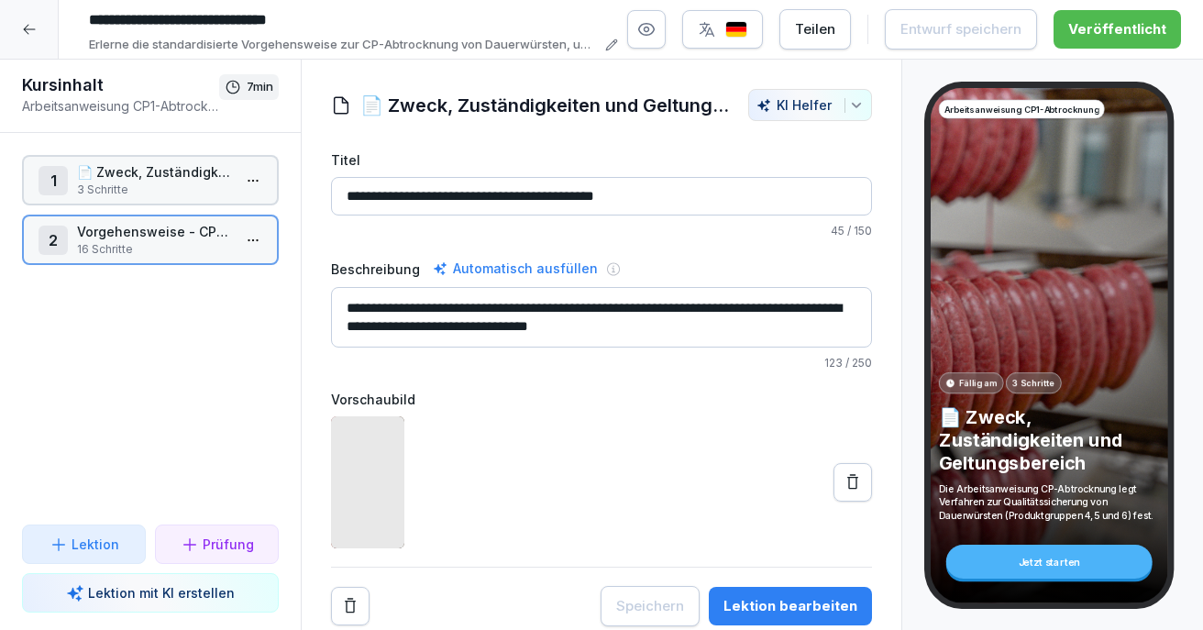
click at [119, 190] on p "3 Schritte" at bounding box center [154, 189] width 154 height 16
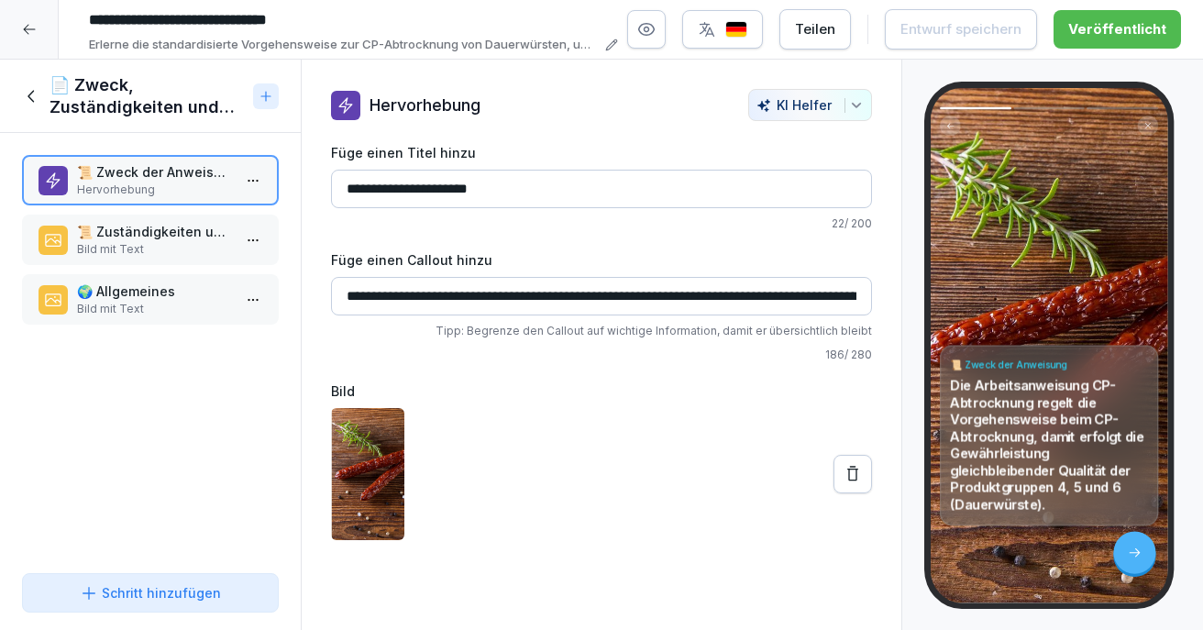
click at [155, 289] on p "🌍 Allgemeines" at bounding box center [154, 290] width 154 height 19
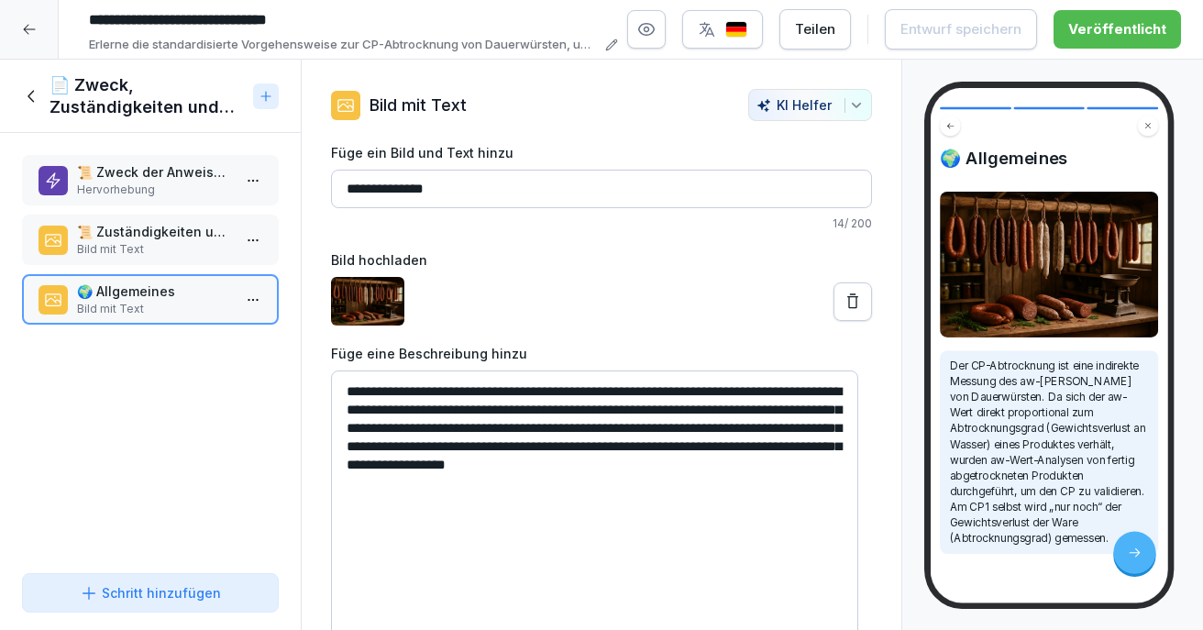
click at [41, 102] on icon at bounding box center [32, 96] width 20 height 20
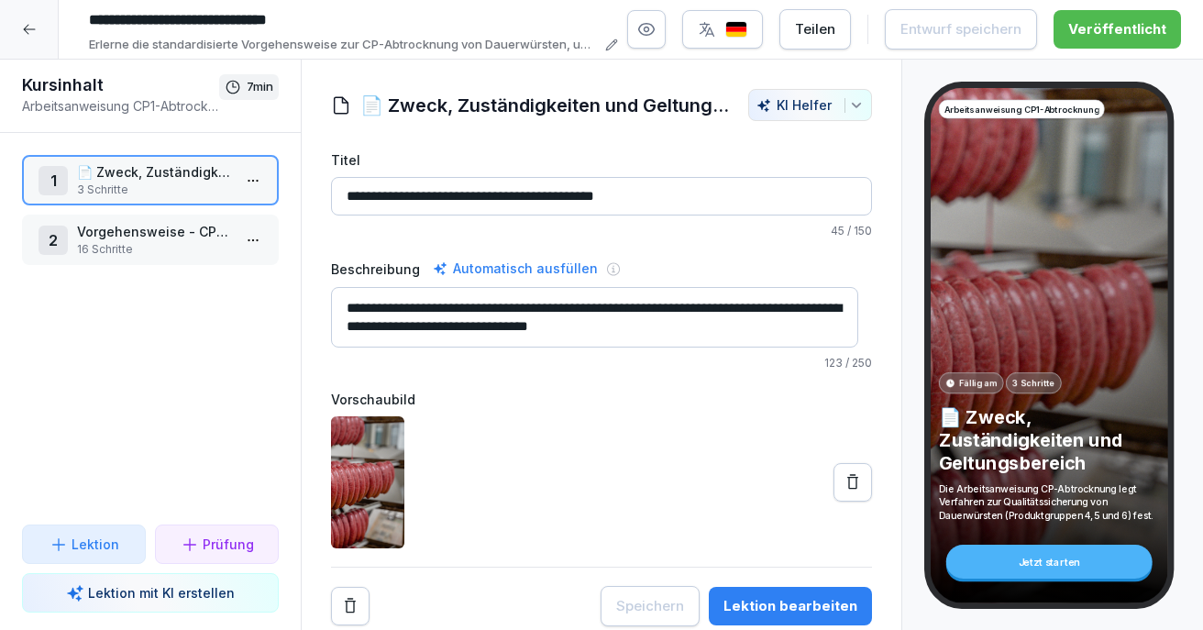
click at [106, 222] on p "Vorgehensweise - CP1 Abtrocknung" at bounding box center [154, 231] width 154 height 19
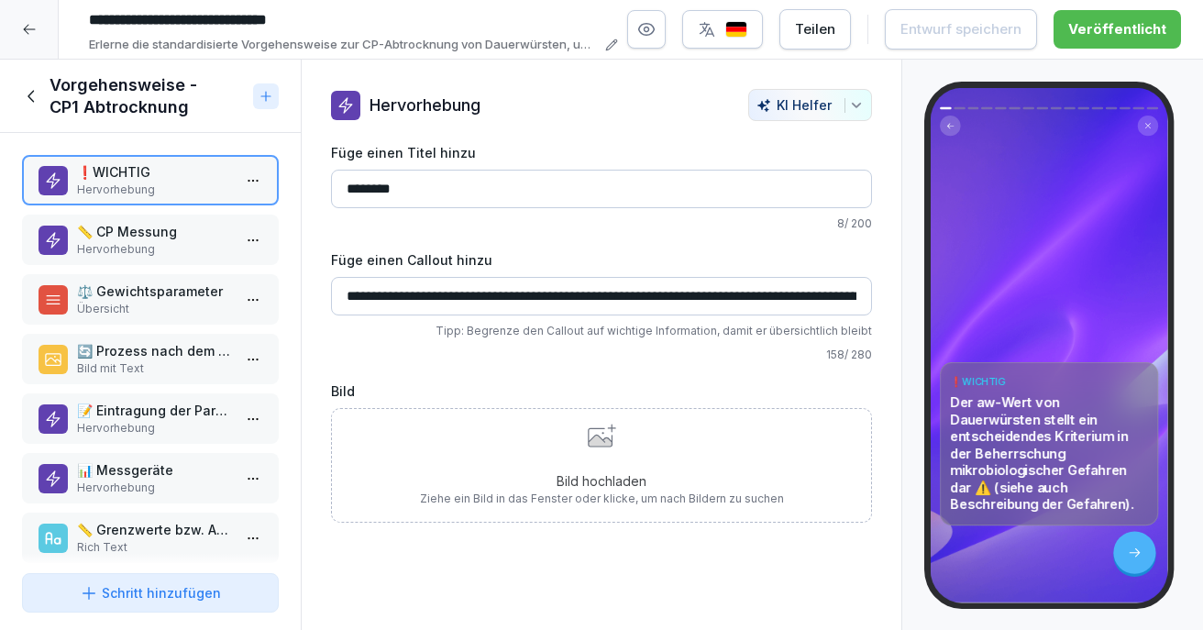
click at [148, 489] on p "Hervorhebung" at bounding box center [154, 487] width 154 height 16
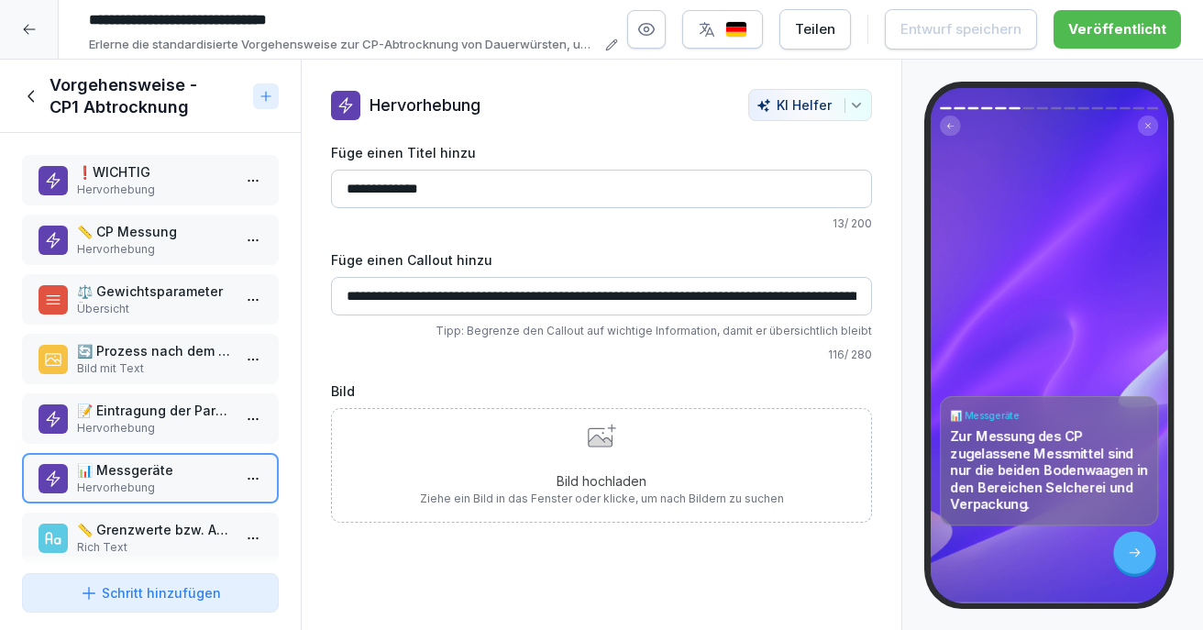
click at [146, 417] on p "📝 Eintragung der Parameter" at bounding box center [154, 410] width 154 height 19
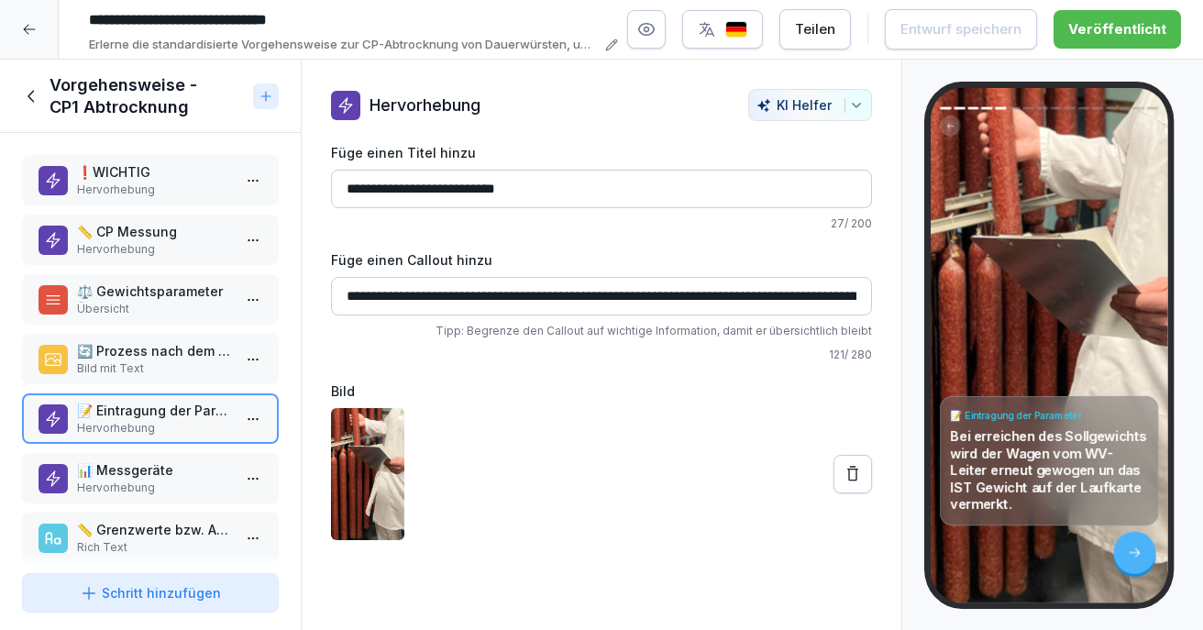
click at [730, 287] on input "**********" at bounding box center [601, 296] width 541 height 38
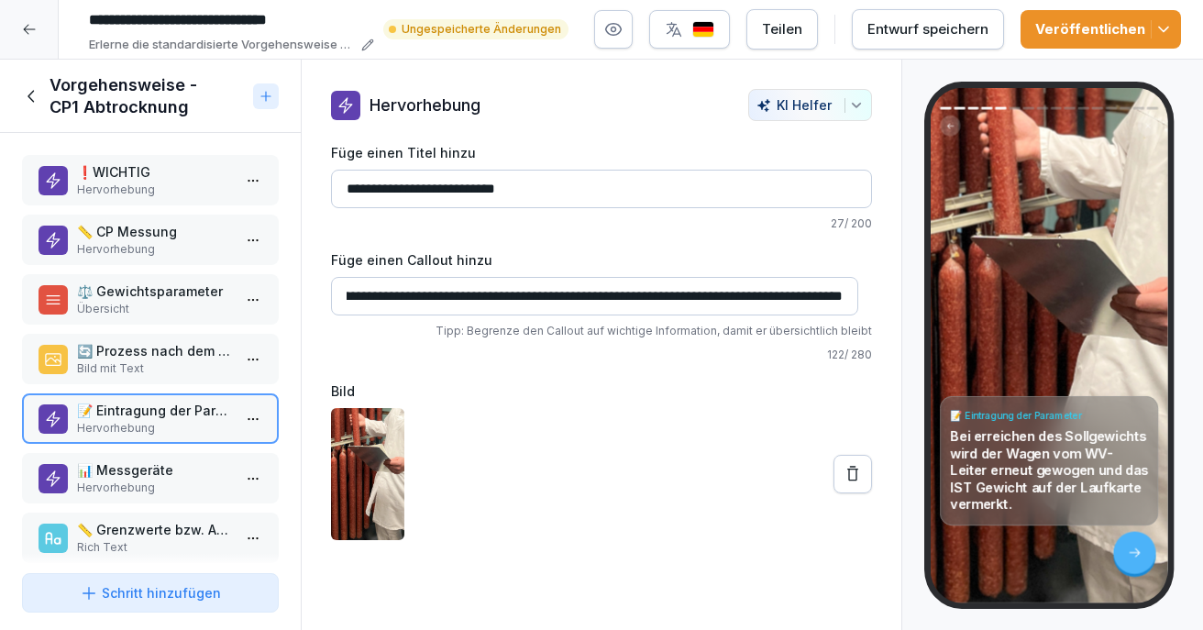
type input "**********"
click at [132, 472] on p "📊 Messgeräte" at bounding box center [154, 469] width 154 height 19
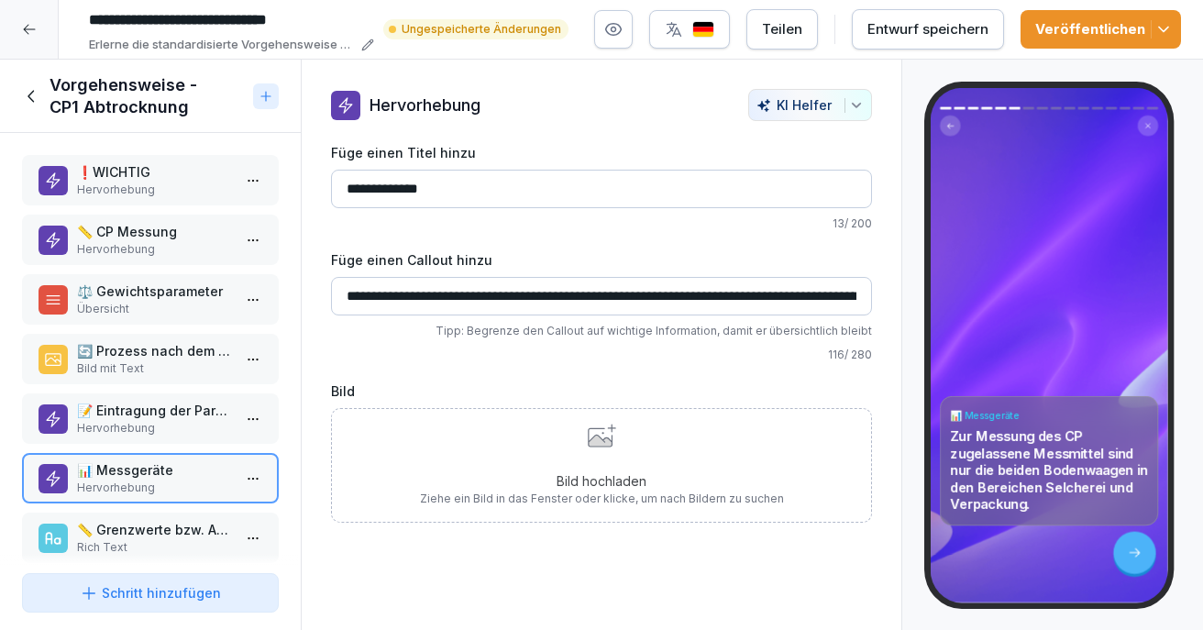
click at [145, 433] on p "Hervorhebung" at bounding box center [154, 428] width 154 height 16
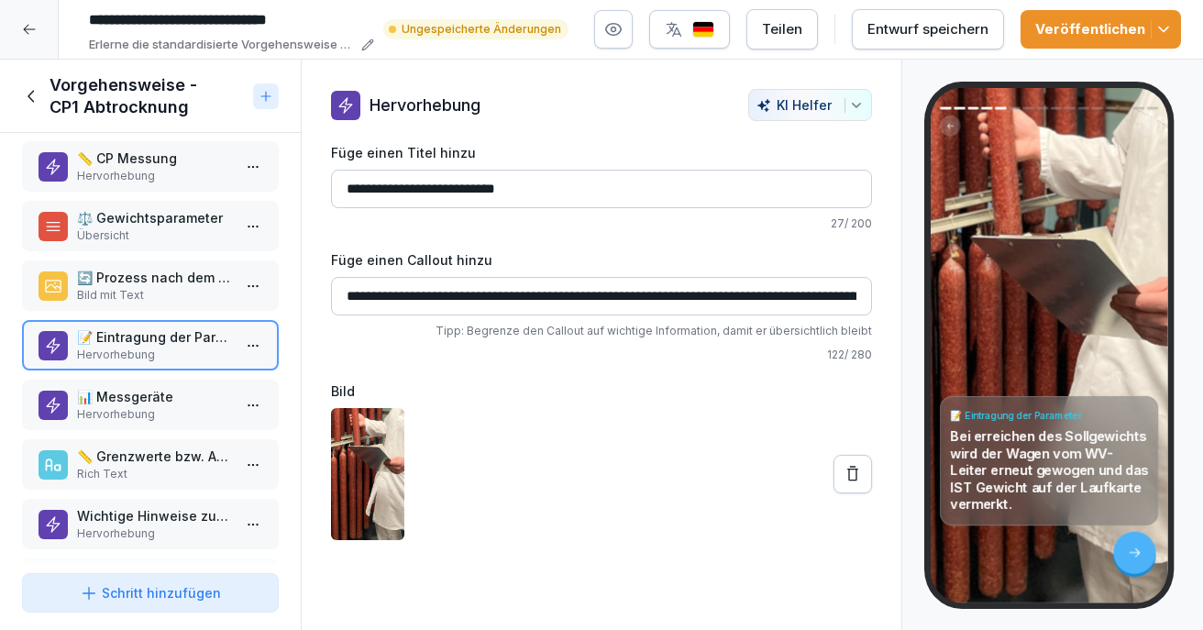
scroll to position [183, 0]
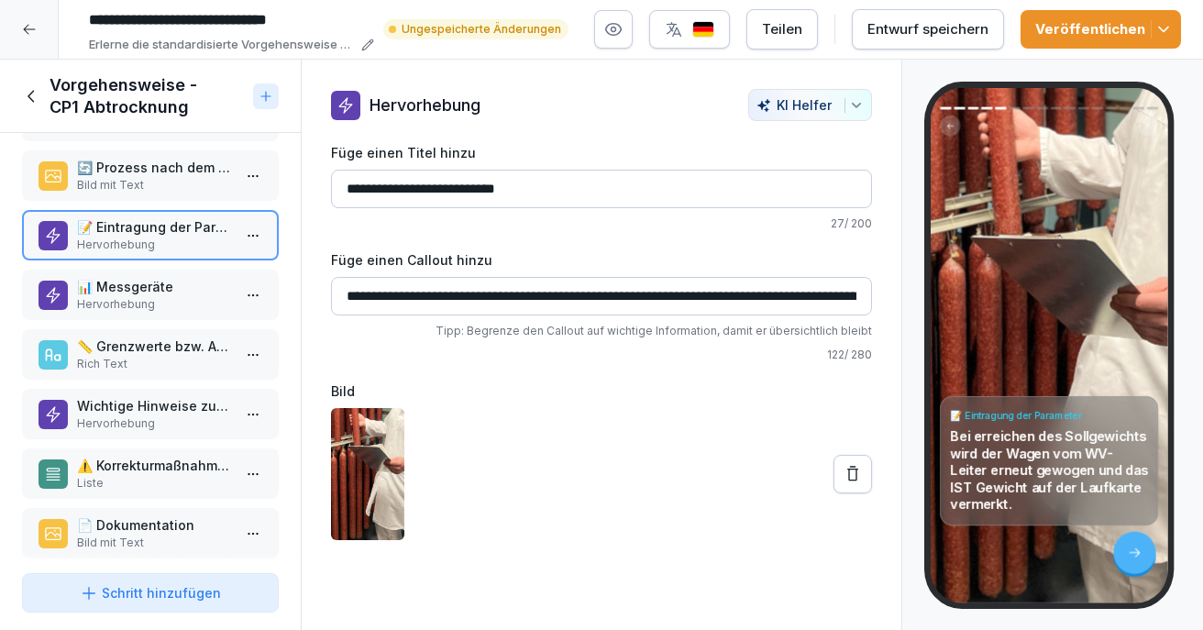
click at [142, 467] on p "⚠️ Korrekturmaßnahmen" at bounding box center [154, 465] width 154 height 19
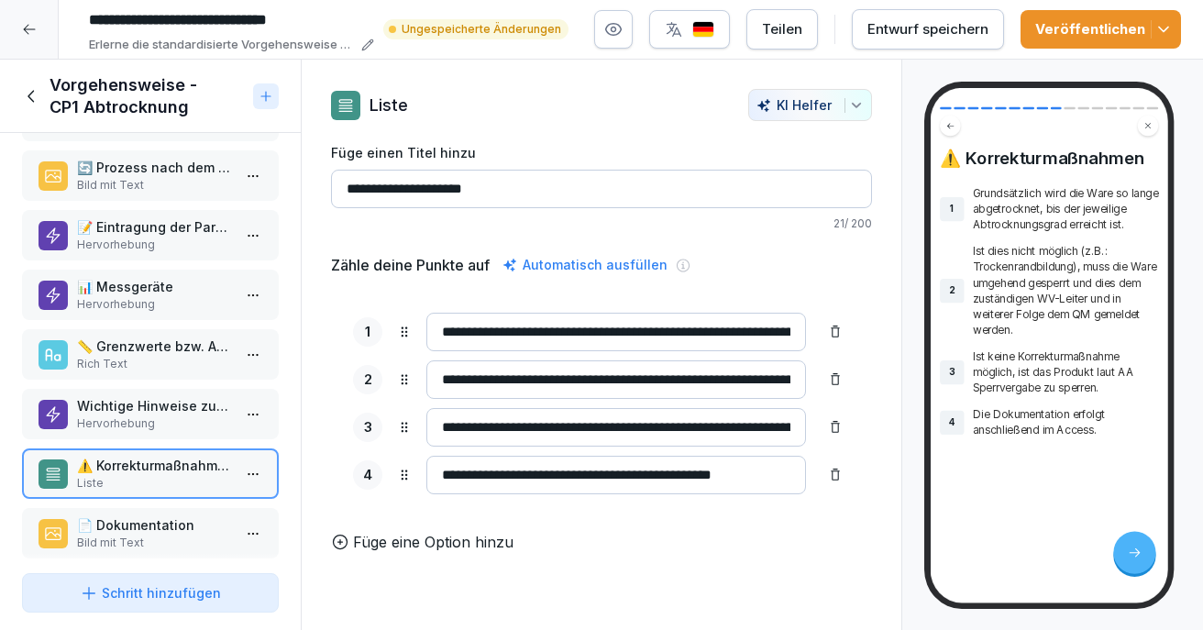
click at [117, 520] on p "📄 Dokumentation" at bounding box center [154, 524] width 154 height 19
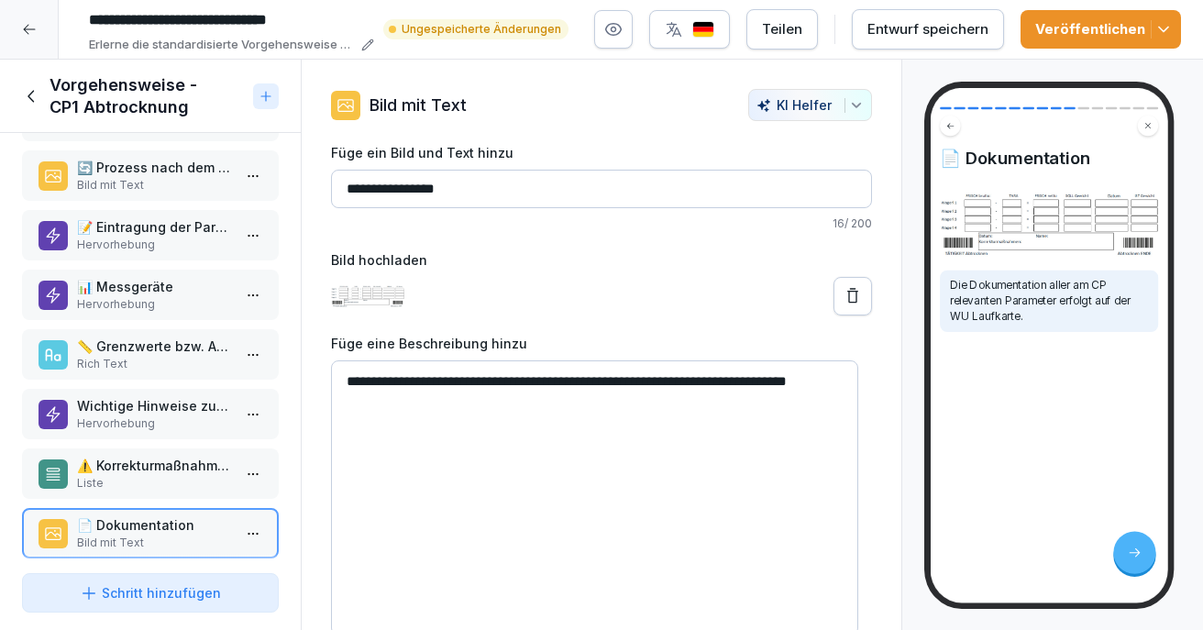
click at [160, 360] on p "Rich Text" at bounding box center [154, 364] width 154 height 16
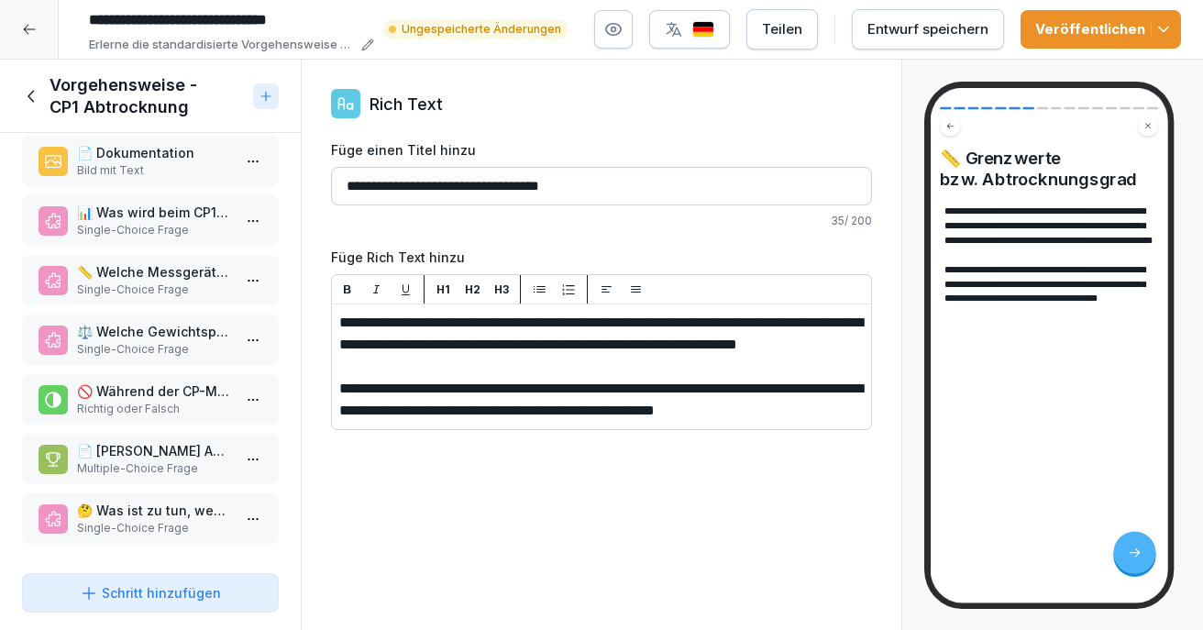
scroll to position [569, 0]
click at [137, 441] on p "📄 [PERSON_NAME] Aussagen zur Dokumentation der CP-Messung sind korrekt?" at bounding box center [154, 450] width 154 height 19
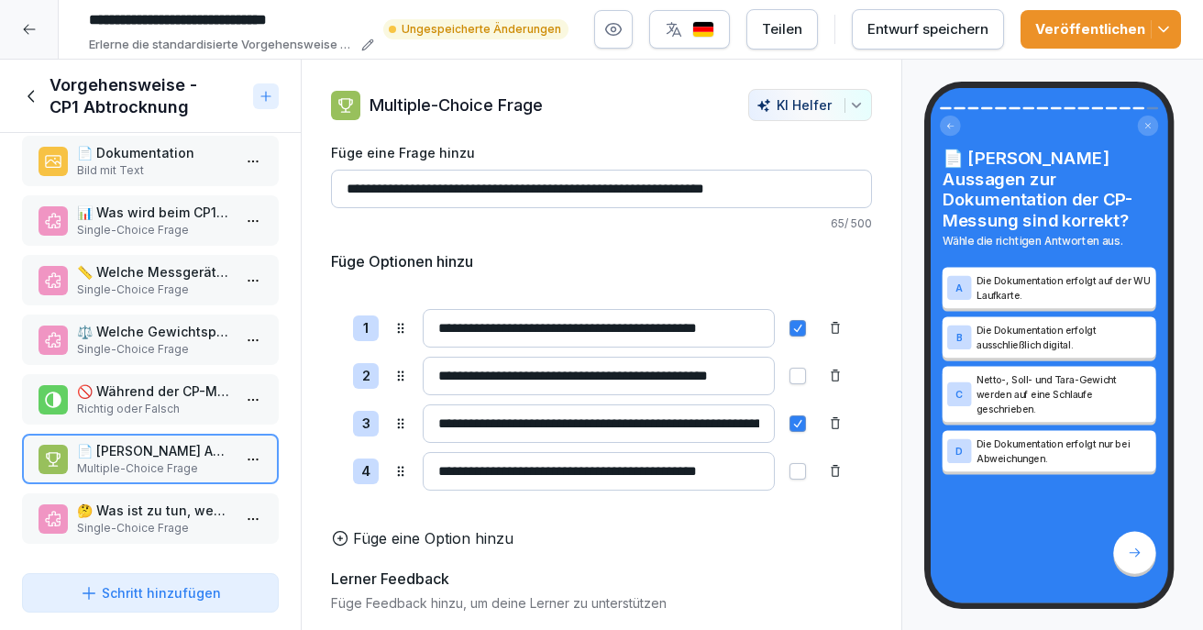
click at [152, 401] on p "Richtig oder Falsch" at bounding box center [154, 409] width 154 height 16
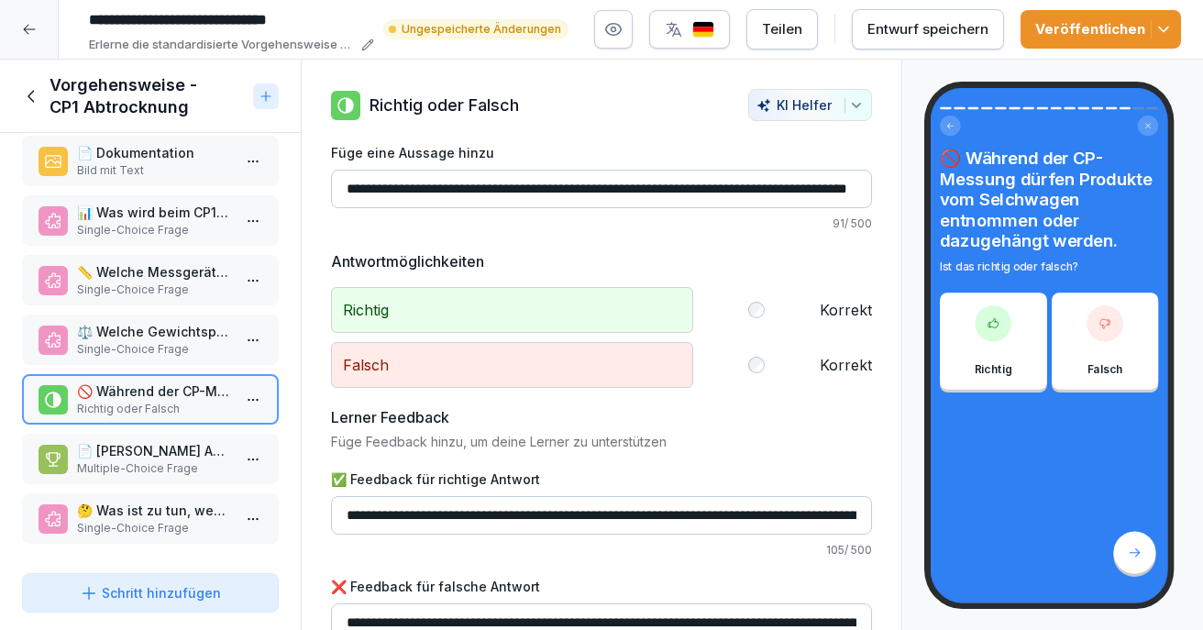
click at [152, 341] on p "Single-Choice Frage" at bounding box center [154, 349] width 154 height 16
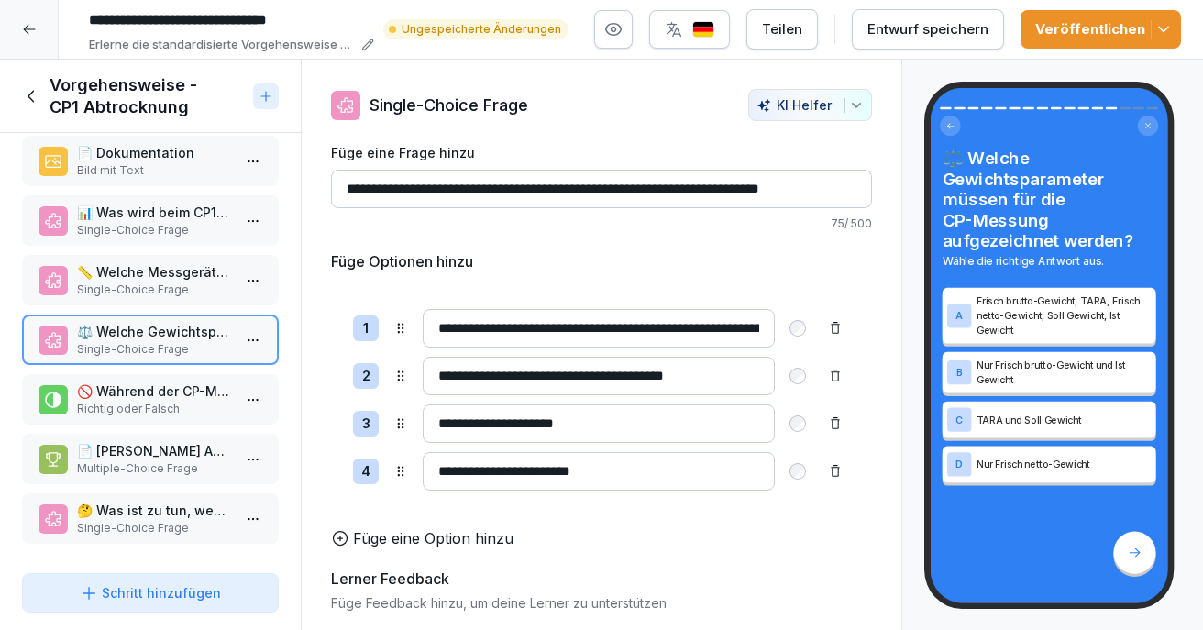
click at [34, 95] on icon at bounding box center [32, 96] width 20 height 20
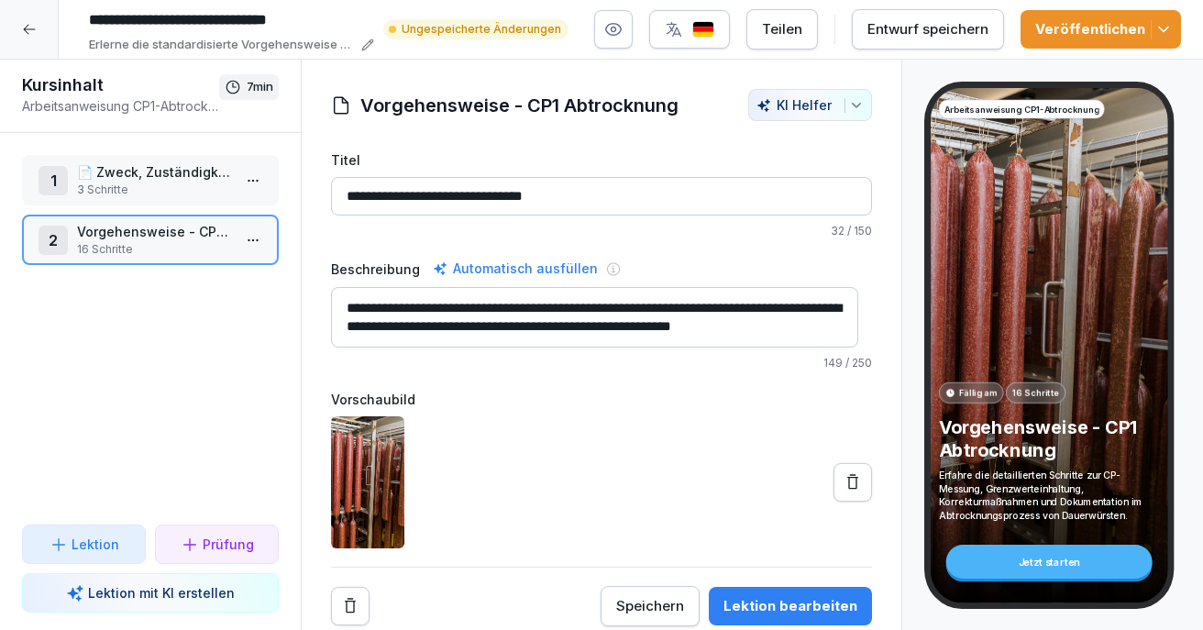
click at [30, 35] on icon at bounding box center [29, 29] width 15 height 15
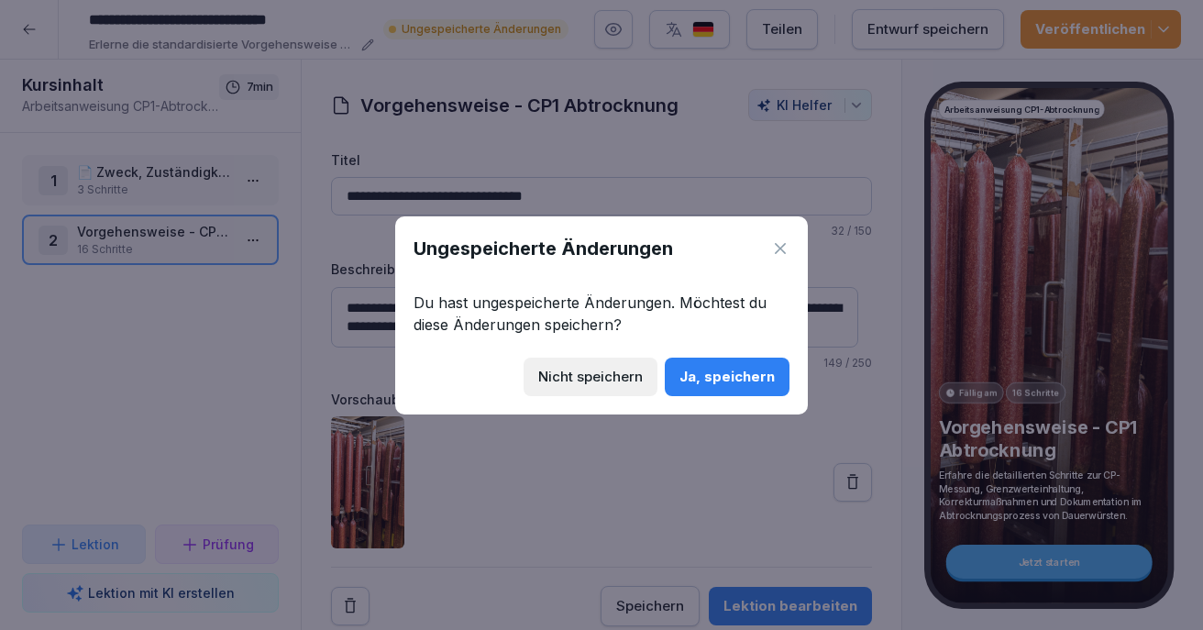
click at [778, 248] on icon at bounding box center [780, 248] width 18 height 18
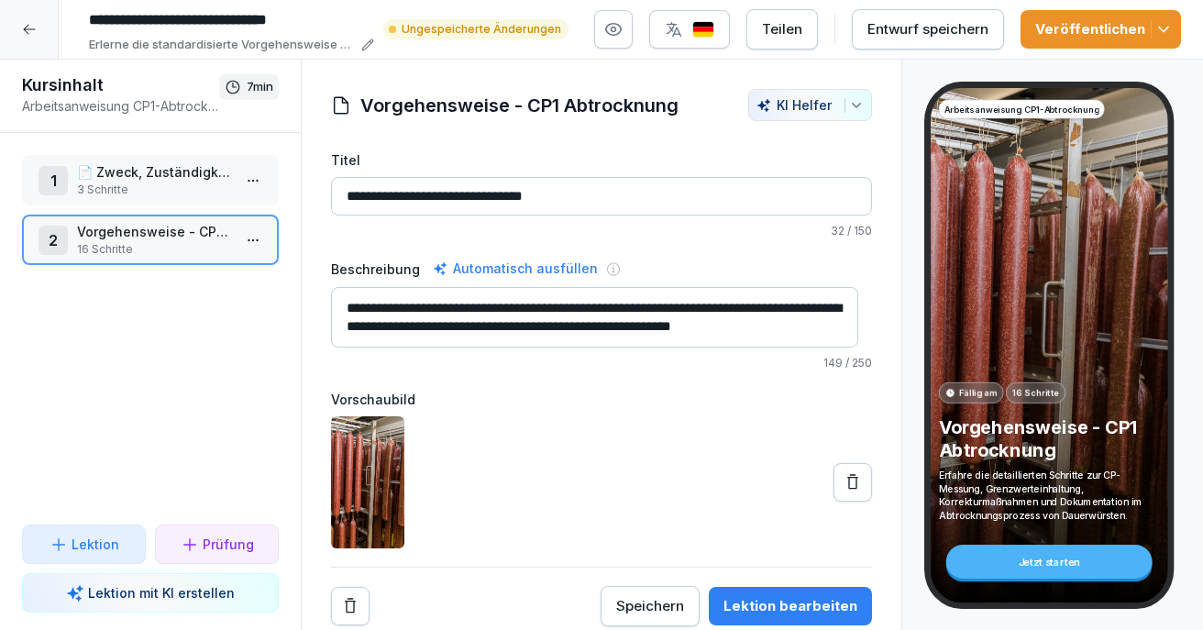
click at [936, 35] on div "Entwurf speichern" at bounding box center [927, 29] width 121 height 20
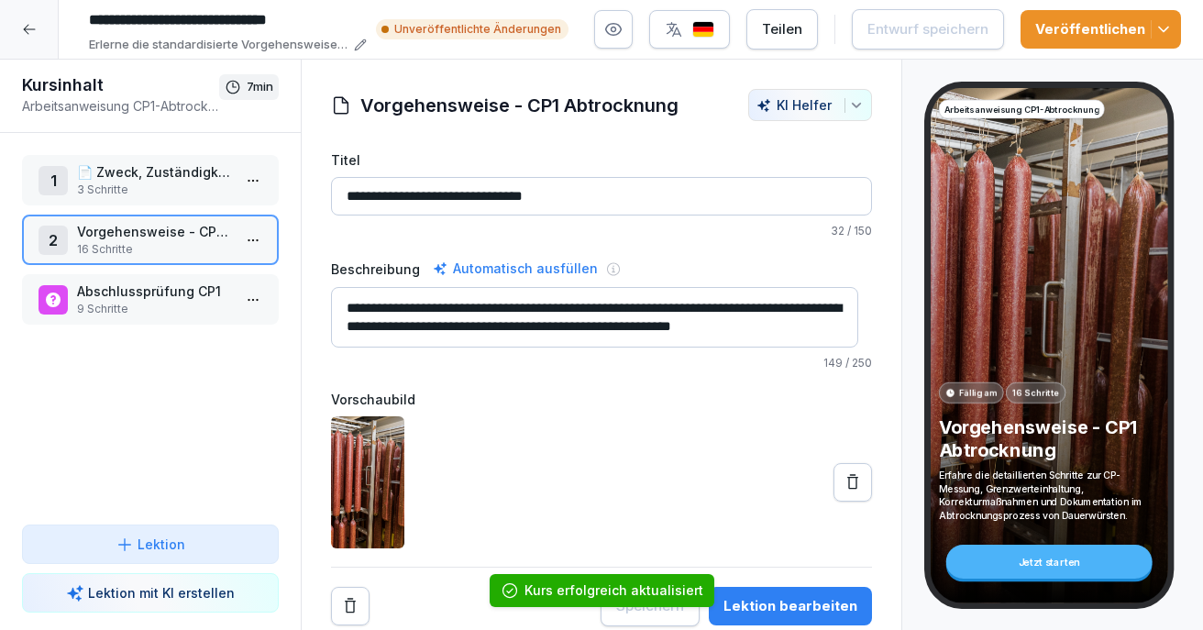
click at [30, 41] on div at bounding box center [29, 29] width 59 height 59
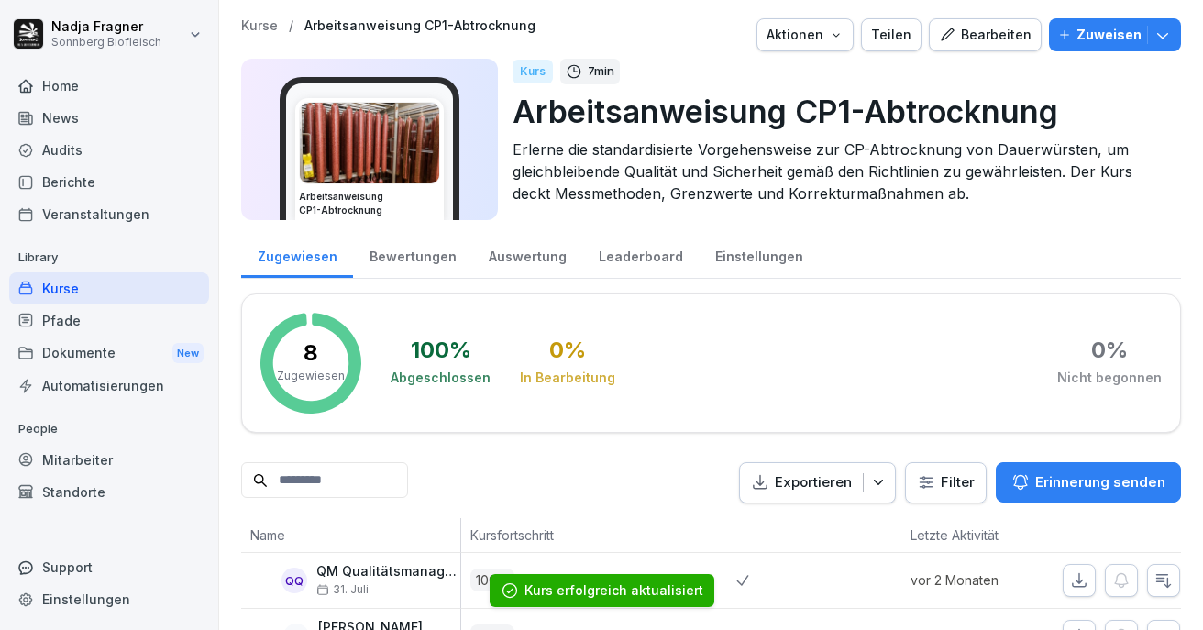
click at [58, 281] on div "Kurse" at bounding box center [109, 288] width 200 height 32
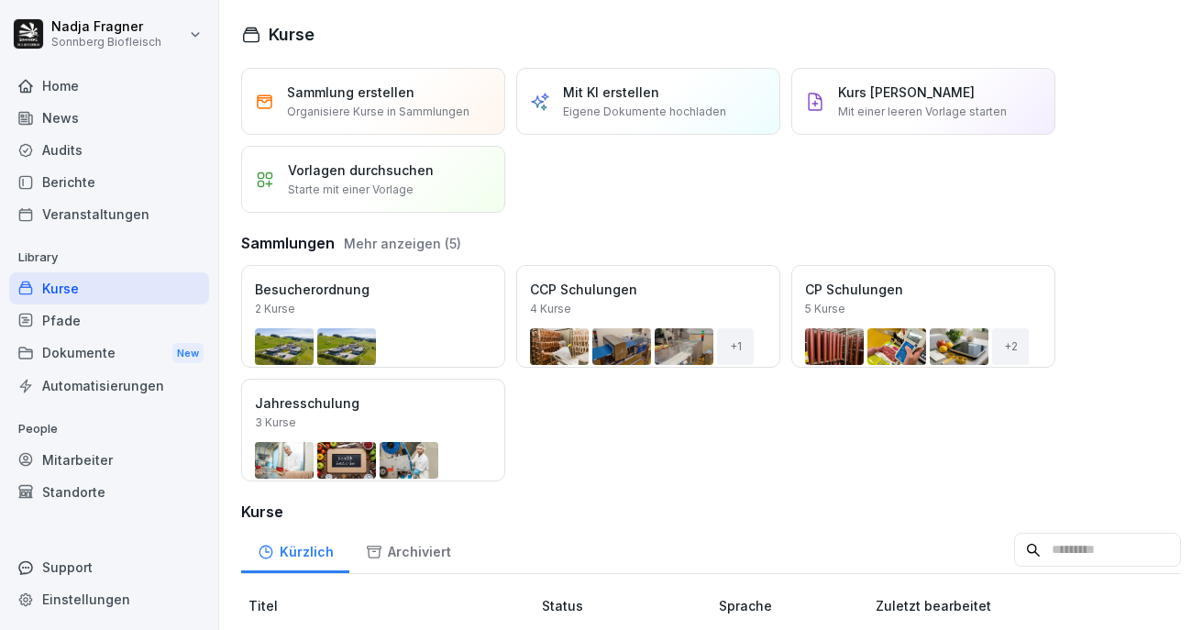
click at [0, 0] on div "Öffnen" at bounding box center [0, 0] width 0 height 0
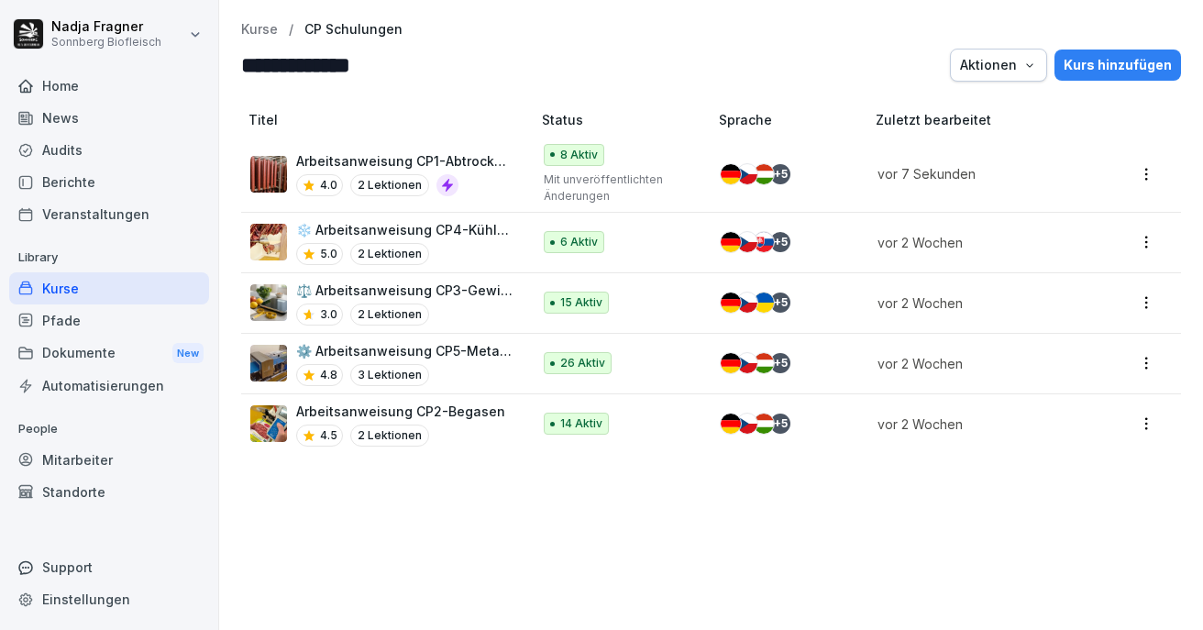
click at [441, 400] on td "Arbeitsanweisung CP2-Begasen 4.5 2 Lektionen" at bounding box center [387, 424] width 293 height 60
